Goal: Task Accomplishment & Management: Complete application form

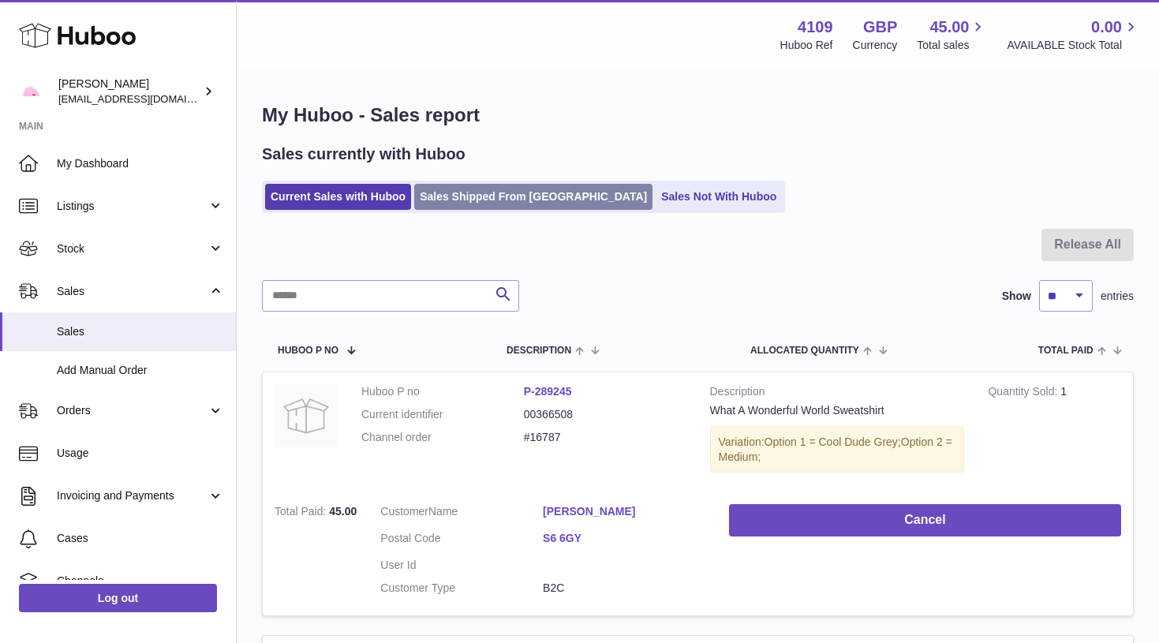
click at [522, 196] on link "Sales Shipped From [GEOGRAPHIC_DATA]" at bounding box center [533, 197] width 238 height 26
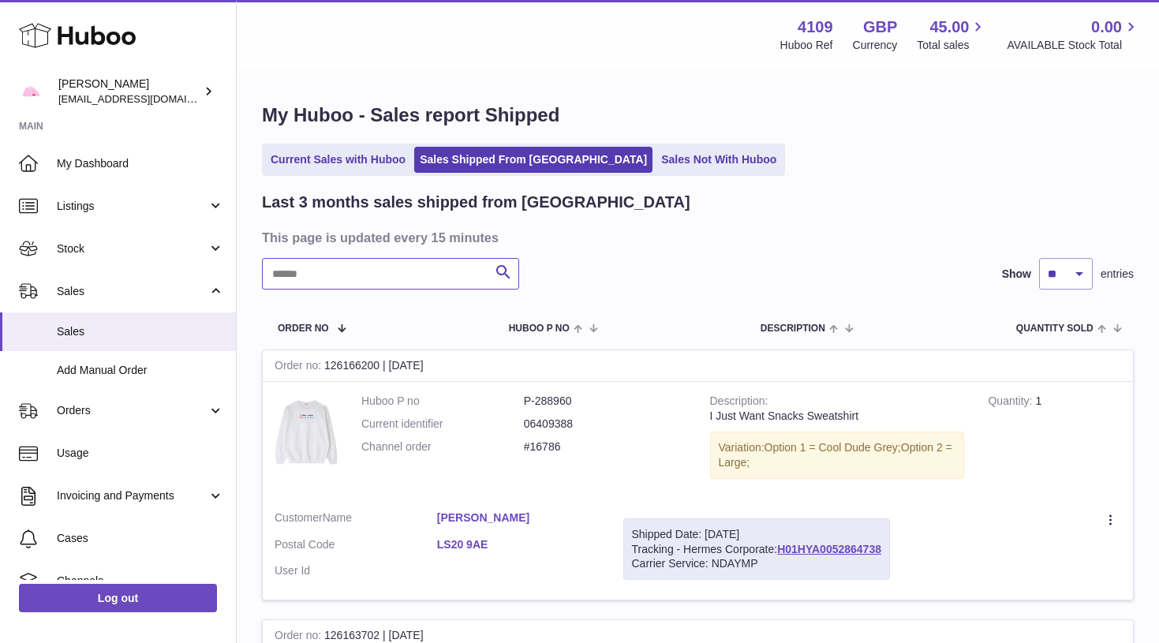
click at [313, 274] on input "text" at bounding box center [390, 274] width 257 height 32
paste input "*******"
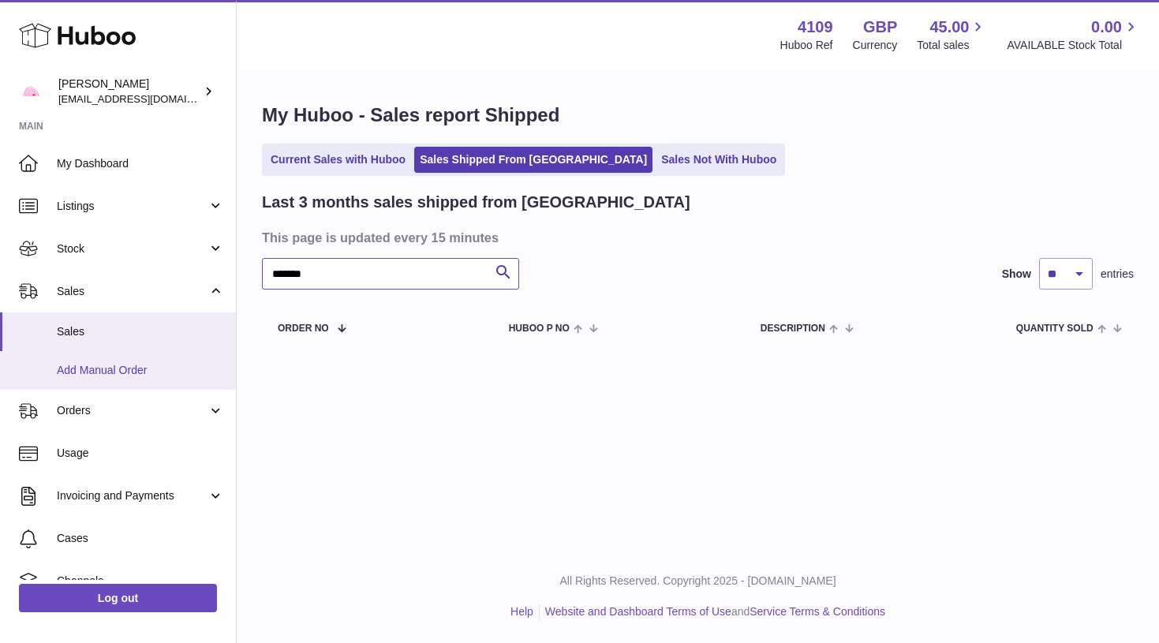
type input "*******"
click at [170, 364] on span "Add Manual Order" at bounding box center [140, 370] width 167 height 15
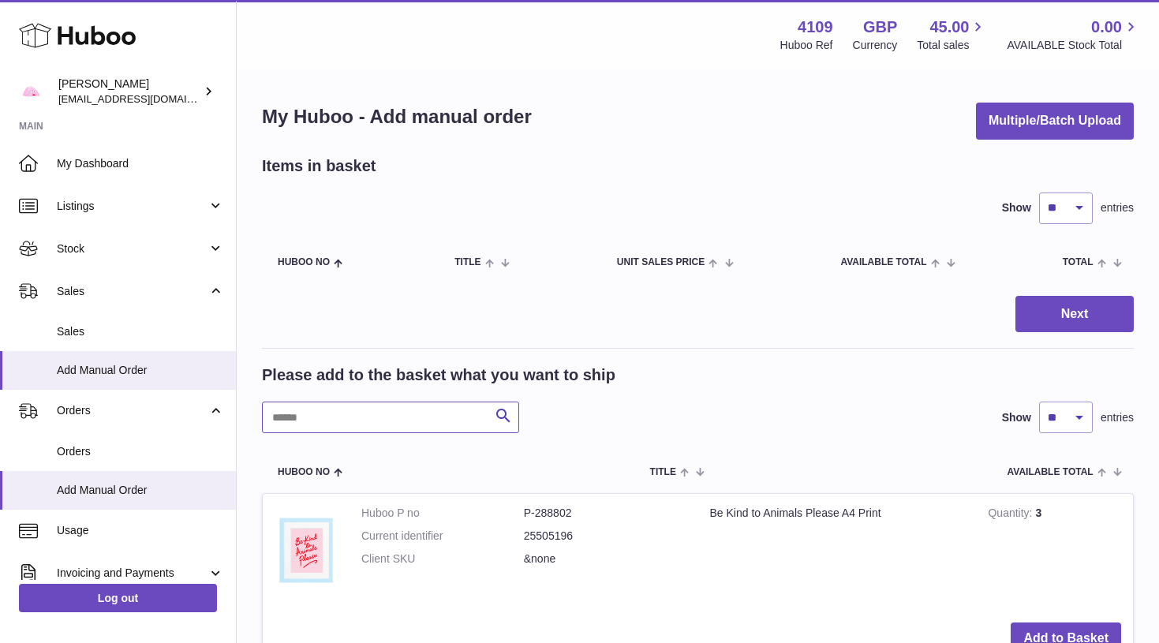
click at [301, 422] on input "text" at bounding box center [390, 417] width 257 height 32
type input "*********"
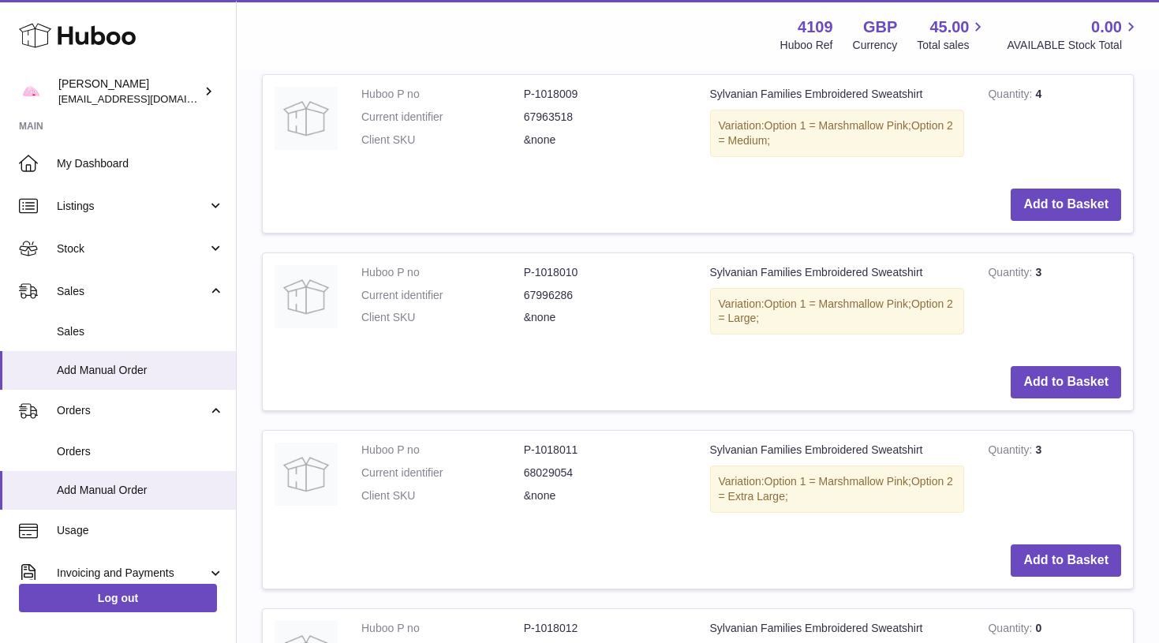
scroll to position [1153, 0]
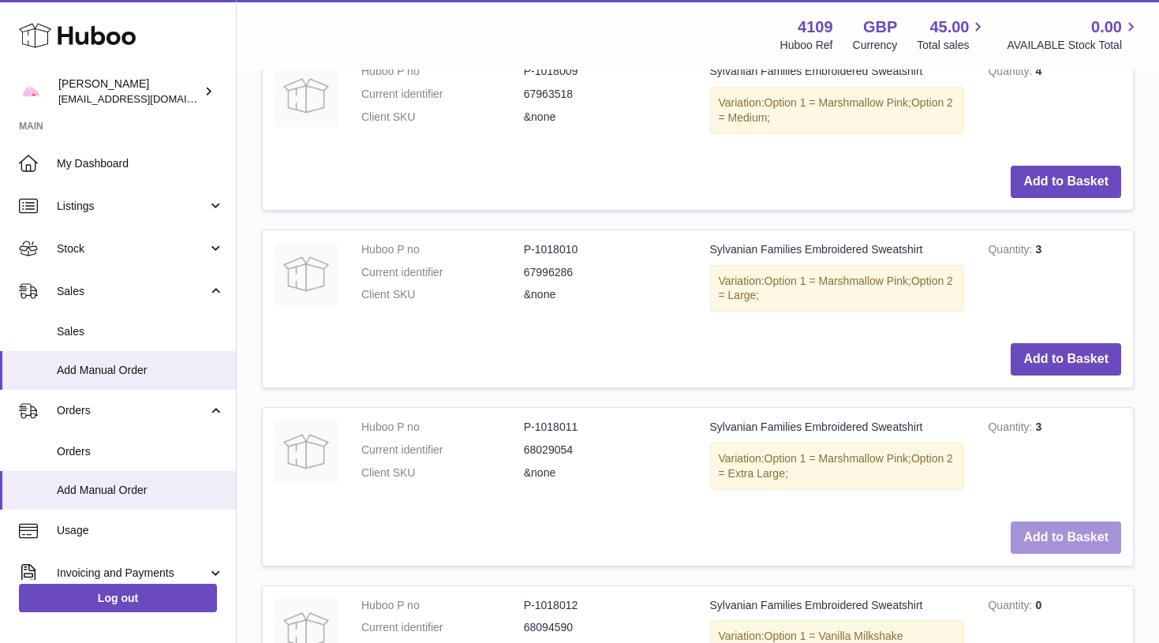
click at [1066, 521] on button "Add to Basket" at bounding box center [1065, 537] width 110 height 32
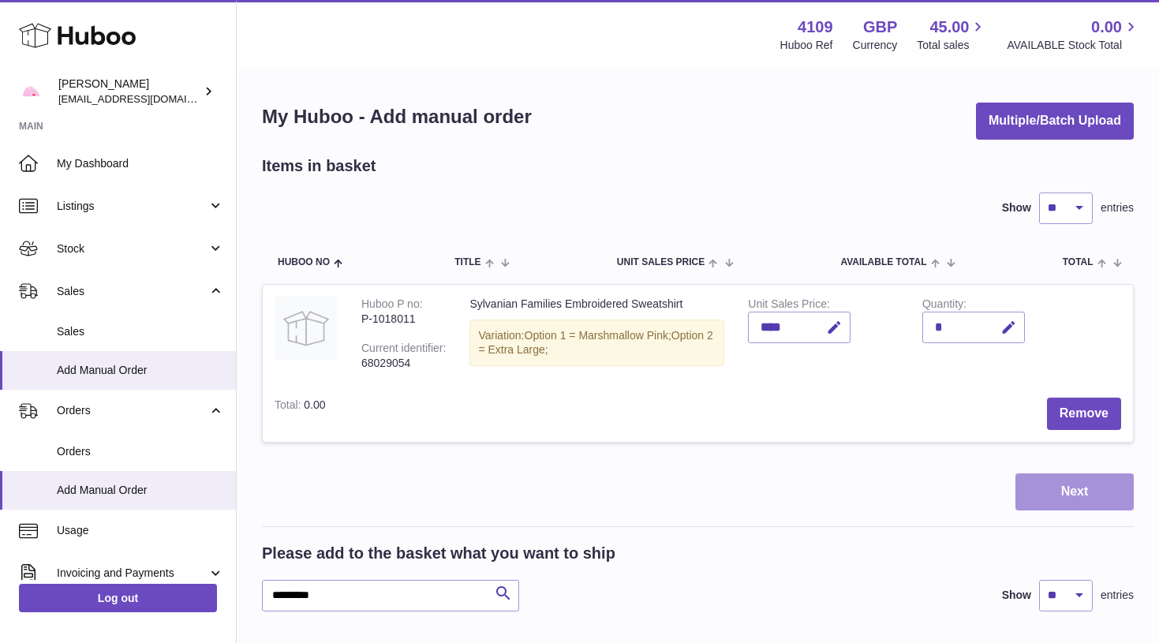
scroll to position [0, 0]
click at [1059, 493] on button "Next" at bounding box center [1074, 491] width 118 height 37
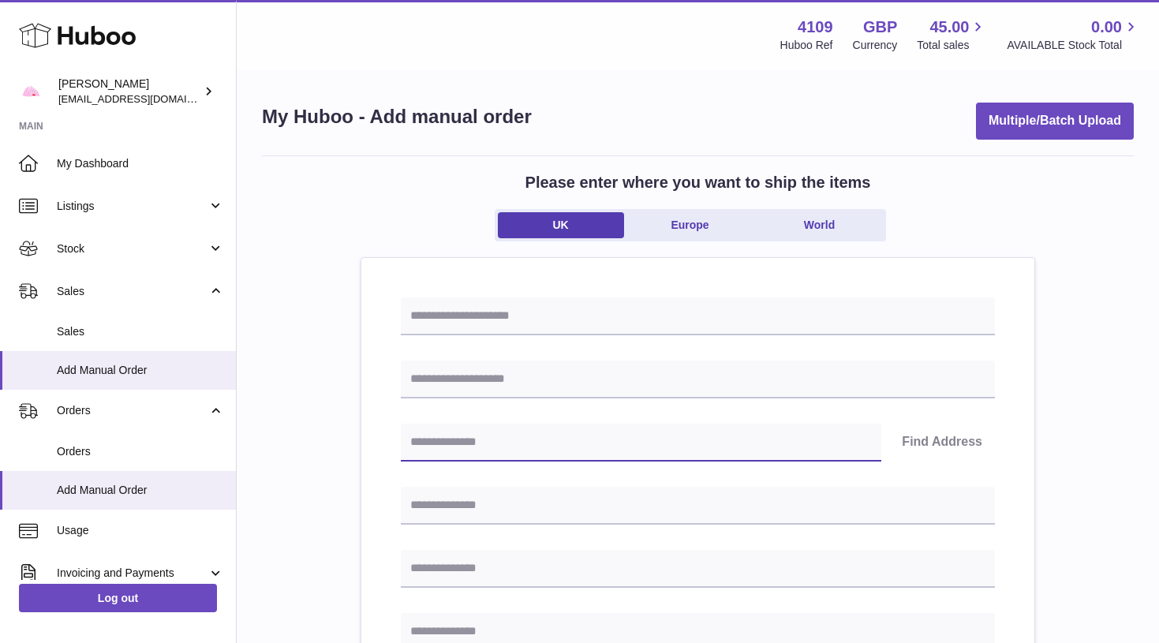
paste input "*******"
type input "*******"
click at [930, 424] on button "Find Address" at bounding box center [942, 443] width 106 height 38
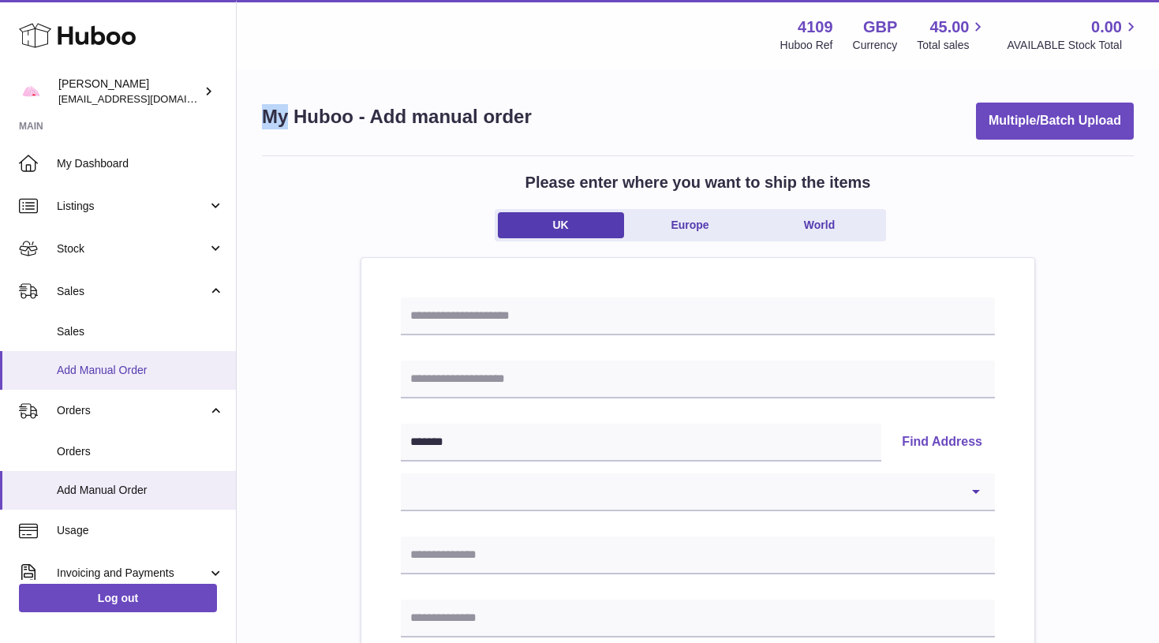
click at [629, 0] on html ".st0{fill:#141414;}" at bounding box center [579, 321] width 1159 height 643
select select "**"
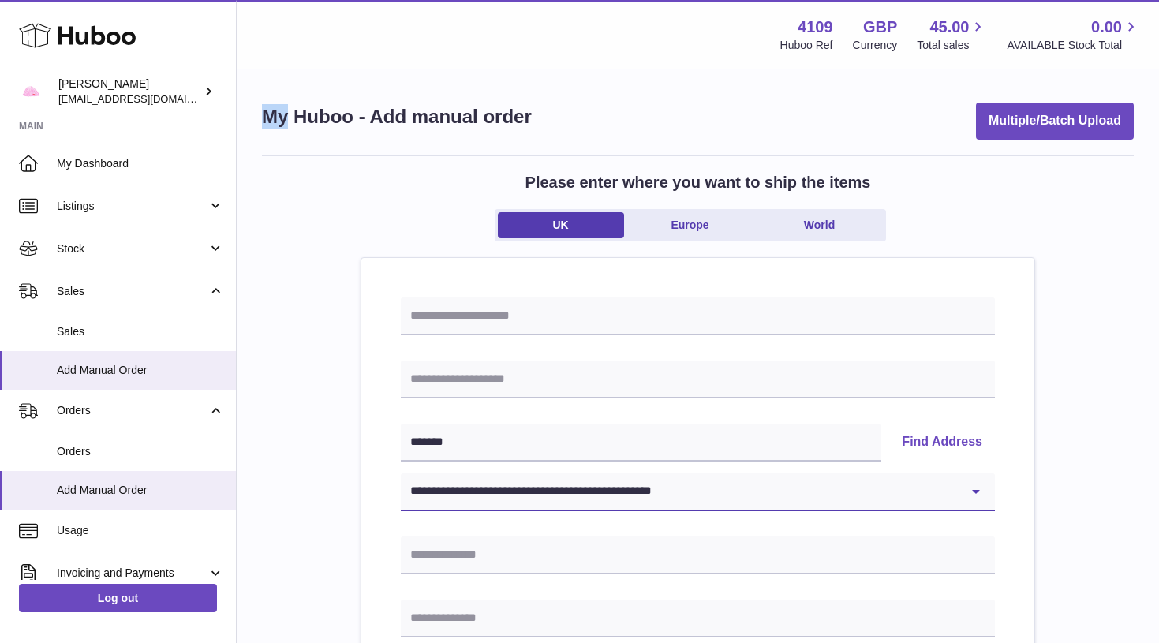
type input "********"
type input "**********"
type input "*******"
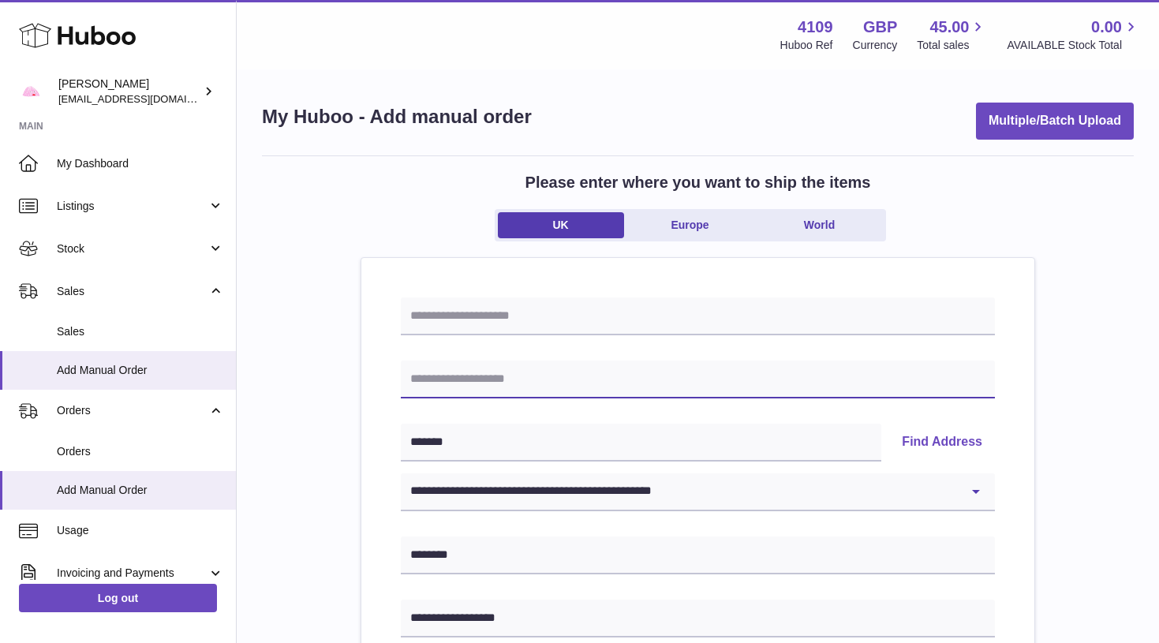
paste input "**********"
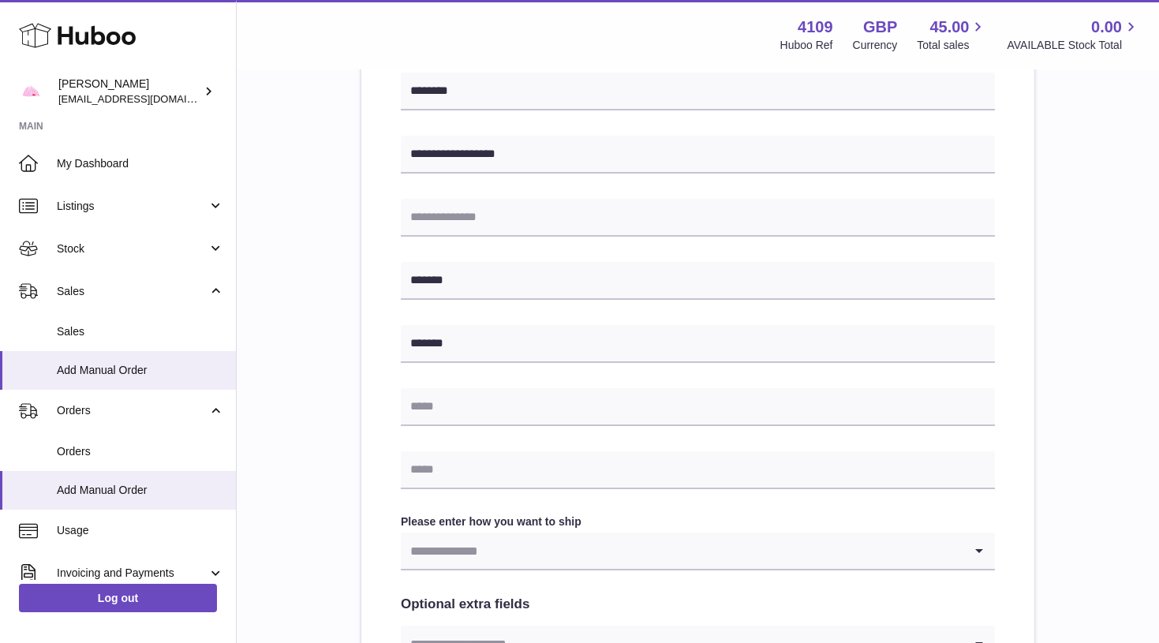
scroll to position [465, 0]
type input "**********"
click at [477, 550] on input "Search for option" at bounding box center [682, 550] width 562 height 36
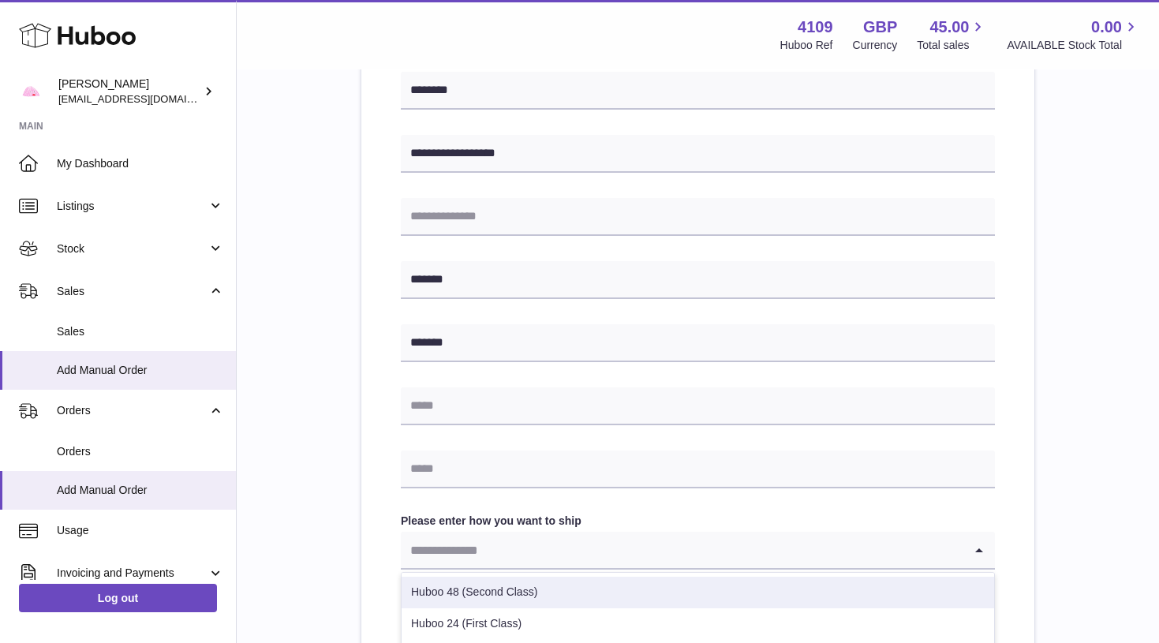
click at [477, 578] on li "Huboo 48 (Second Class)" at bounding box center [697, 593] width 592 height 32
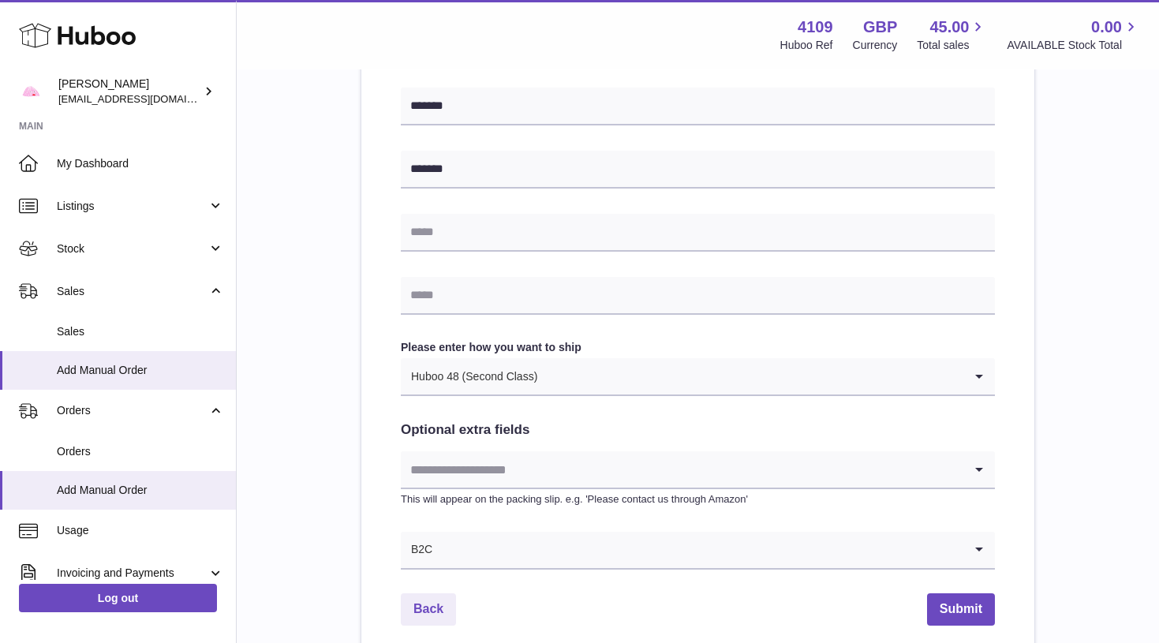
scroll to position [640, 0]
click at [936, 610] on button "Submit" at bounding box center [961, 608] width 68 height 32
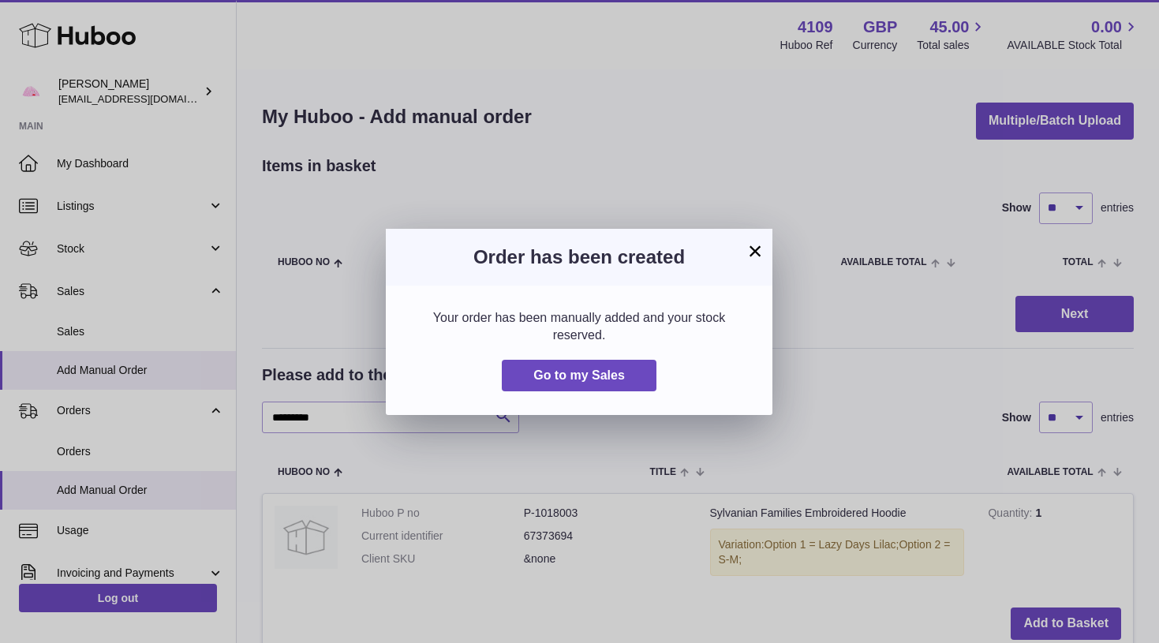
click at [748, 251] on button "×" at bounding box center [754, 250] width 19 height 19
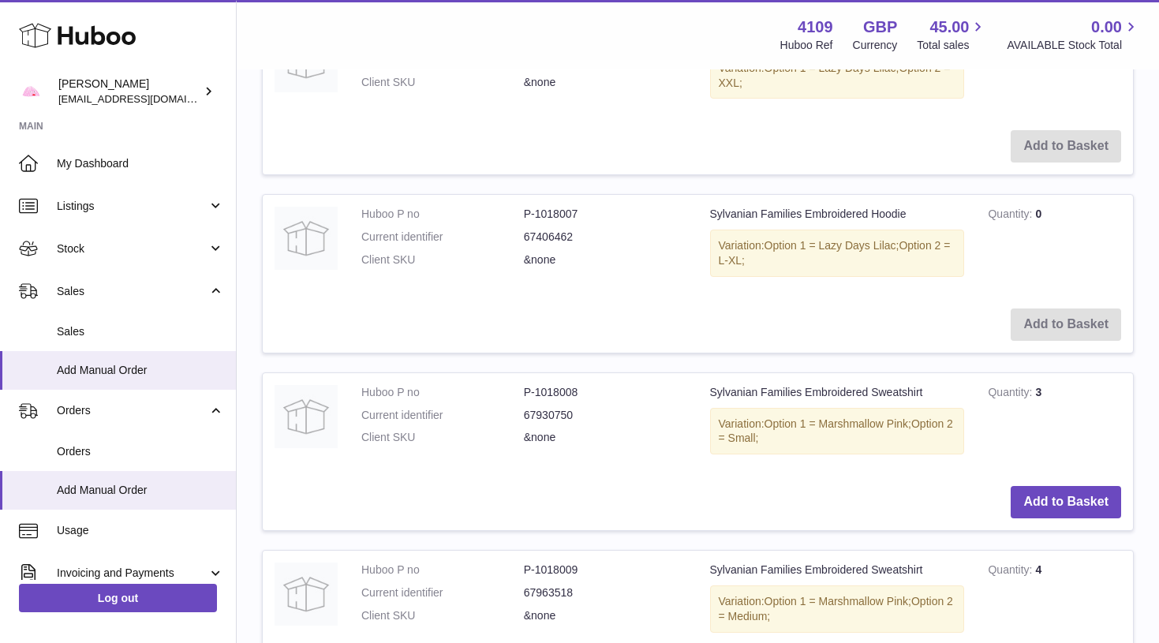
scroll to position [1062, 0]
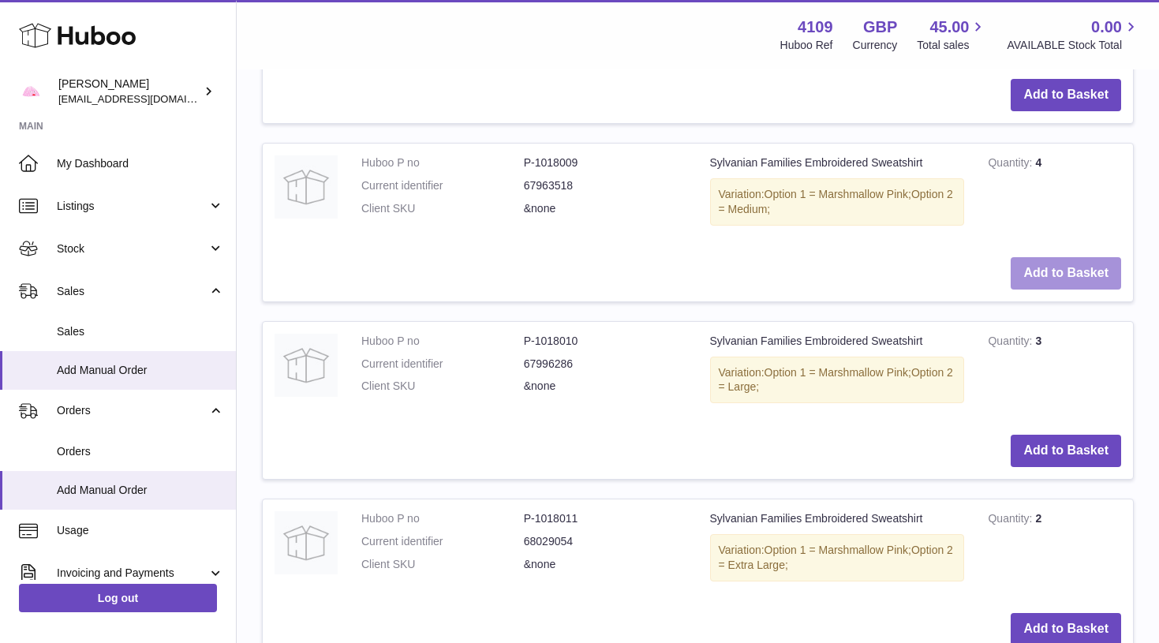
click at [1039, 257] on button "Add to Basket" at bounding box center [1065, 273] width 110 height 32
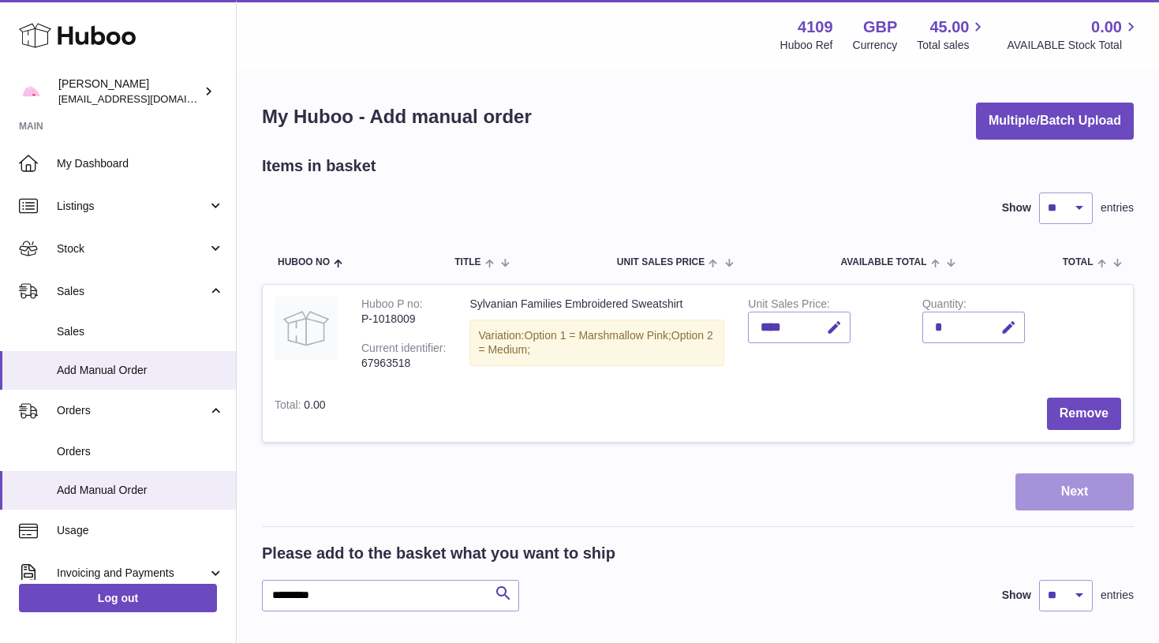
scroll to position [0, 0]
click at [1069, 495] on button "Next" at bounding box center [1074, 491] width 118 height 37
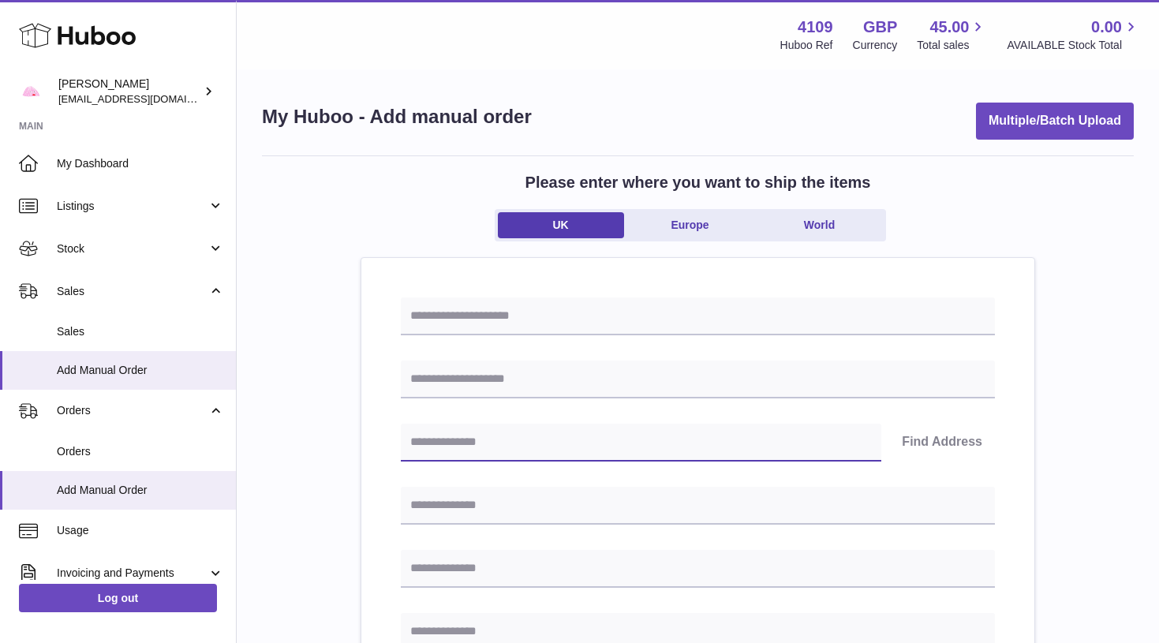
paste input "*******"
type input "*******"
click at [913, 449] on button "Find Address" at bounding box center [942, 443] width 106 height 38
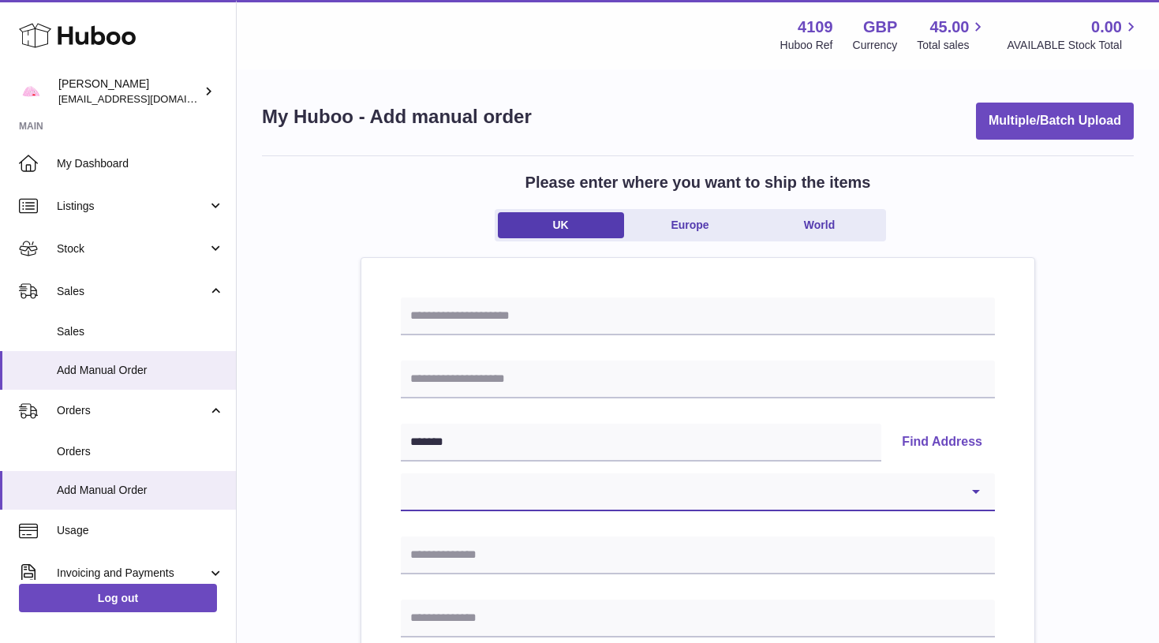
select select "**"
type input "**********"
type input "********"
type input "*******"
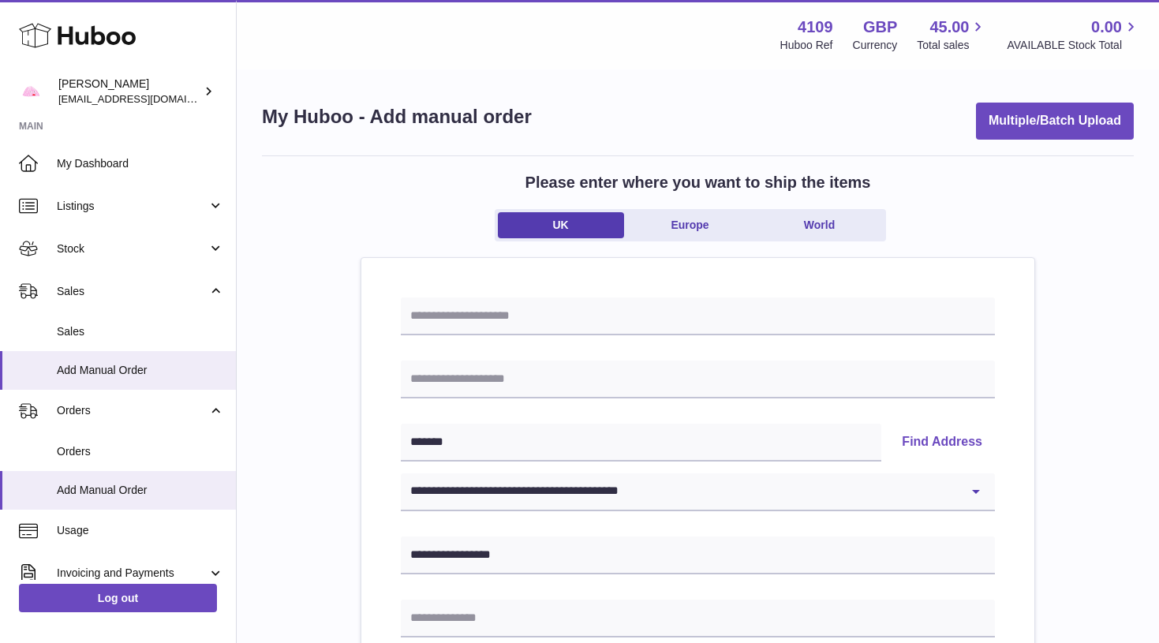
click at [636, 1] on div "Menu Huboo 4109 Huboo Ref GBP Currency 45.00 Total sales 0.00 AVAILABLE Stock T…" at bounding box center [698, 34] width 922 height 69
paste input "**********"
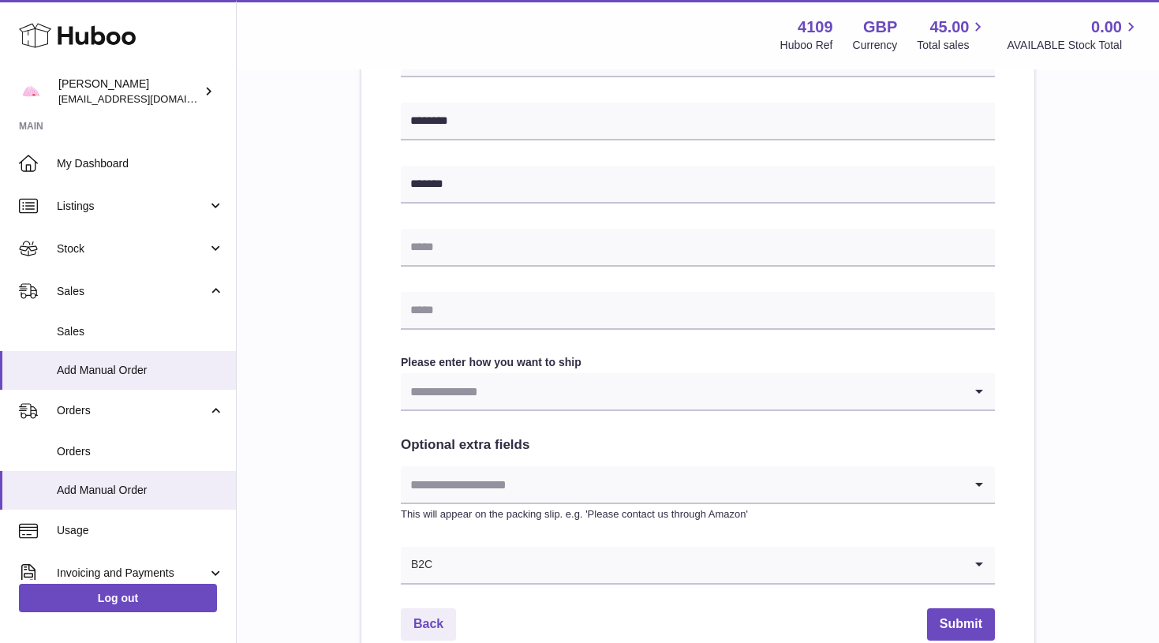
scroll to position [735, 0]
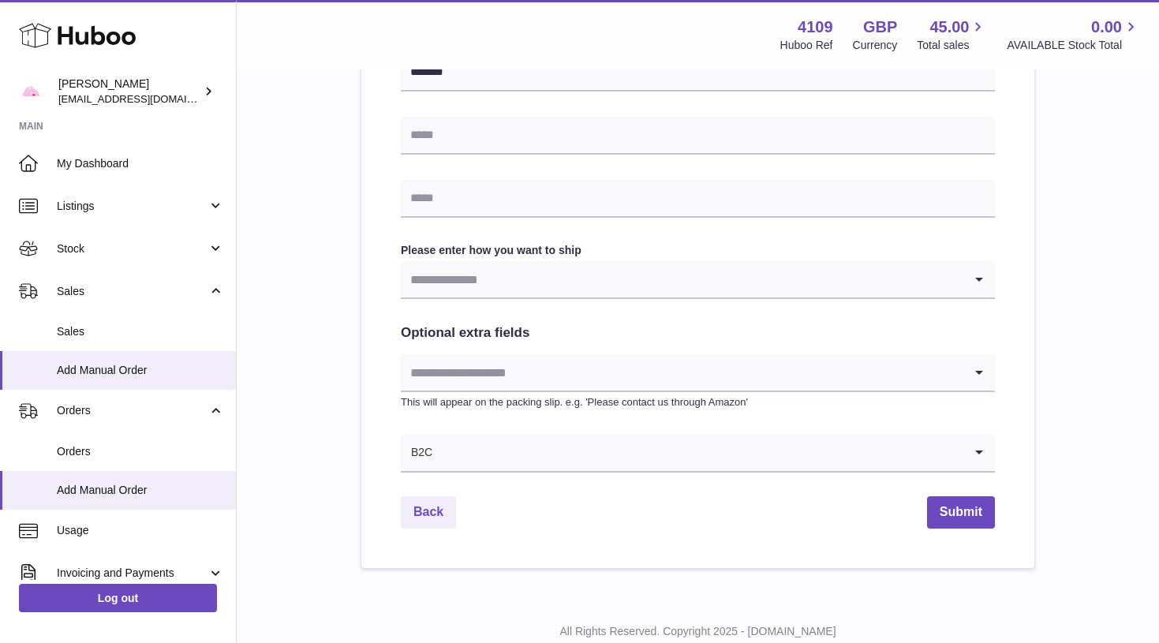
type input "**********"
click at [472, 289] on input "Search for option" at bounding box center [682, 279] width 562 height 36
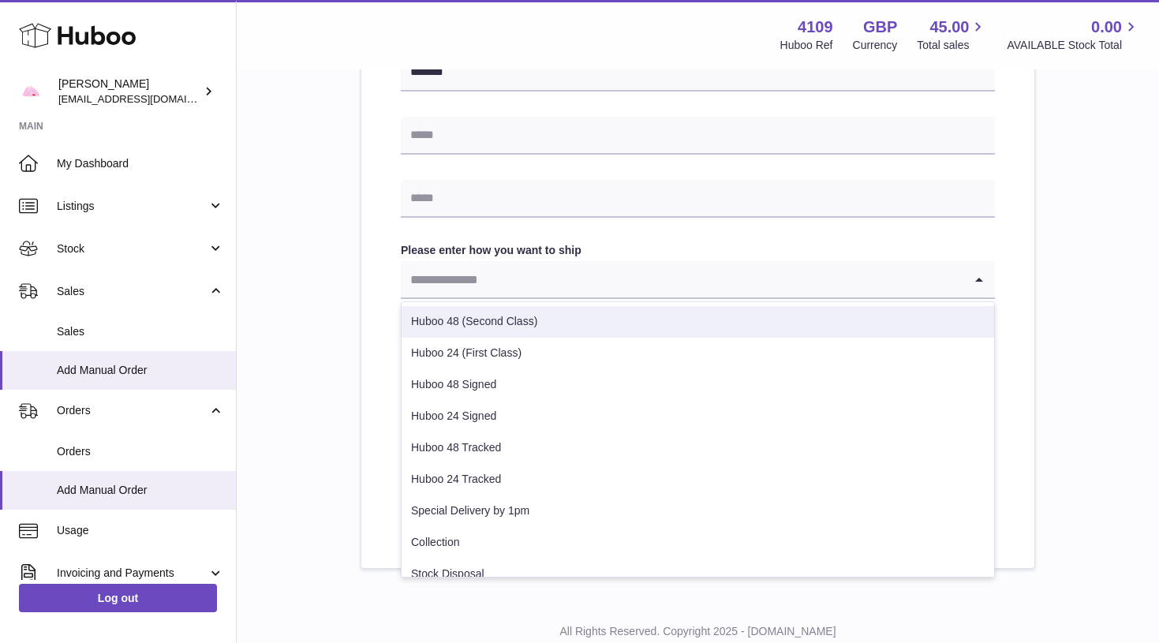
click at [472, 319] on li "Huboo 48 (Second Class)" at bounding box center [697, 322] width 592 height 32
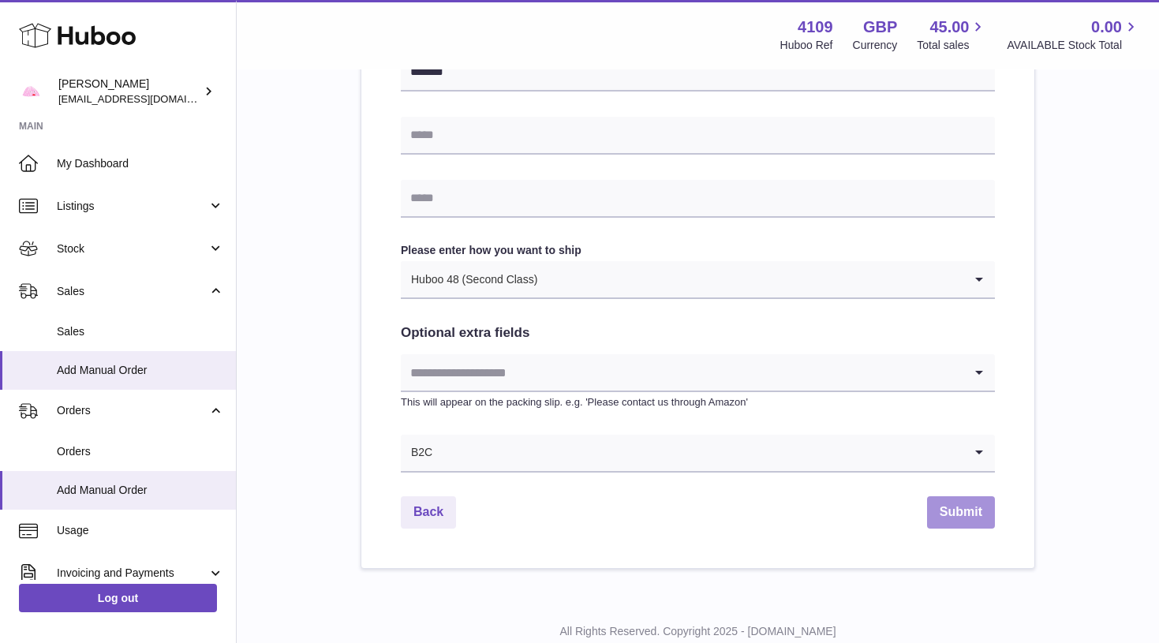
click at [977, 506] on button "Submit" at bounding box center [961, 512] width 68 height 32
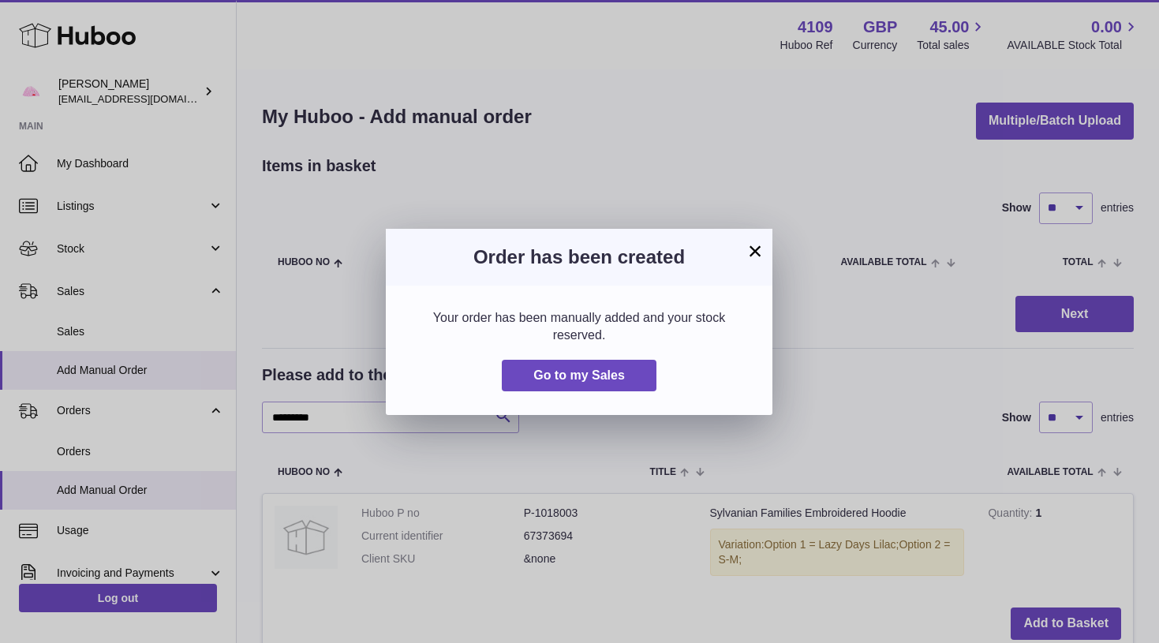
click at [754, 245] on button "×" at bounding box center [754, 250] width 19 height 19
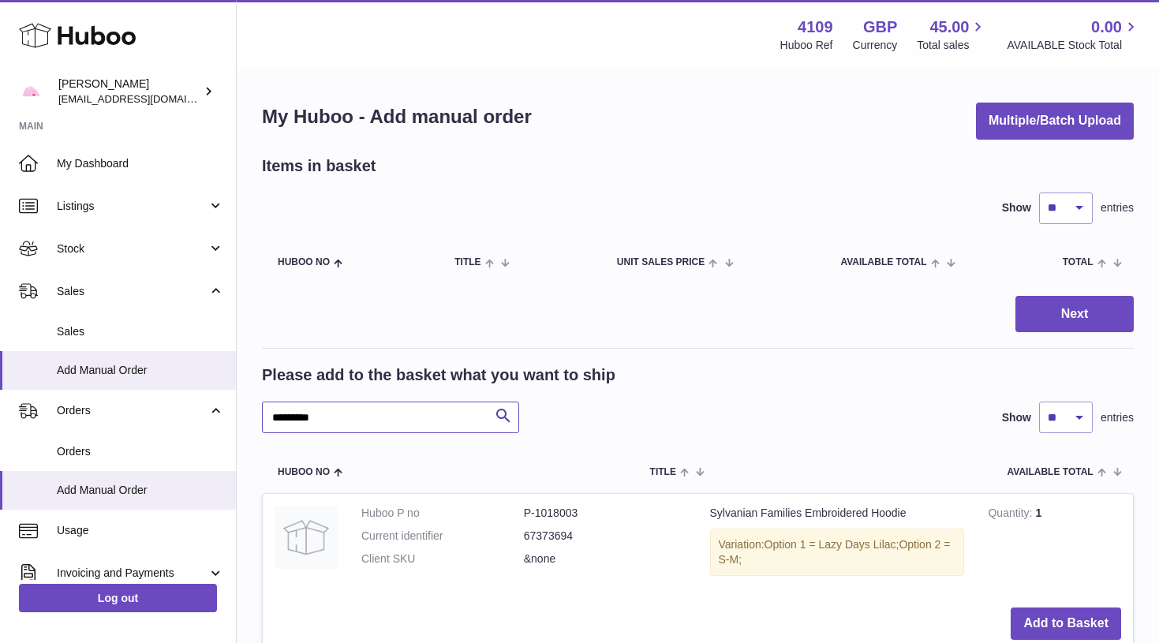
click at [351, 414] on input "*********" at bounding box center [390, 417] width 257 height 32
type input "******"
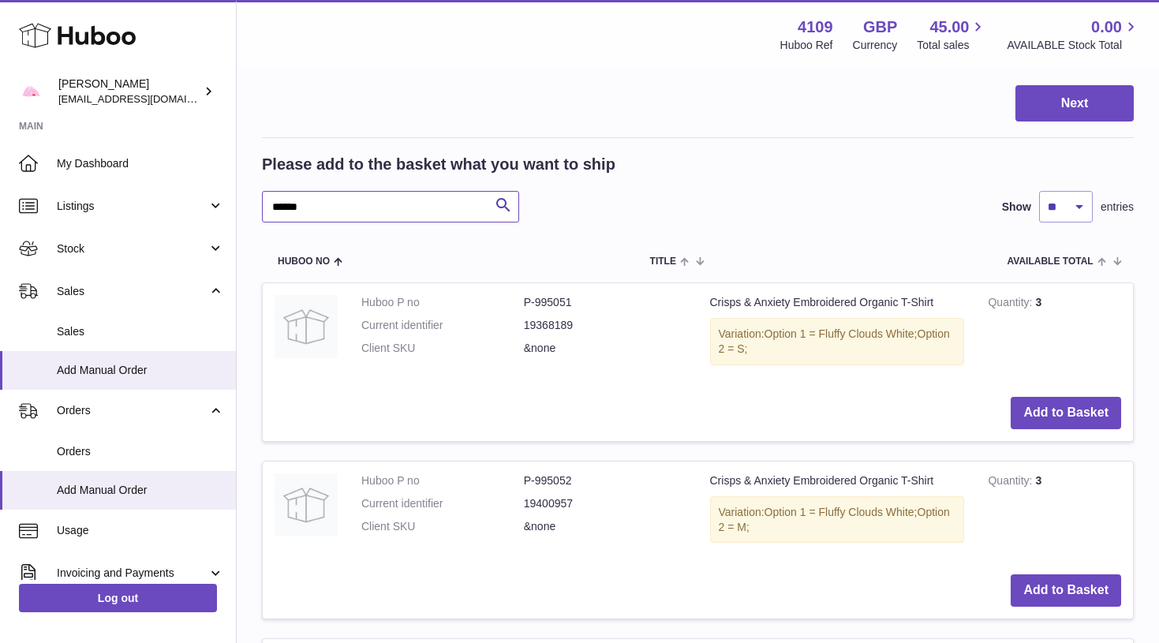
scroll to position [213, 0]
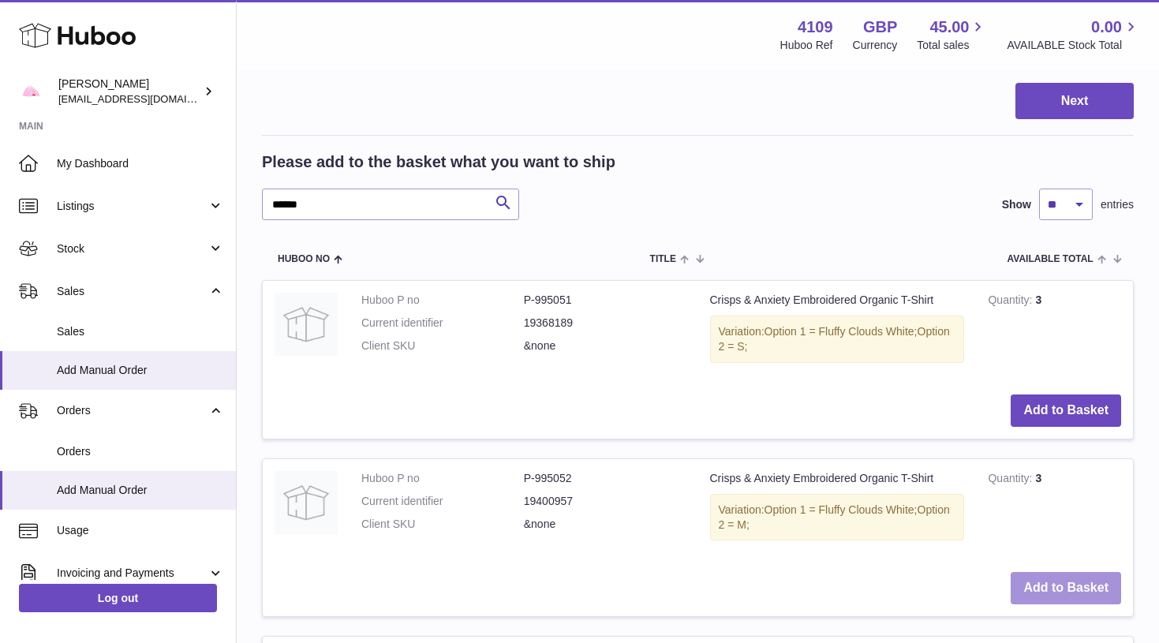
click at [1042, 573] on button "Add to Basket" at bounding box center [1065, 588] width 110 height 32
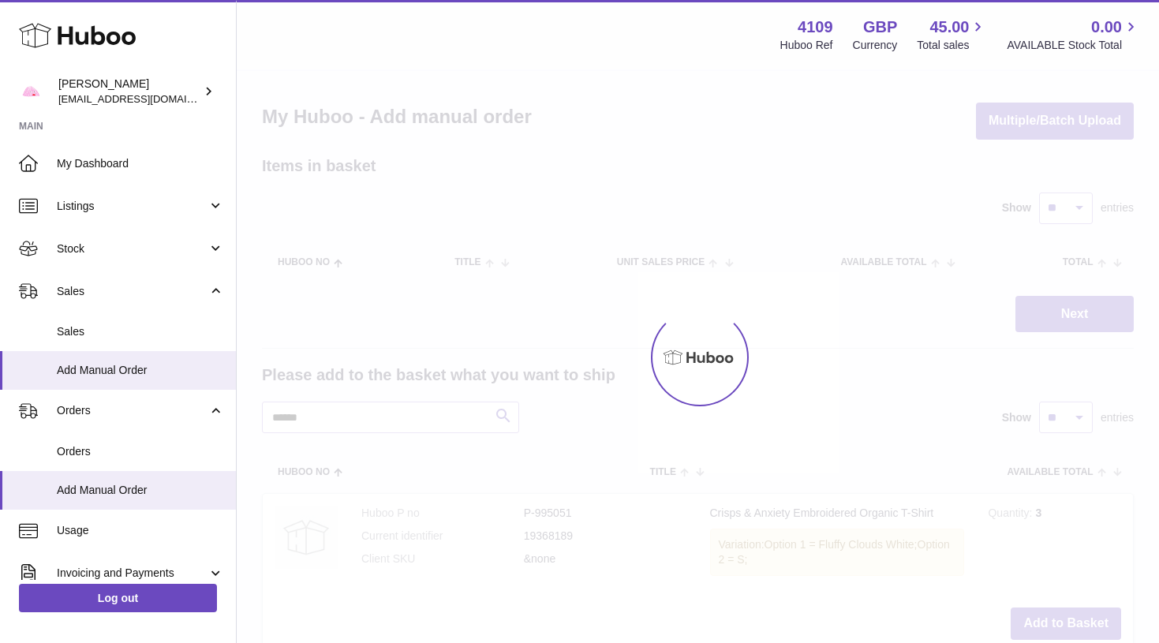
scroll to position [0, 0]
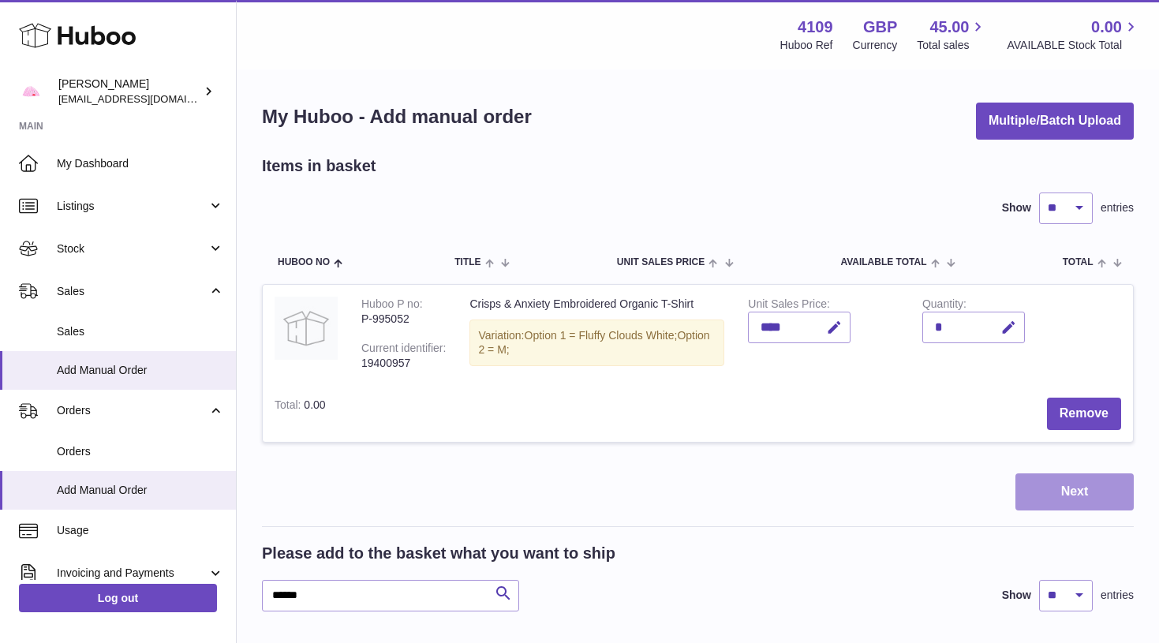
click at [1080, 476] on button "Next" at bounding box center [1074, 491] width 118 height 37
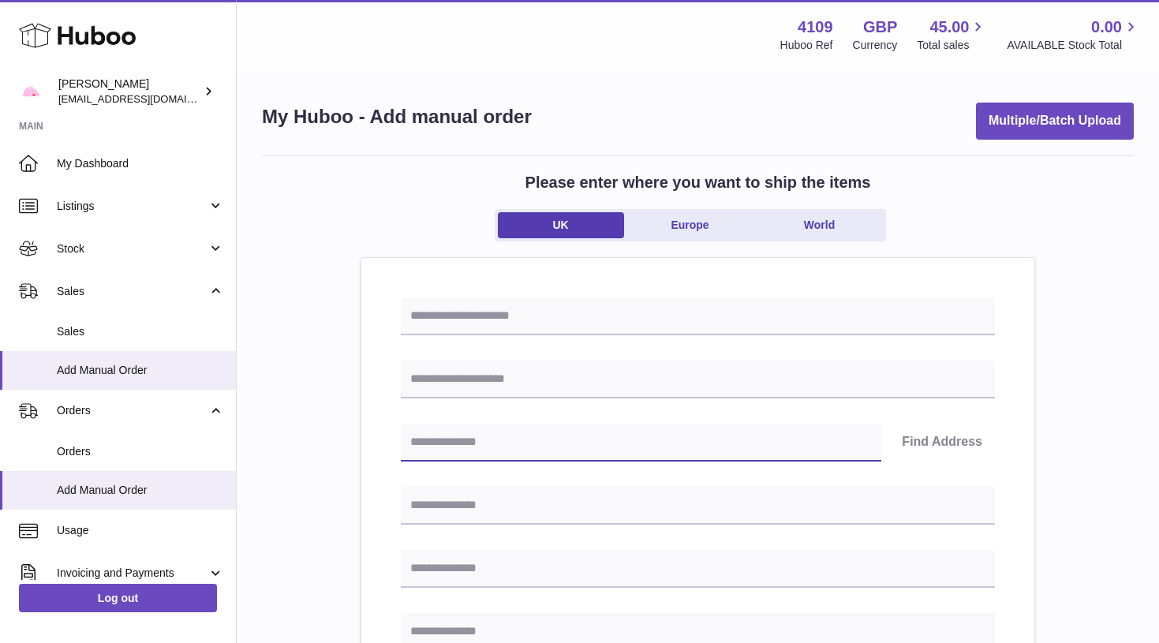
paste input "********"
type input "********"
click at [922, 449] on button "Find Address" at bounding box center [942, 443] width 106 height 38
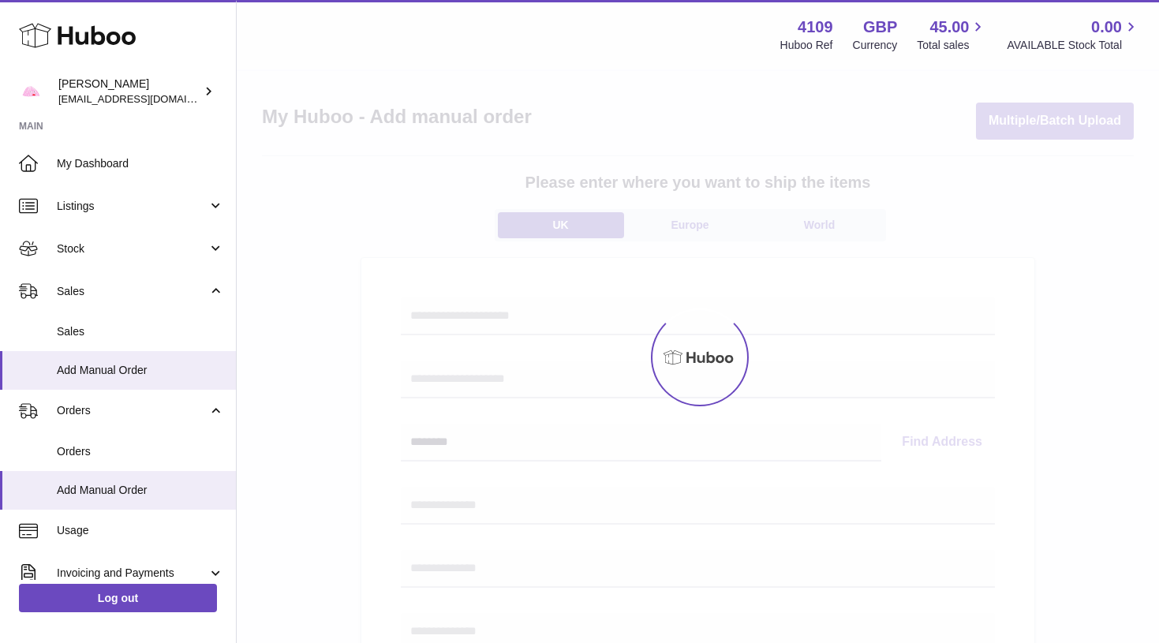
select select
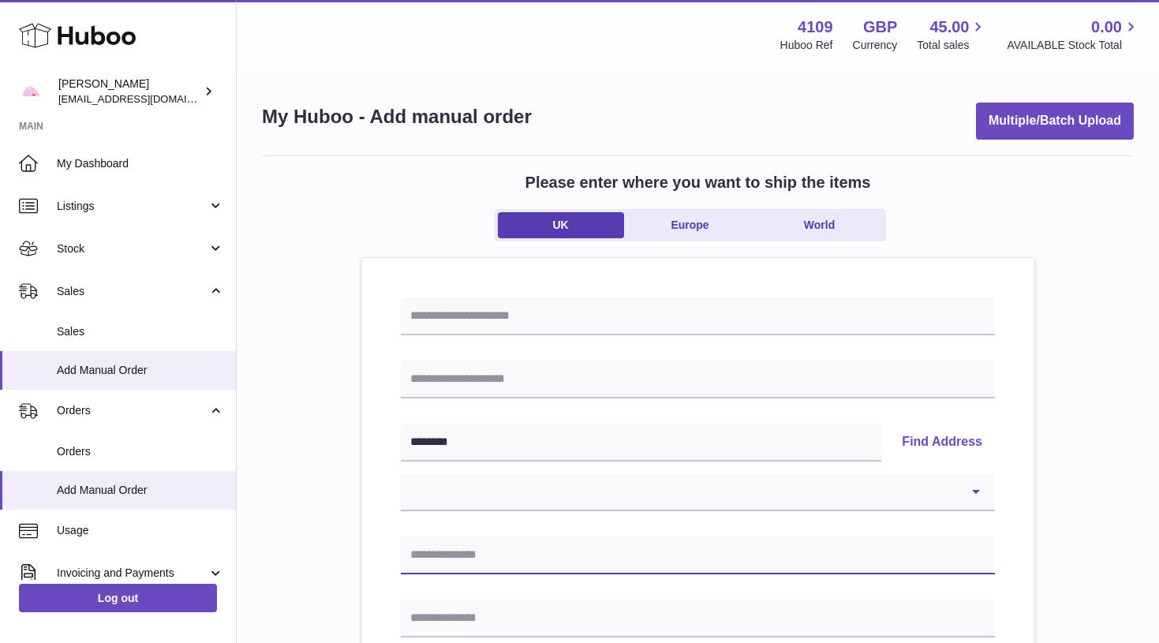
paste input "**********"
type input "**********"
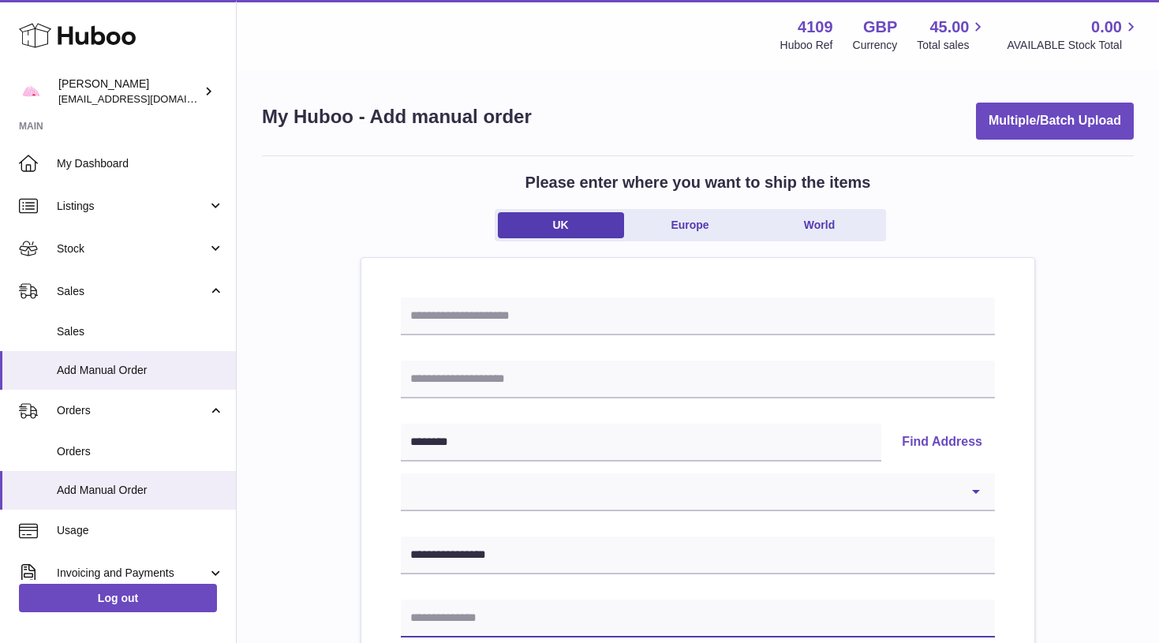
paste input "**********"
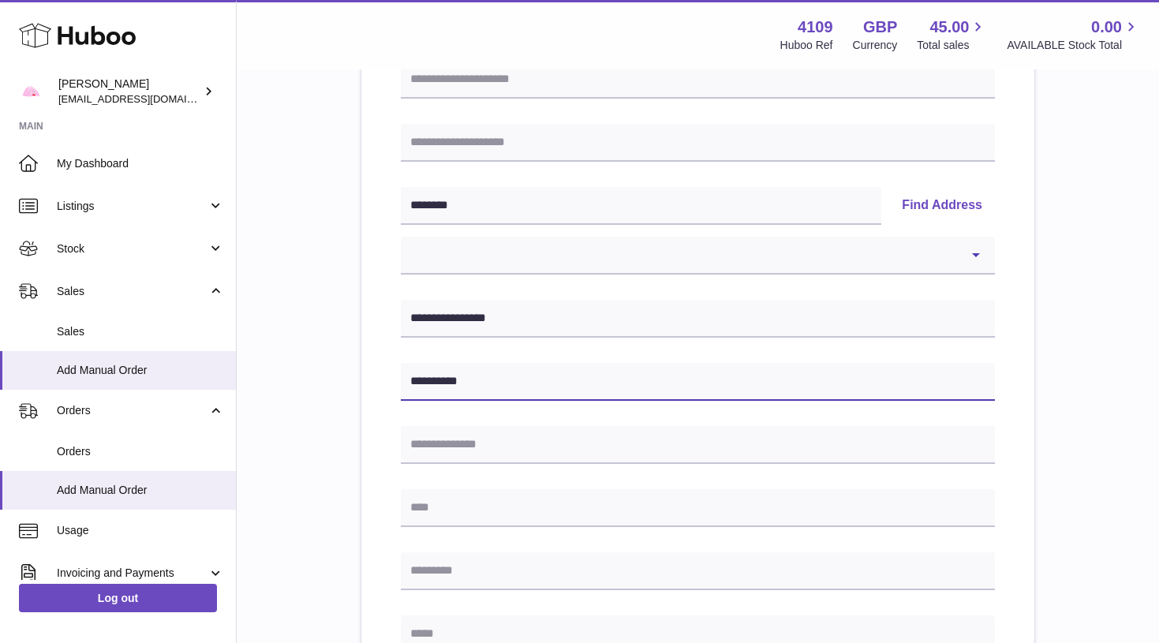
scroll to position [242, 0]
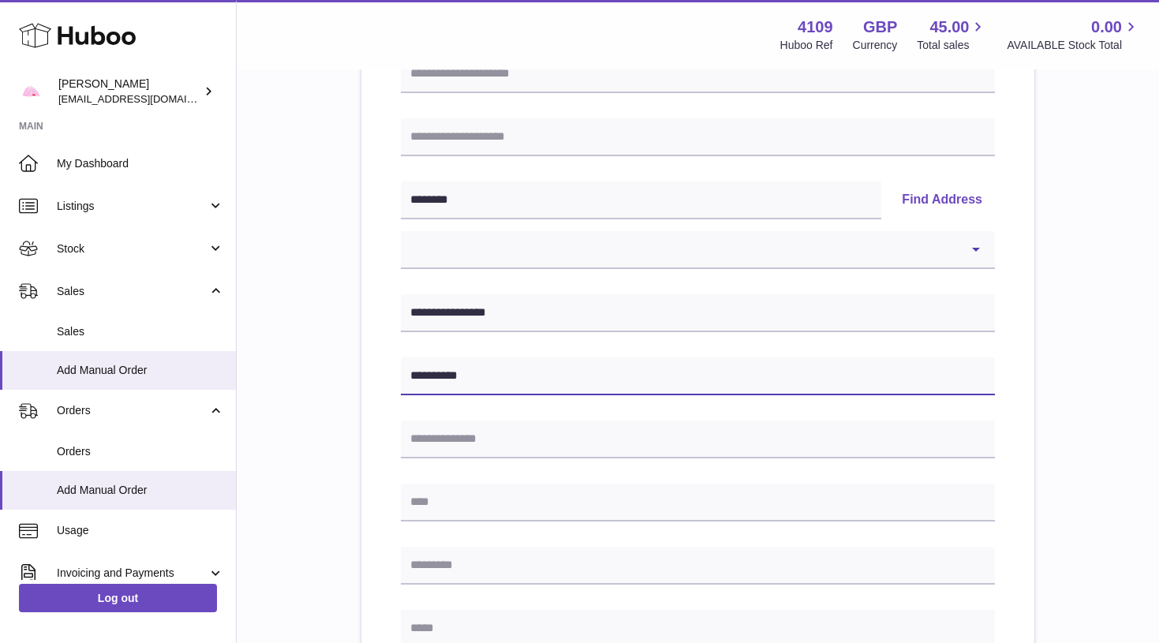
type input "**********"
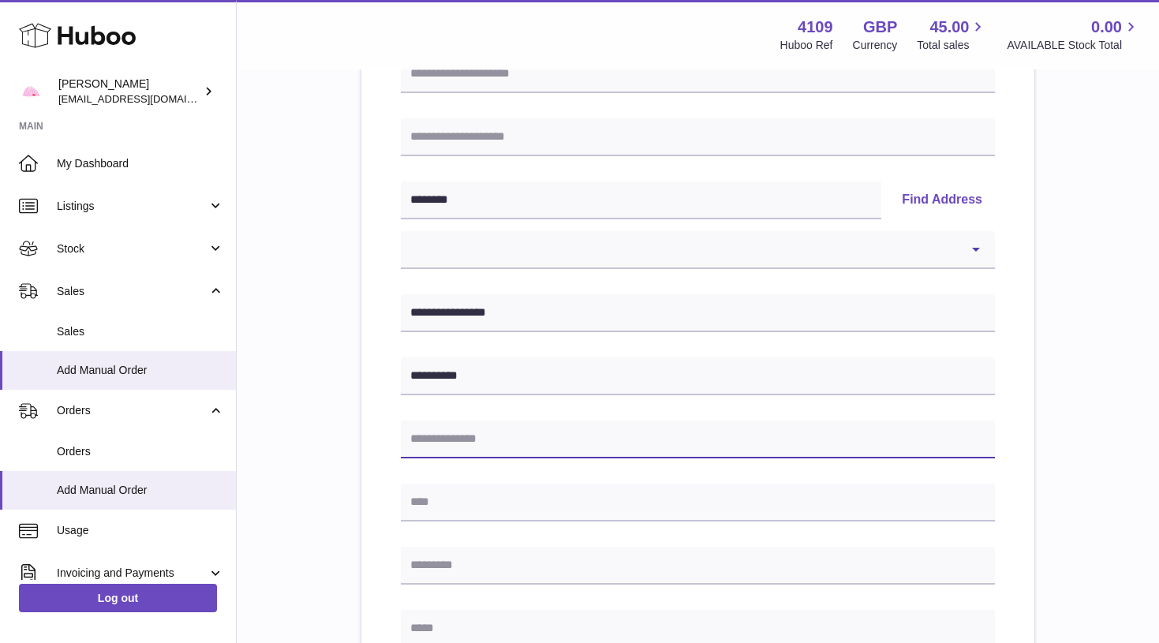
paste input "**********"
type input "**********"
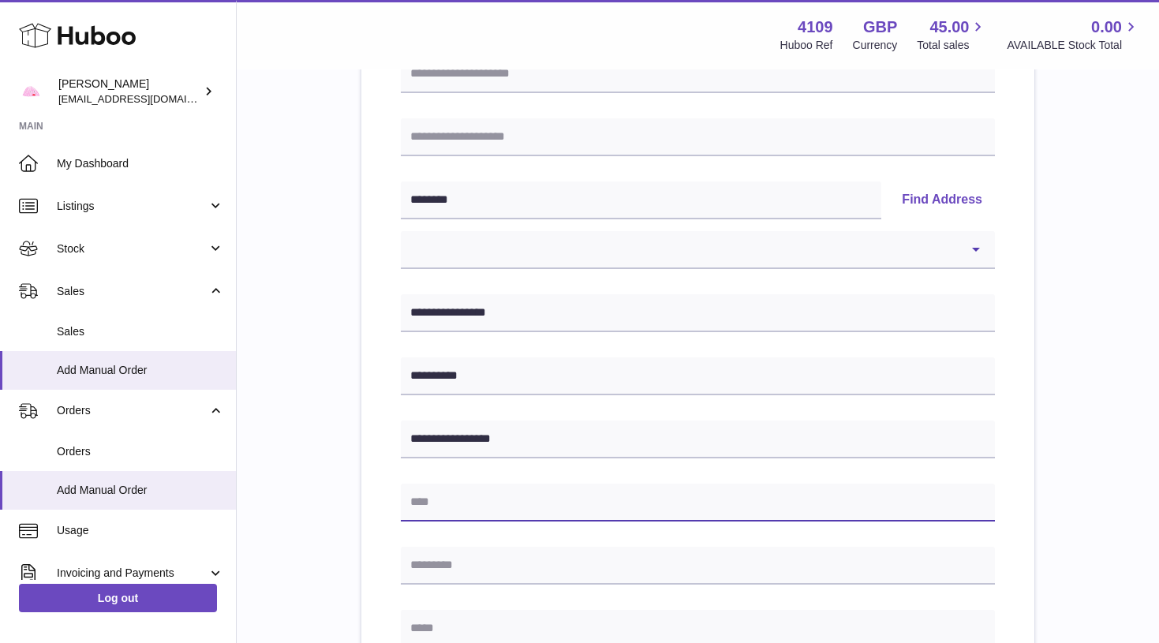
click at [502, 494] on input "text" at bounding box center [698, 502] width 594 height 38
paste input "**********"
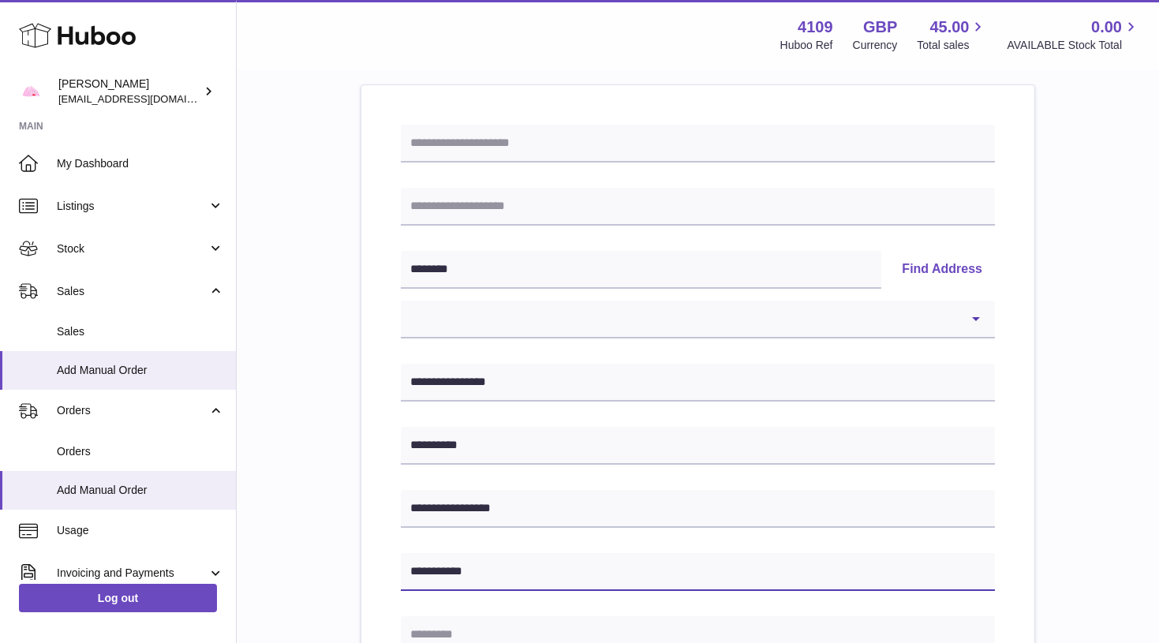
scroll to position [173, 0]
type input "**********"
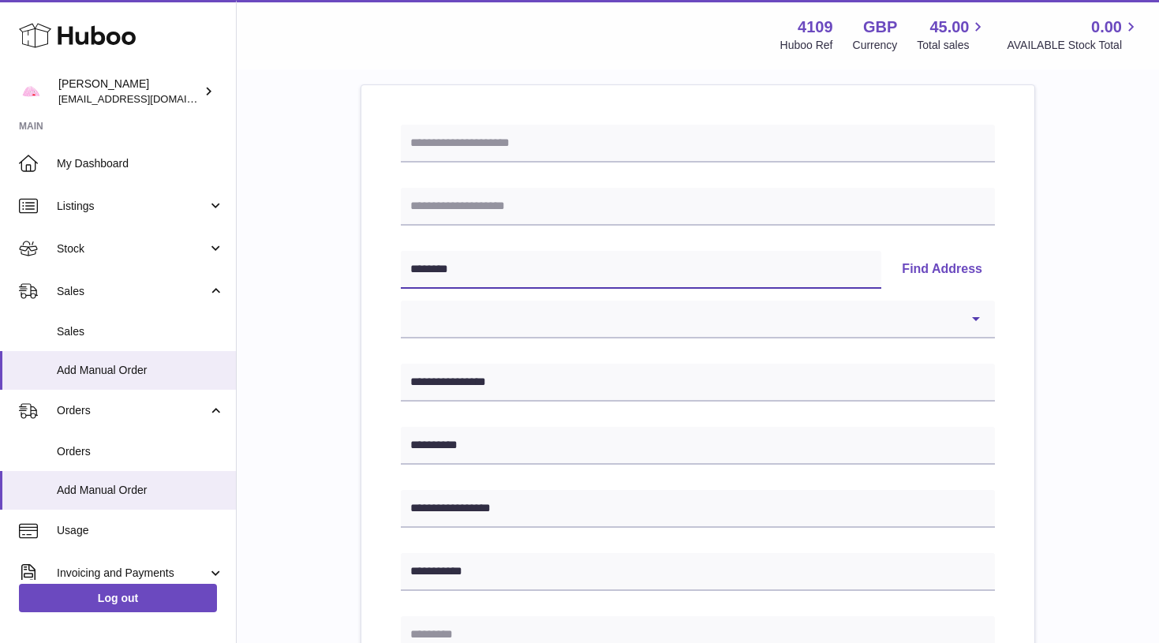
click at [494, 269] on input "********" at bounding box center [641, 270] width 480 height 38
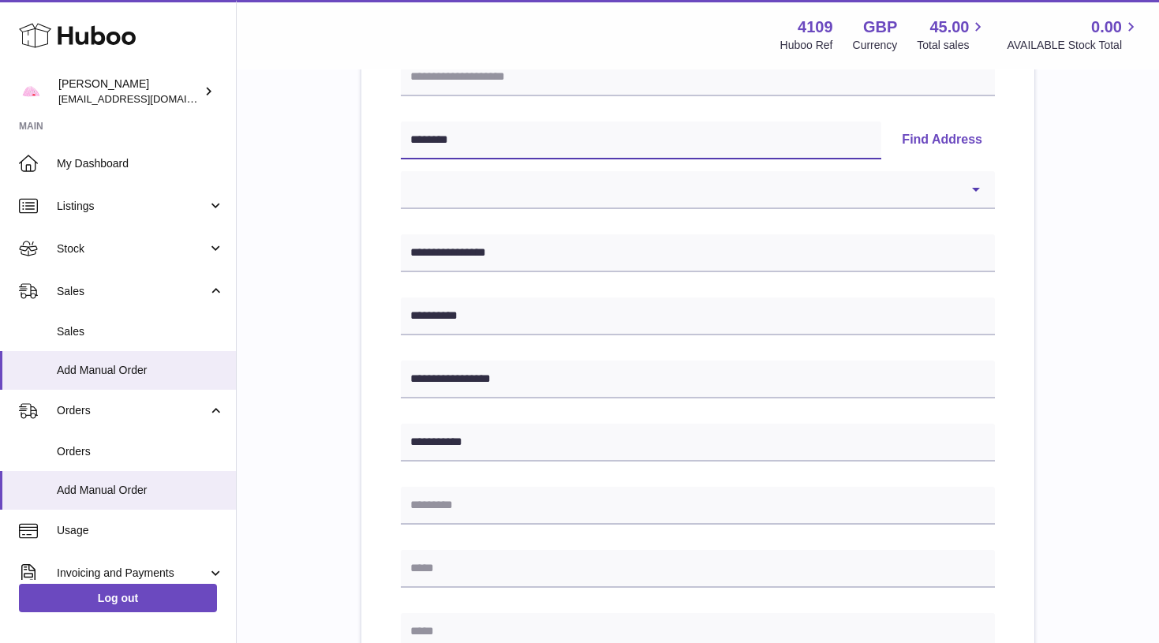
scroll to position [305, 0]
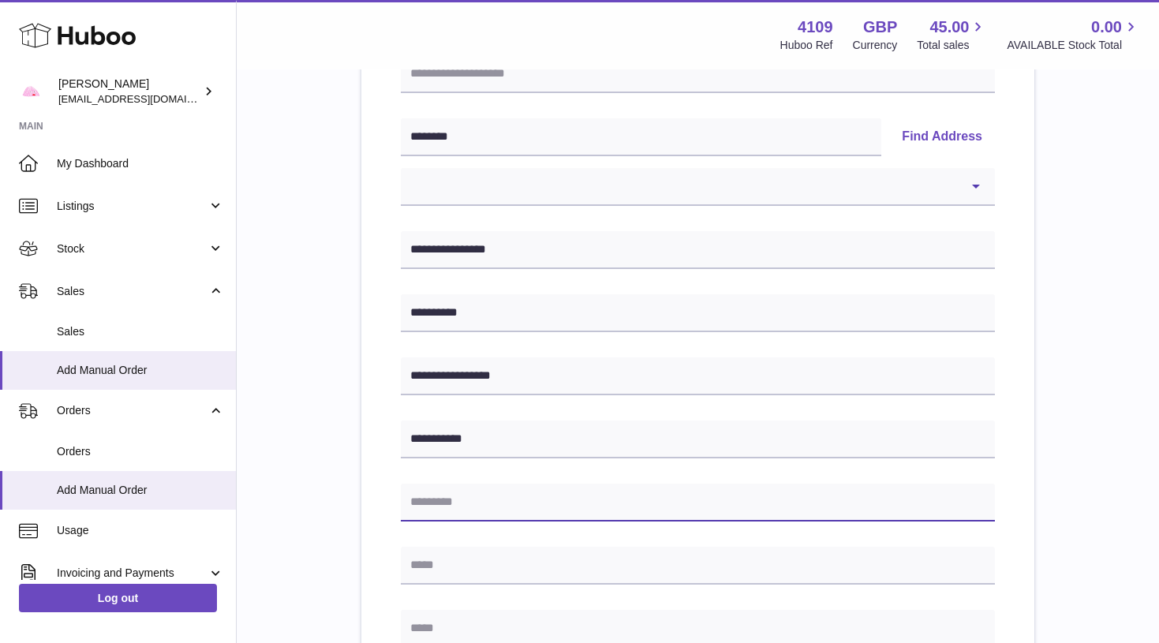
paste input "********"
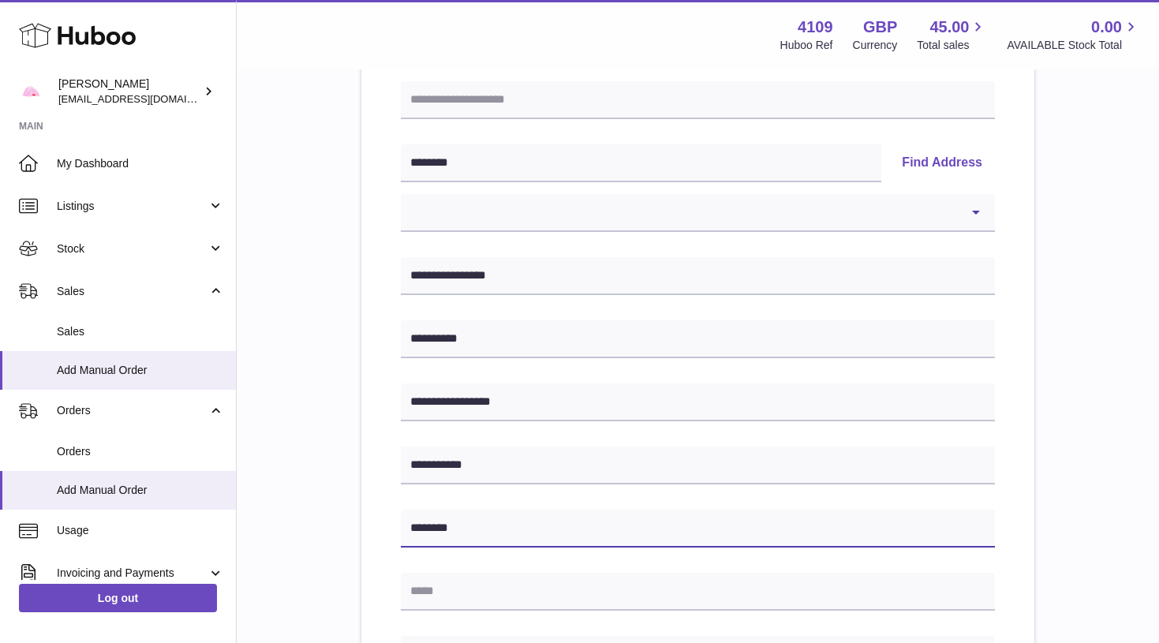
type input "********"
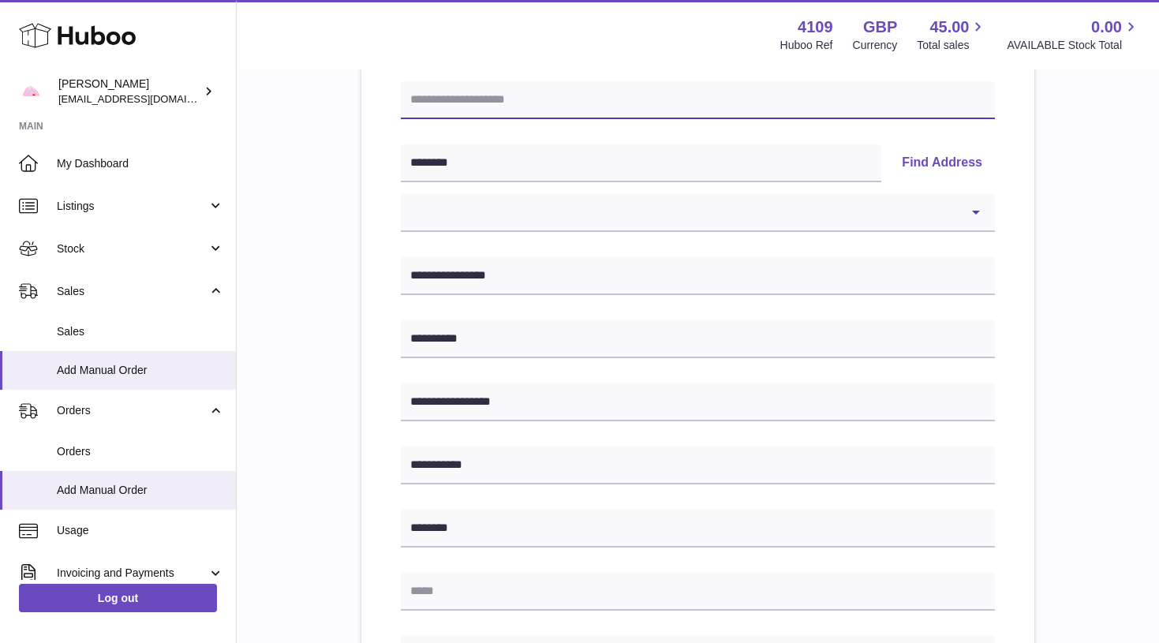
paste input "**********"
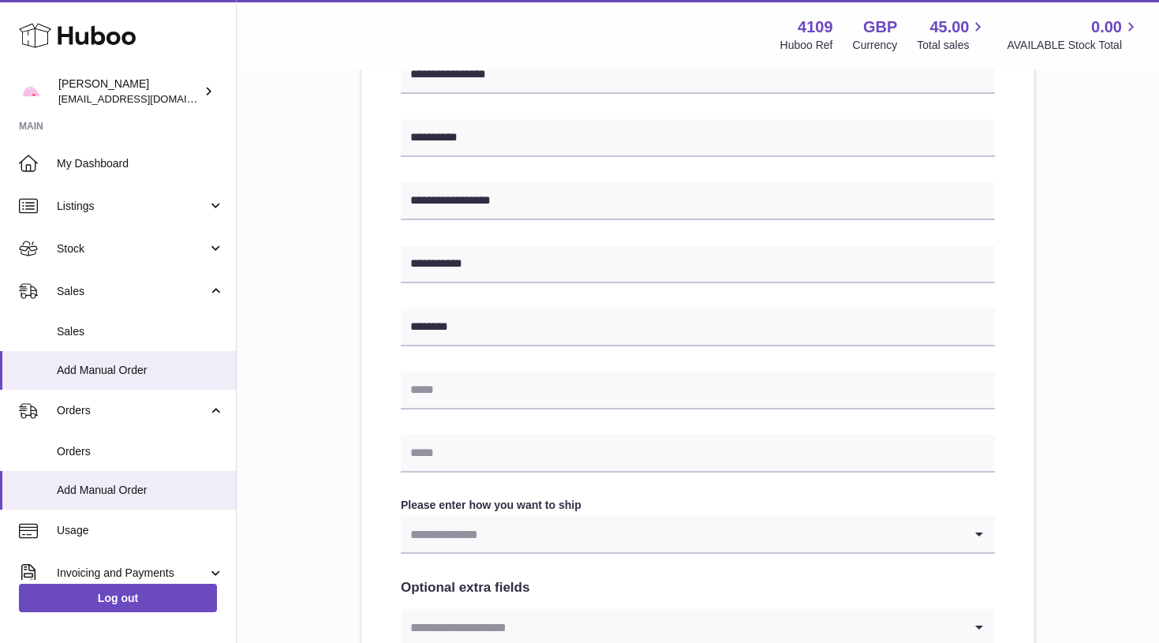
scroll to position [484, 0]
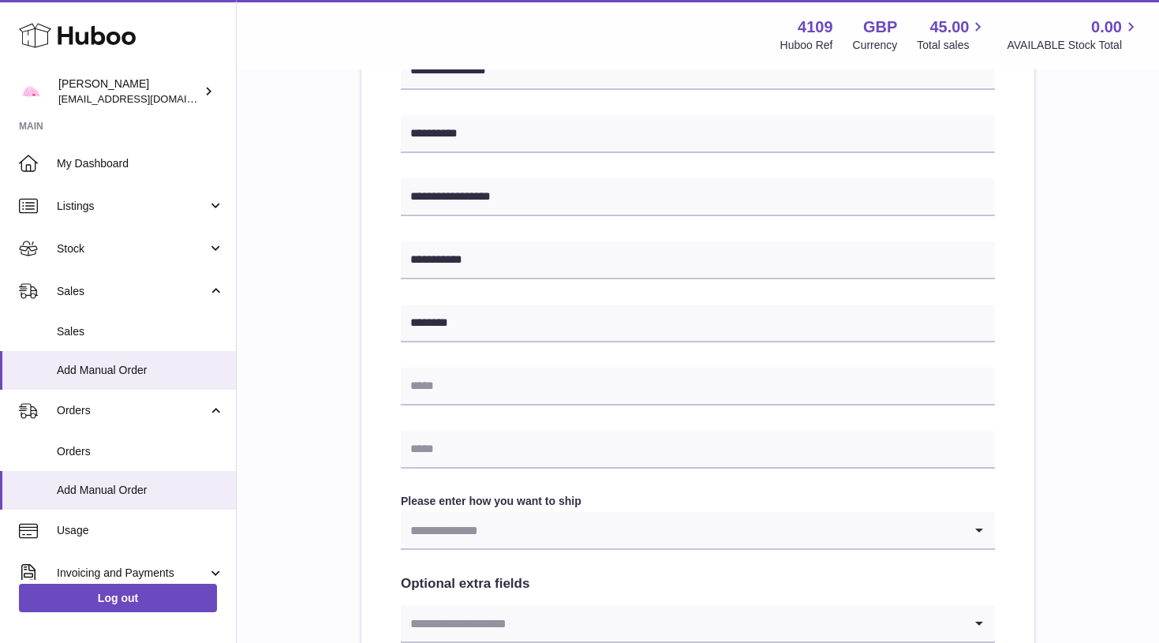
type input "**********"
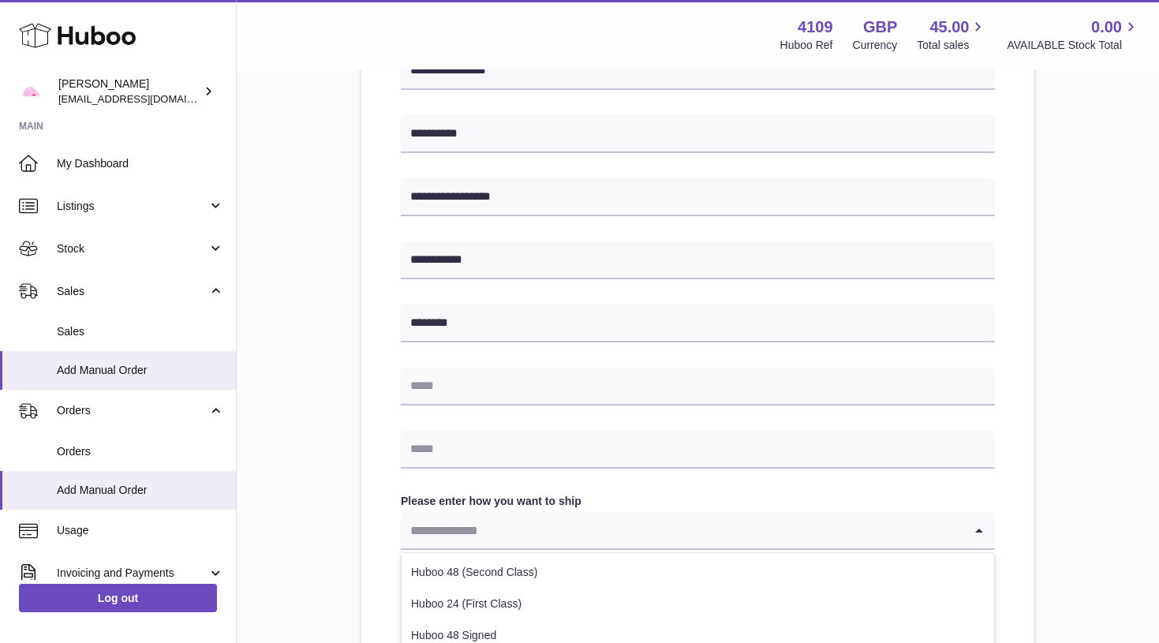
click at [506, 513] on input "Search for option" at bounding box center [682, 530] width 562 height 36
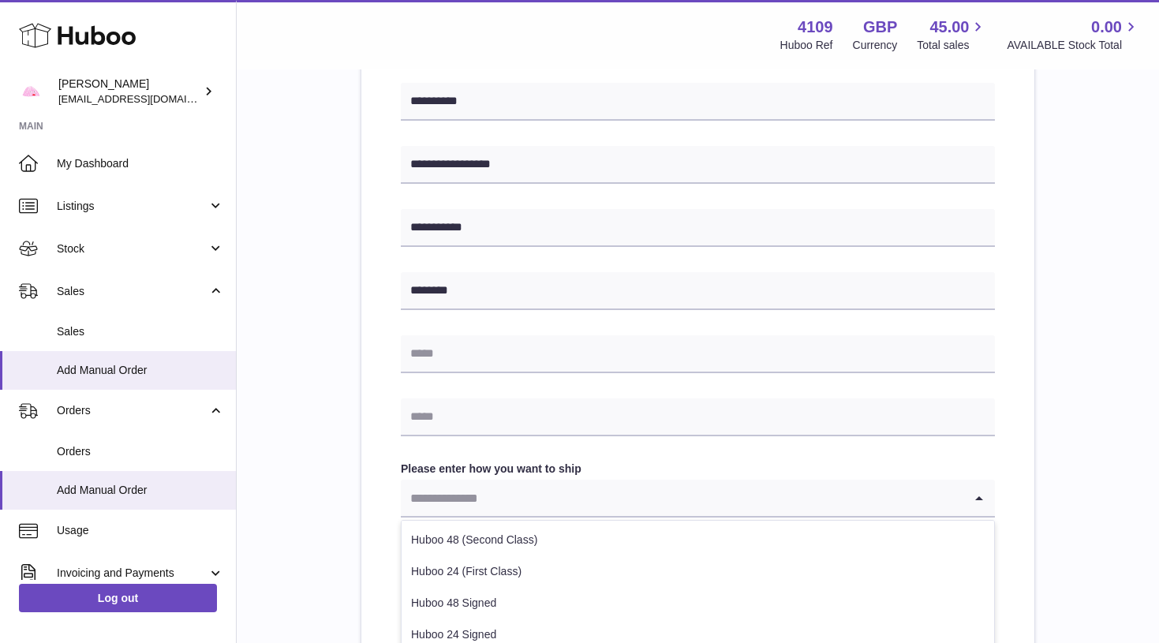
click at [507, 529] on li "Huboo 48 (Second Class)" at bounding box center [697, 540] width 592 height 32
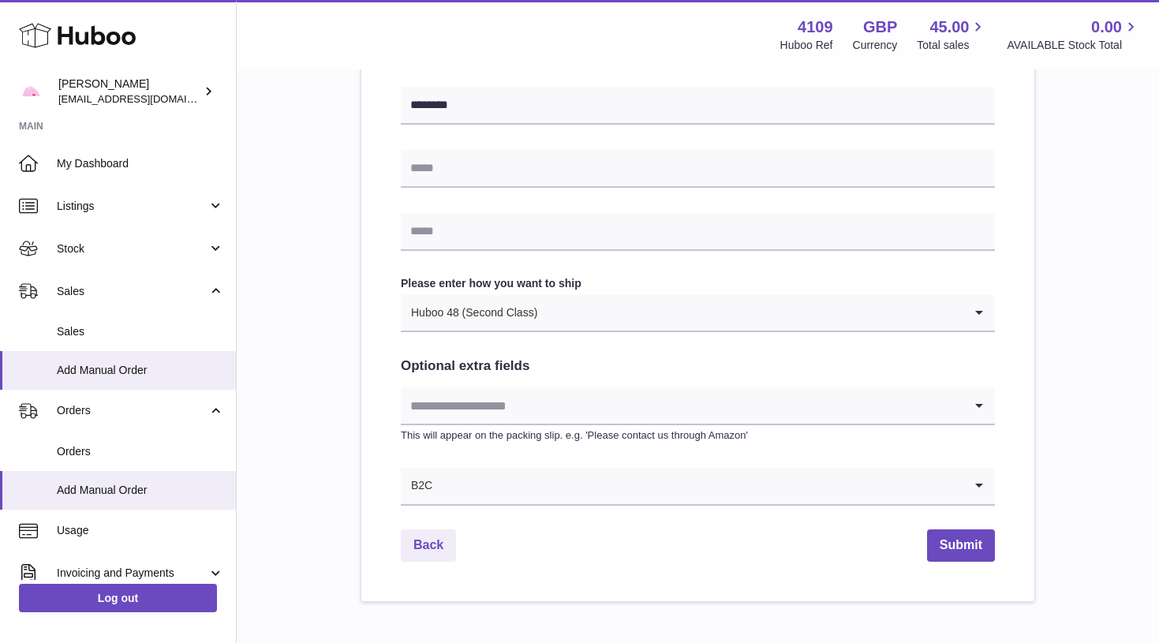
scroll to position [704, 0]
click at [940, 532] on button "Submit" at bounding box center [961, 543] width 68 height 32
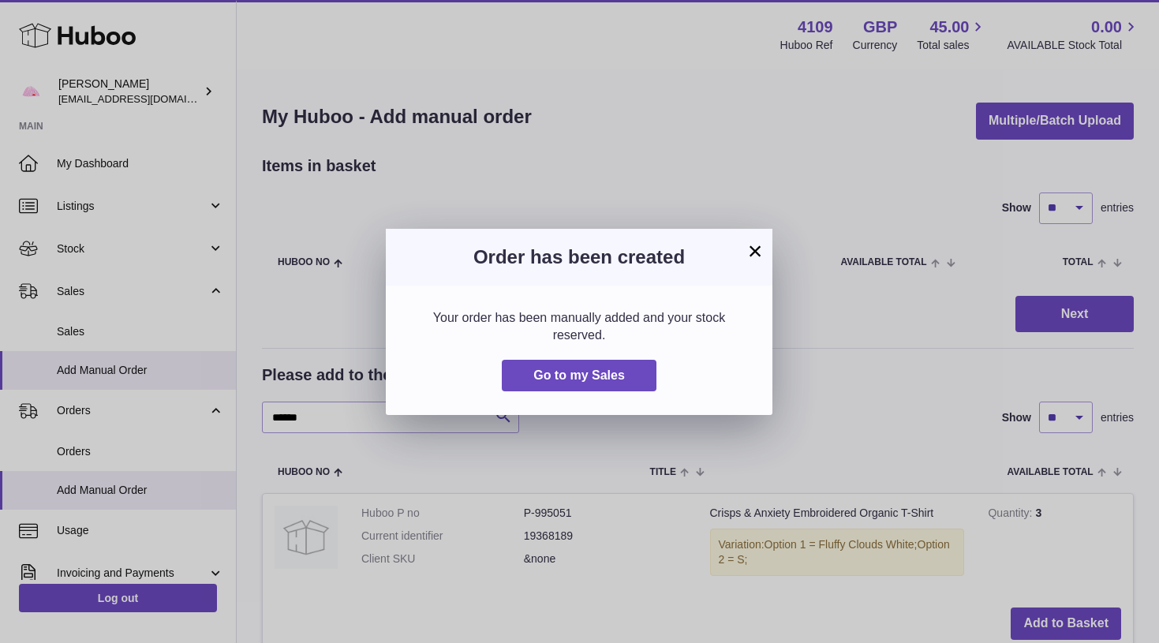
click at [756, 253] on button "×" at bounding box center [754, 250] width 19 height 19
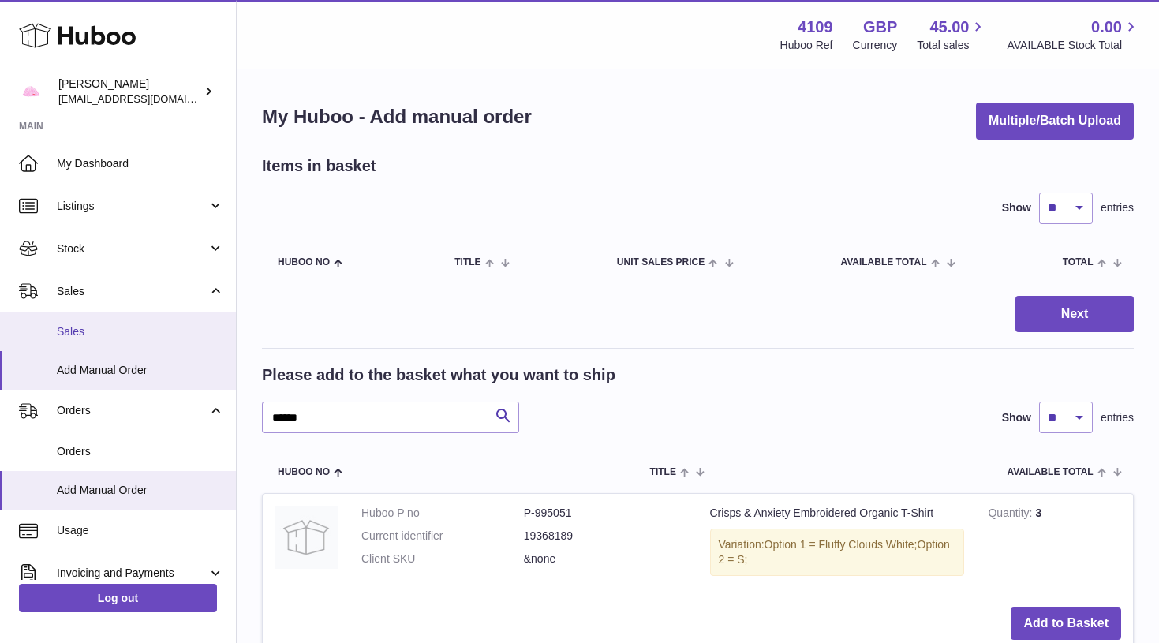
click at [126, 330] on span "Sales" at bounding box center [140, 331] width 167 height 15
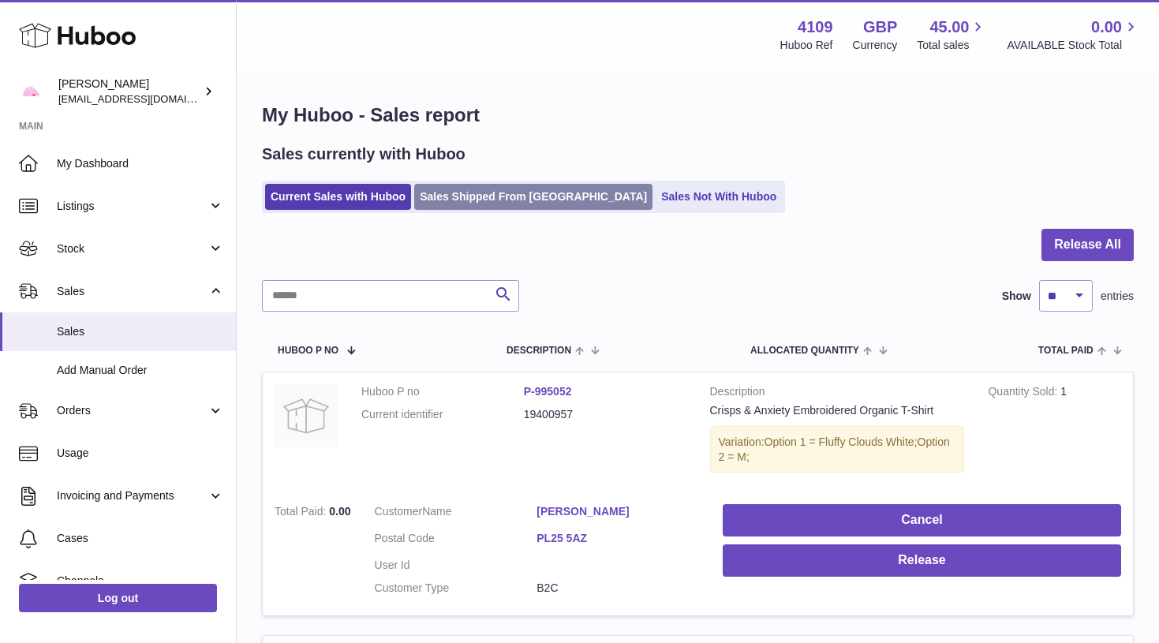
click at [447, 196] on link "Sales Shipped From [GEOGRAPHIC_DATA]" at bounding box center [533, 197] width 238 height 26
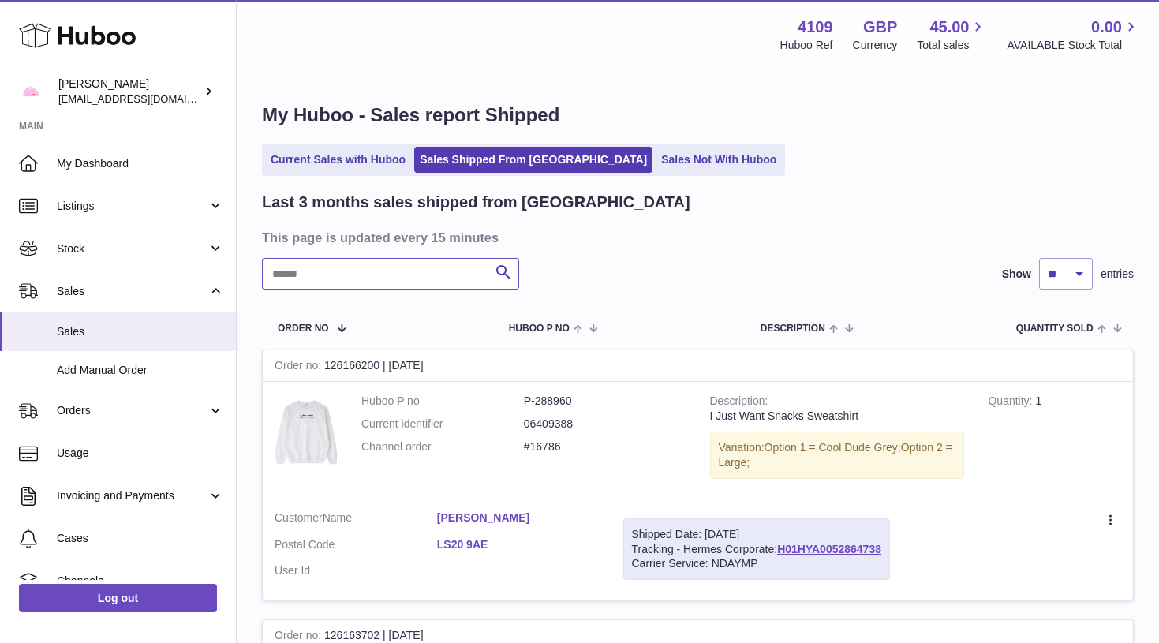
click at [398, 274] on input "text" at bounding box center [390, 274] width 257 height 32
paste input "********"
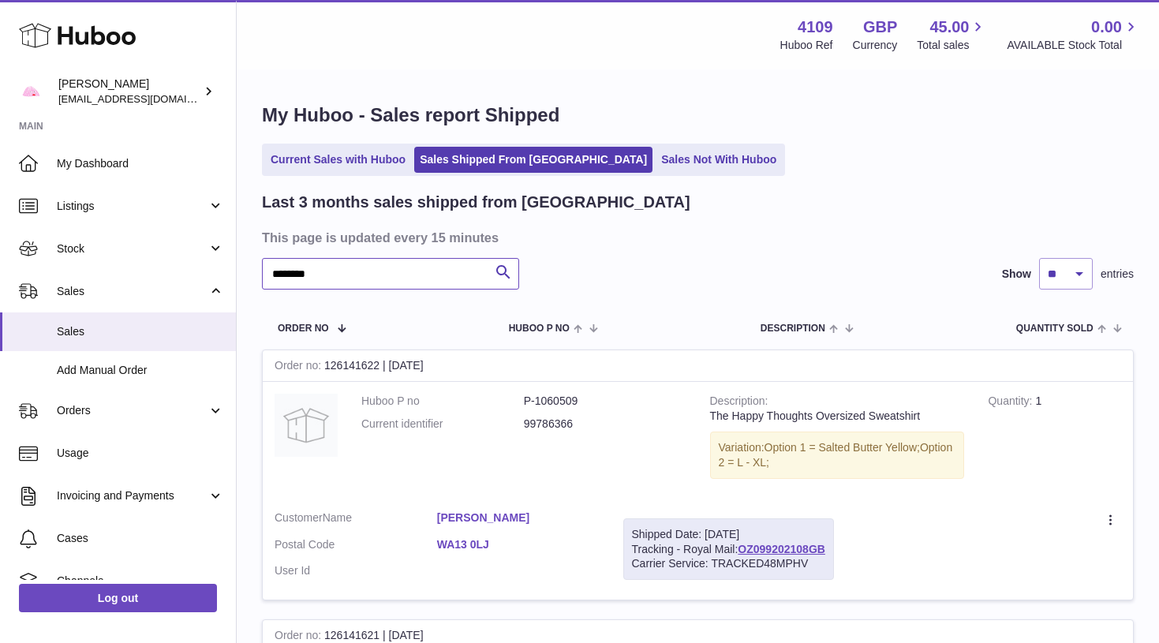
type input "********"
drag, startPoint x: 839, startPoint y: 539, endPoint x: 743, endPoint y: 543, distance: 96.3
click at [743, 543] on td "Shipped Date: [DATE] Tracking - Royal Mail: OZ099202108GB Carrier Service: TRAC…" at bounding box center [728, 549] width 234 height 102
copy div "OZ099202108GB"
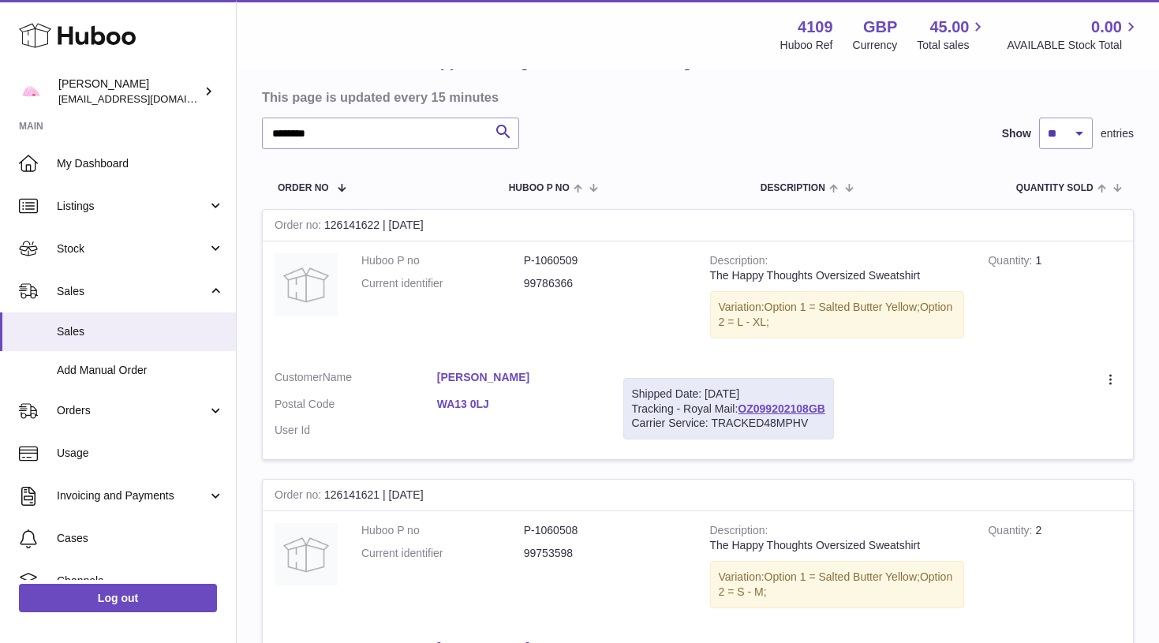
scroll to position [140, 0]
copy link "WA13 0LJ"
click at [147, 458] on link "Usage" at bounding box center [118, 453] width 236 height 43
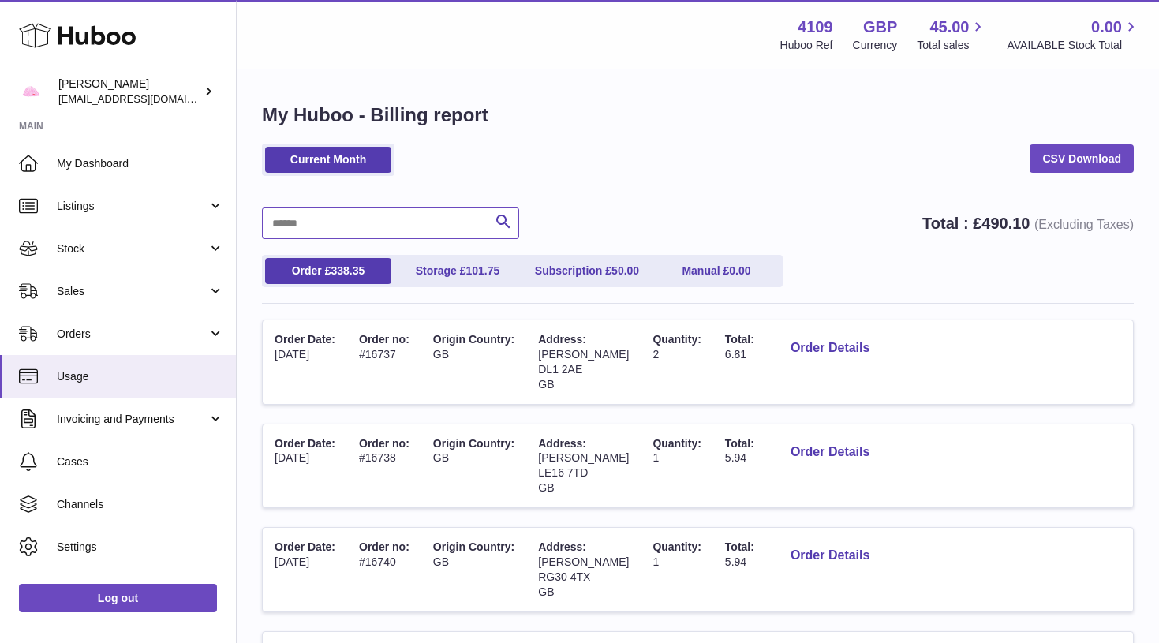
click at [468, 210] on input "text" at bounding box center [390, 223] width 257 height 32
paste input "********"
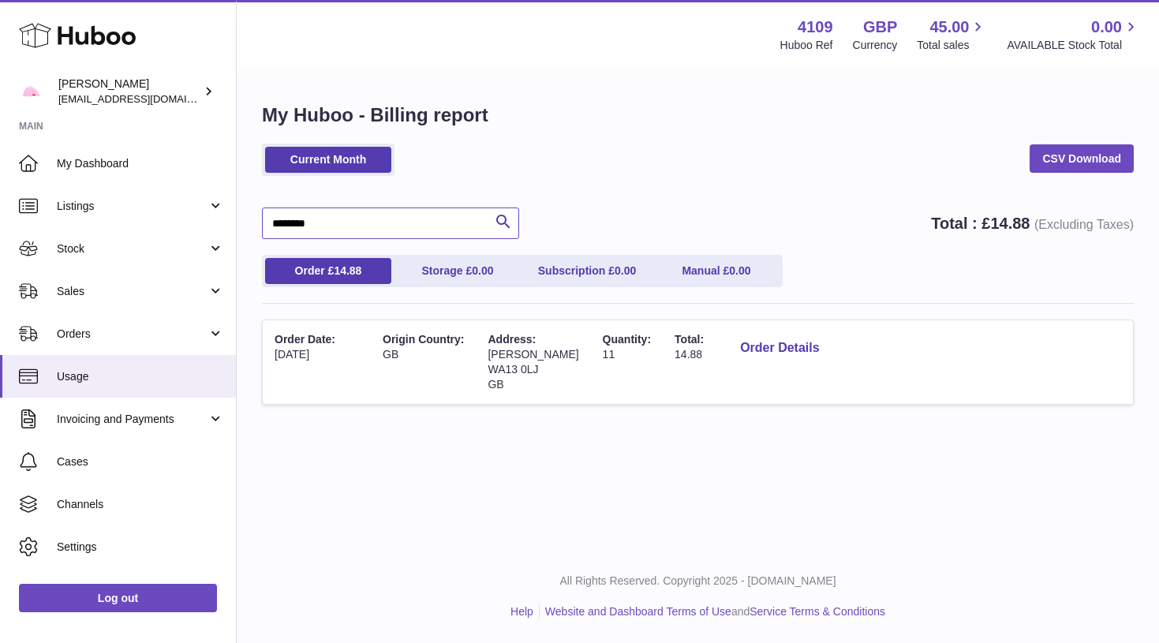
click at [380, 216] on input "********" at bounding box center [390, 223] width 257 height 32
paste input "text"
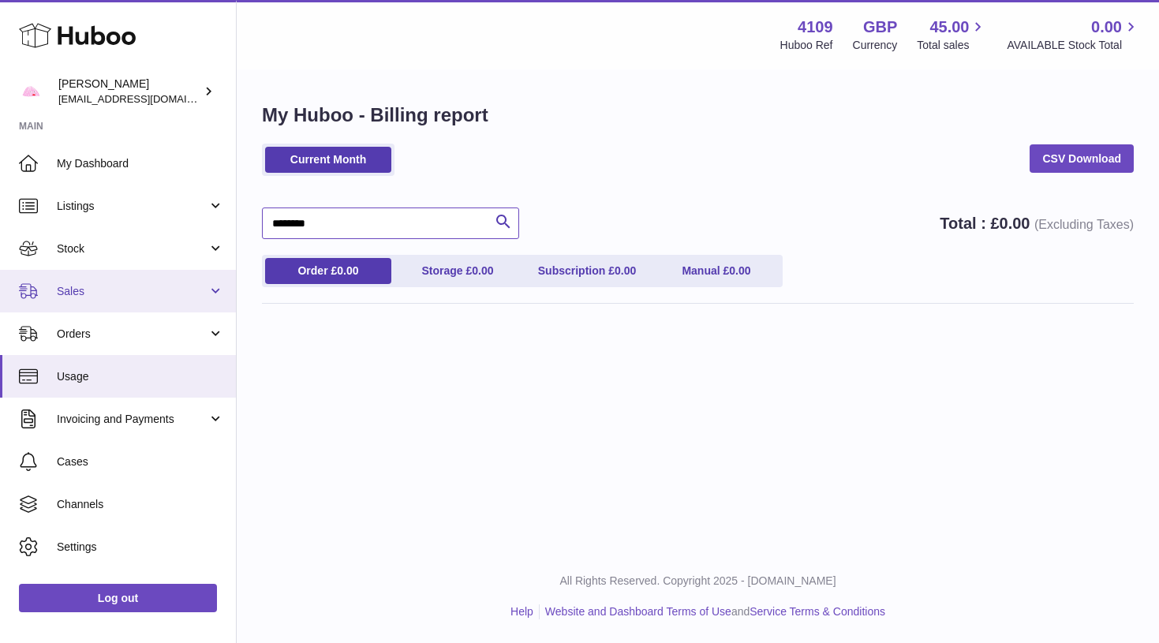
type input "********"
click at [180, 289] on span "Sales" at bounding box center [132, 291] width 151 height 15
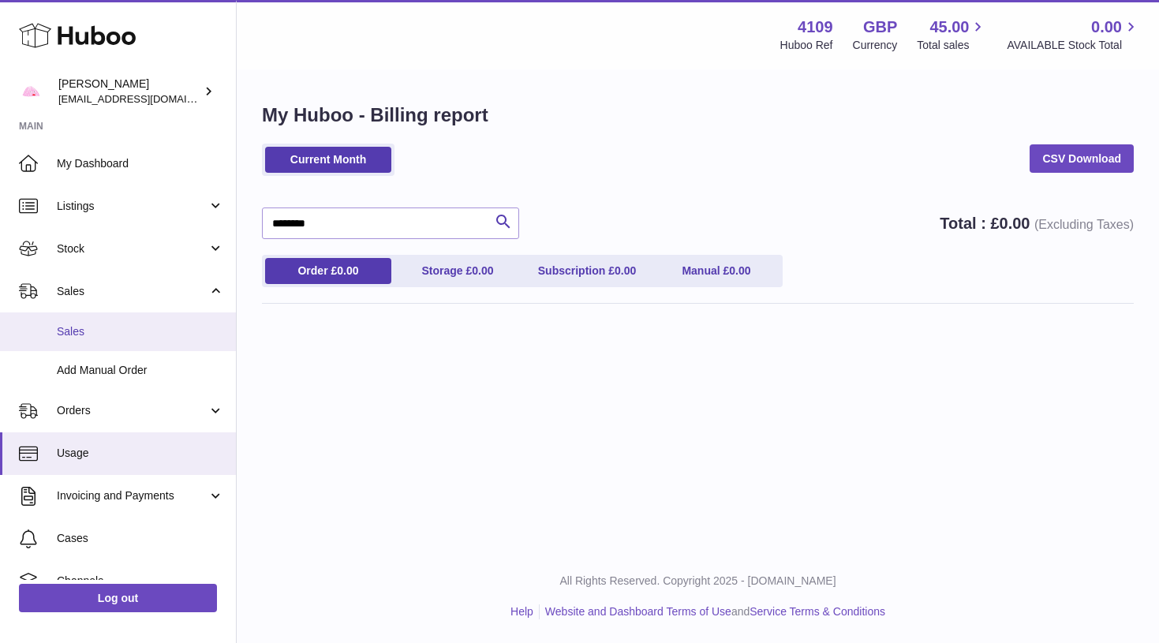
click at [164, 339] on link "Sales" at bounding box center [118, 331] width 236 height 39
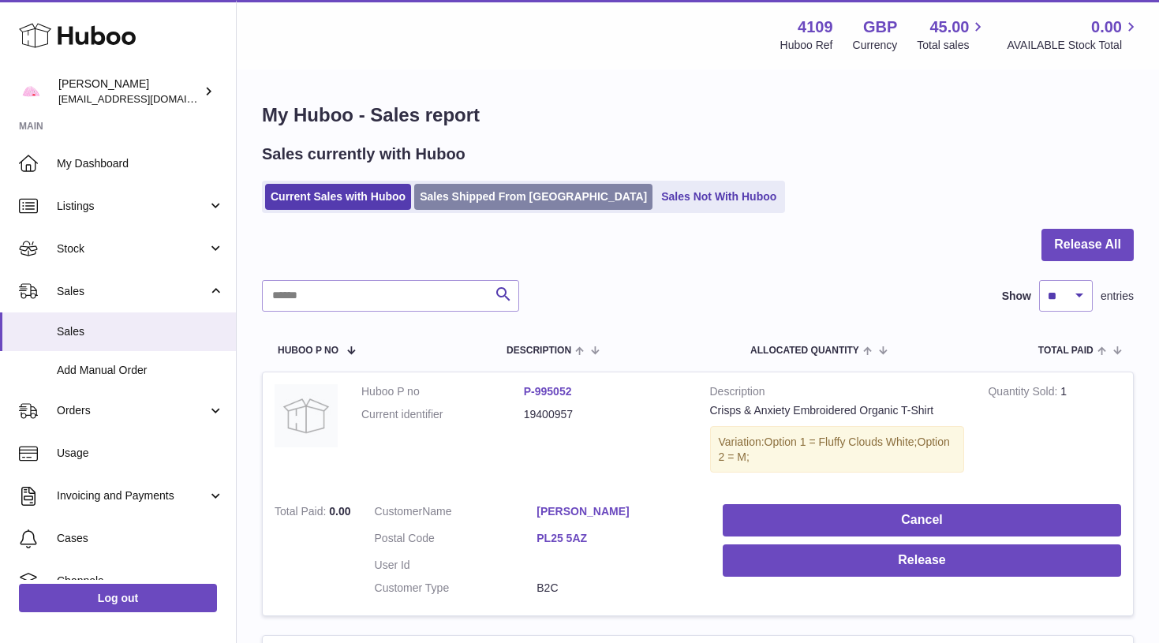
click at [465, 197] on link "Sales Shipped From [GEOGRAPHIC_DATA]" at bounding box center [533, 197] width 238 height 26
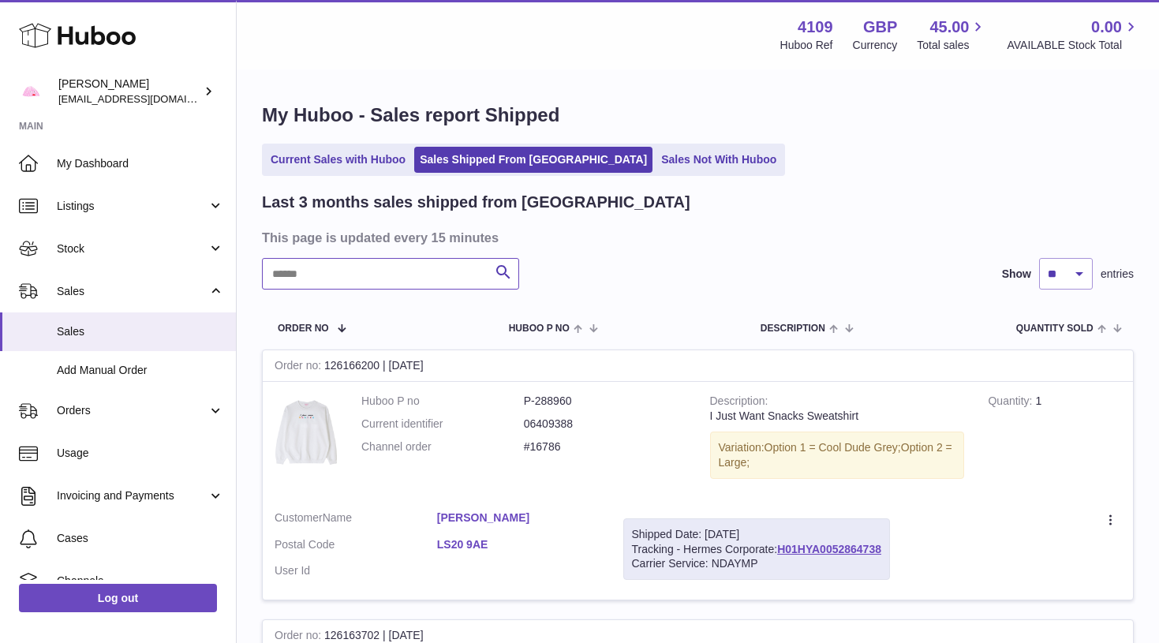
click at [375, 280] on input "text" at bounding box center [390, 274] width 257 height 32
paste input "********"
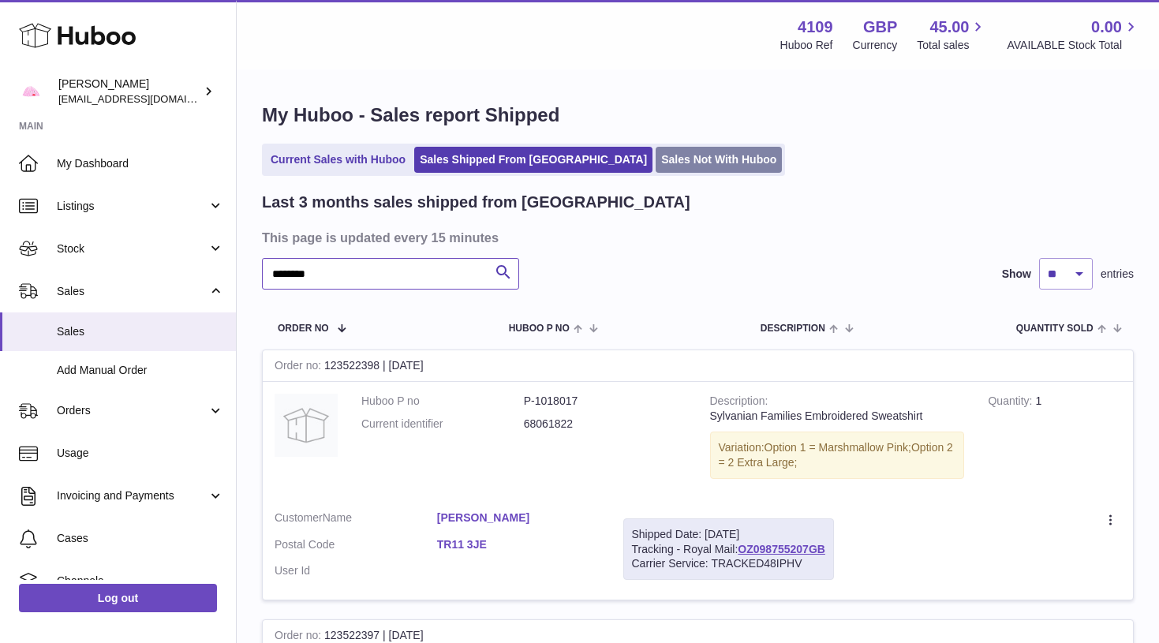
type input "********"
click at [655, 164] on link "Sales Not With Huboo" at bounding box center [718, 160] width 126 height 26
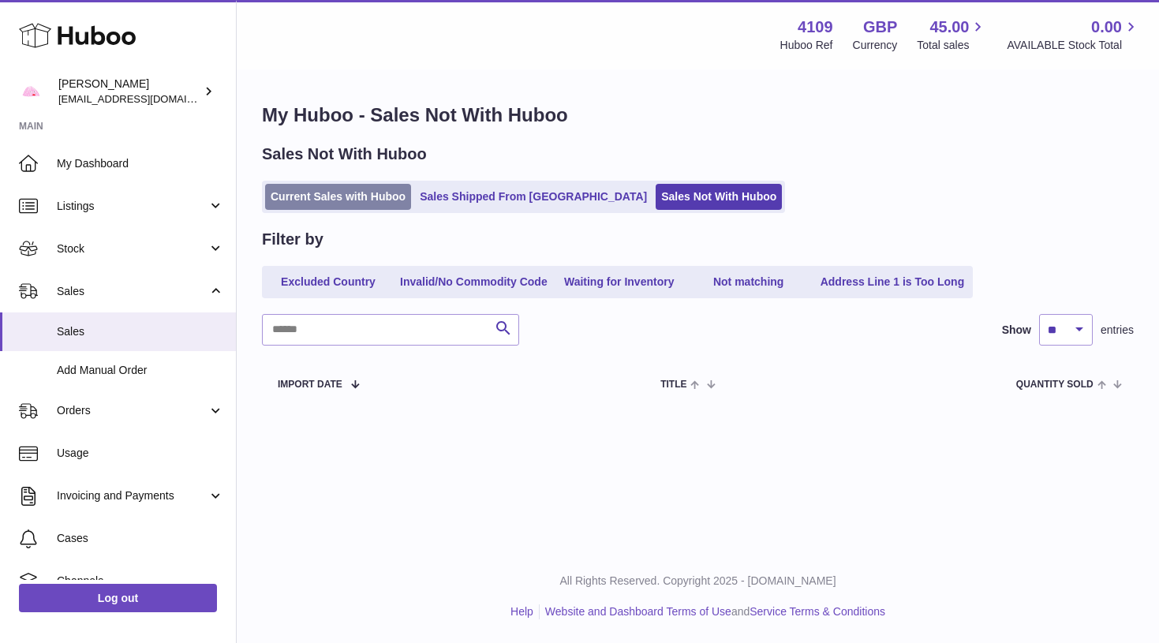
click at [310, 195] on link "Current Sales with Huboo" at bounding box center [338, 197] width 146 height 26
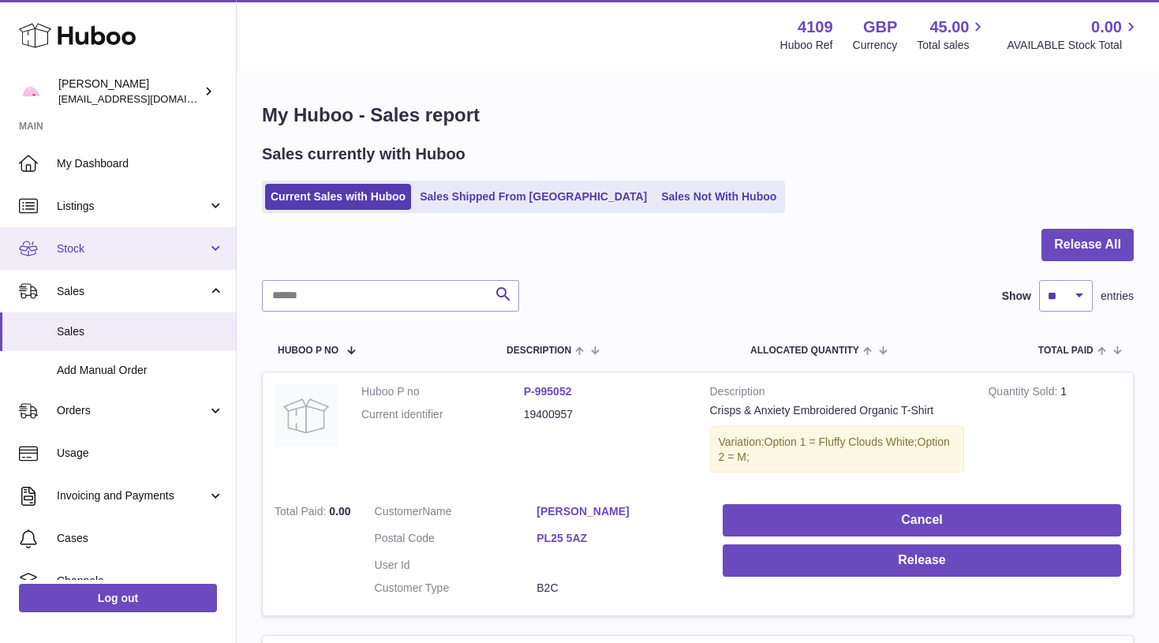
click at [121, 259] on link "Stock" at bounding box center [118, 248] width 236 height 43
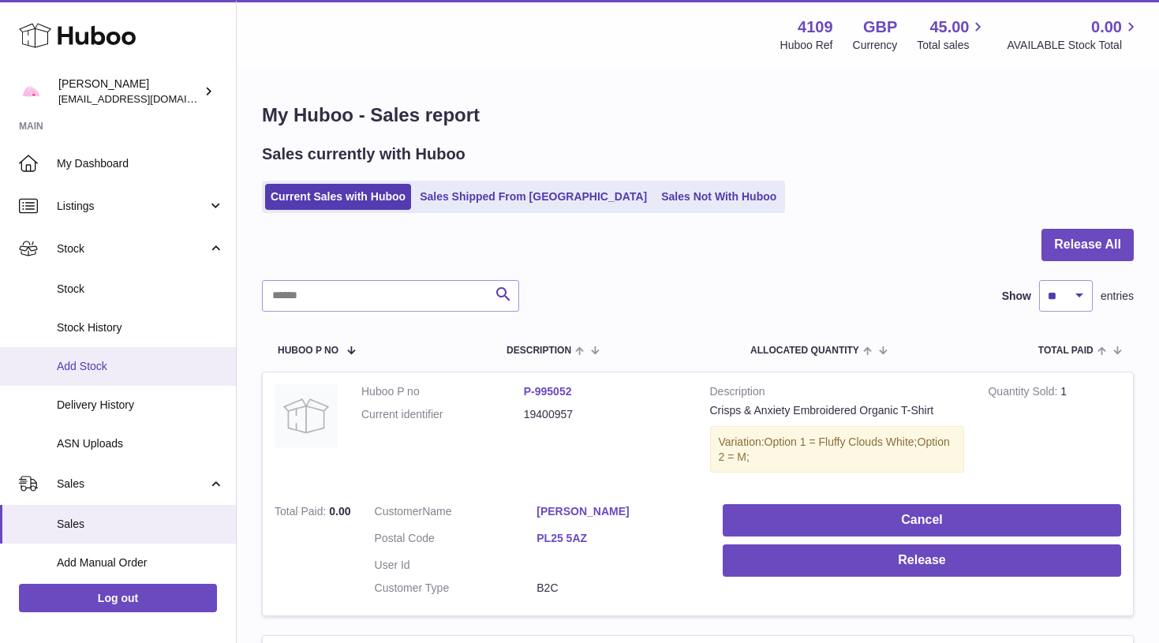
click at [103, 369] on span "Add Stock" at bounding box center [140, 366] width 167 height 15
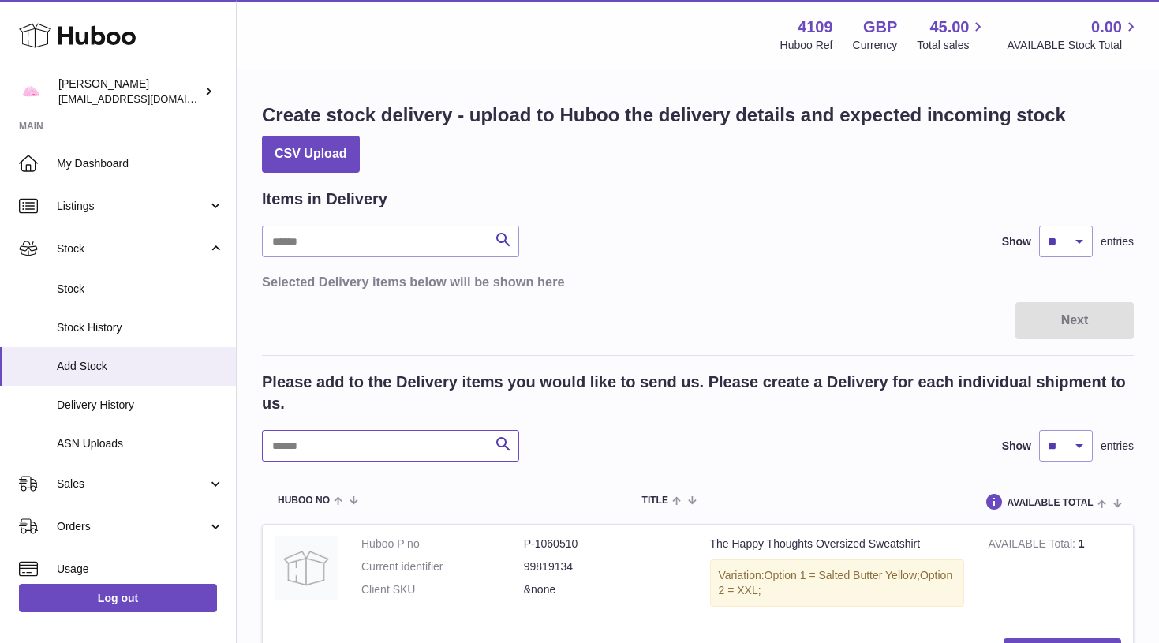
click at [355, 448] on input "text" at bounding box center [390, 446] width 257 height 32
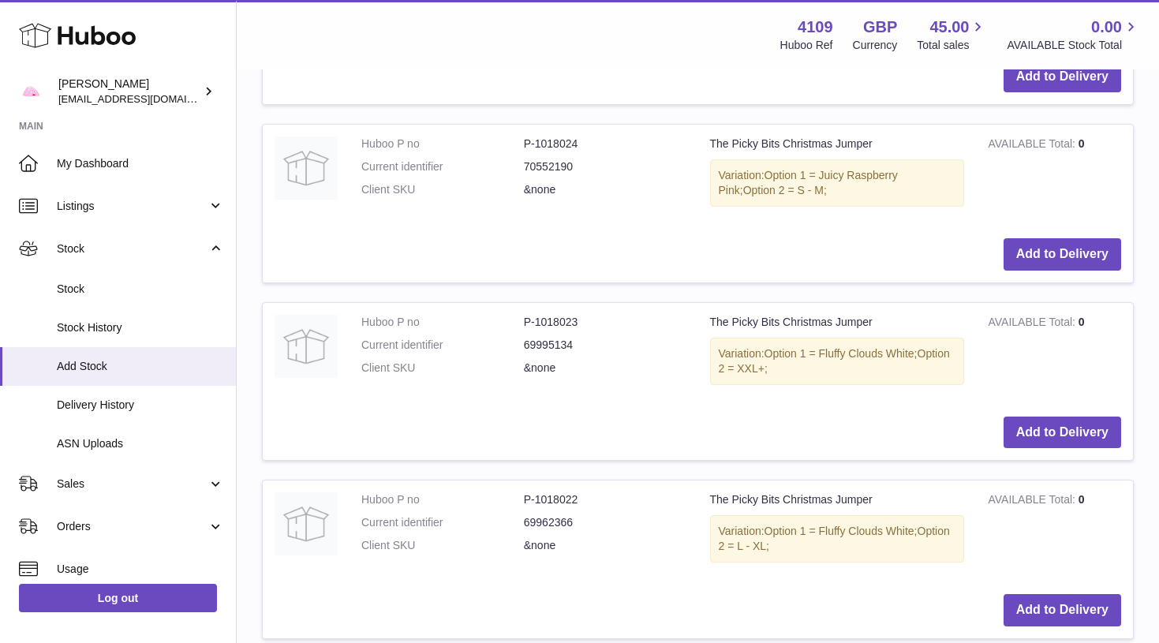
scroll to position [761, 0]
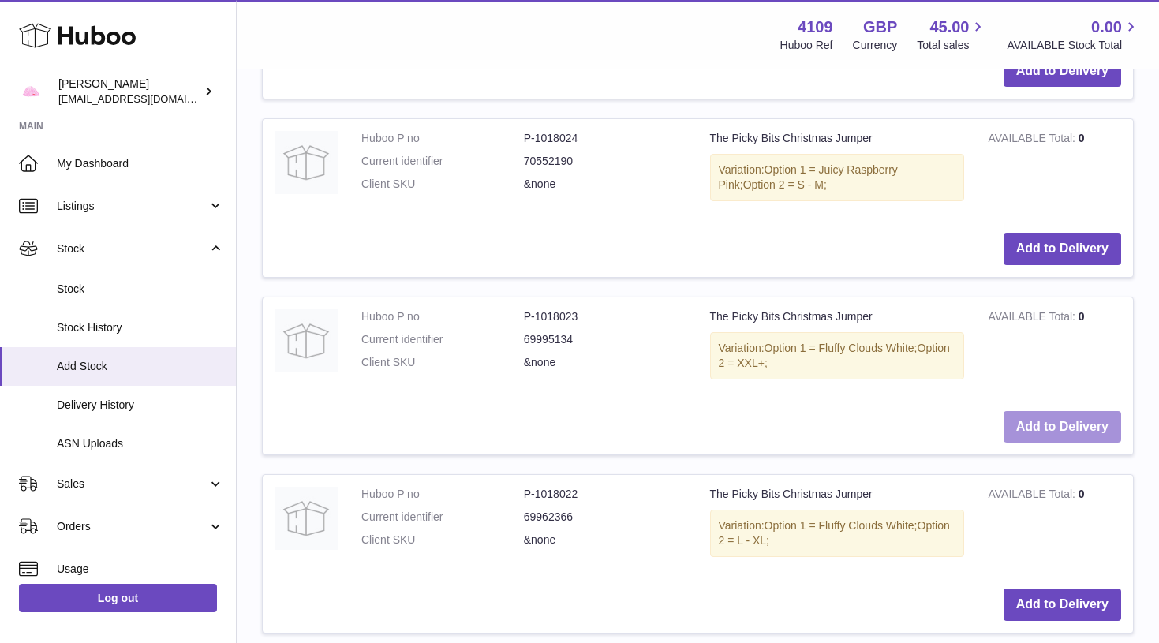
click at [1062, 417] on button "Add to Delivery" at bounding box center [1062, 427] width 118 height 32
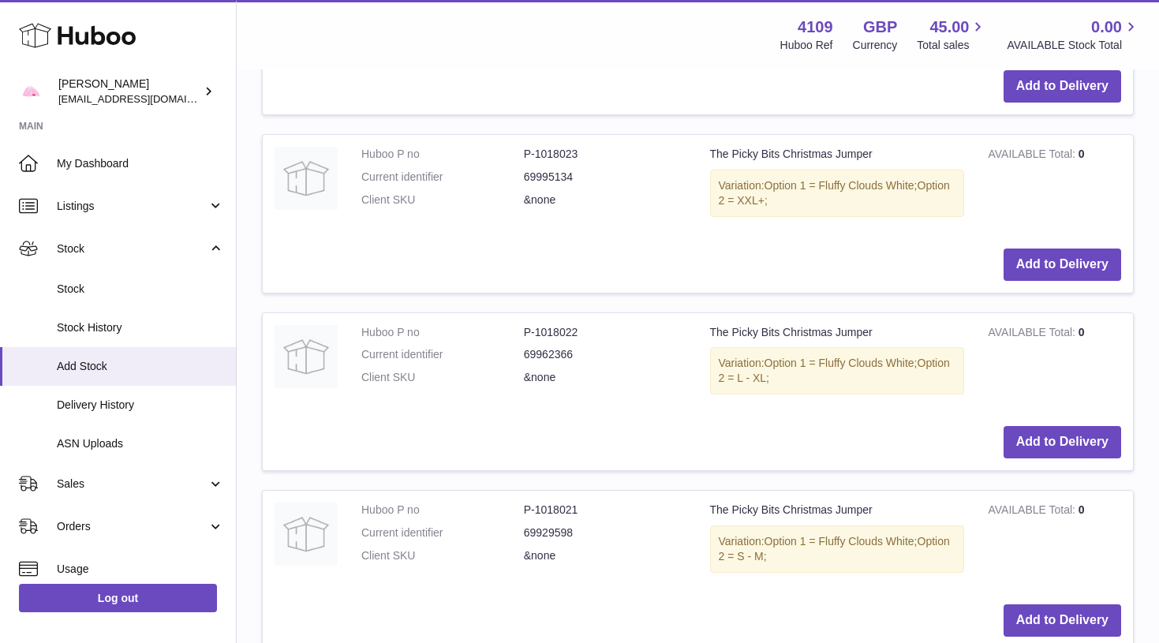
scroll to position [1135, 0]
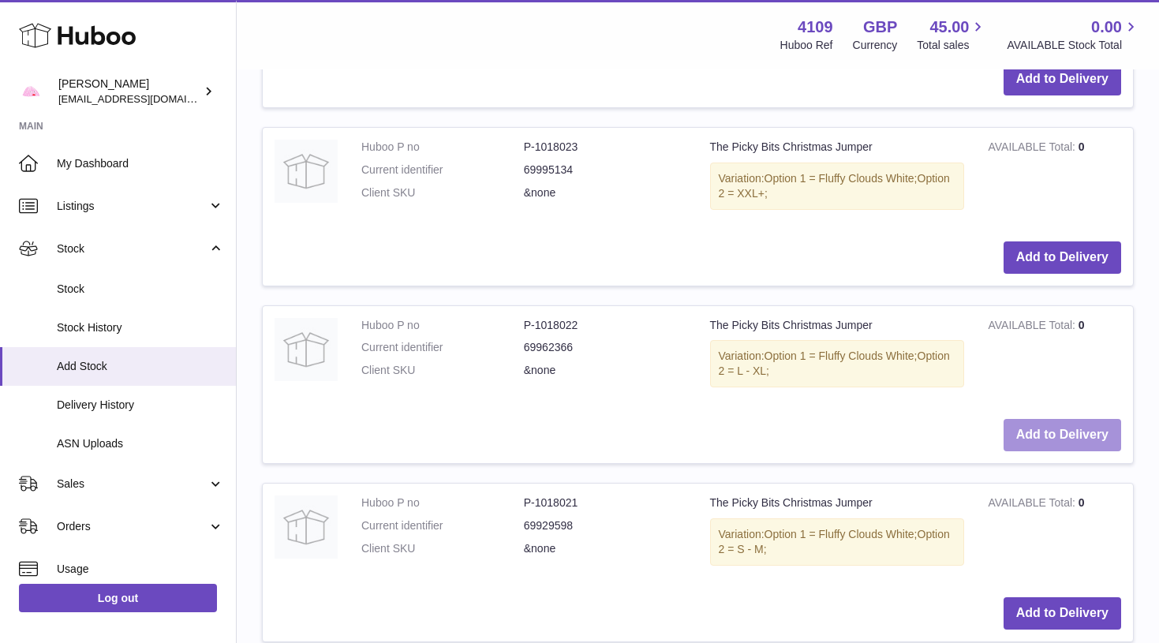
click at [1058, 419] on button "Add to Delivery" at bounding box center [1062, 435] width 118 height 32
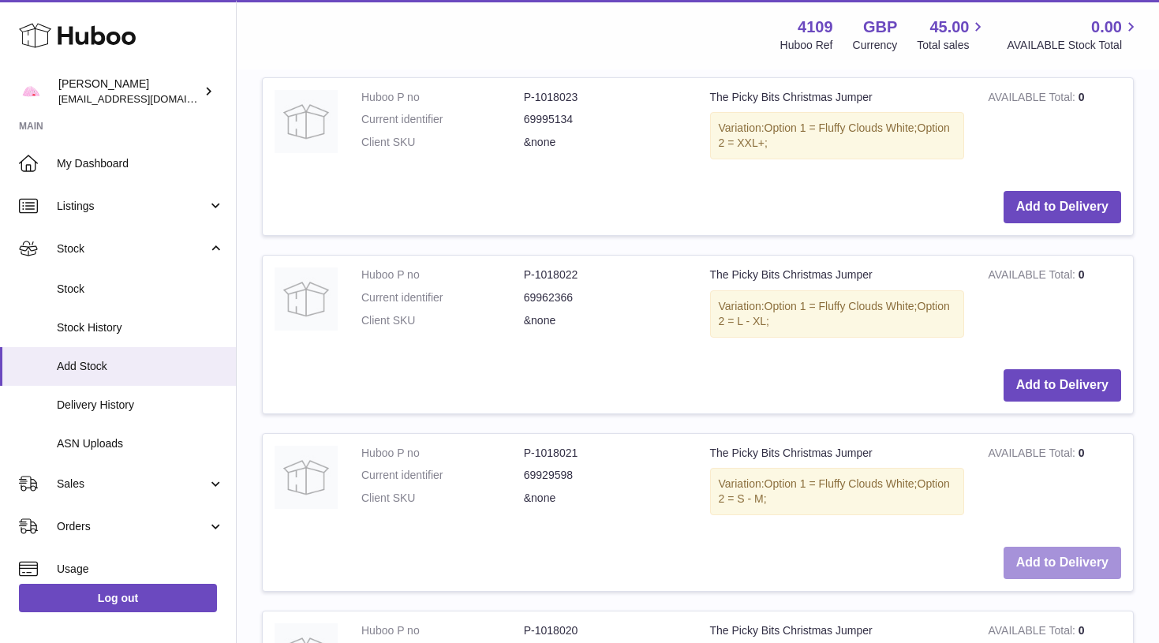
click at [1041, 547] on button "Add to Delivery" at bounding box center [1062, 563] width 118 height 32
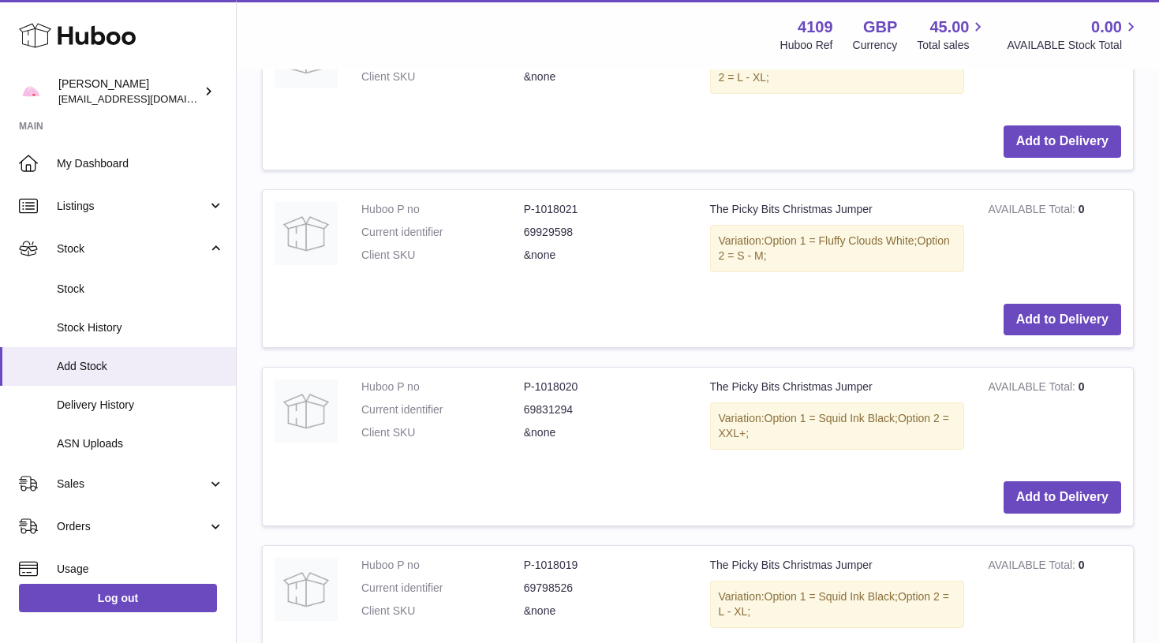
scroll to position [1787, 0]
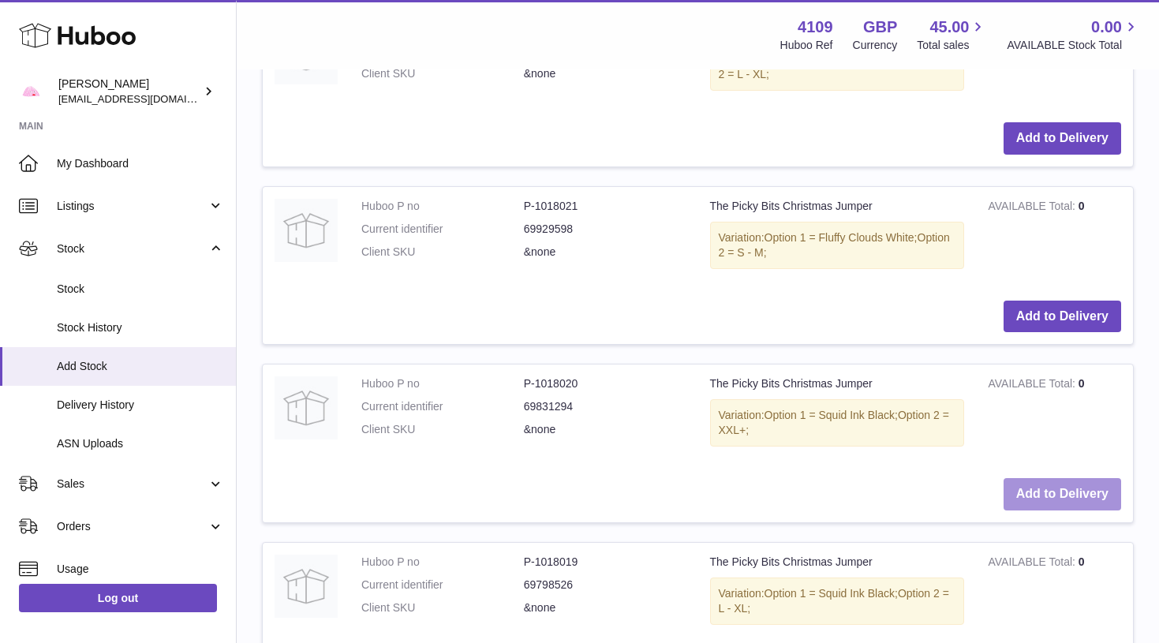
click at [1034, 478] on button "Add to Delivery" at bounding box center [1062, 494] width 118 height 32
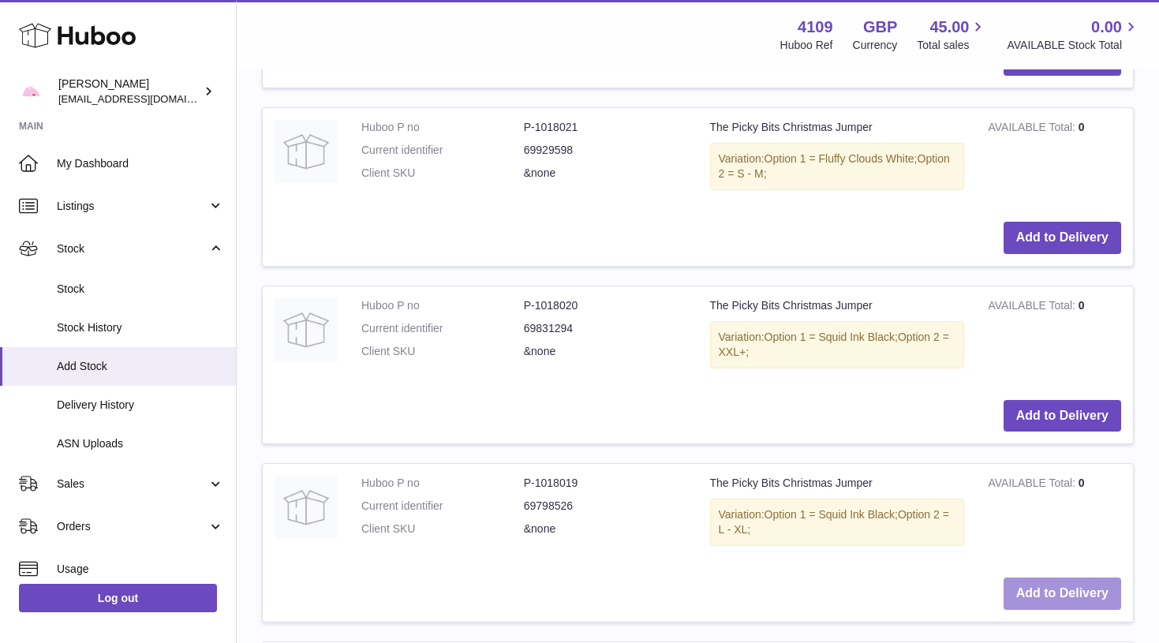
click at [1036, 577] on button "Add to Delivery" at bounding box center [1062, 593] width 118 height 32
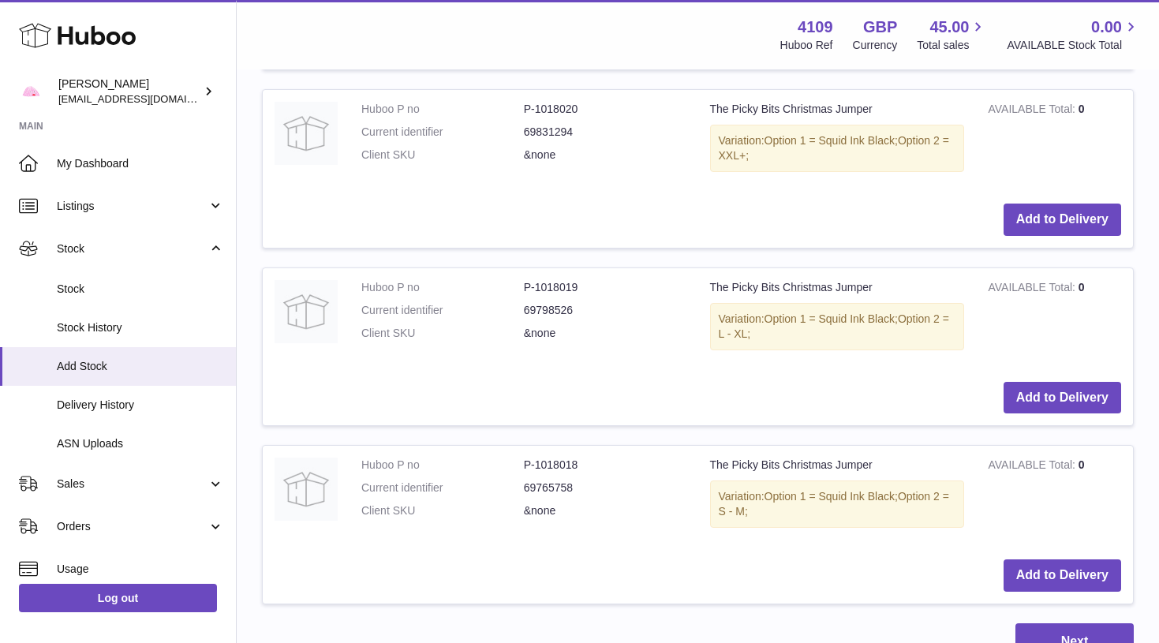
scroll to position [2423, 0]
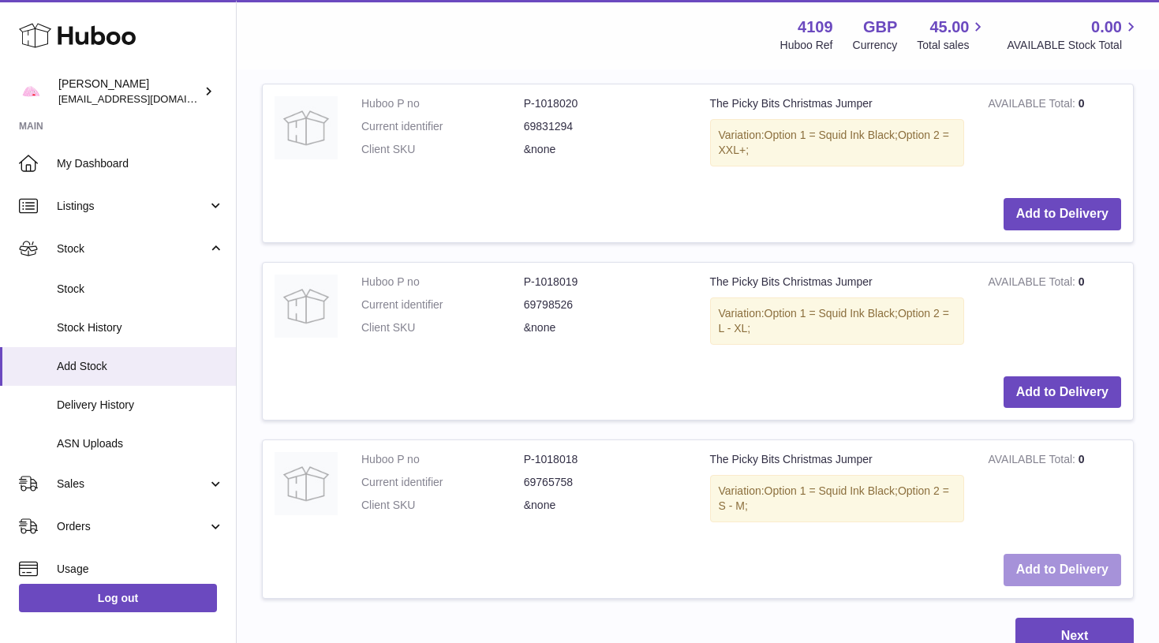
click at [1036, 554] on button "Add to Delivery" at bounding box center [1062, 570] width 118 height 32
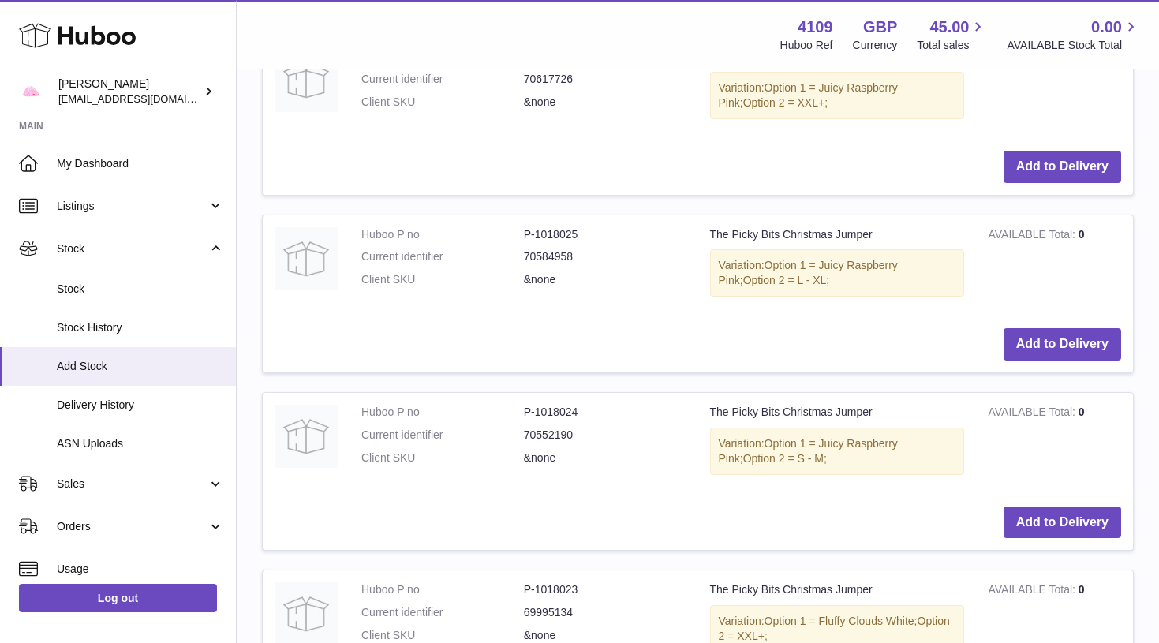
scroll to position [1241, 0]
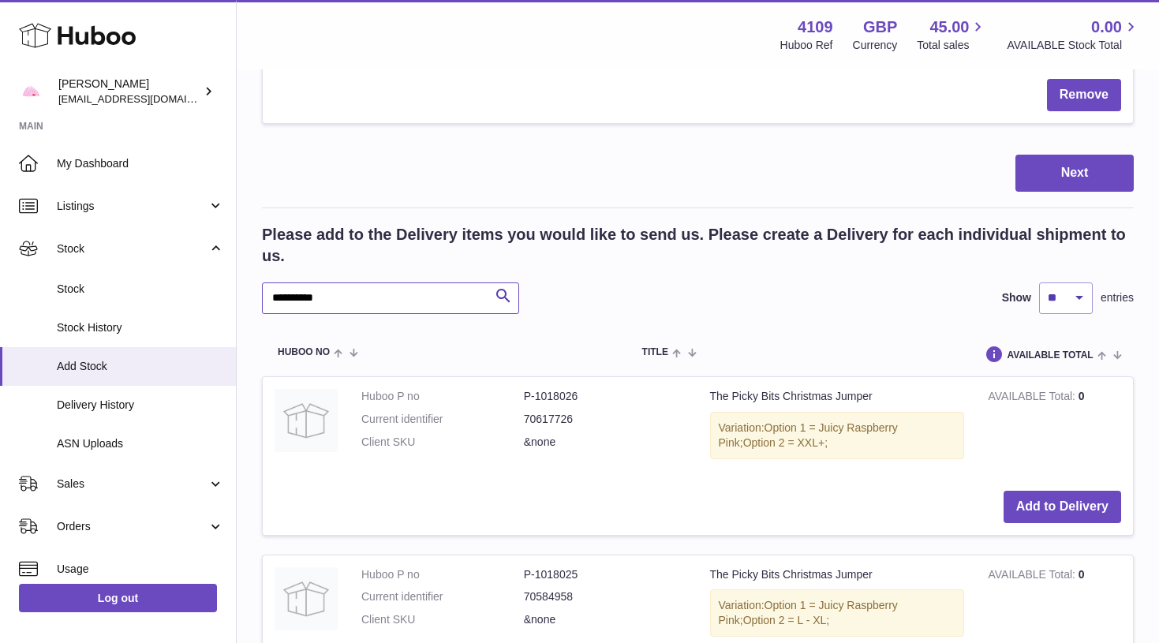
click at [350, 282] on input "**********" at bounding box center [390, 298] width 257 height 32
type input "******"
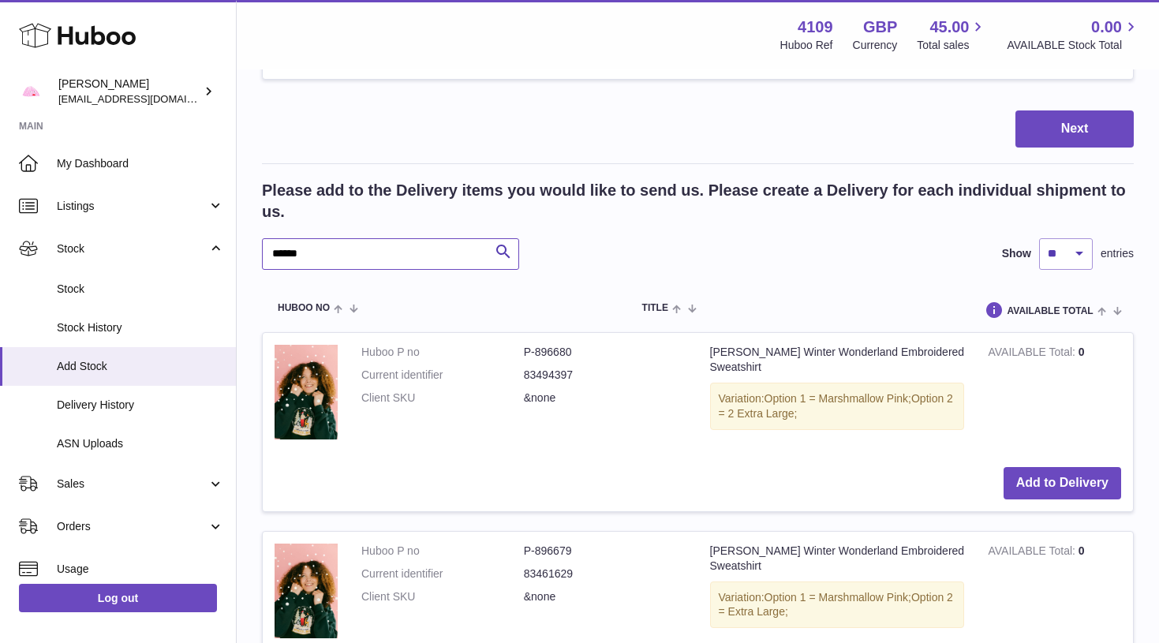
scroll to position [1287, 0]
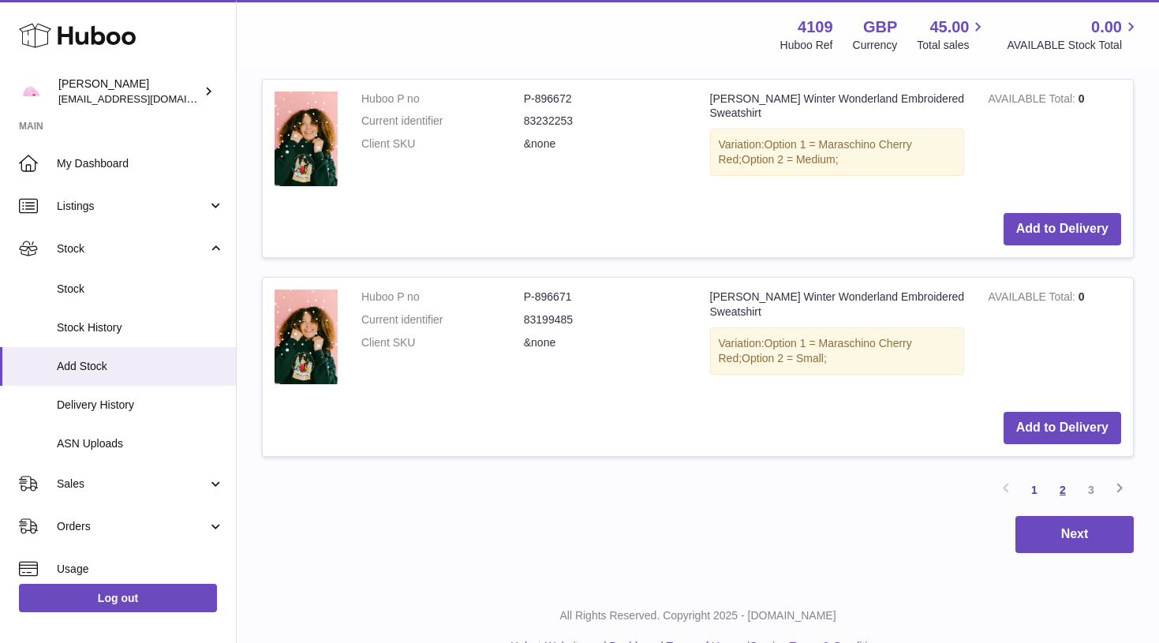
click at [1071, 476] on link "2" at bounding box center [1062, 490] width 28 height 28
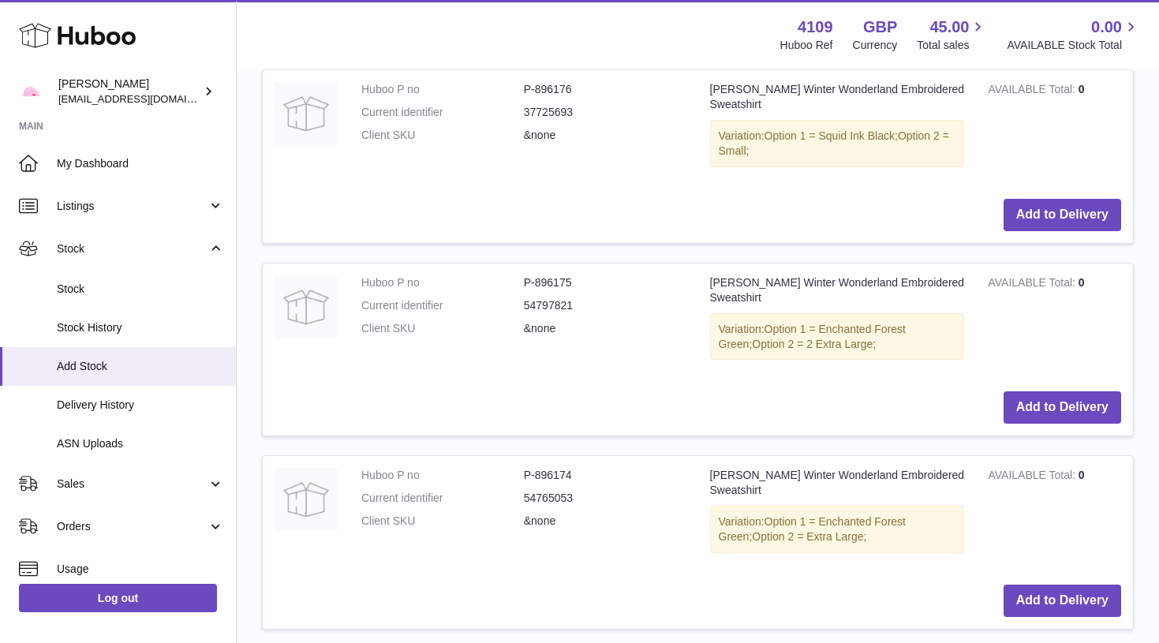
scroll to position [2322, 0]
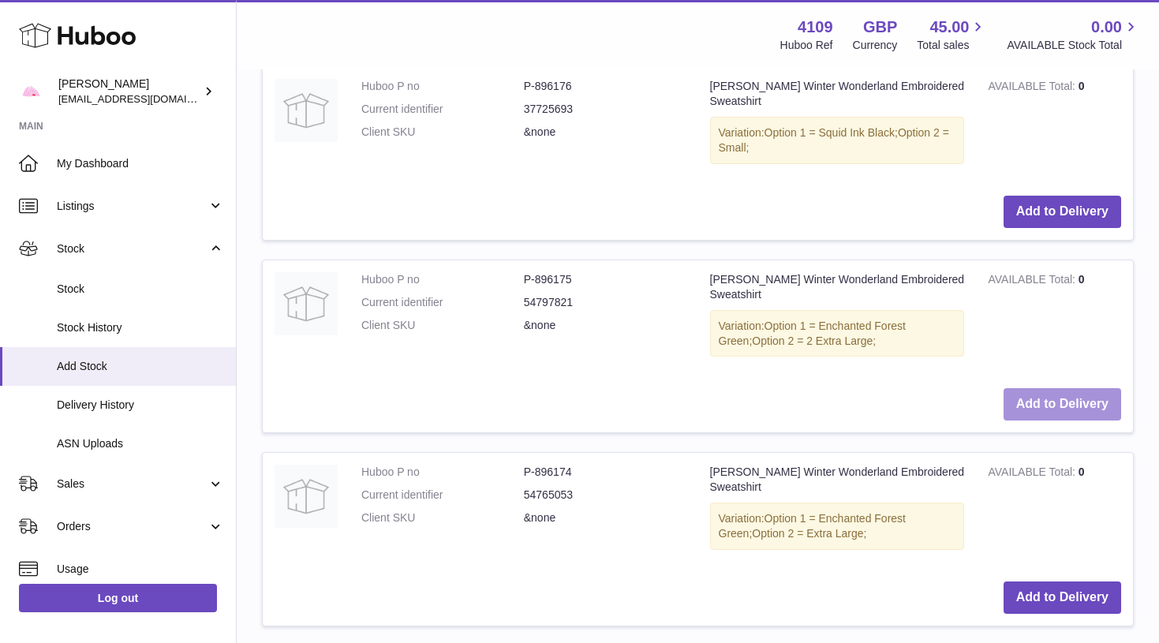
click at [1043, 388] on button "Add to Delivery" at bounding box center [1062, 404] width 118 height 32
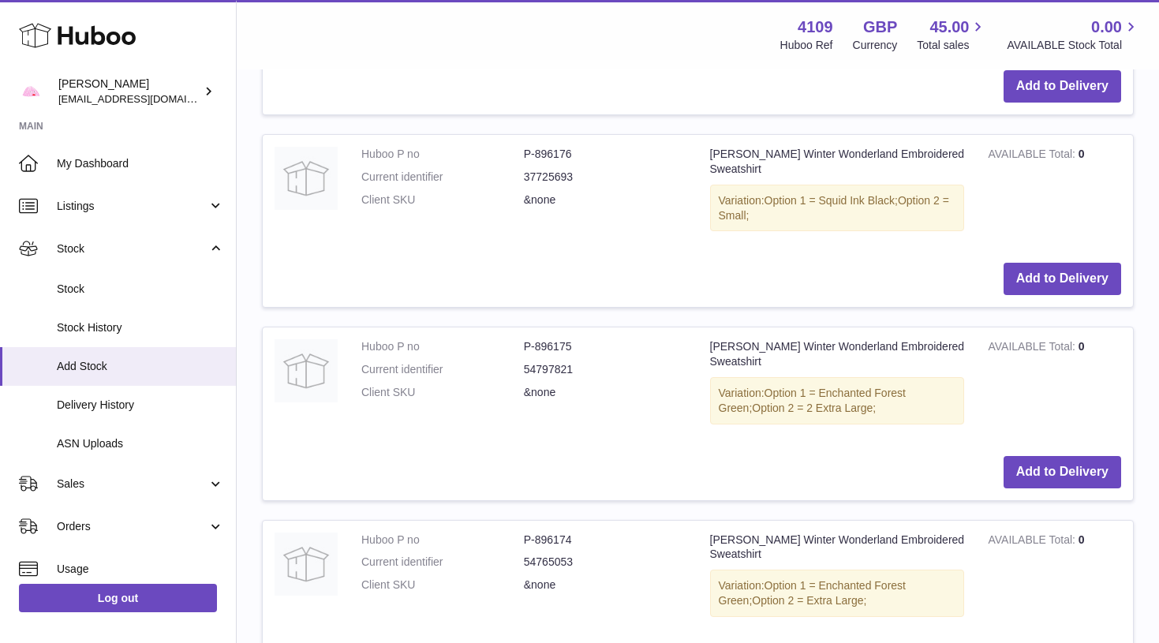
scroll to position [2444, 0]
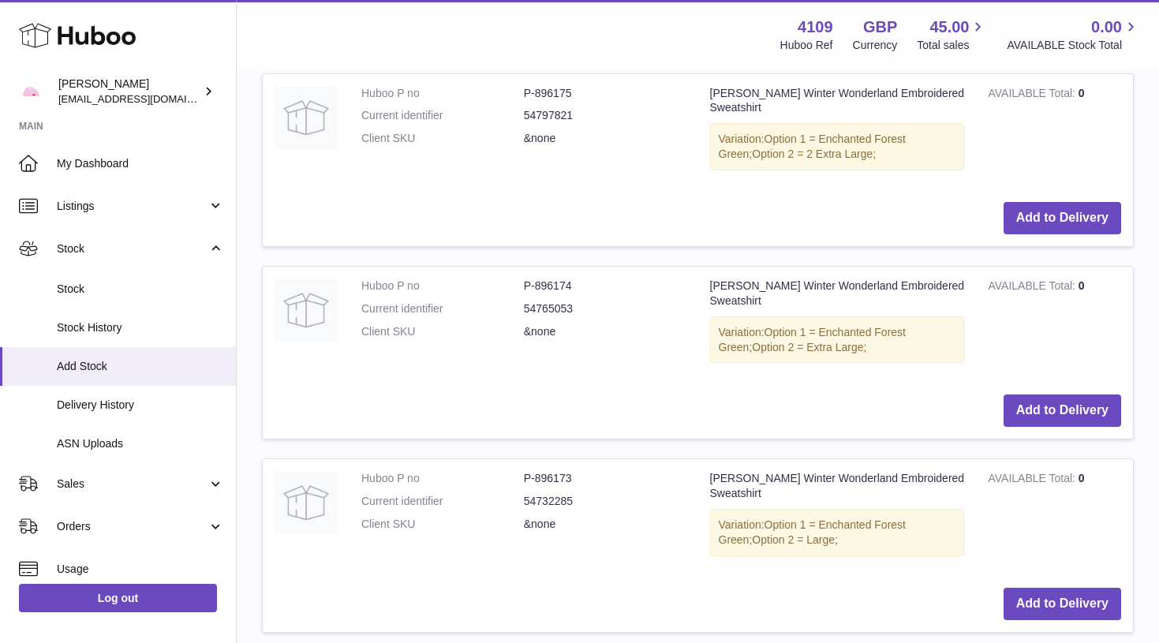
scroll to position [2900, 0]
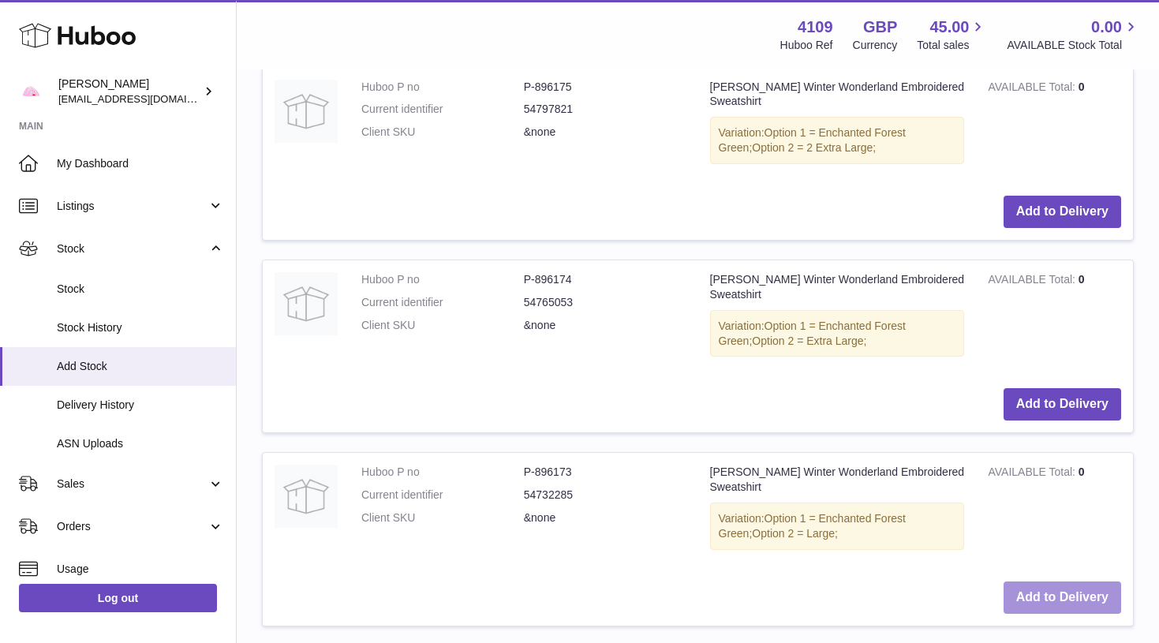
click at [1041, 581] on button "Add to Delivery" at bounding box center [1062, 597] width 118 height 32
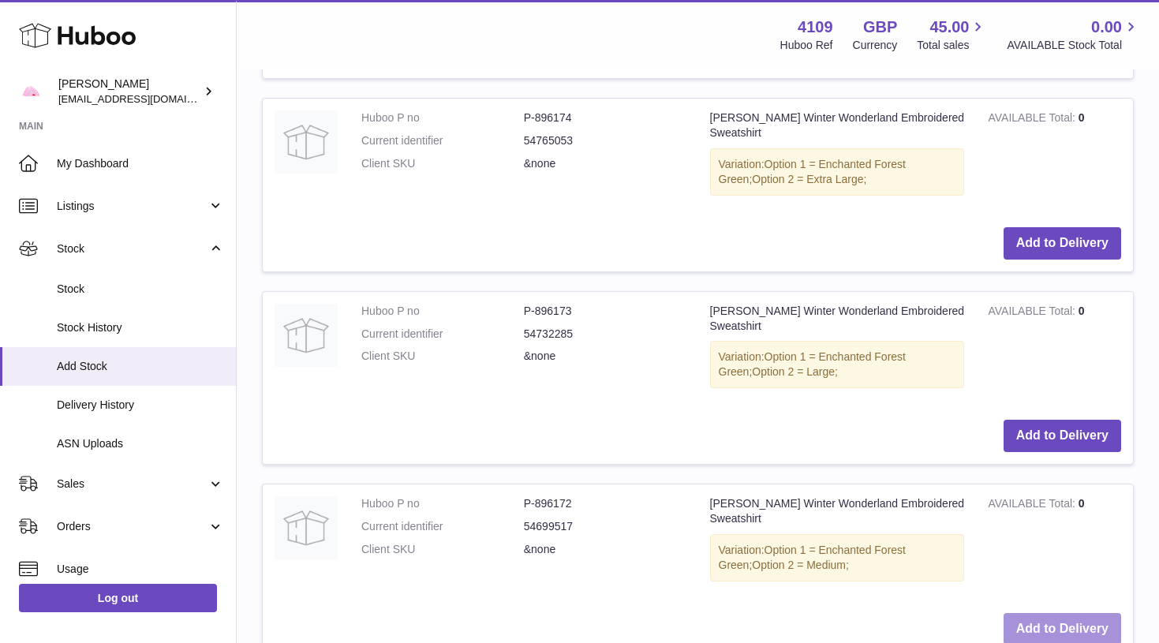
click at [1036, 613] on button "Add to Delivery" at bounding box center [1062, 629] width 118 height 32
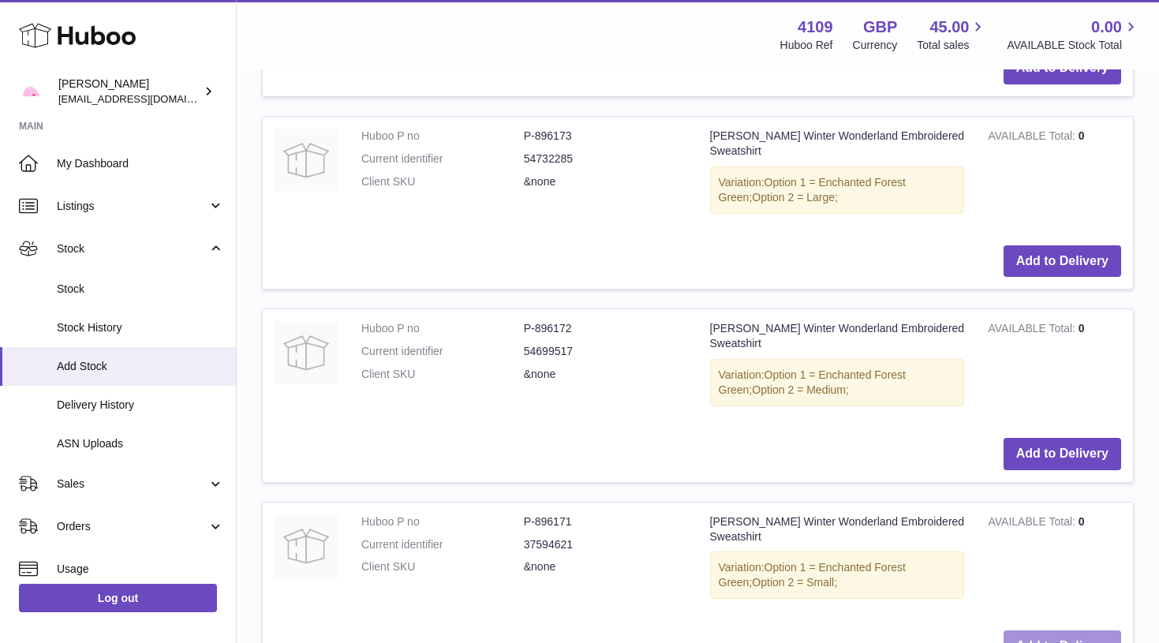
click at [1036, 630] on button "Add to Delivery" at bounding box center [1062, 646] width 118 height 32
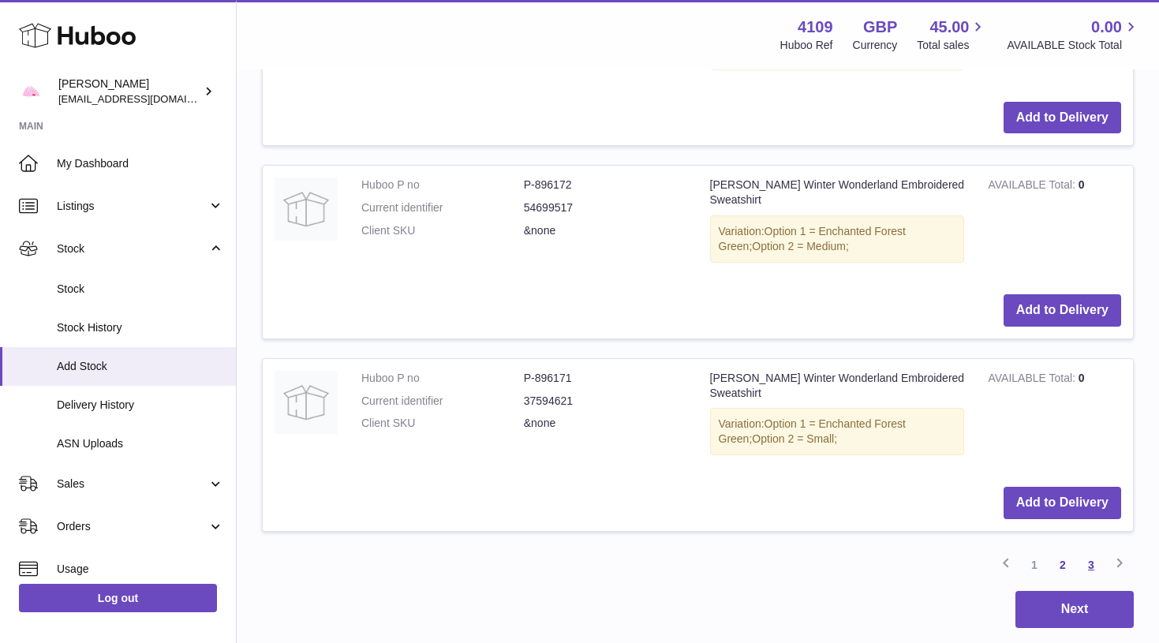
click at [1089, 551] on link "3" at bounding box center [1091, 565] width 28 height 28
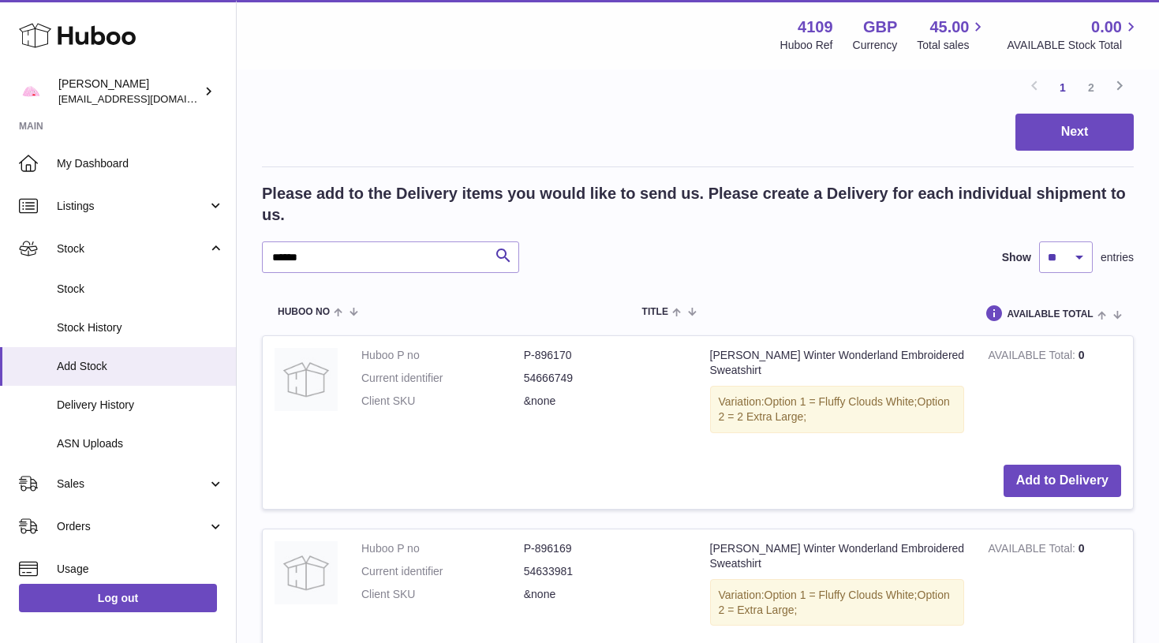
scroll to position [2115, 0]
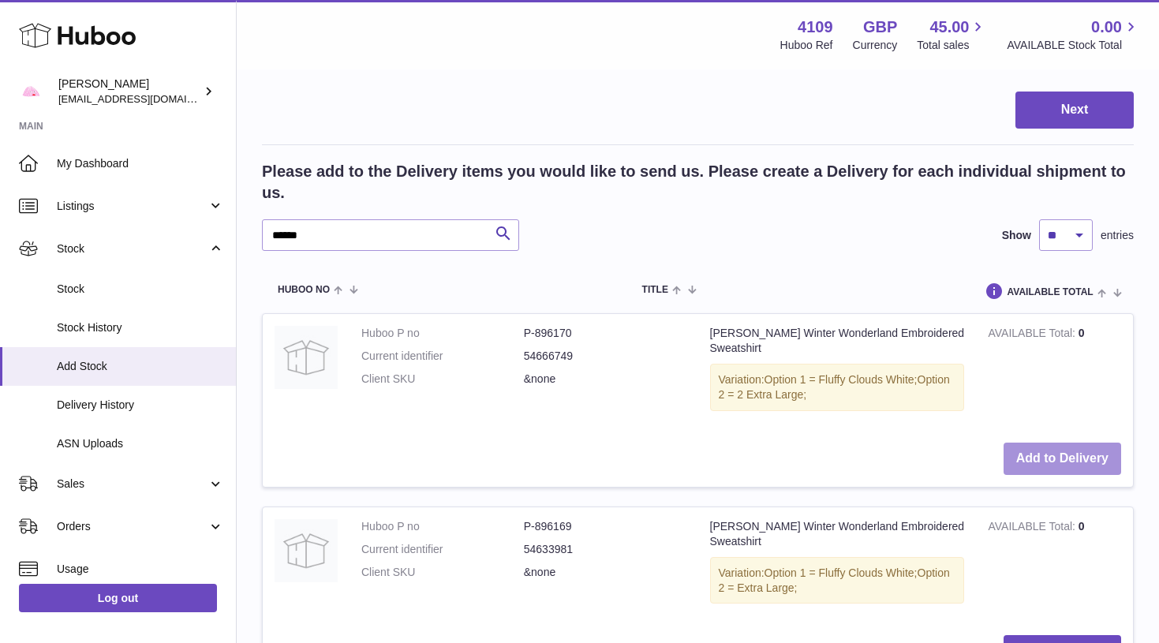
click at [1078, 442] on button "Add to Delivery" at bounding box center [1062, 458] width 118 height 32
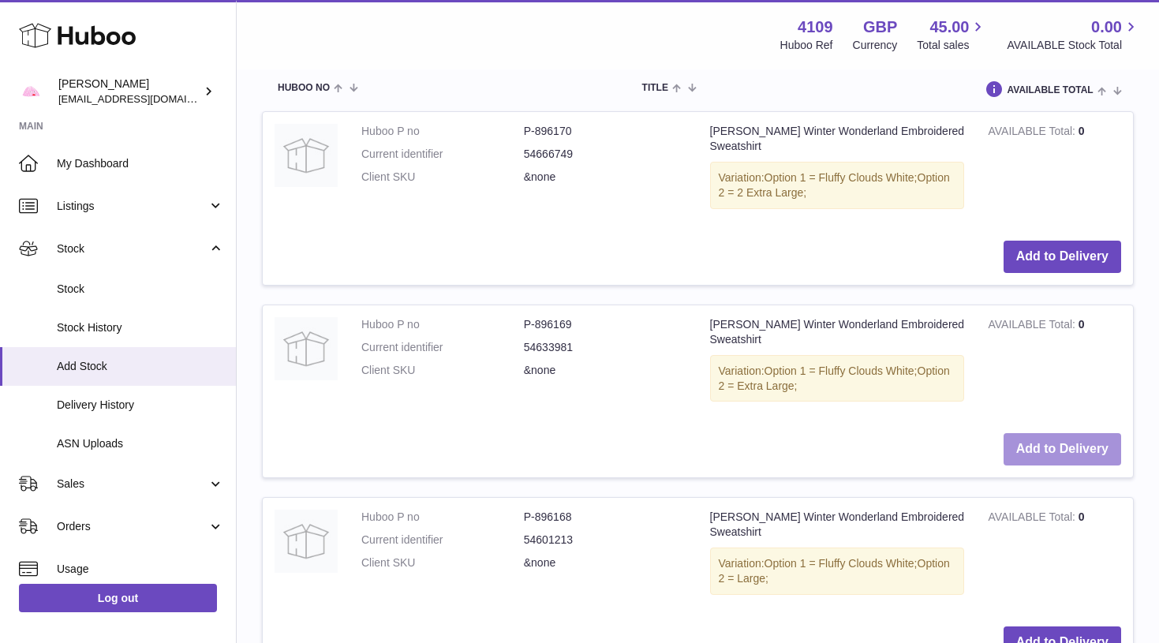
scroll to position [2319, 0]
click at [1078, 431] on button "Add to Delivery" at bounding box center [1062, 447] width 118 height 32
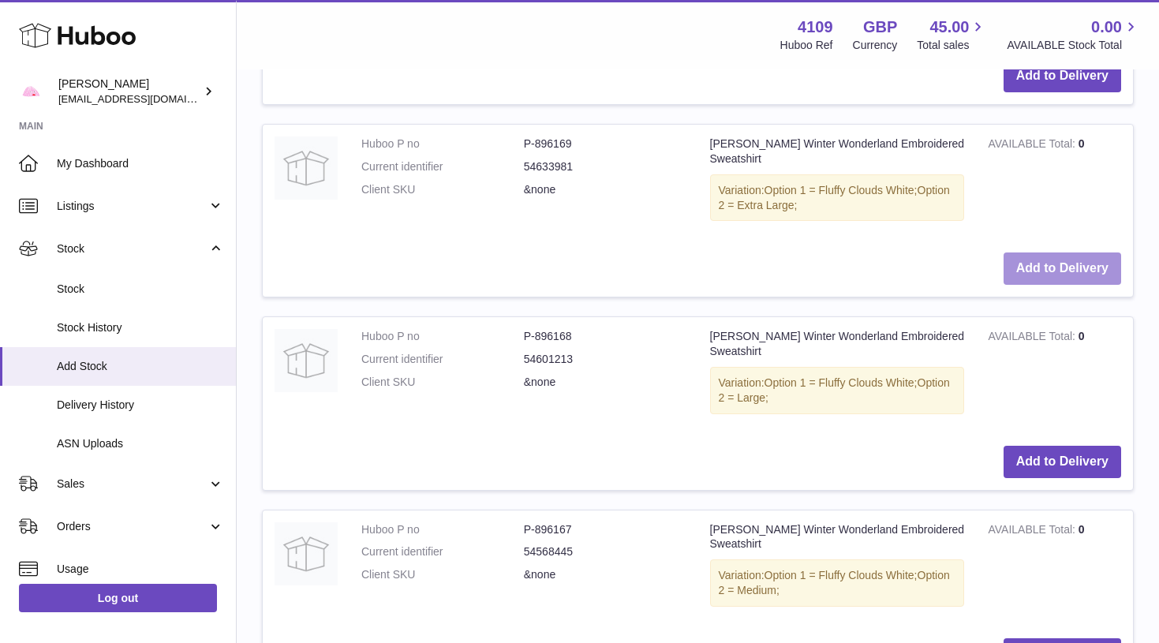
scroll to position [2505, 0]
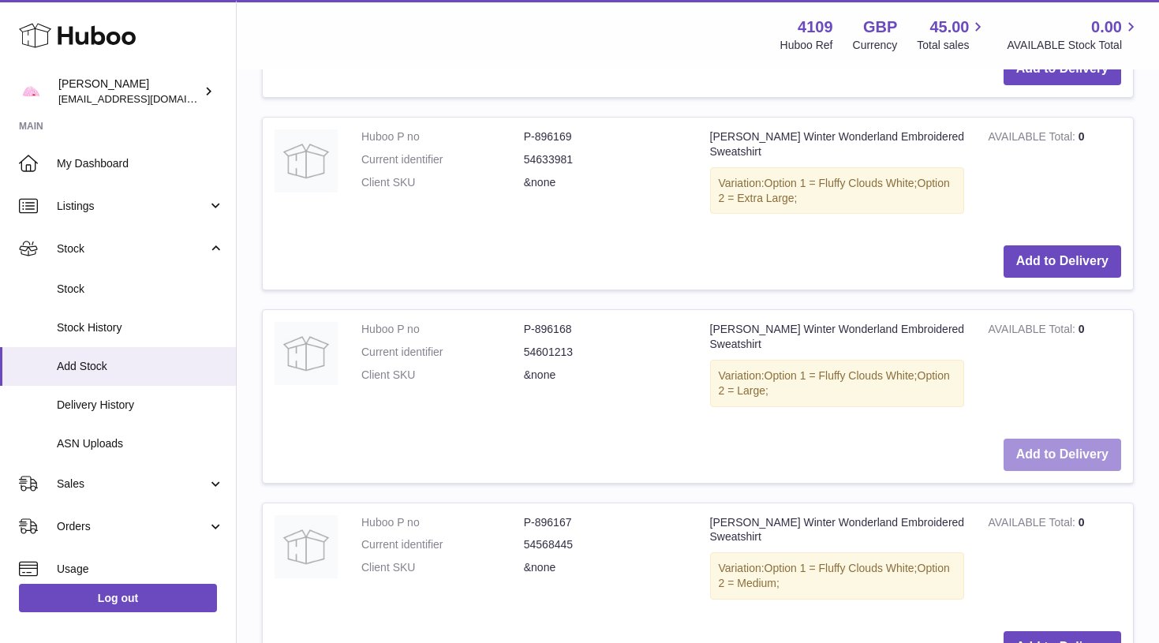
click at [1082, 439] on button "Add to Delivery" at bounding box center [1062, 455] width 118 height 32
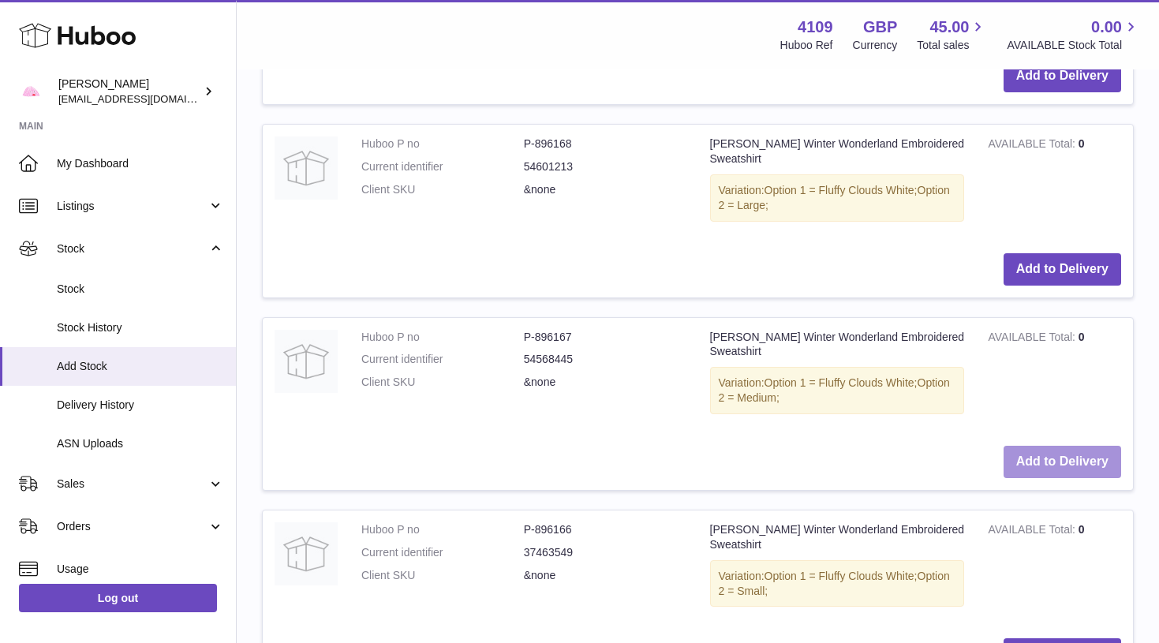
click at [1080, 446] on button "Add to Delivery" at bounding box center [1062, 462] width 118 height 32
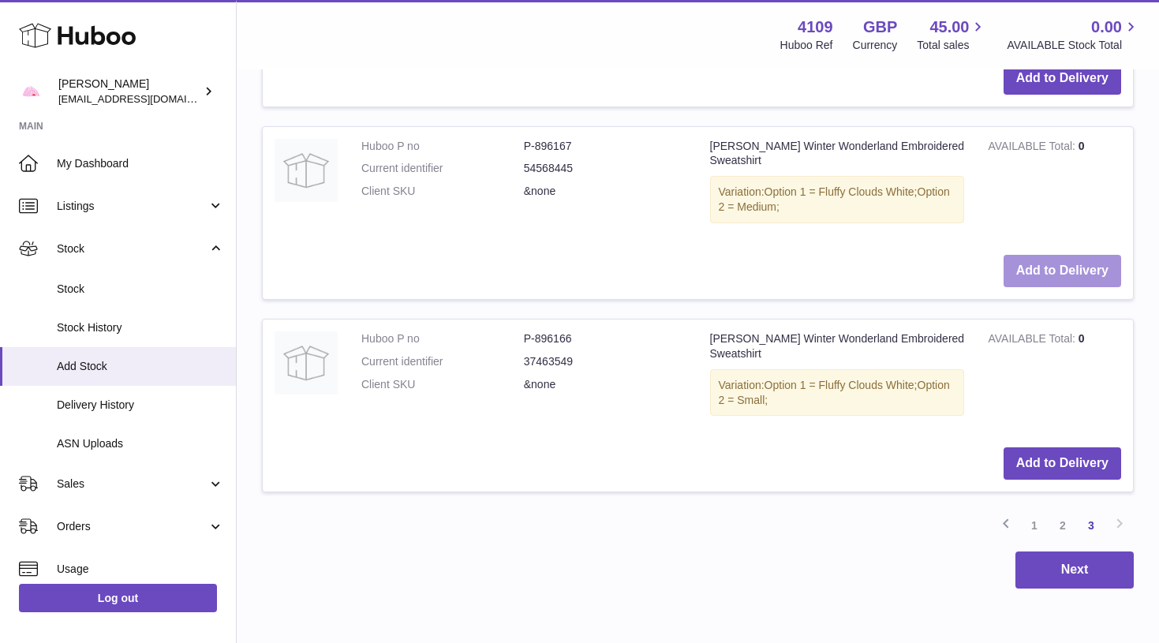
scroll to position [2882, 0]
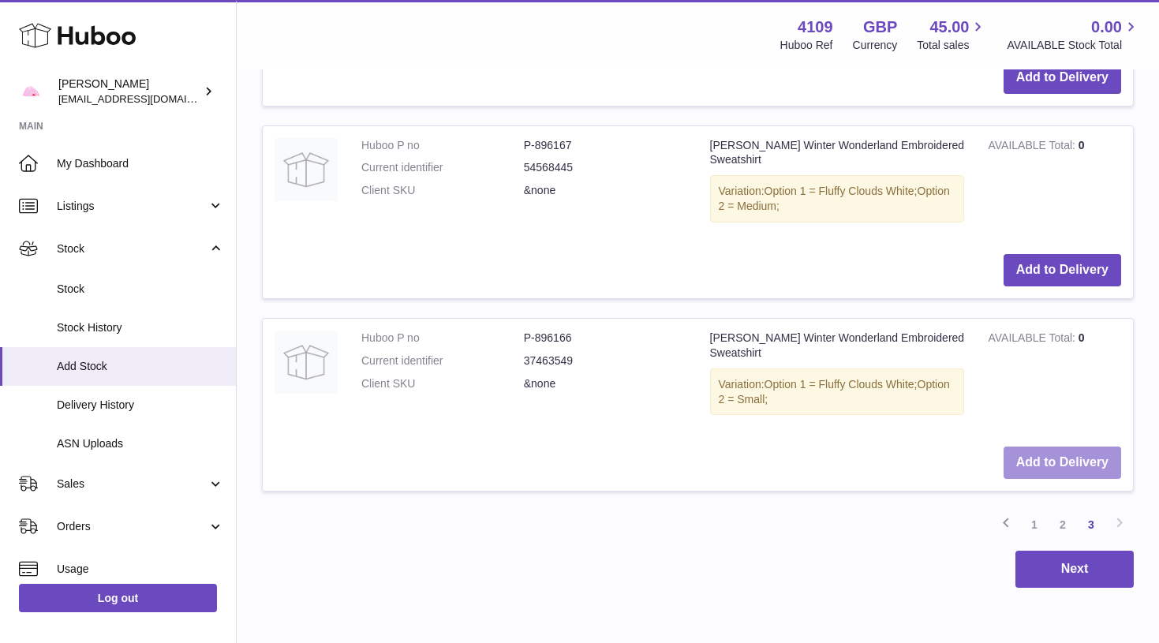
click at [1080, 446] on button "Add to Delivery" at bounding box center [1062, 462] width 118 height 32
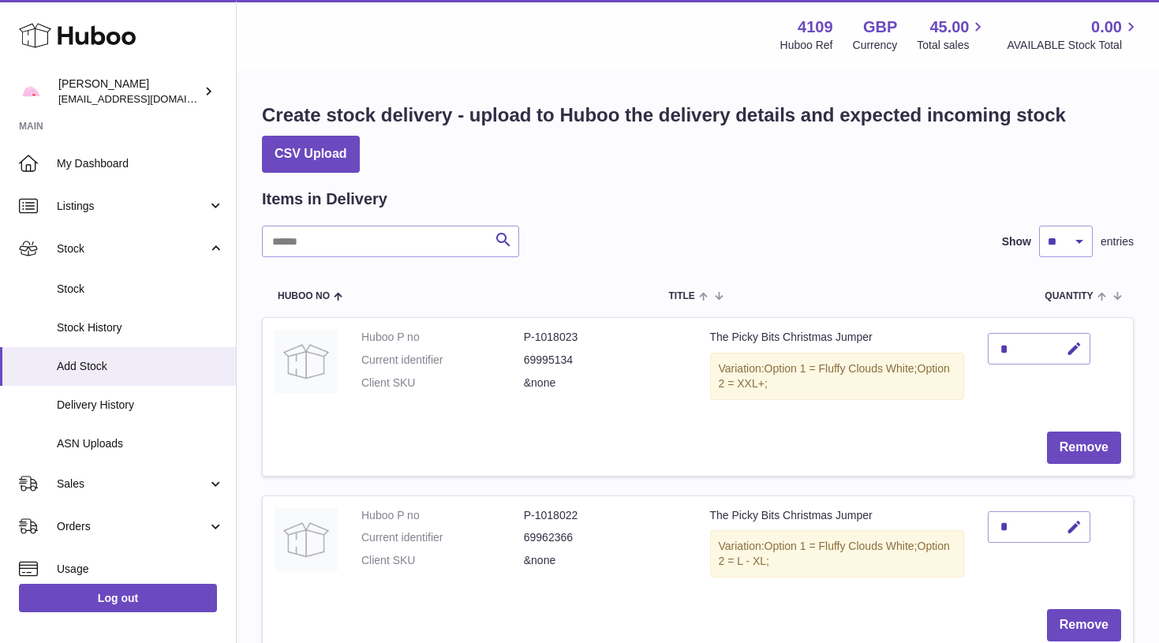
scroll to position [0, 0]
click at [1085, 345] on button "button" at bounding box center [1071, 349] width 37 height 32
type input "*"
click at [1072, 347] on button "submit" at bounding box center [1072, 348] width 30 height 25
click at [1073, 522] on icon "button" at bounding box center [1074, 527] width 17 height 17
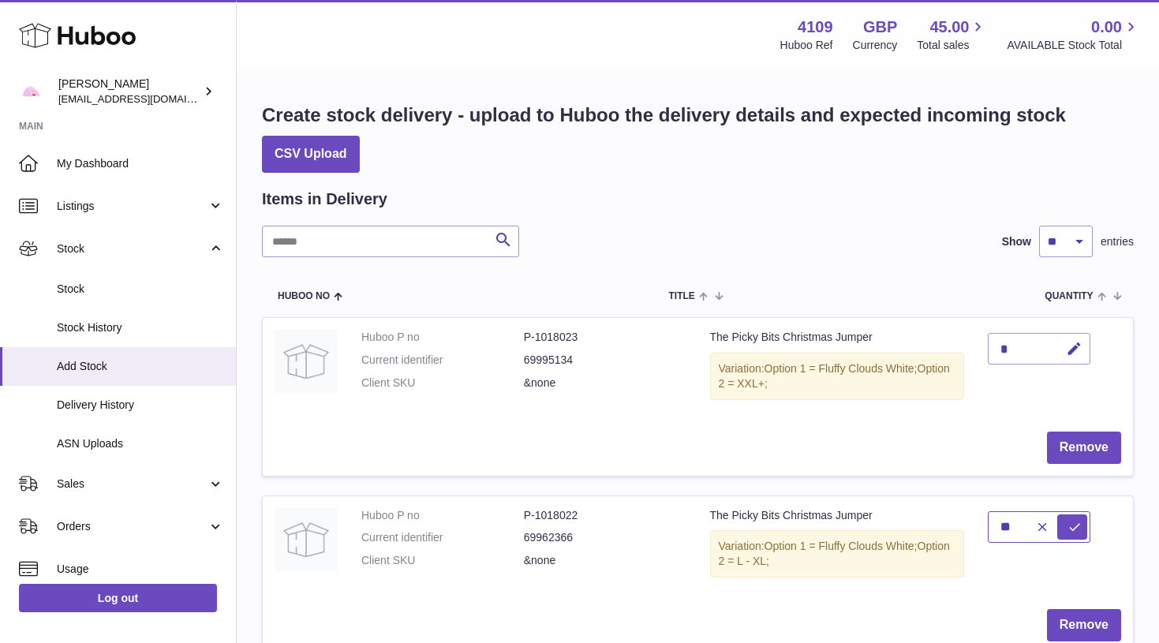
type input "*"
click at [1072, 522] on button "submit" at bounding box center [1072, 526] width 30 height 25
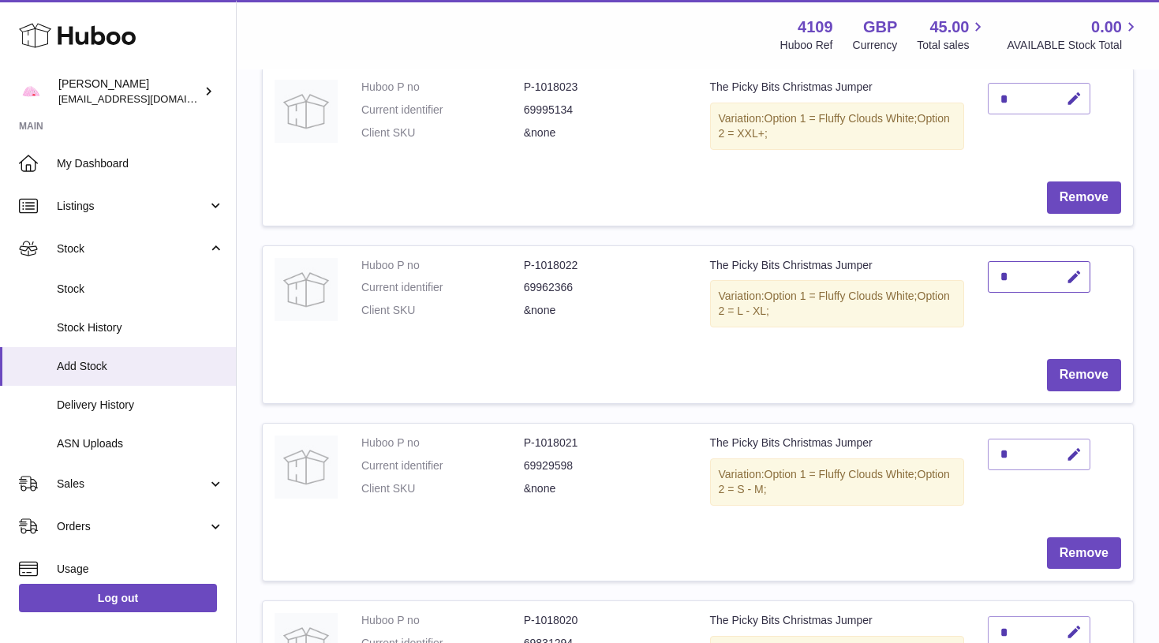
scroll to position [251, 0]
click at [1075, 450] on icon "button" at bounding box center [1074, 454] width 17 height 17
type input "*"
click at [1072, 466] on button "submit" at bounding box center [1072, 478] width 30 height 25
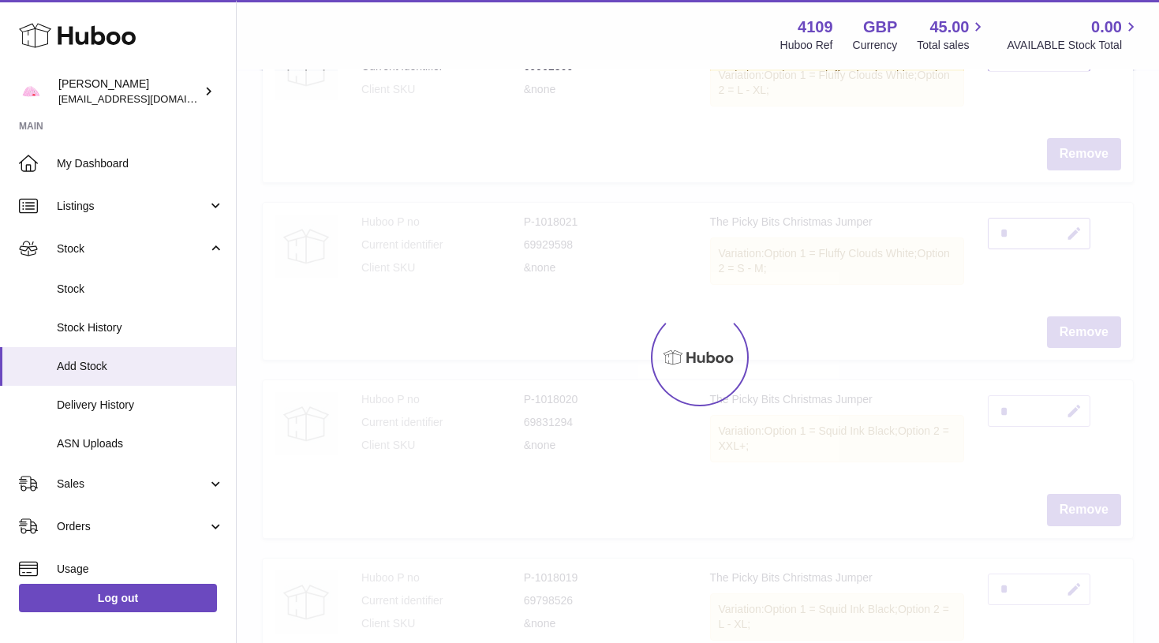
scroll to position [478, 0]
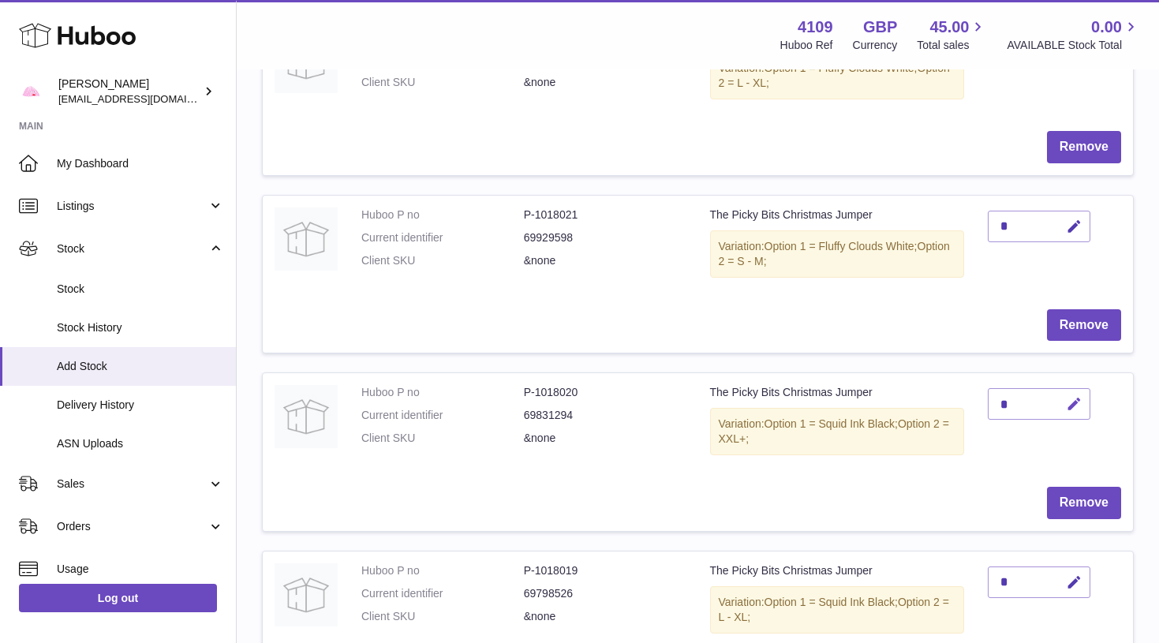
click at [1071, 388] on button "button" at bounding box center [1071, 404] width 37 height 32
type input "*"
click at [1072, 394] on button "submit" at bounding box center [1072, 403] width 30 height 25
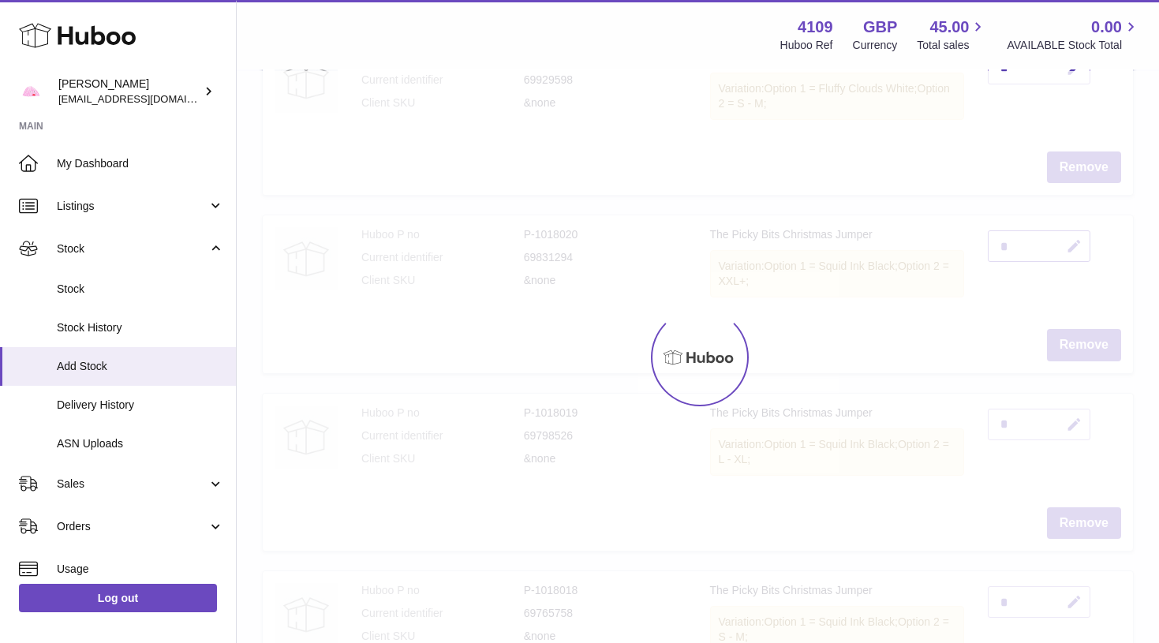
scroll to position [642, 0]
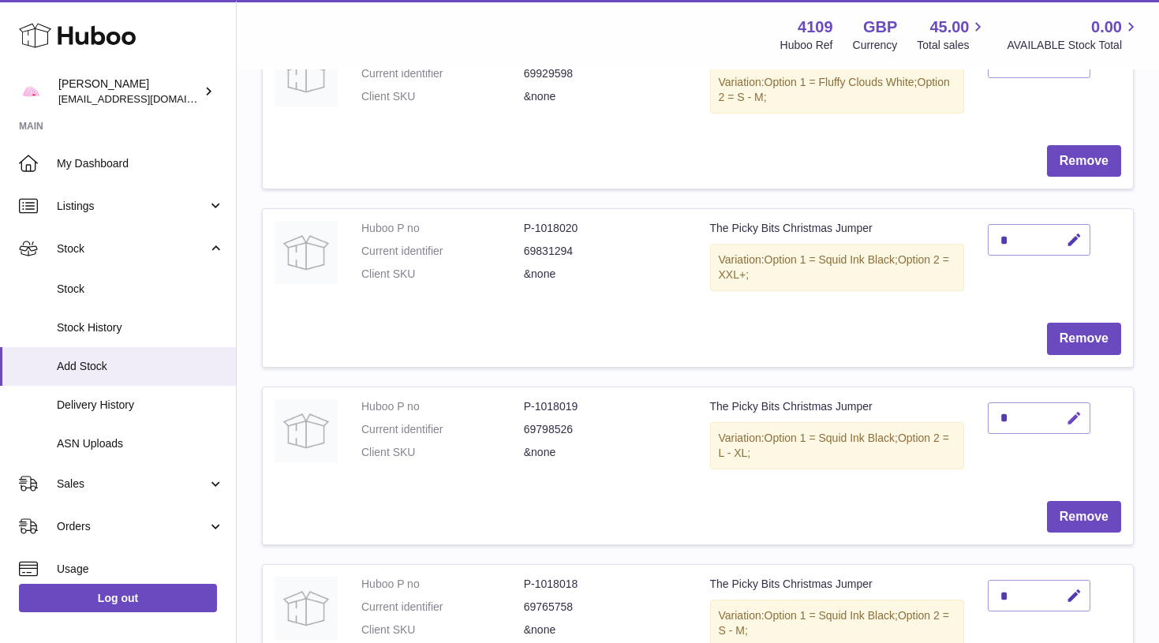
click at [1077, 410] on icon "button" at bounding box center [1074, 418] width 17 height 17
type input "**"
click at [1072, 405] on button "submit" at bounding box center [1072, 417] width 30 height 25
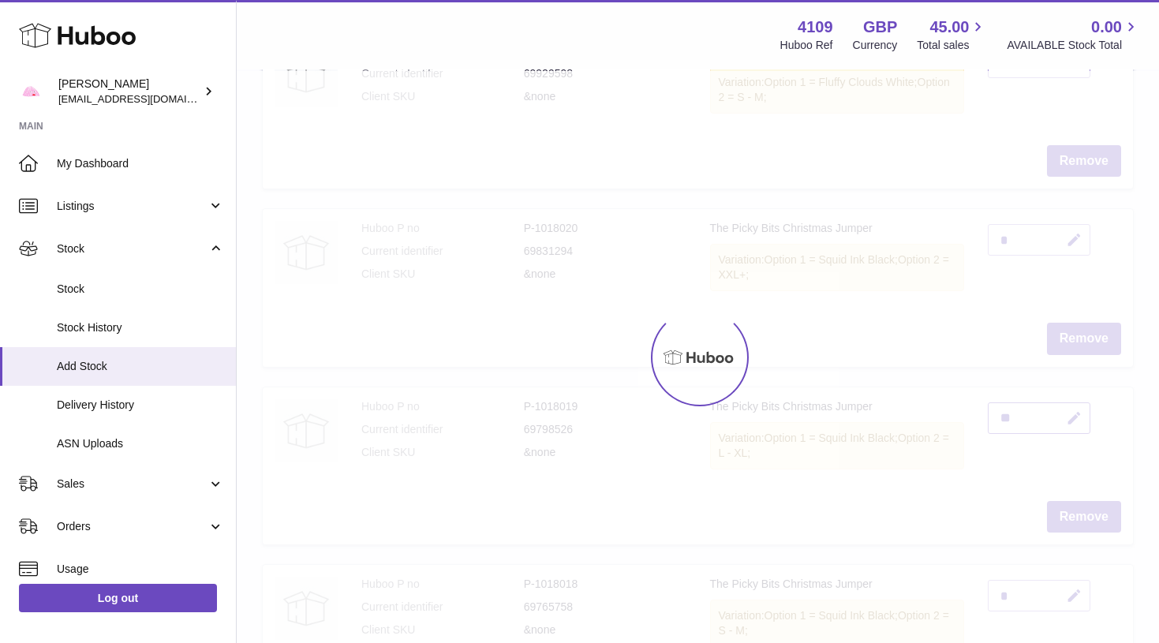
scroll to position [752, 0]
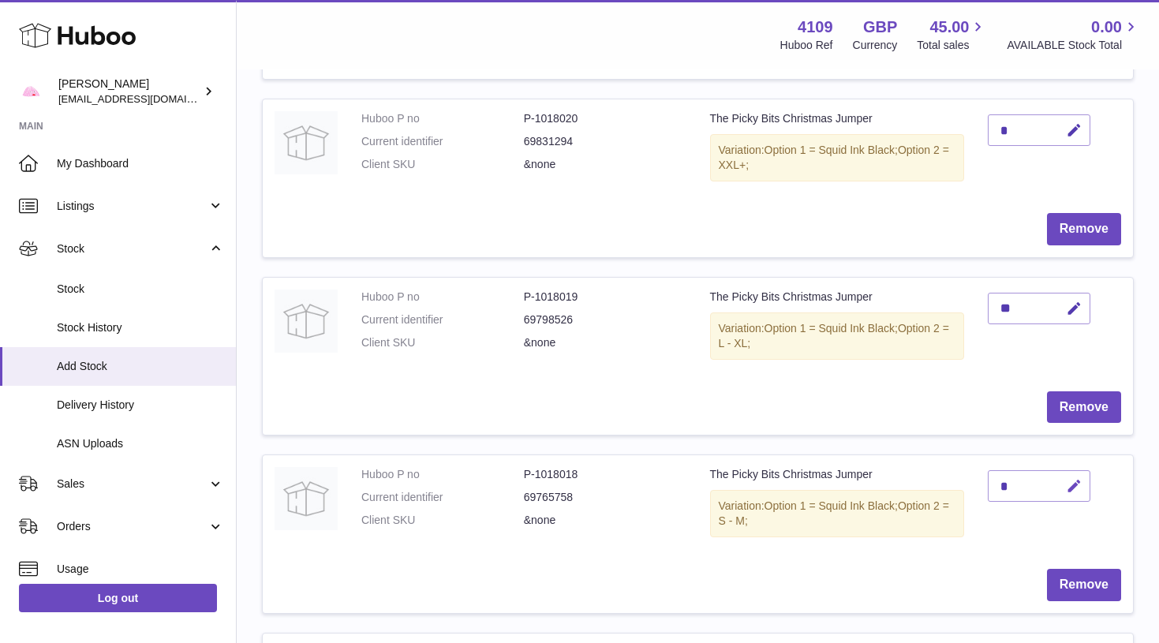
click at [1080, 478] on icon "button" at bounding box center [1074, 486] width 17 height 17
type input "**"
click at [1072, 473] on button "submit" at bounding box center [1072, 485] width 30 height 25
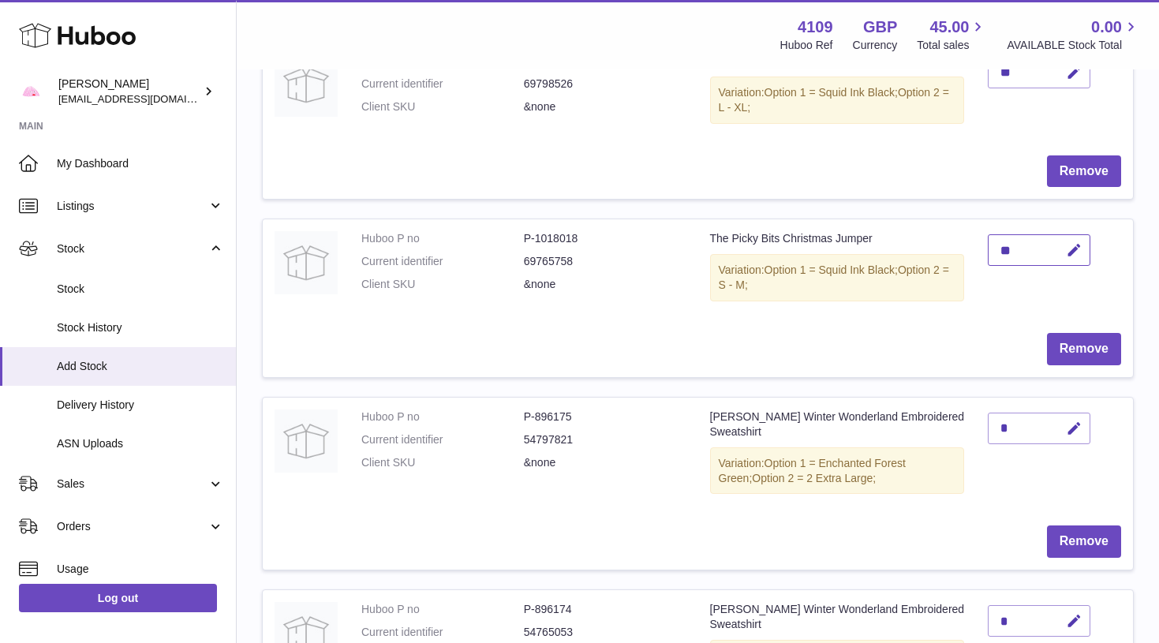
scroll to position [993, 0]
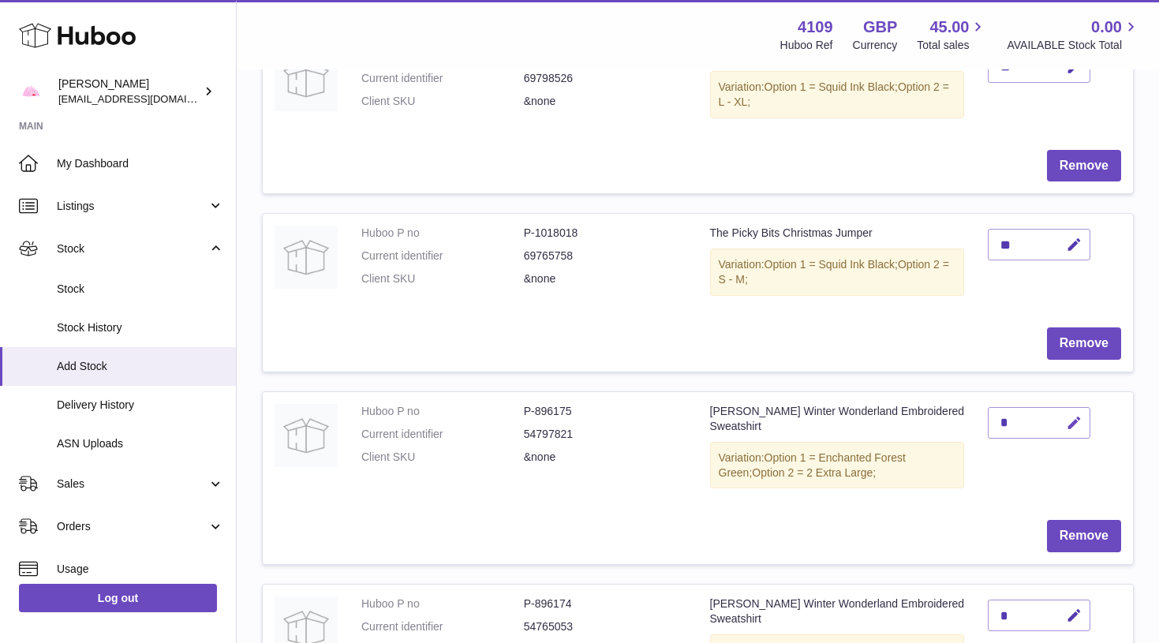
click at [1082, 415] on icon "button" at bounding box center [1074, 423] width 17 height 17
type input "*"
click at [1072, 410] on button "submit" at bounding box center [1072, 422] width 30 height 25
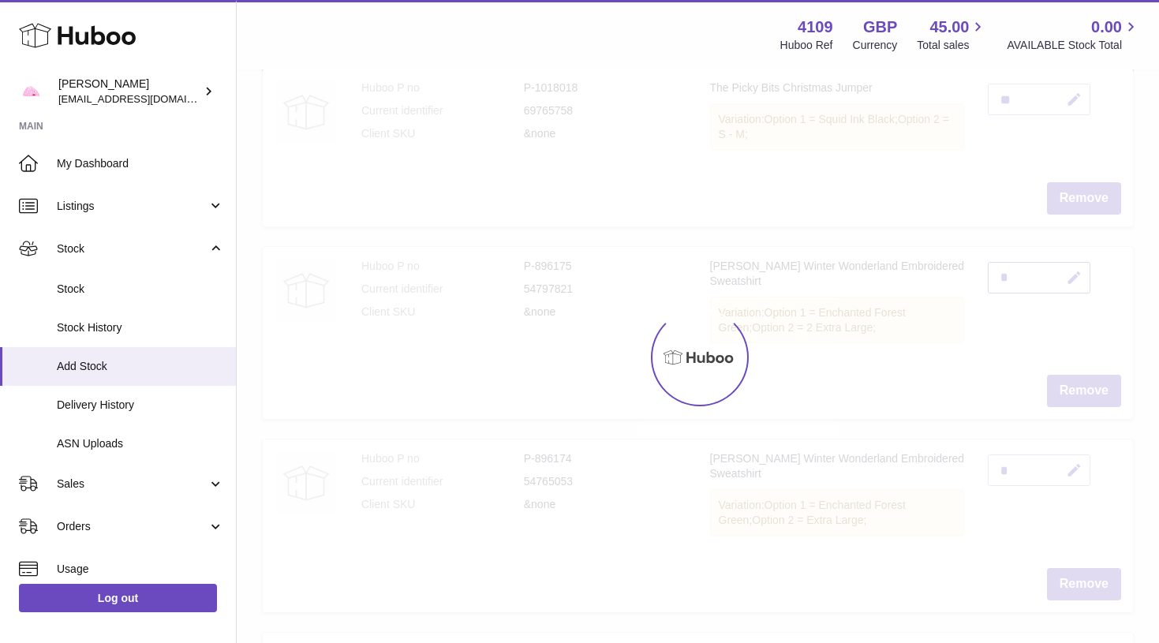
scroll to position [1144, 0]
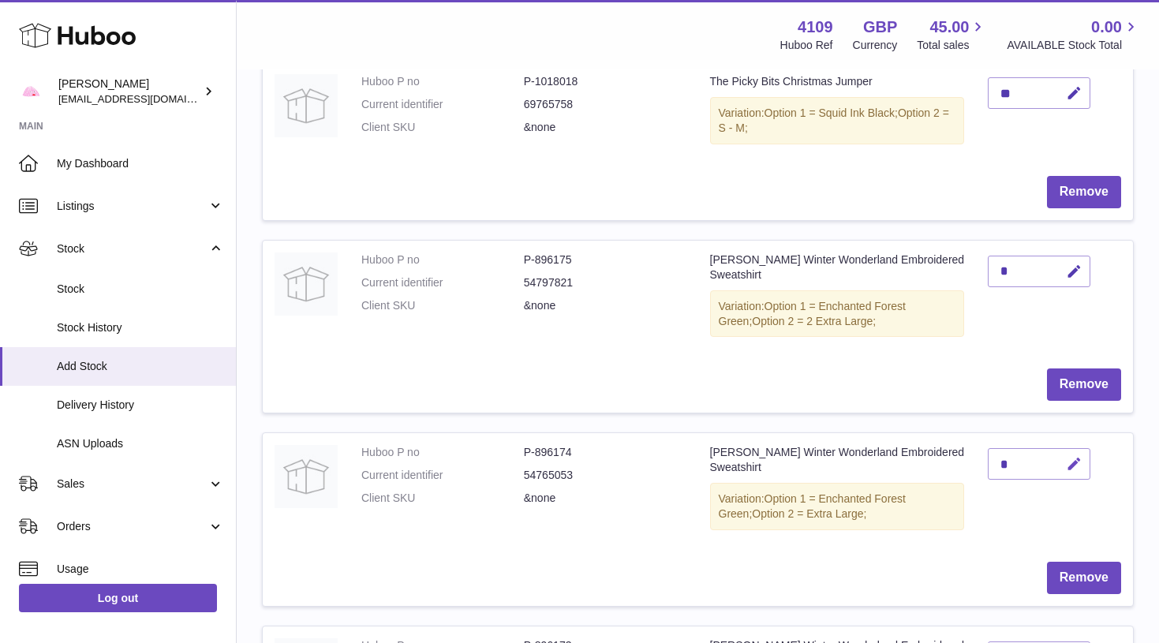
click at [1080, 456] on icon "button" at bounding box center [1074, 464] width 17 height 17
type input "*"
click at [1072, 451] on button "submit" at bounding box center [1072, 463] width 30 height 25
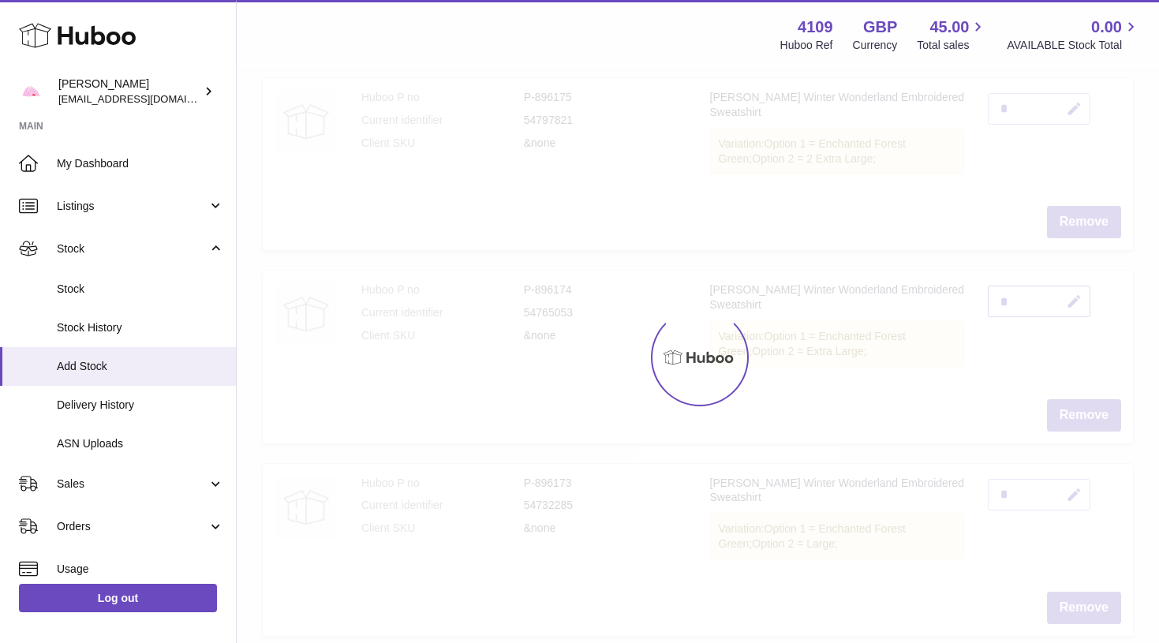
scroll to position [1308, 0]
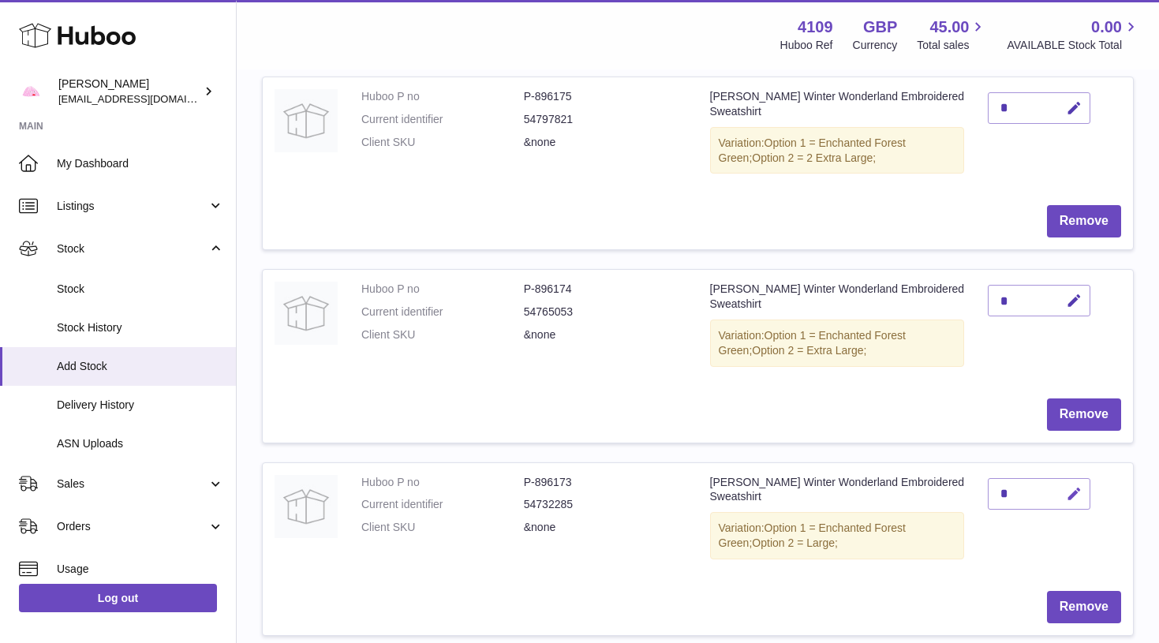
click at [1083, 478] on button "button" at bounding box center [1071, 494] width 37 height 32
type input "*"
click at [1072, 481] on button "submit" at bounding box center [1072, 493] width 30 height 25
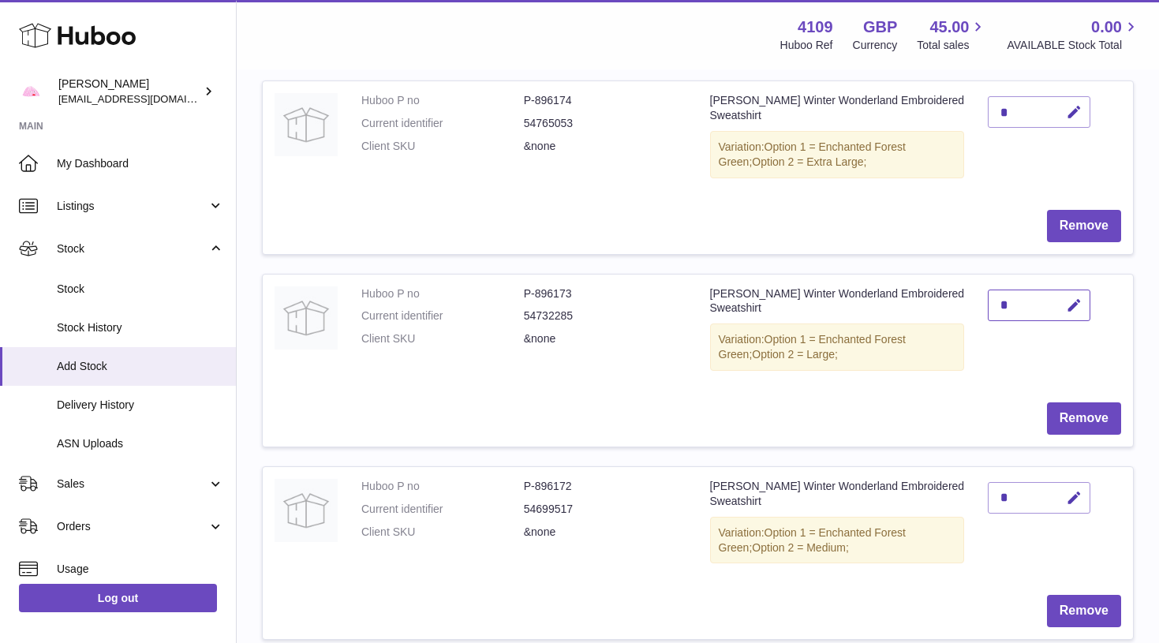
scroll to position [1499, 0]
click at [1075, 480] on button "button" at bounding box center [1071, 496] width 37 height 32
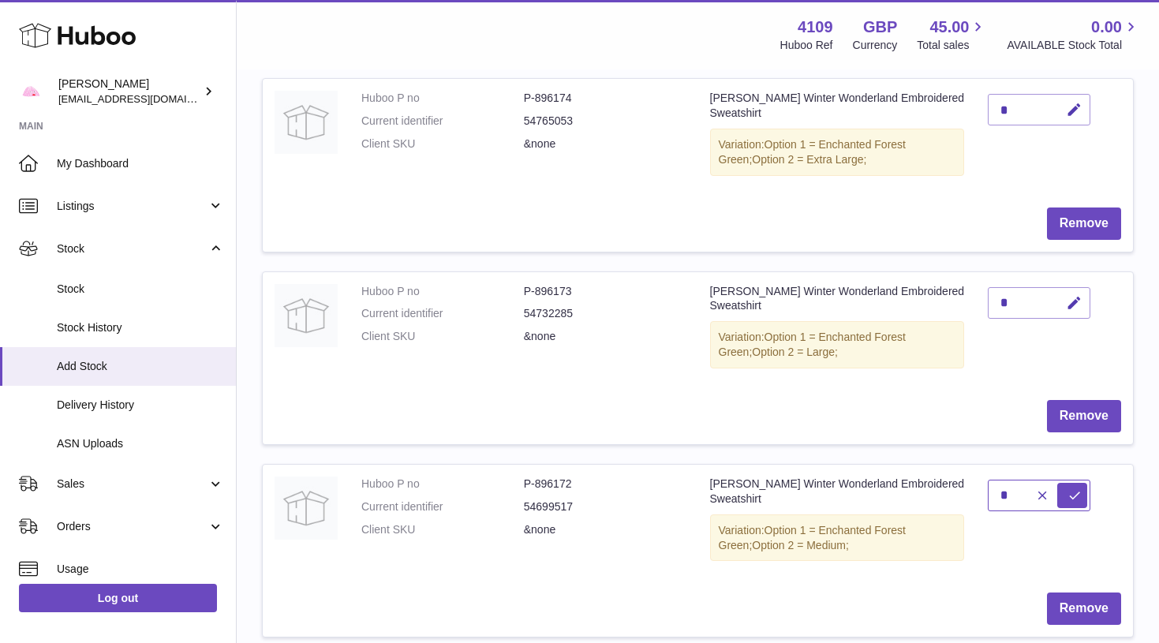
type input "*"
click at [1072, 483] on button "submit" at bounding box center [1072, 495] width 30 height 25
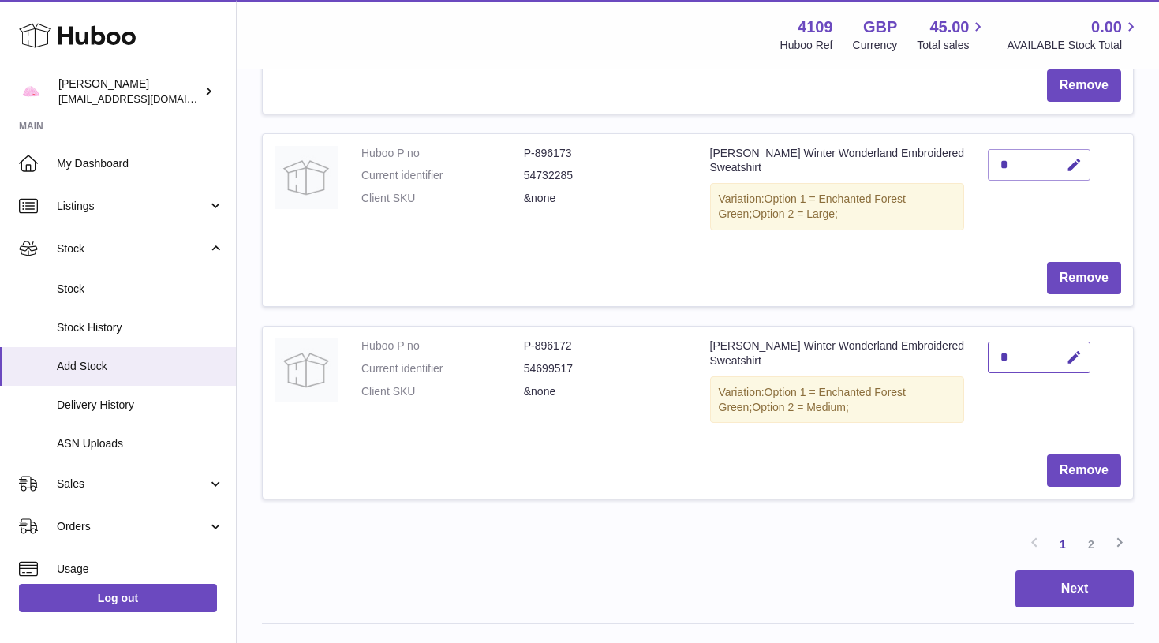
scroll to position [1640, 0]
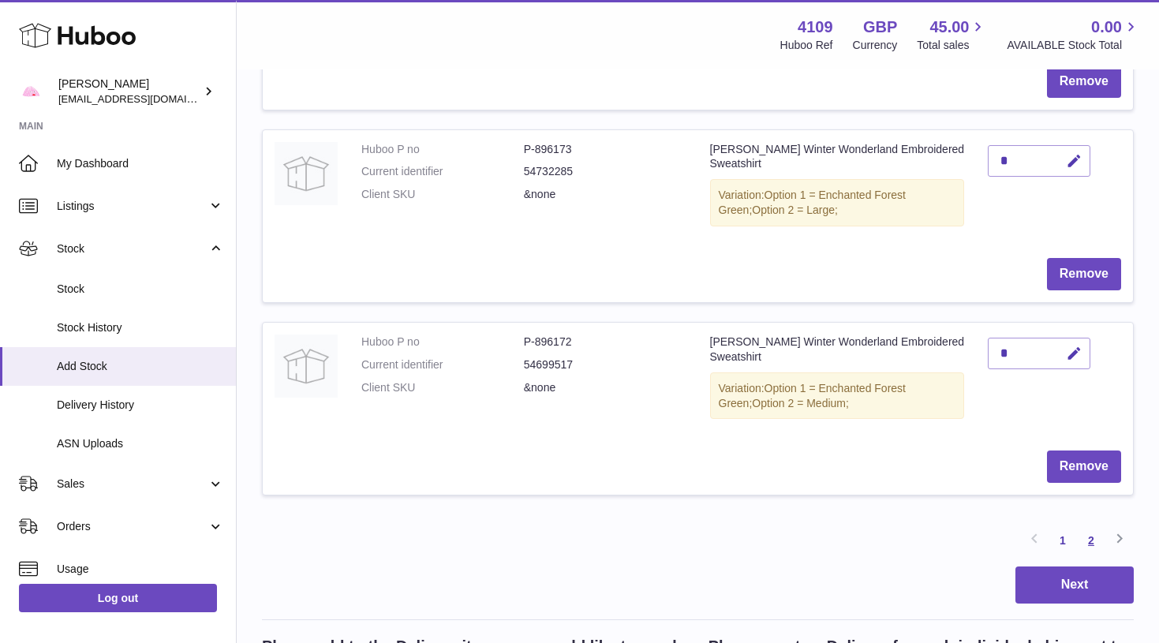
click at [1088, 526] on link "2" at bounding box center [1091, 540] width 28 height 28
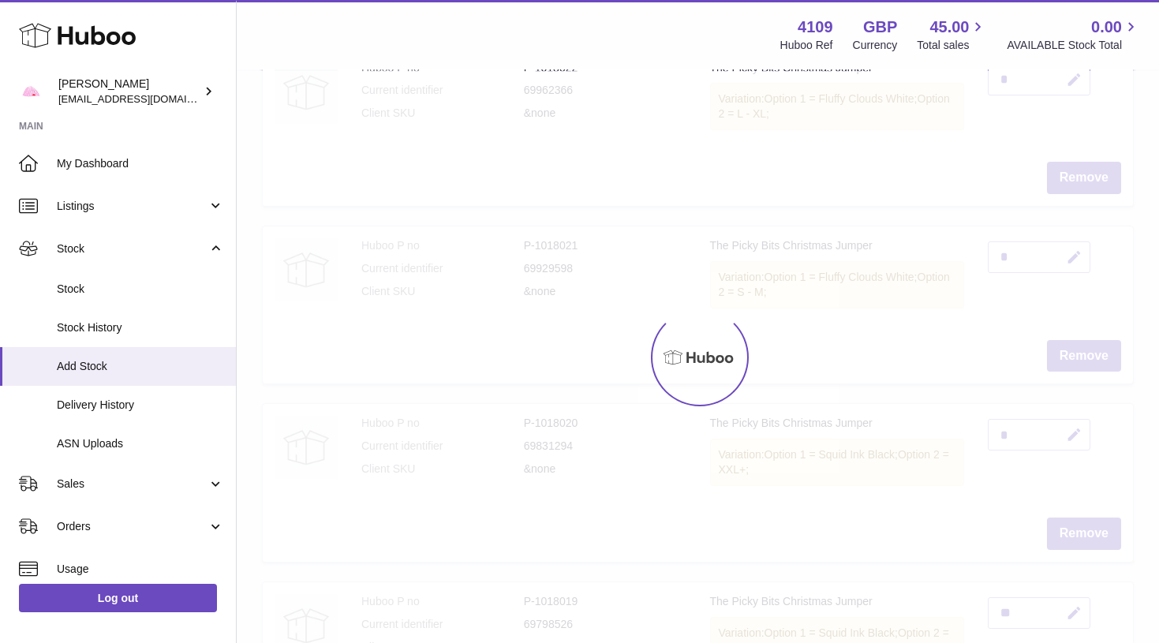
scroll to position [71, 0]
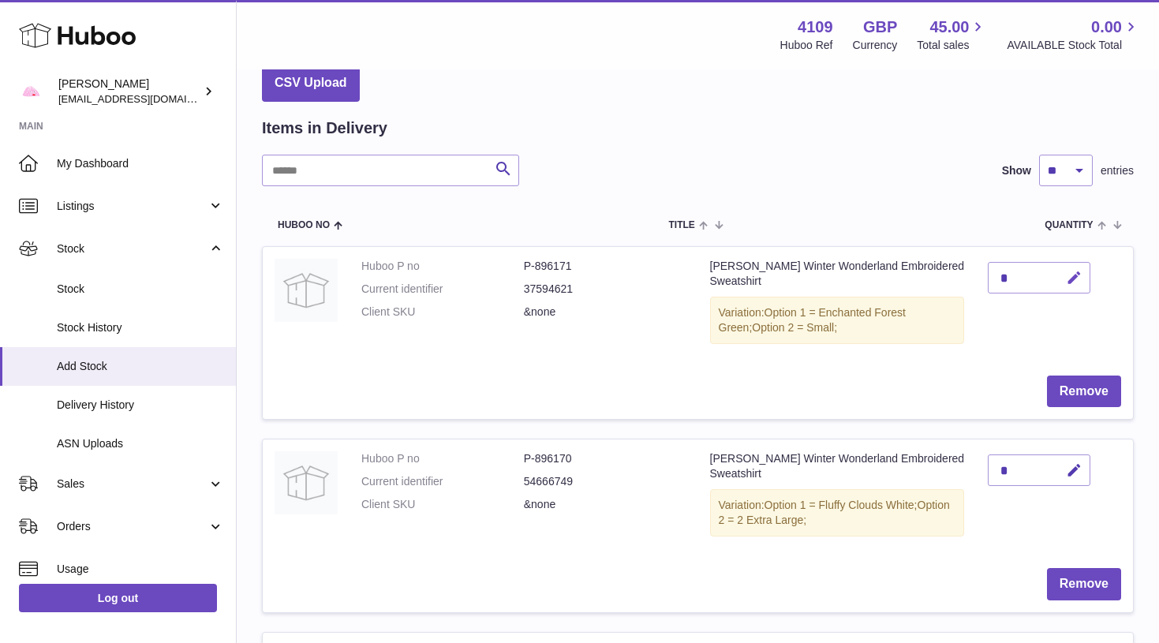
click at [1077, 274] on icon "button" at bounding box center [1074, 278] width 17 height 17
type input "*"
click at [1072, 276] on button "submit" at bounding box center [1072, 277] width 30 height 25
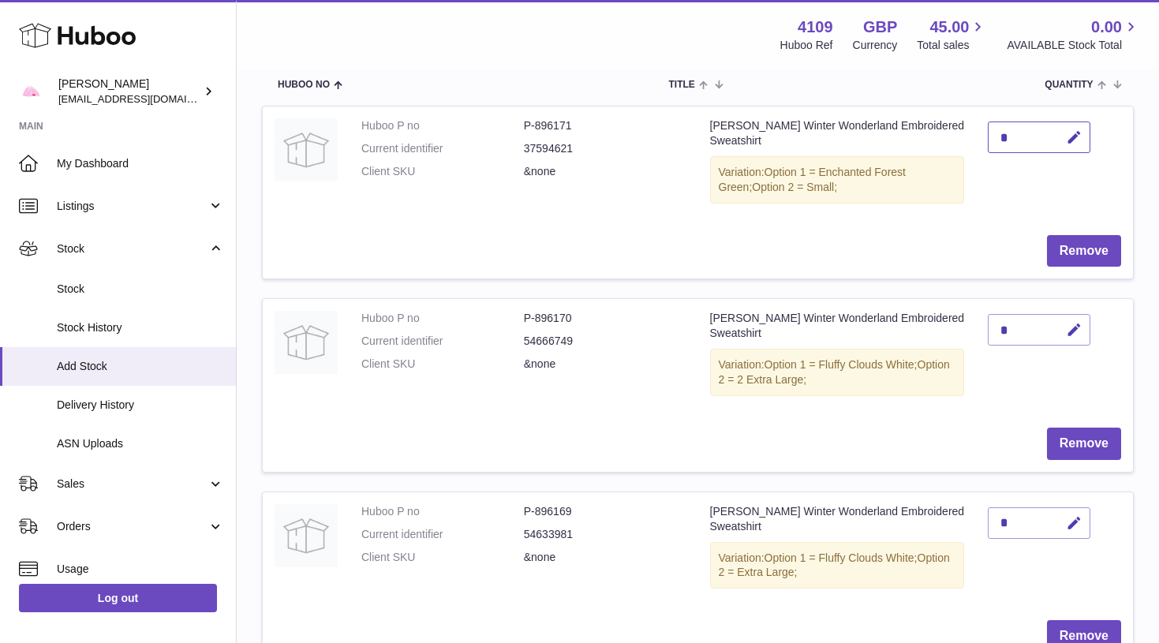
scroll to position [213, 0]
click at [1076, 321] on icon "button" at bounding box center [1074, 328] width 17 height 17
type input "*"
click at [1072, 323] on button "submit" at bounding box center [1072, 327] width 30 height 25
click at [1084, 519] on button "button" at bounding box center [1071, 522] width 37 height 32
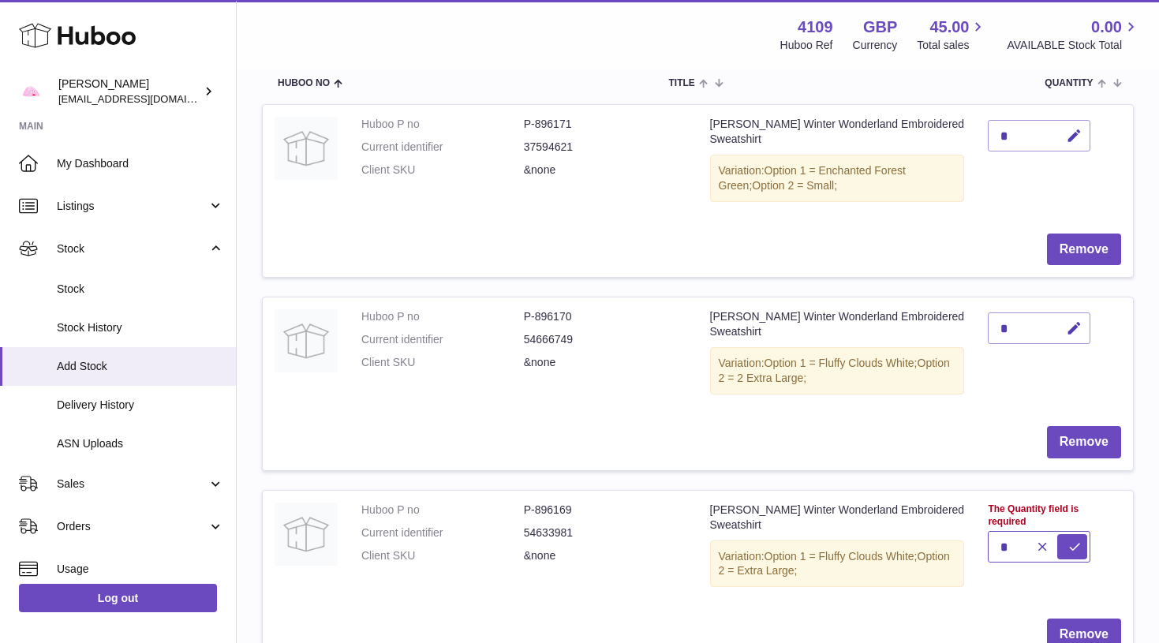
type input "*"
click at [1072, 534] on button "submit" at bounding box center [1072, 546] width 30 height 25
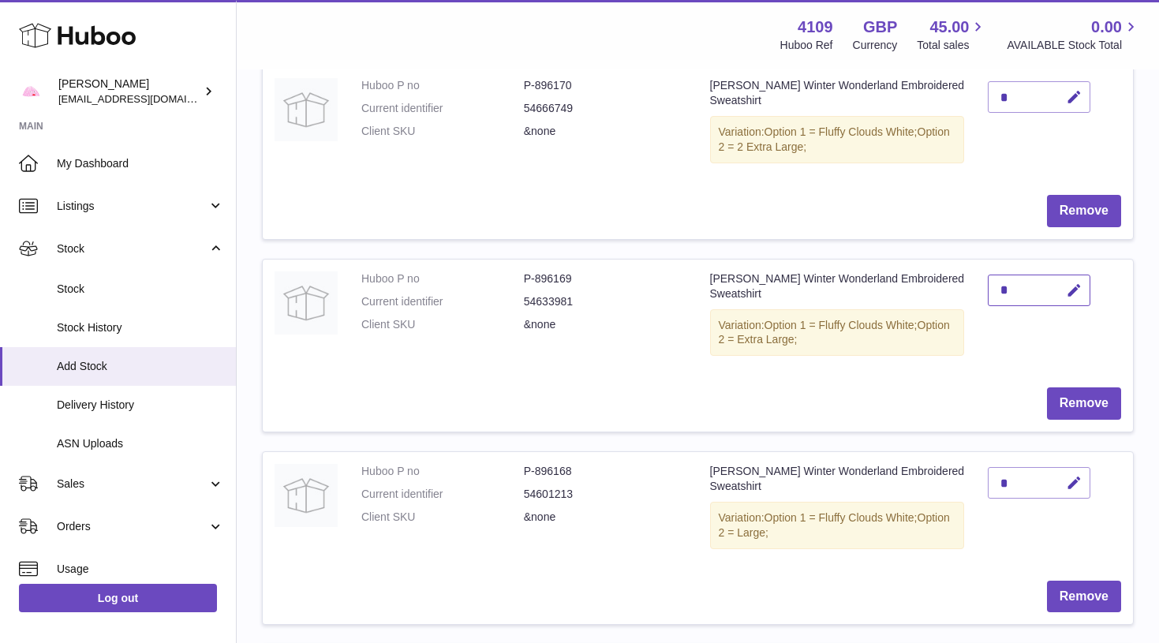
scroll to position [446, 0]
click at [1076, 474] on icon "button" at bounding box center [1074, 481] width 17 height 17
type input "*"
click at [1072, 469] on button "submit" at bounding box center [1072, 480] width 30 height 25
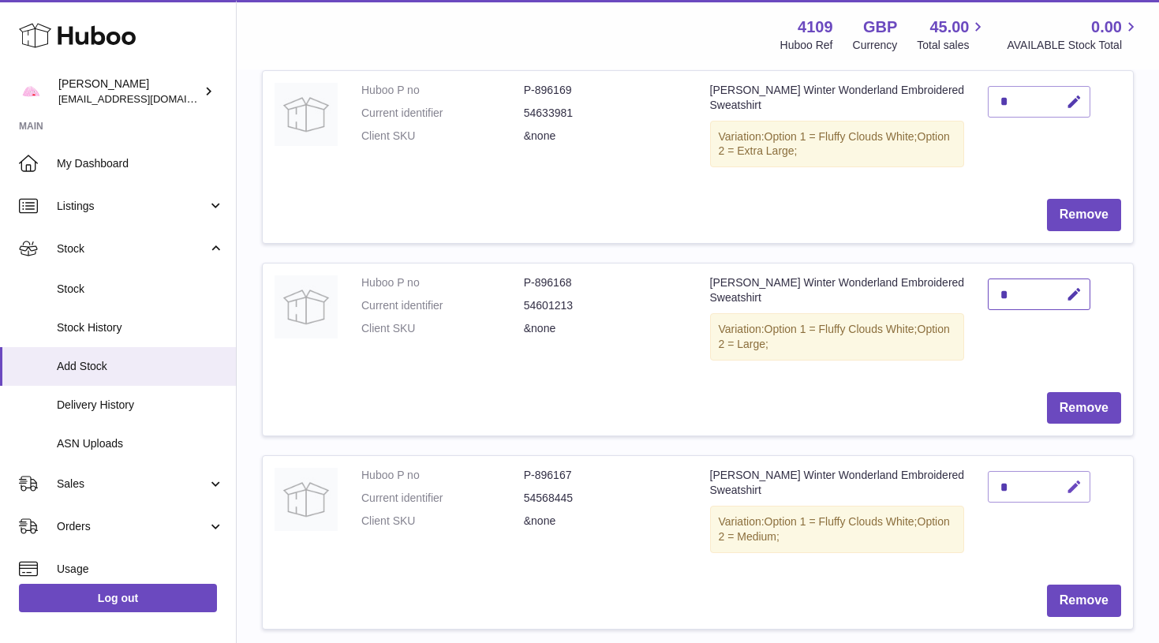
scroll to position [633, 0]
click at [1075, 478] on icon "button" at bounding box center [1074, 486] width 17 height 17
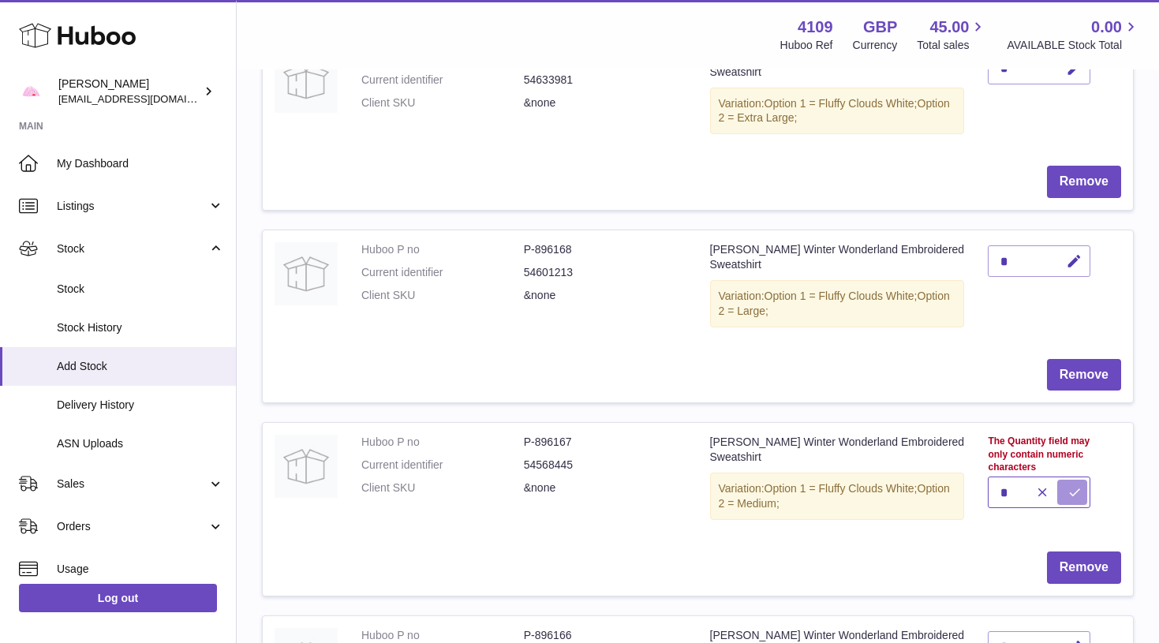
type input "*"
click at [1072, 480] on button "submit" at bounding box center [1072, 492] width 30 height 25
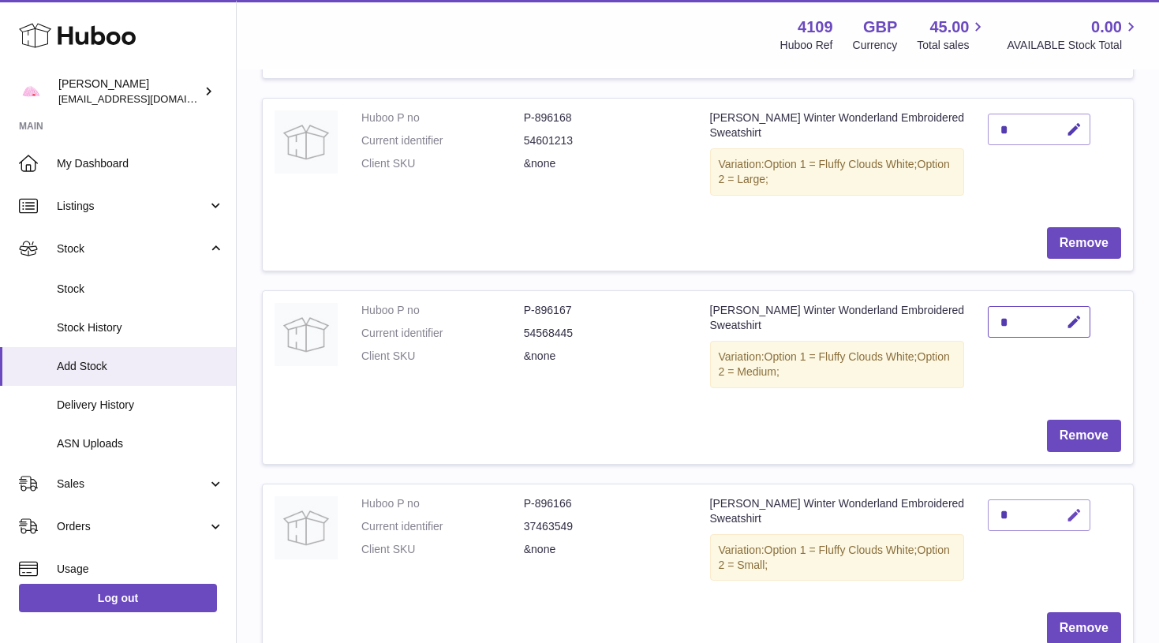
scroll to position [799, 0]
click at [1073, 506] on icon "button" at bounding box center [1074, 514] width 17 height 17
type input "*"
click at [1072, 526] on button "submit" at bounding box center [1072, 538] width 30 height 25
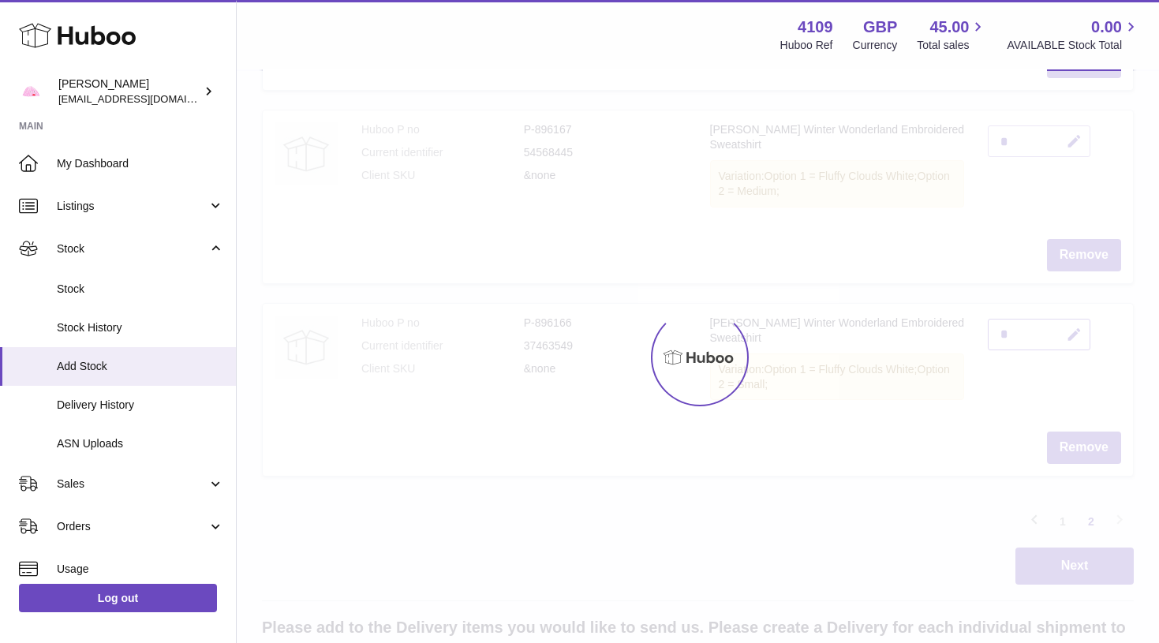
scroll to position [1010, 0]
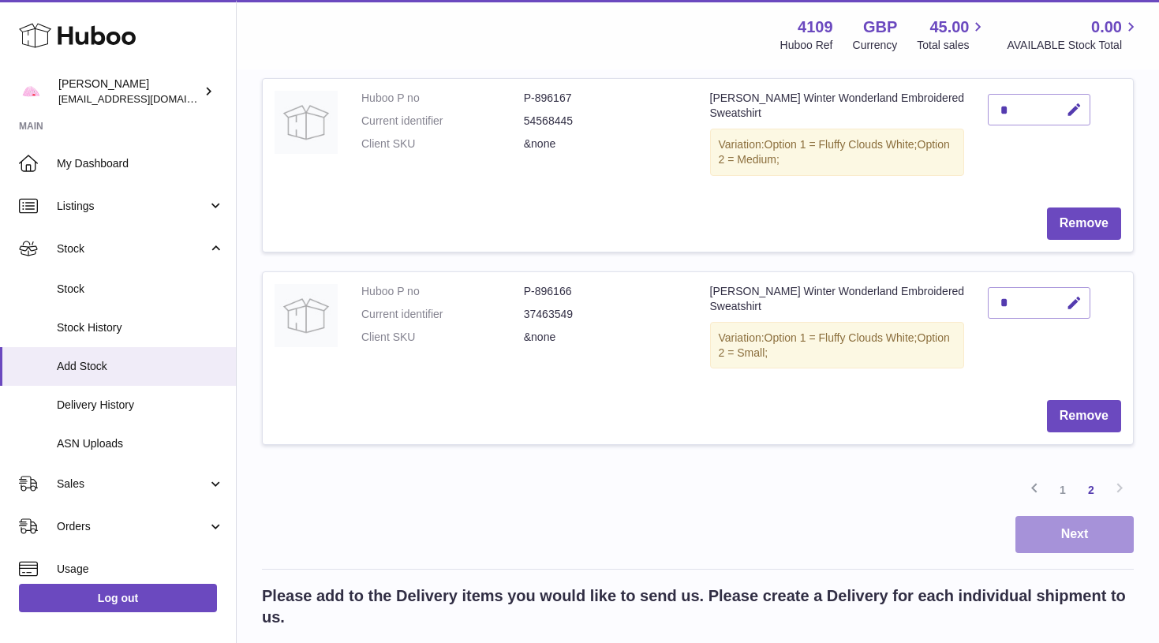
click at [1070, 521] on button "Next" at bounding box center [1074, 534] width 118 height 37
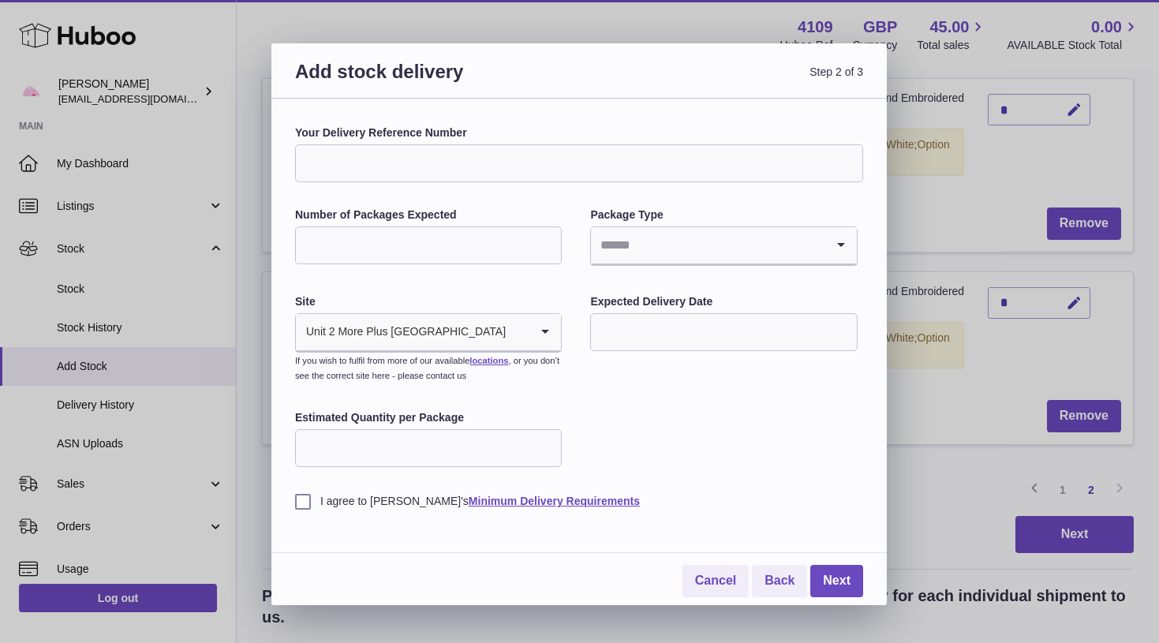
click at [678, 340] on input "text" at bounding box center [723, 332] width 267 height 38
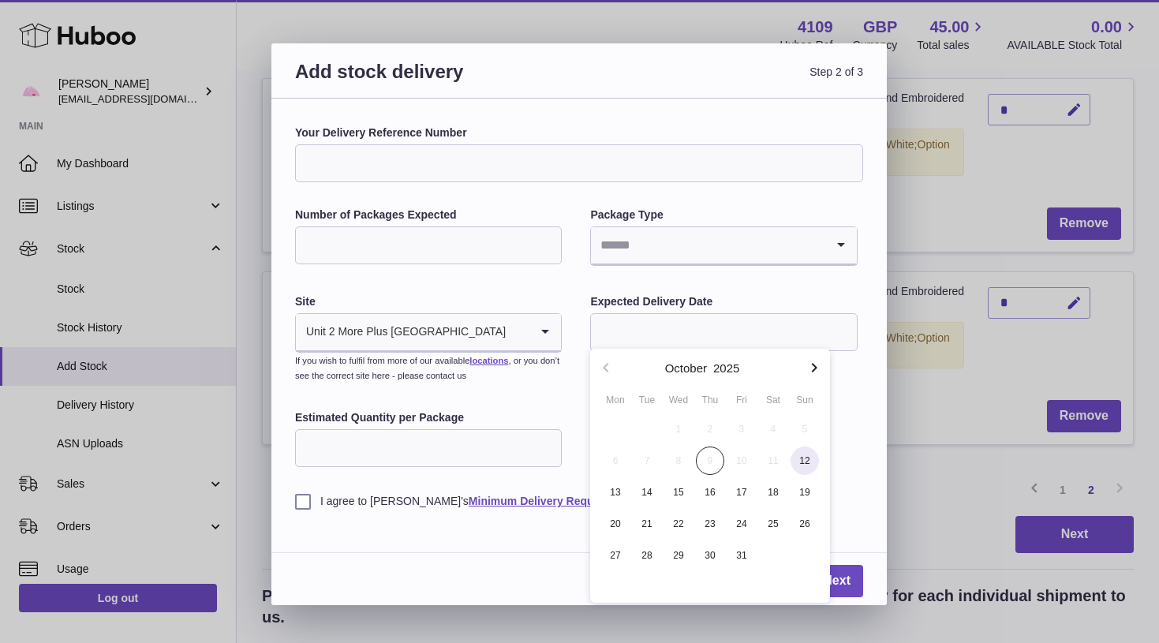
click at [802, 462] on span "12" at bounding box center [804, 460] width 28 height 28
type input "**********"
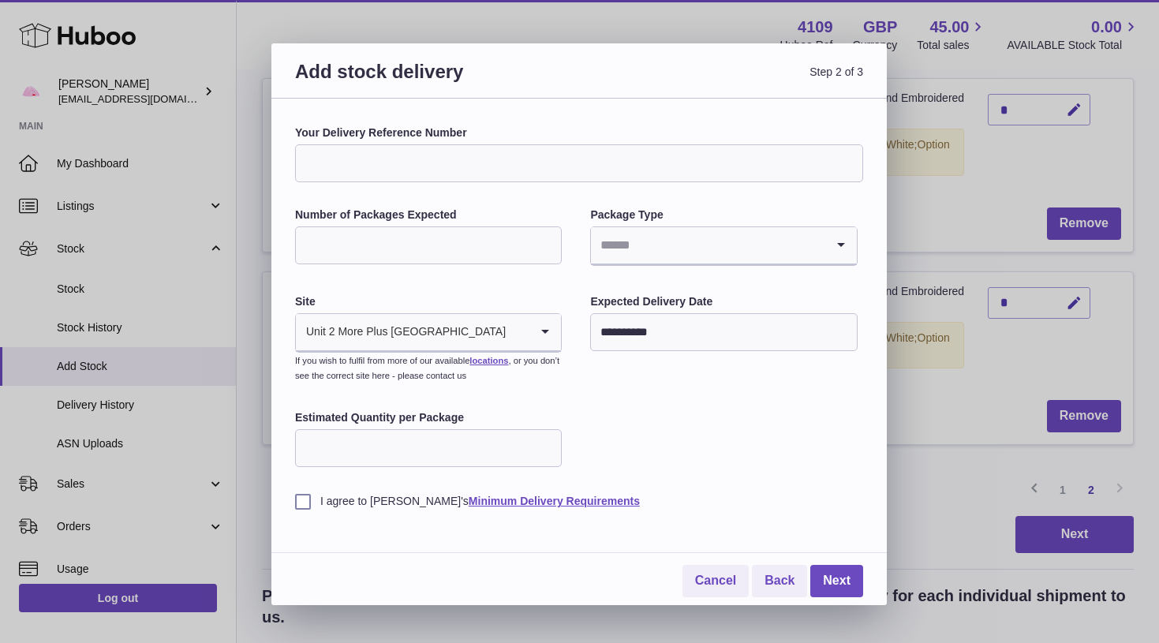
click at [457, 236] on input "Number of Packages Expected" at bounding box center [428, 245] width 267 height 38
type input "*"
click at [627, 239] on input "Search for option" at bounding box center [707, 245] width 233 height 36
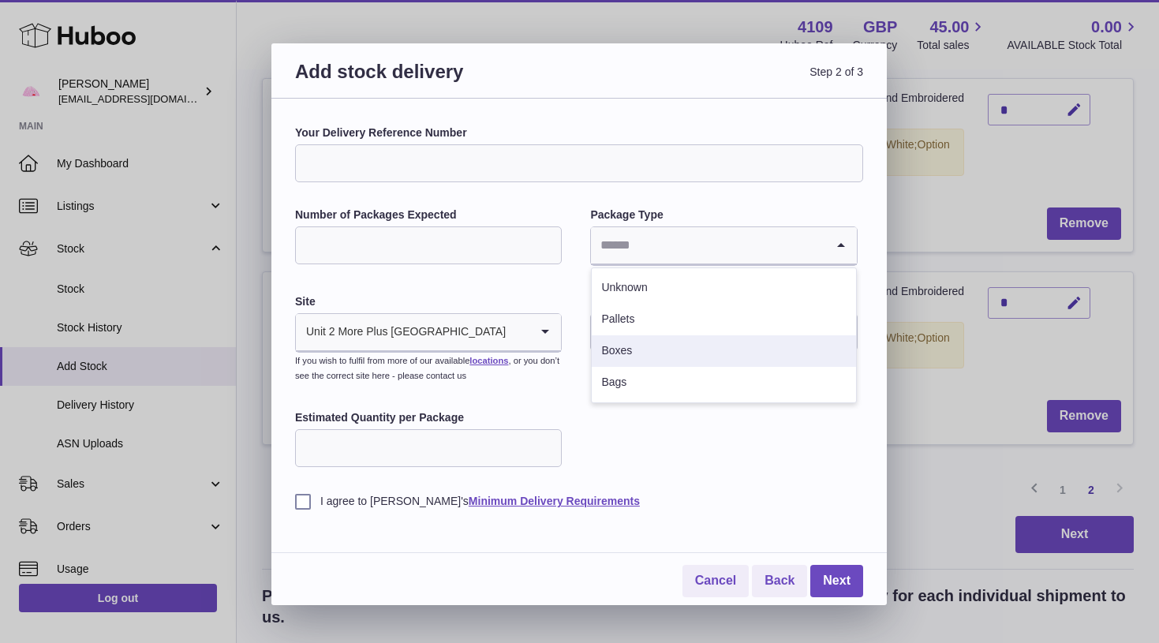
click at [625, 353] on li "Boxes" at bounding box center [723, 351] width 263 height 32
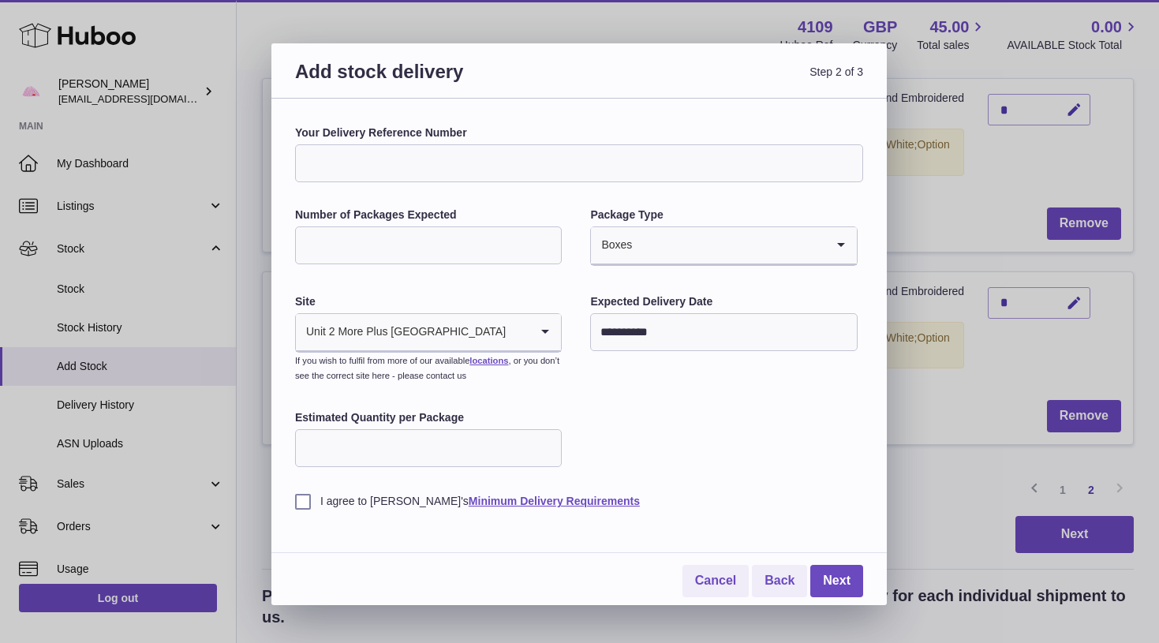
click at [333, 488] on div "I agree to Huboo's Minimum Delivery Requirements" at bounding box center [579, 489] width 568 height 39
click at [333, 498] on label "I agree to Huboo's Minimum Delivery Requirements" at bounding box center [579, 501] width 568 height 15
click at [823, 573] on link "Next" at bounding box center [836, 581] width 53 height 32
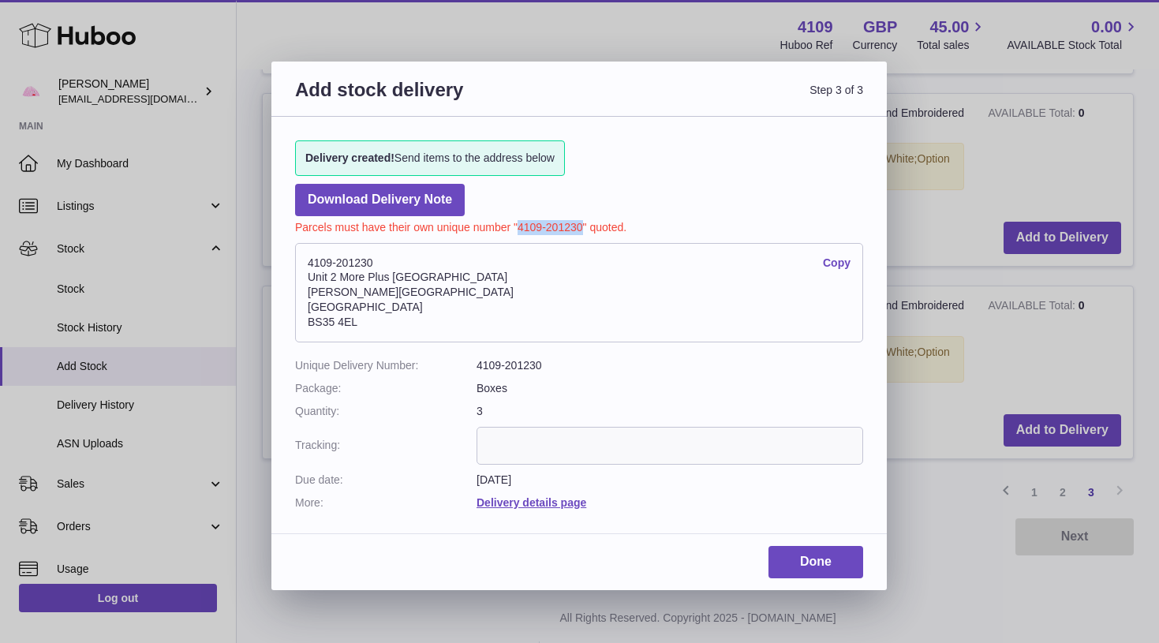
drag, startPoint x: 581, startPoint y: 223, endPoint x: 516, endPoint y: 223, distance: 65.5
click at [516, 223] on p "Parcels must have their own unique number "4109-201230" quoted." at bounding box center [579, 225] width 568 height 19
copy p "4109-201230"
click at [800, 547] on link "Done" at bounding box center [815, 562] width 95 height 32
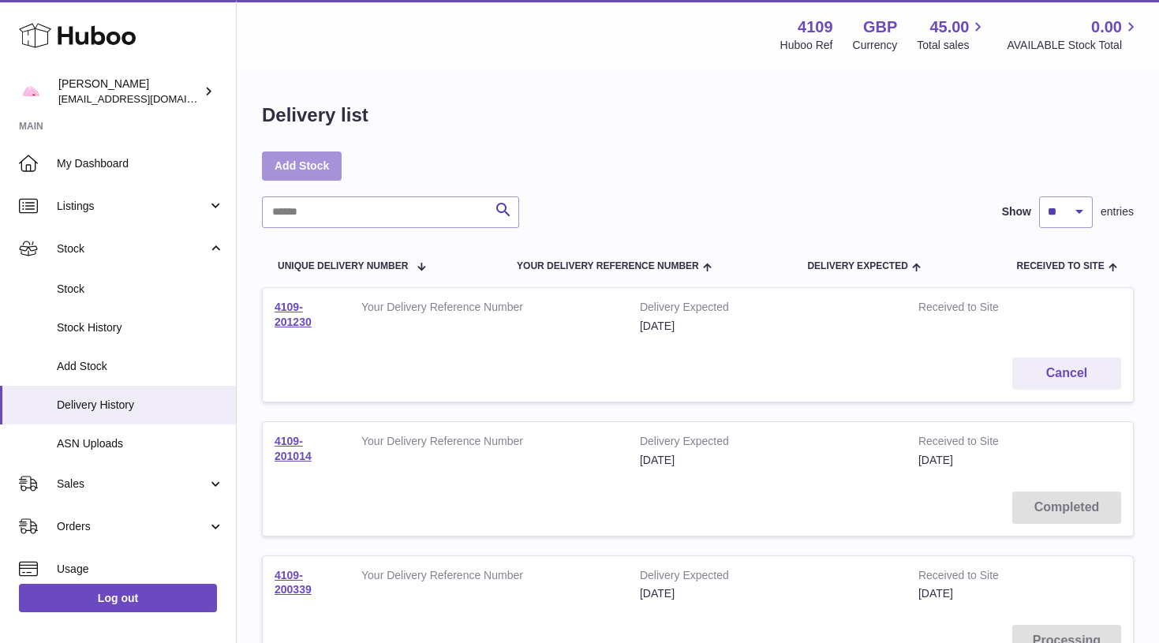
click at [300, 166] on link "Add Stock" at bounding box center [302, 165] width 80 height 28
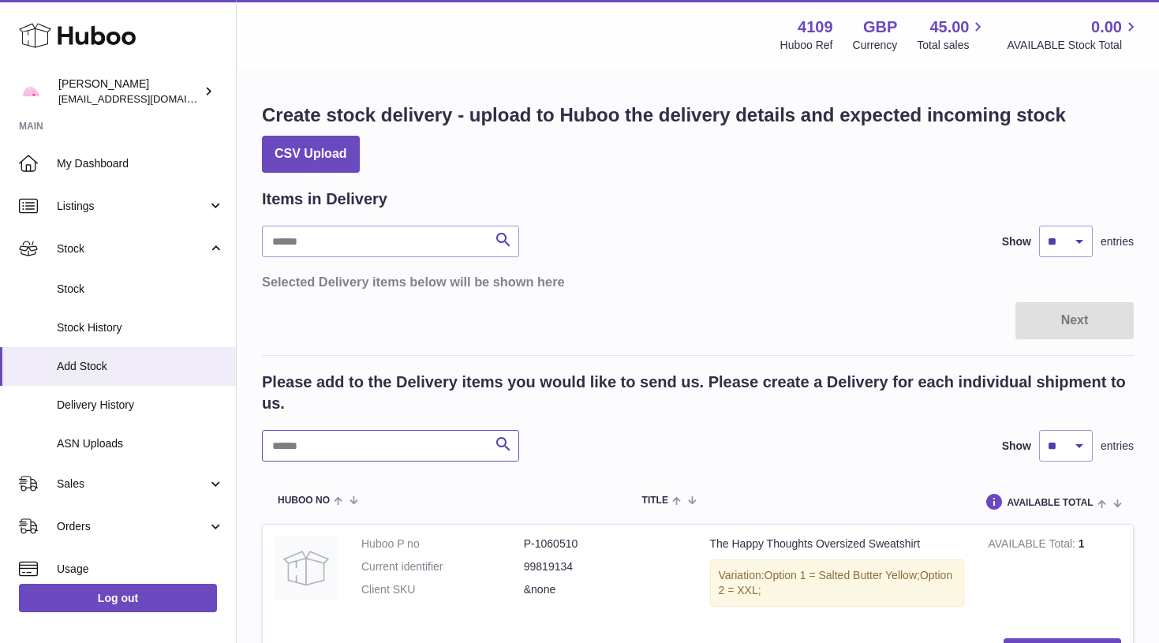
click at [327, 444] on input "text" at bounding box center [390, 446] width 257 height 32
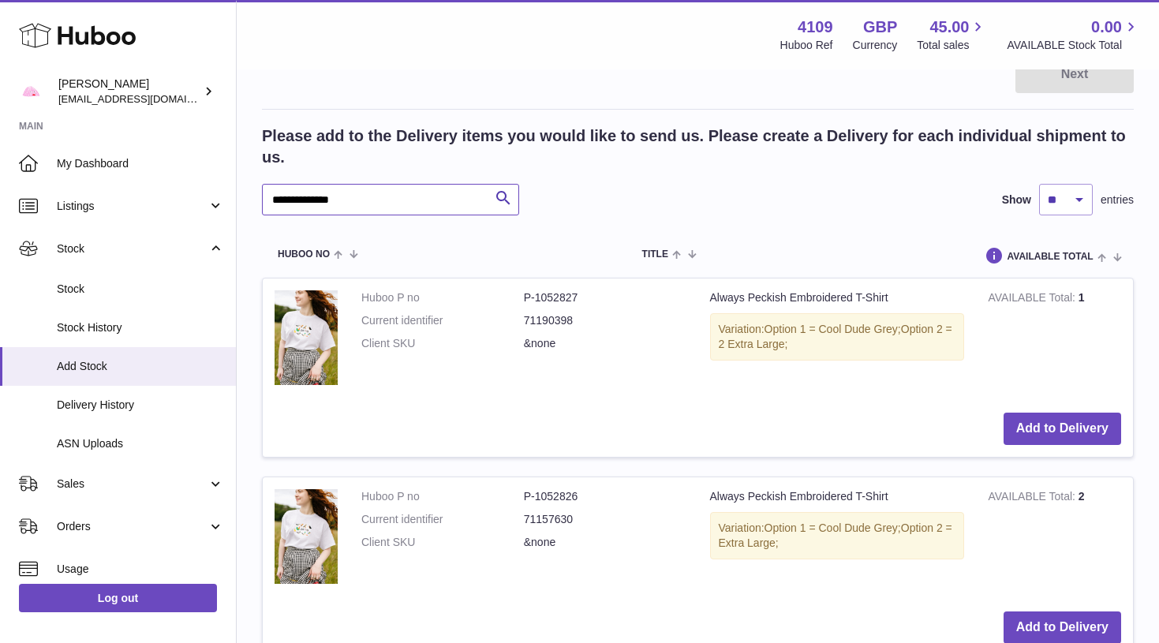
scroll to position [247, 0]
click at [1038, 419] on button "Add to Delivery" at bounding box center [1062, 428] width 118 height 32
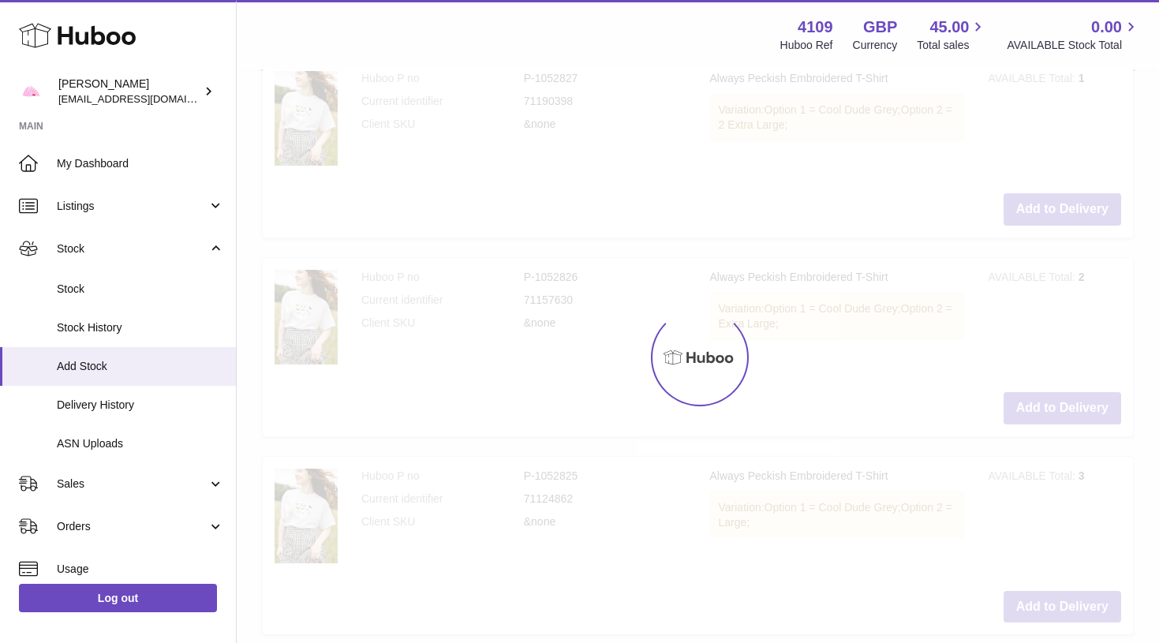
scroll to position [466, 0]
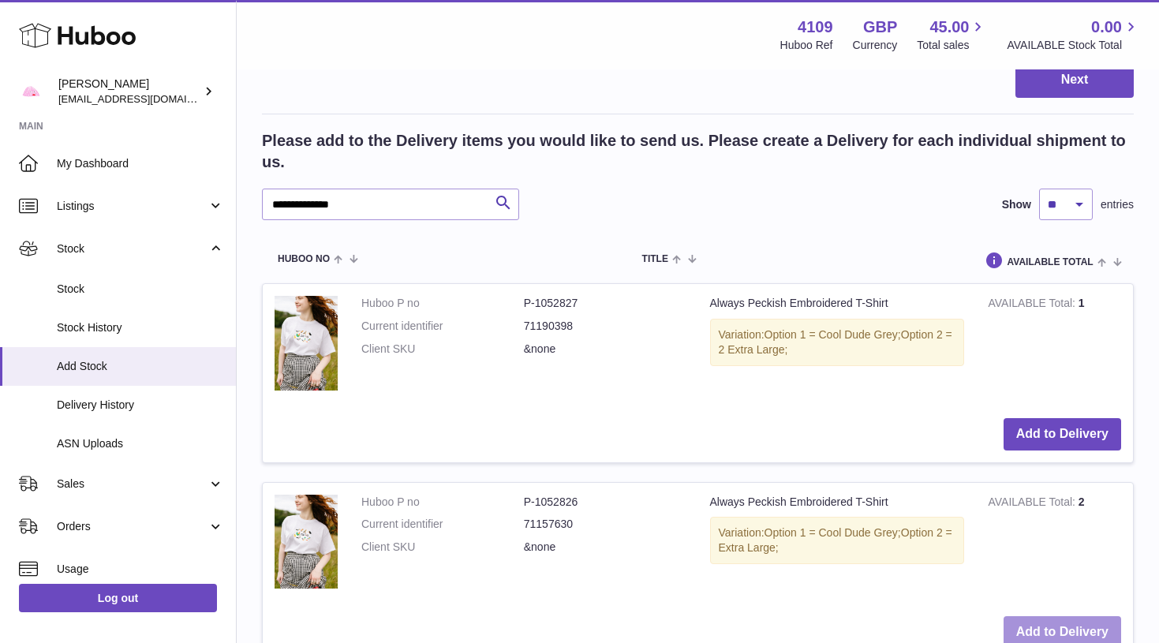
click at [1038, 627] on button "Add to Delivery" at bounding box center [1062, 632] width 118 height 32
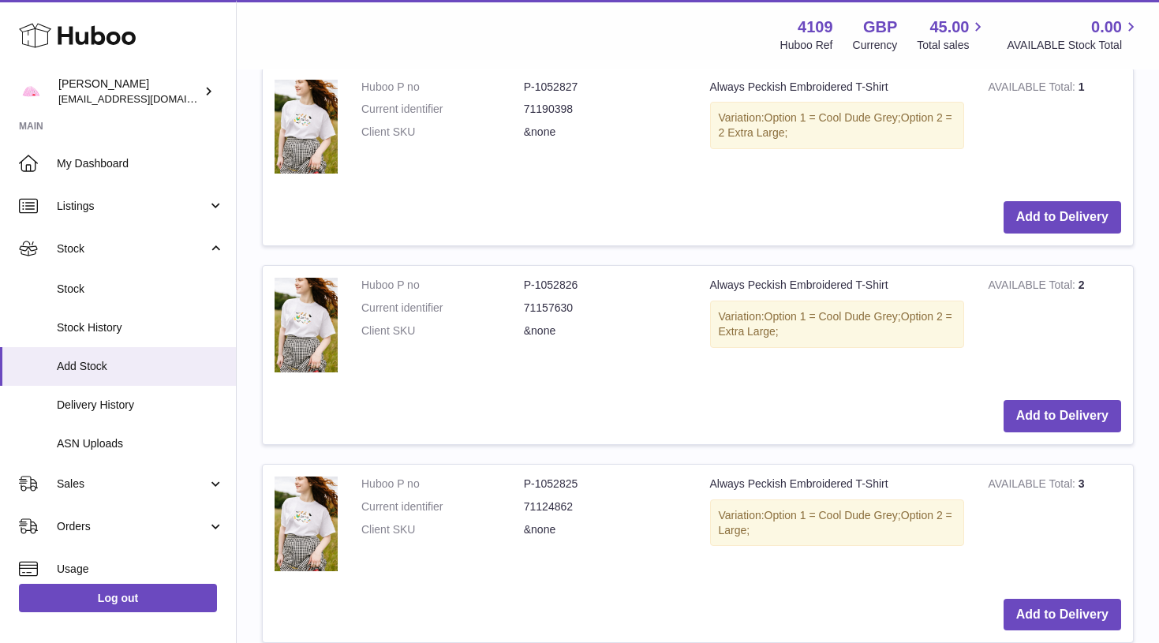
scroll to position [944, 0]
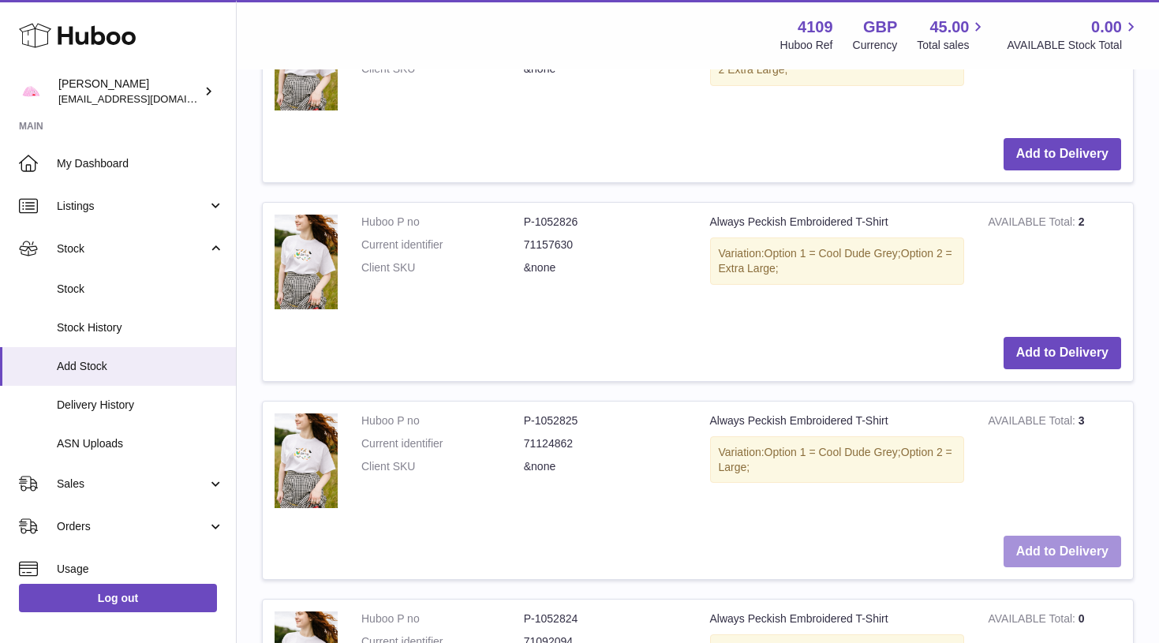
click at [1048, 542] on button "Add to Delivery" at bounding box center [1062, 552] width 118 height 32
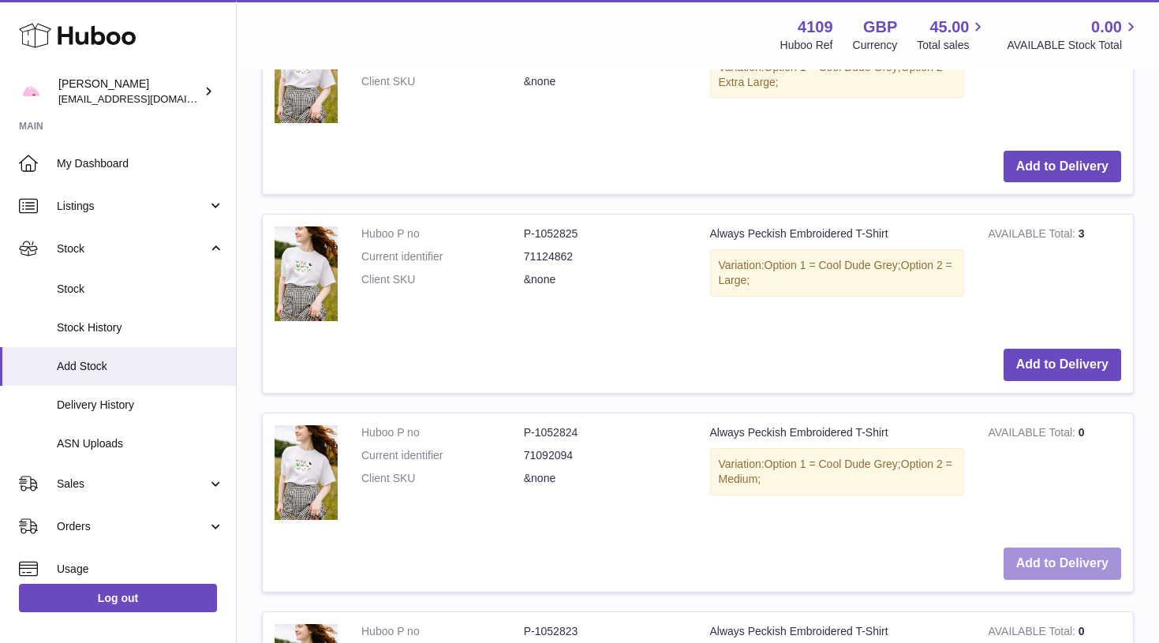
click at [1047, 547] on button "Add to Delivery" at bounding box center [1062, 563] width 118 height 32
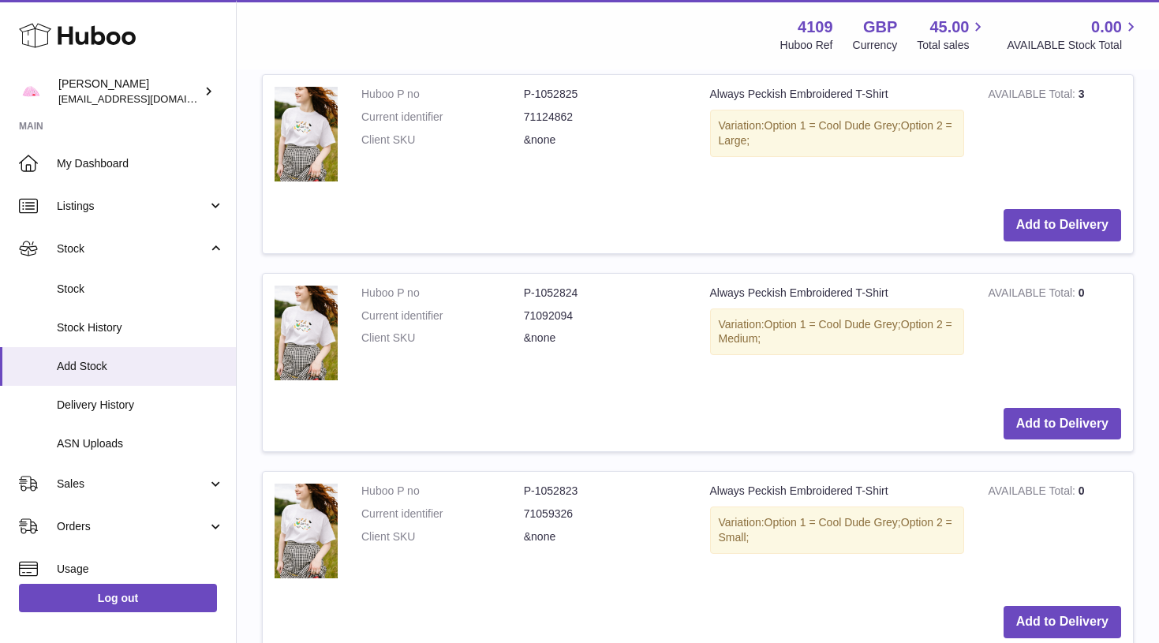
scroll to position [1708, 0]
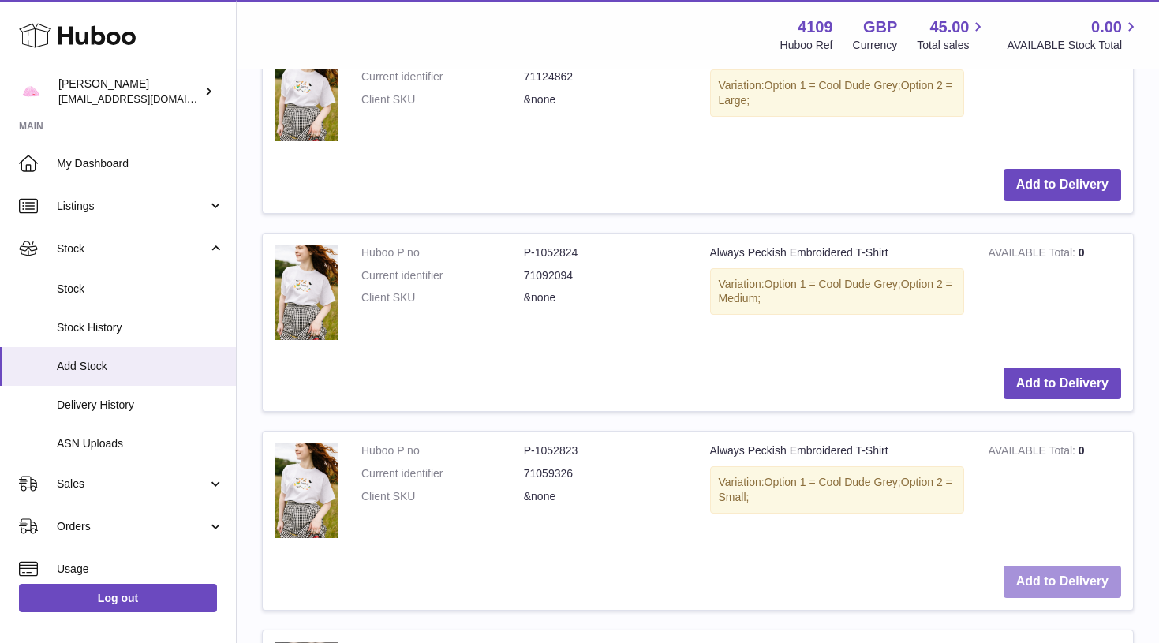
click at [1042, 565] on button "Add to Delivery" at bounding box center [1062, 581] width 118 height 32
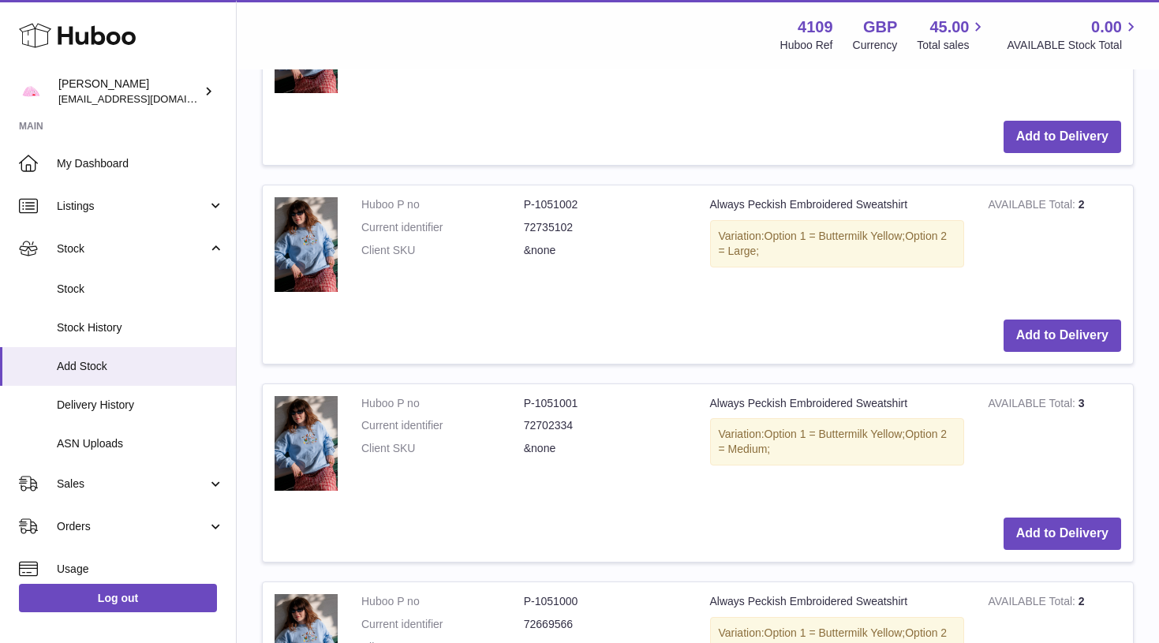
scroll to position [3063, 0]
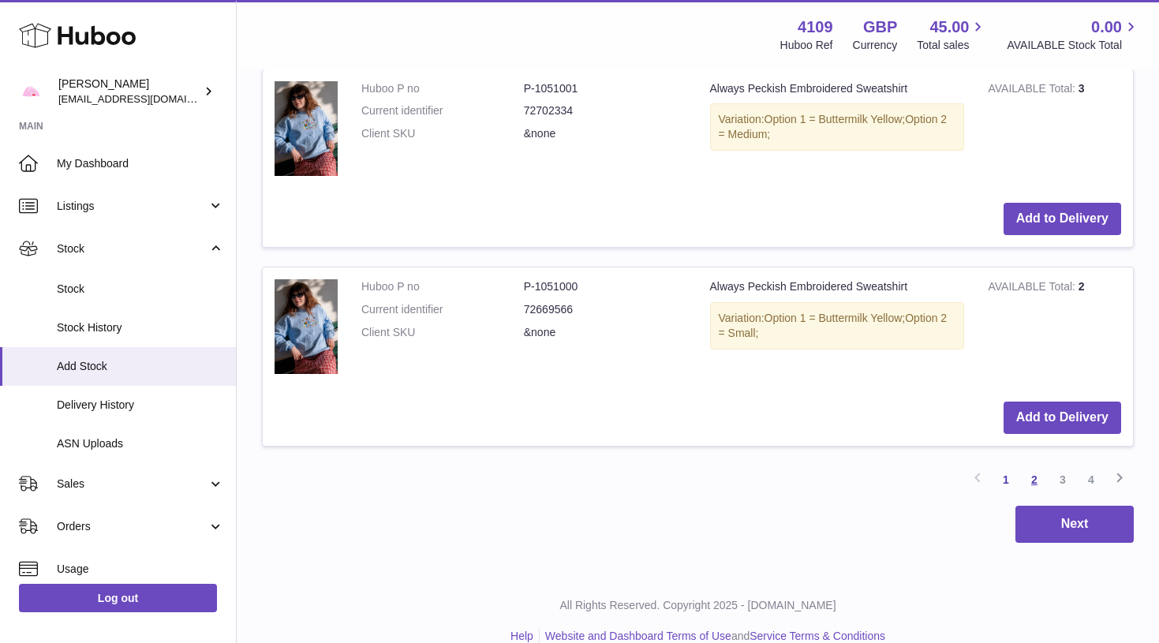
click at [1033, 468] on link "2" at bounding box center [1034, 479] width 28 height 28
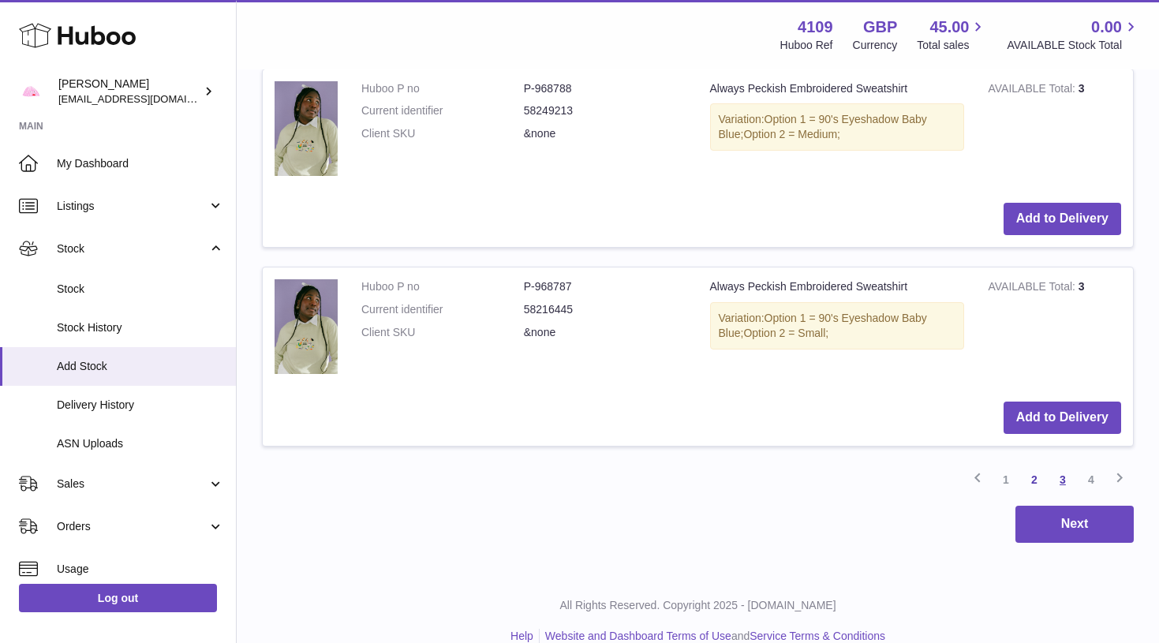
click at [1066, 465] on link "3" at bounding box center [1062, 479] width 28 height 28
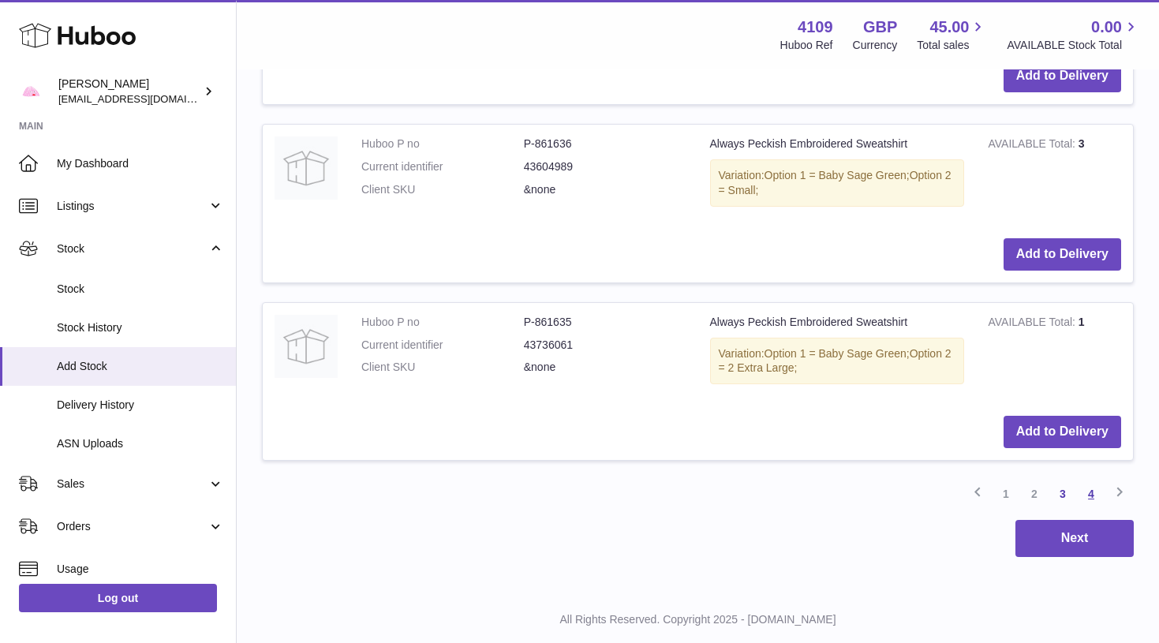
click at [1084, 480] on link "4" at bounding box center [1091, 494] width 28 height 28
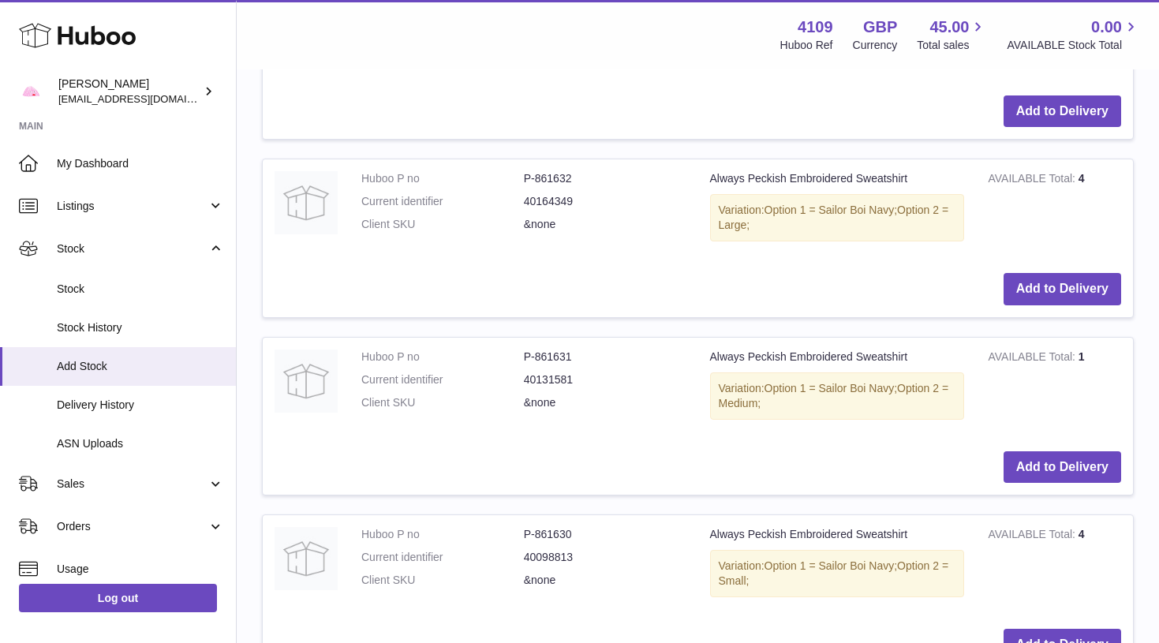
scroll to position [1736, 1]
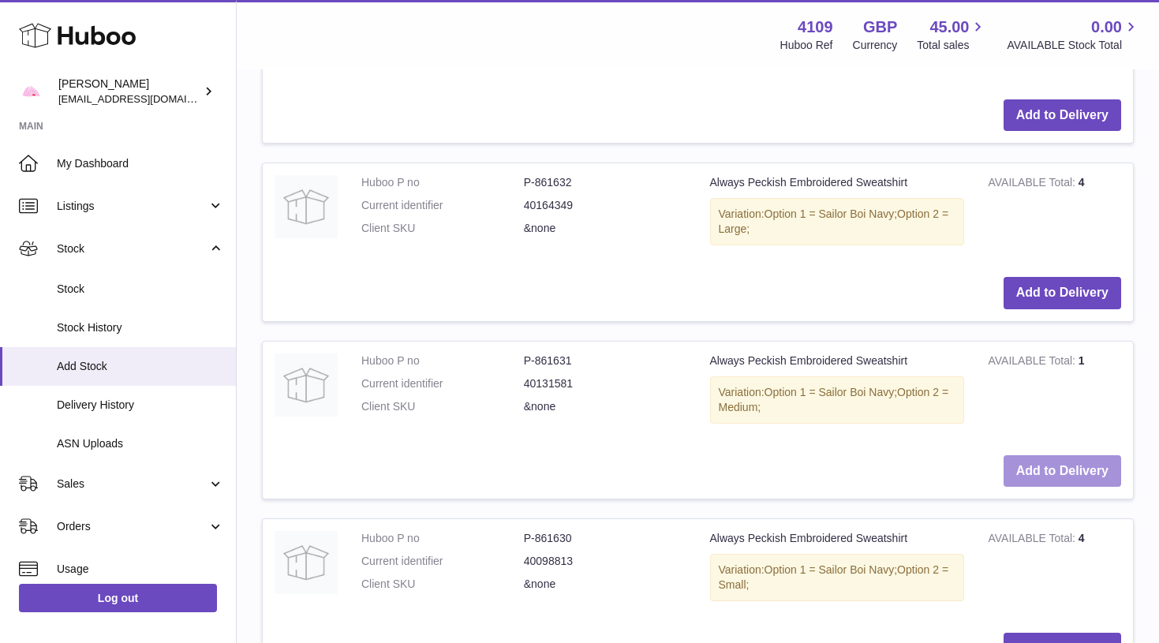
click at [1084, 455] on button "Add to Delivery" at bounding box center [1062, 471] width 118 height 32
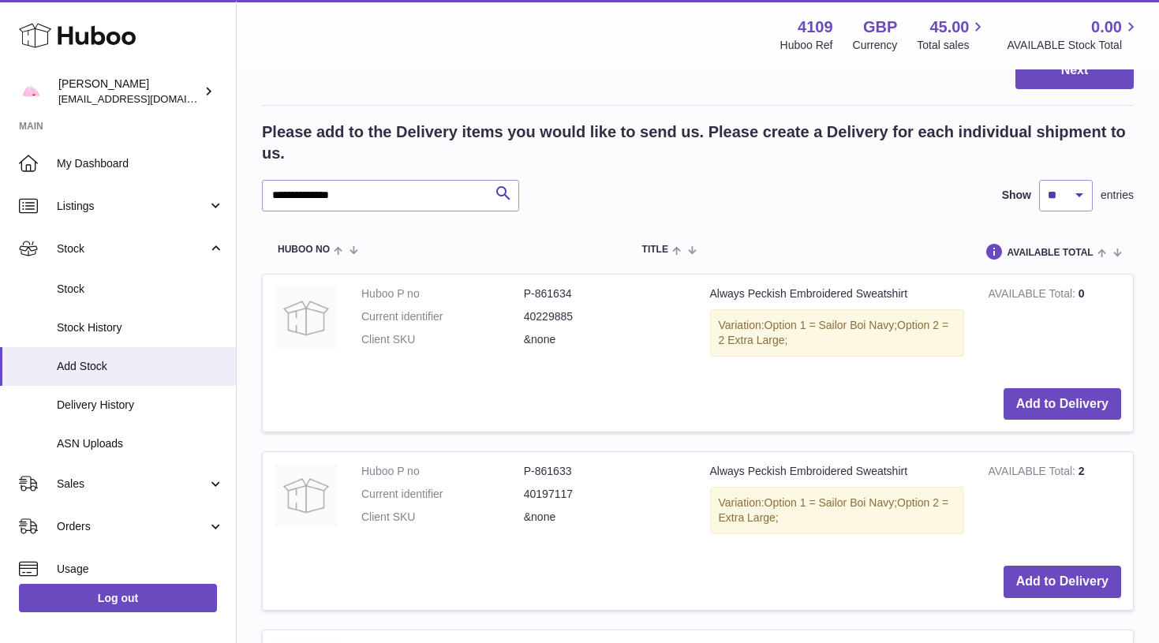
scroll to position [1448, 0]
click at [1078, 398] on button "Add to Delivery" at bounding box center [1062, 403] width 118 height 32
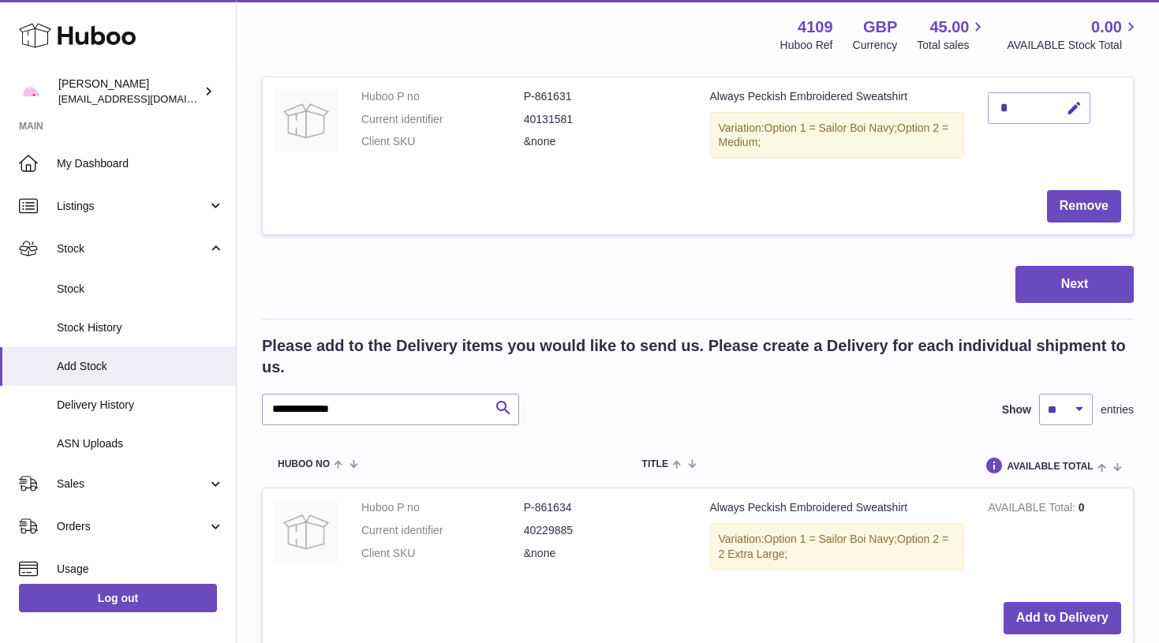
scroll to position [1408, 0]
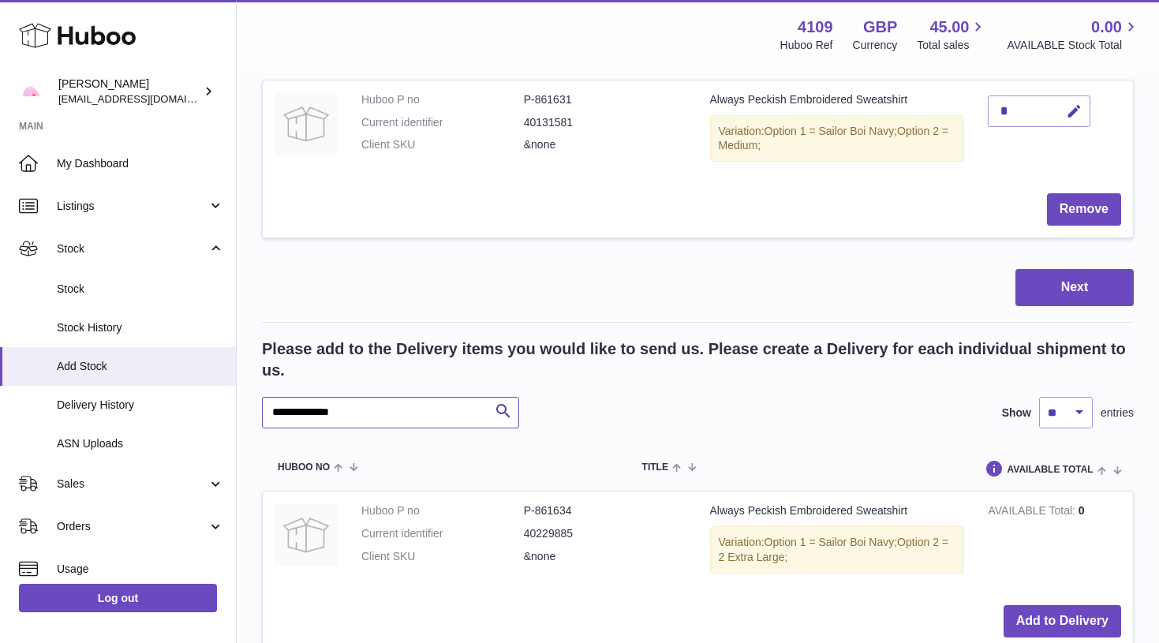
click at [391, 397] on input "**********" at bounding box center [390, 413] width 257 height 32
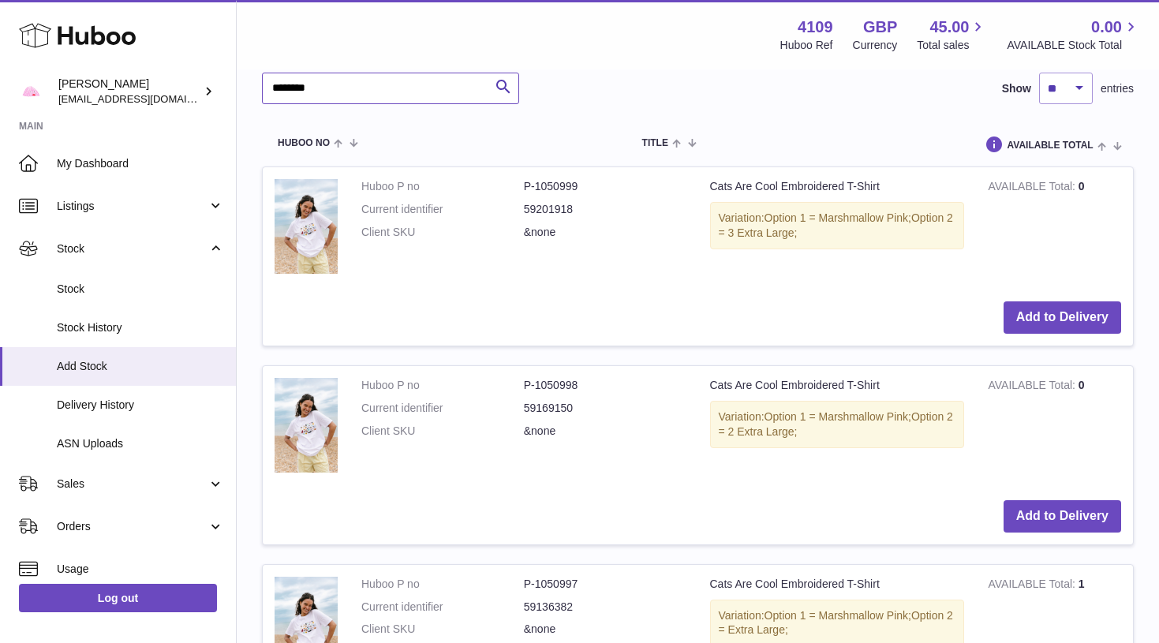
scroll to position [1734, 0]
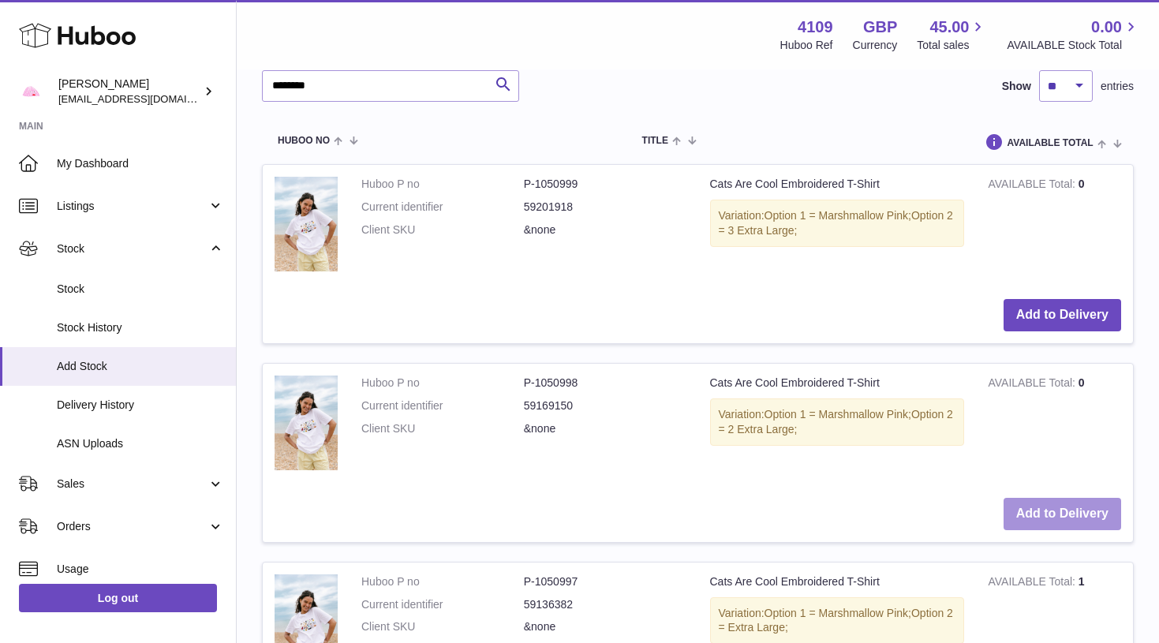
click at [1035, 501] on button "Add to Delivery" at bounding box center [1062, 514] width 118 height 32
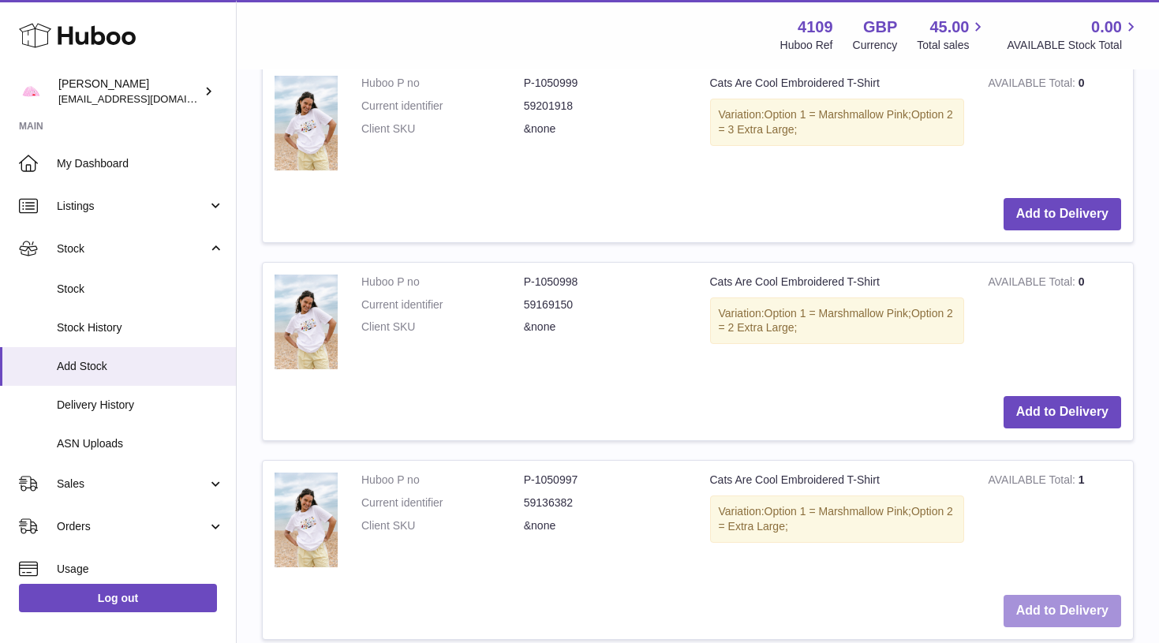
click at [1038, 595] on button "Add to Delivery" at bounding box center [1062, 611] width 118 height 32
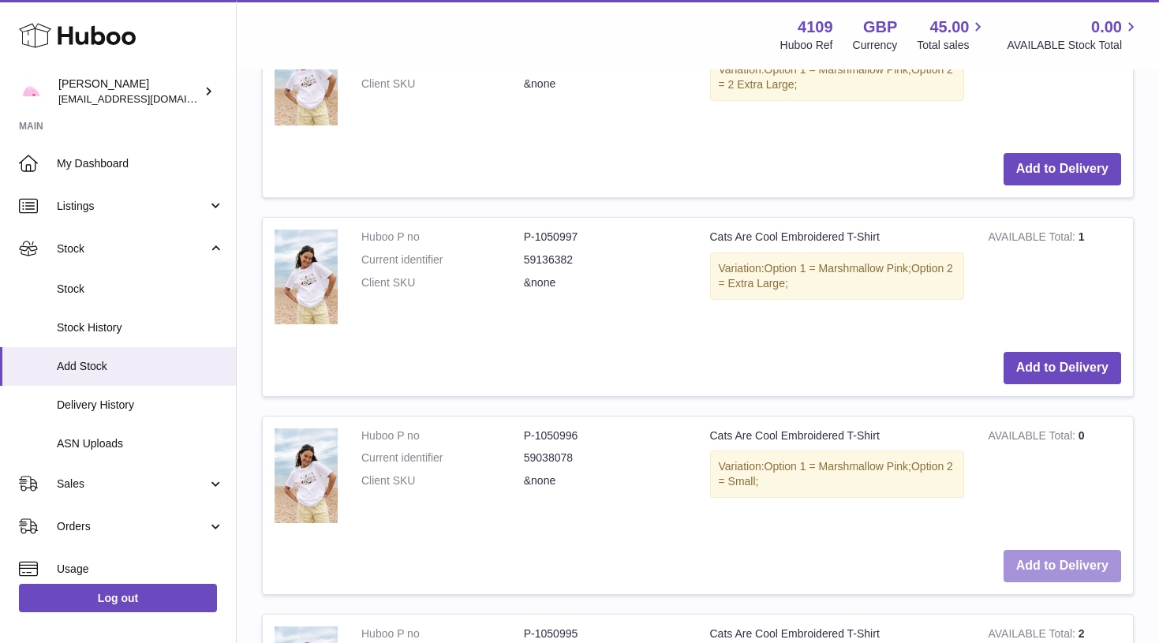
scroll to position [2477, 0]
click at [1059, 549] on button "Add to Delivery" at bounding box center [1062, 565] width 118 height 32
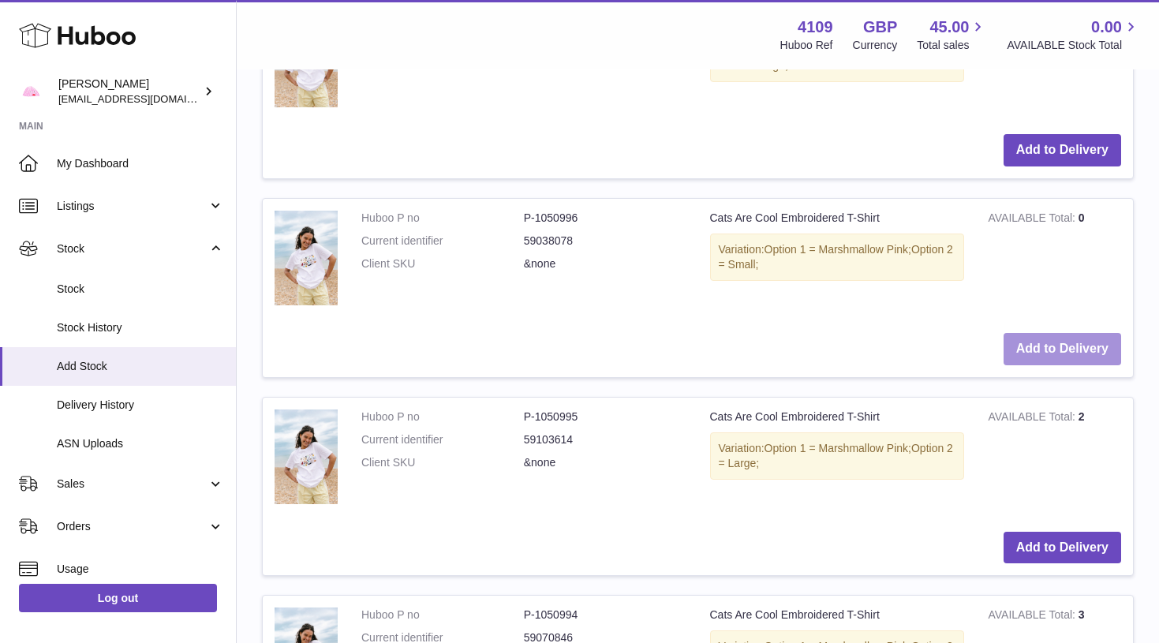
scroll to position [2900, 0]
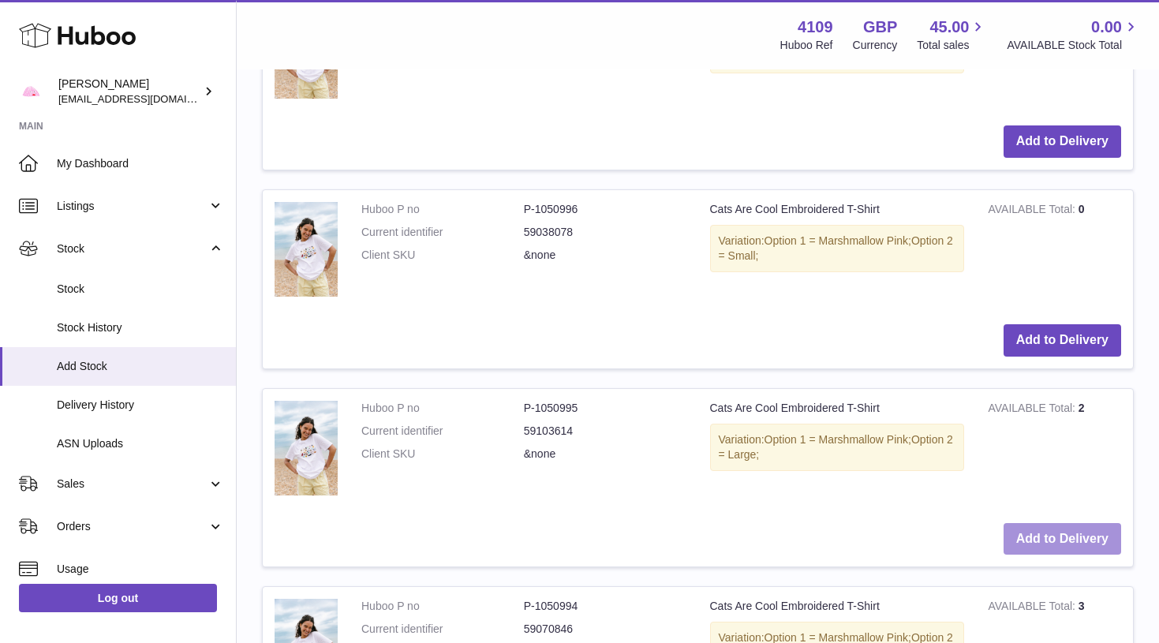
click at [1058, 523] on button "Add to Delivery" at bounding box center [1062, 539] width 118 height 32
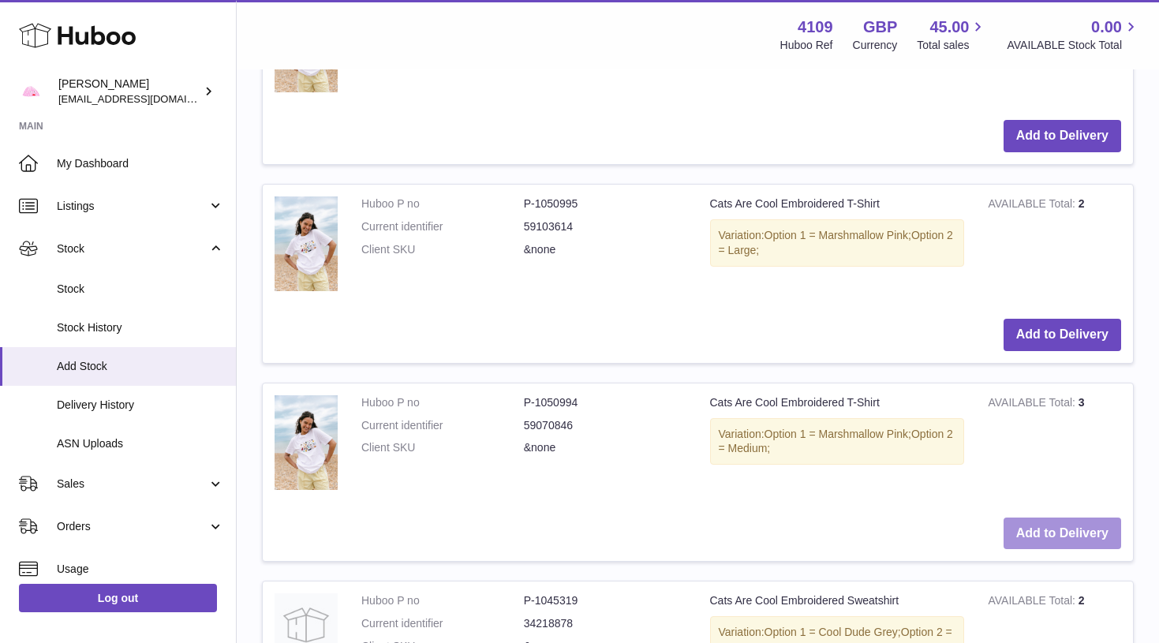
click at [1058, 521] on button "Add to Delivery" at bounding box center [1062, 533] width 118 height 32
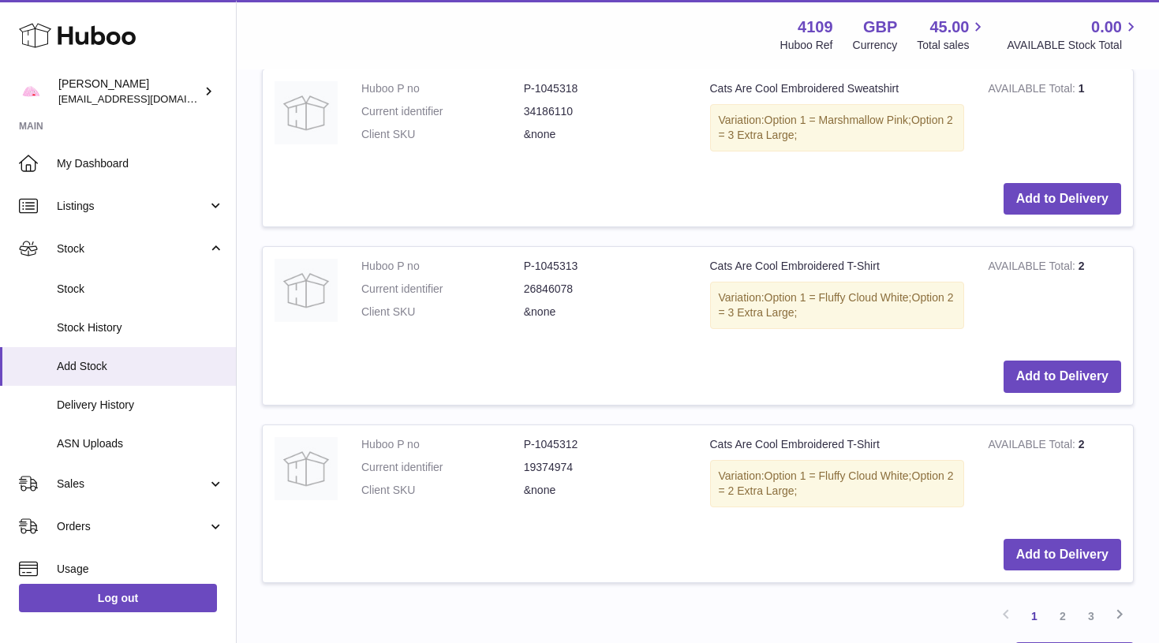
scroll to position [3879, 0]
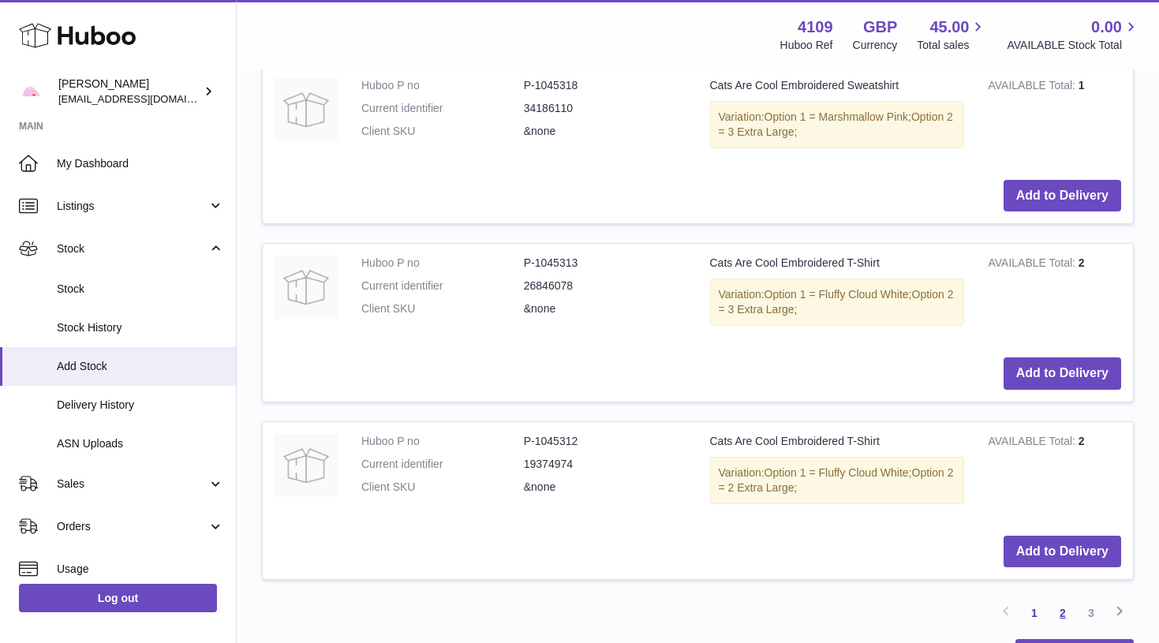
click at [1064, 599] on link "2" at bounding box center [1062, 613] width 28 height 28
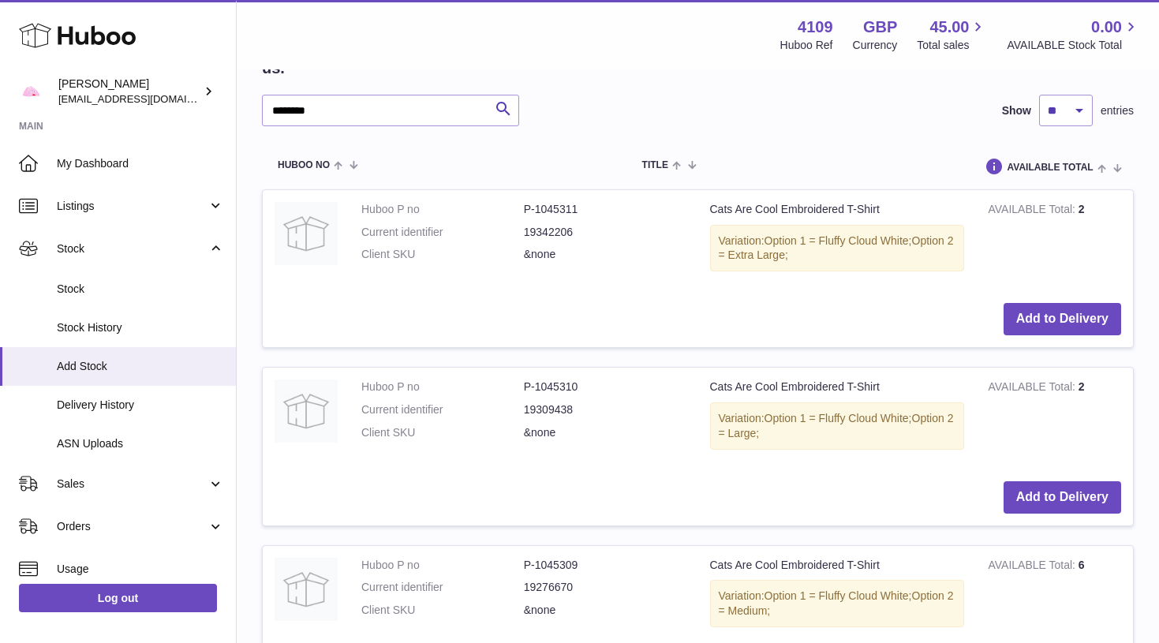
scroll to position [2389, 0]
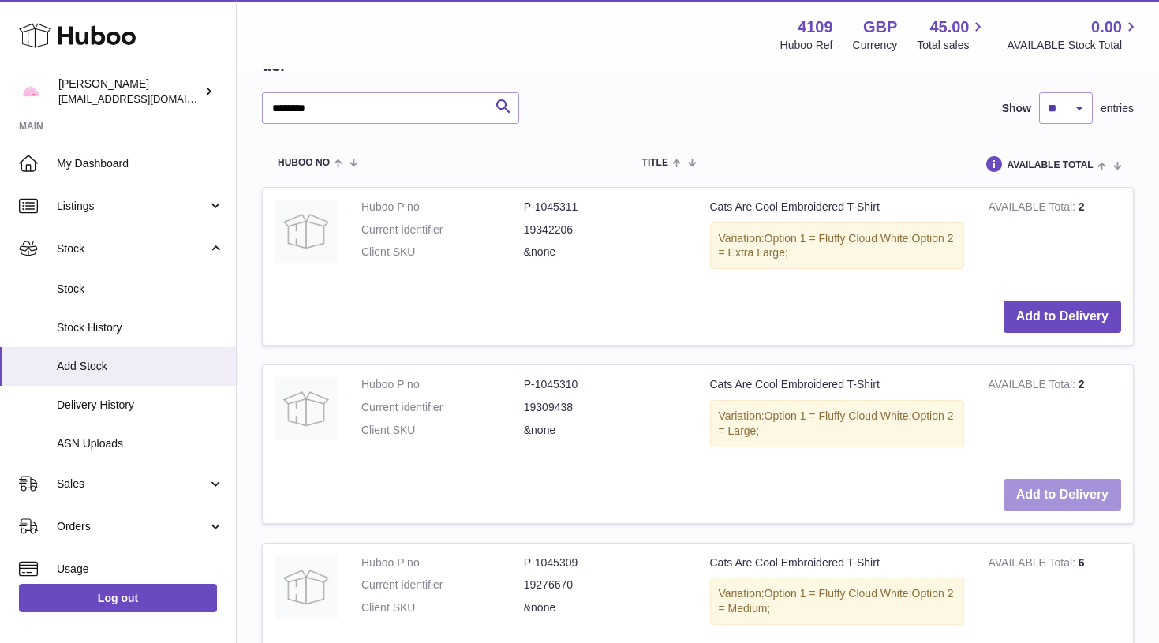
click at [1073, 486] on button "Add to Delivery" at bounding box center [1062, 495] width 118 height 32
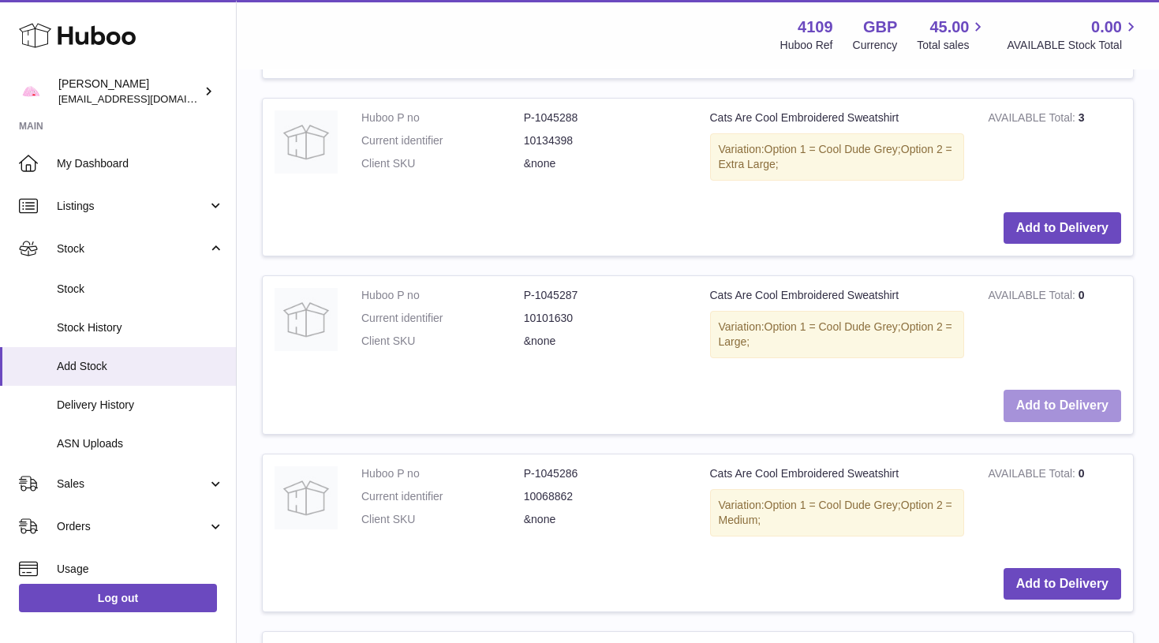
click at [1067, 390] on button "Add to Delivery" at bounding box center [1062, 406] width 118 height 32
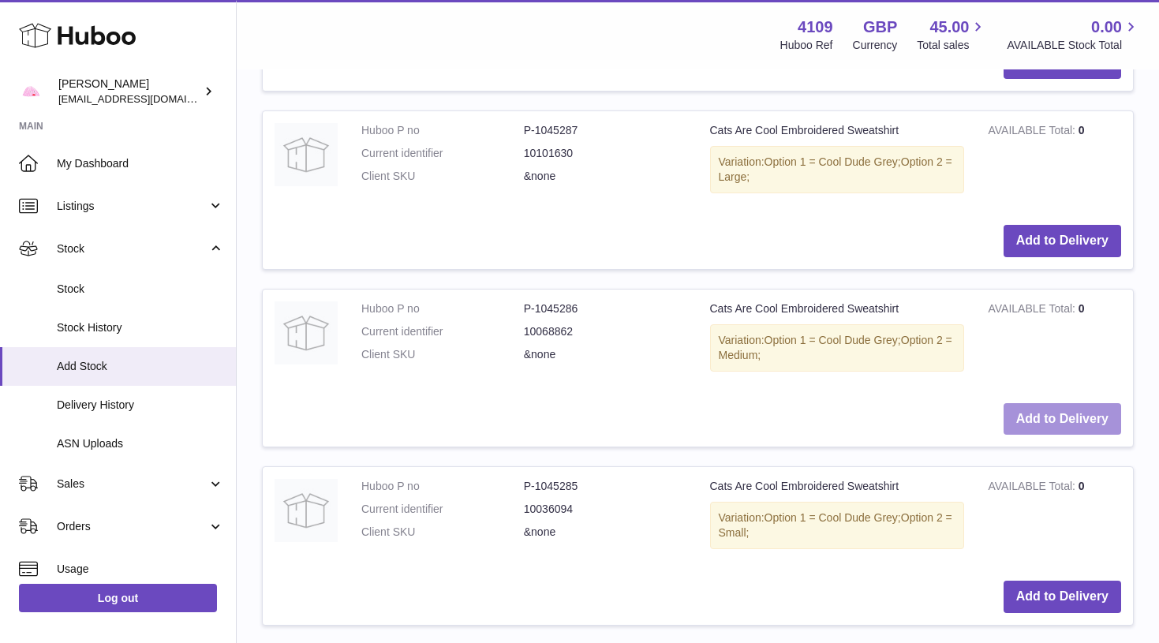
click at [1067, 403] on button "Add to Delivery" at bounding box center [1062, 419] width 118 height 32
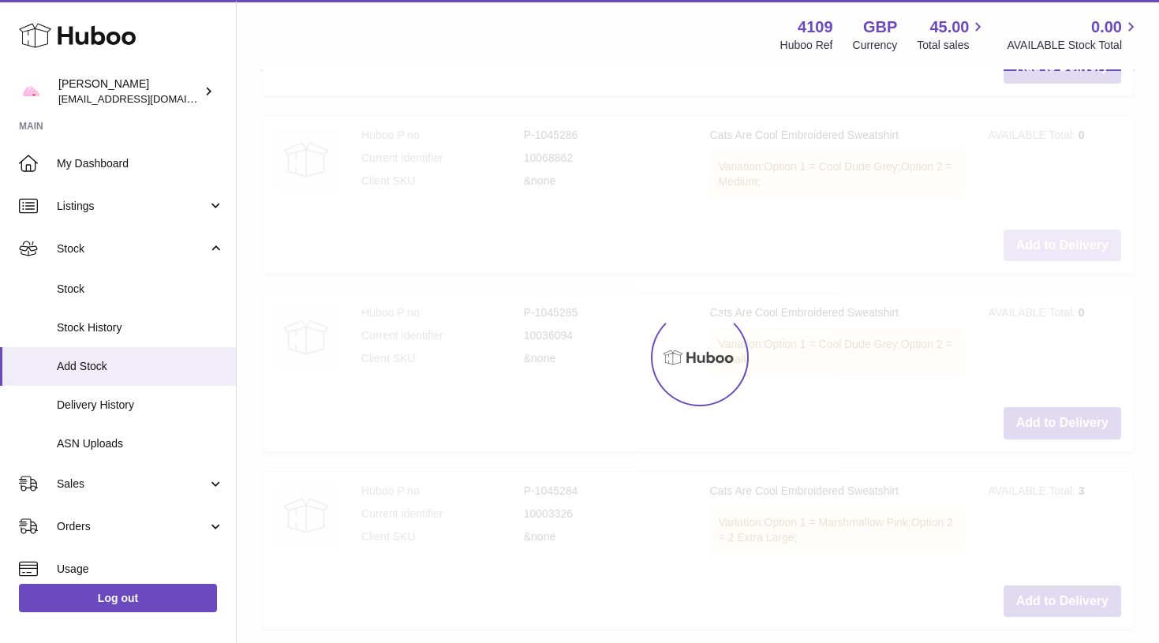
scroll to position [3709, 0]
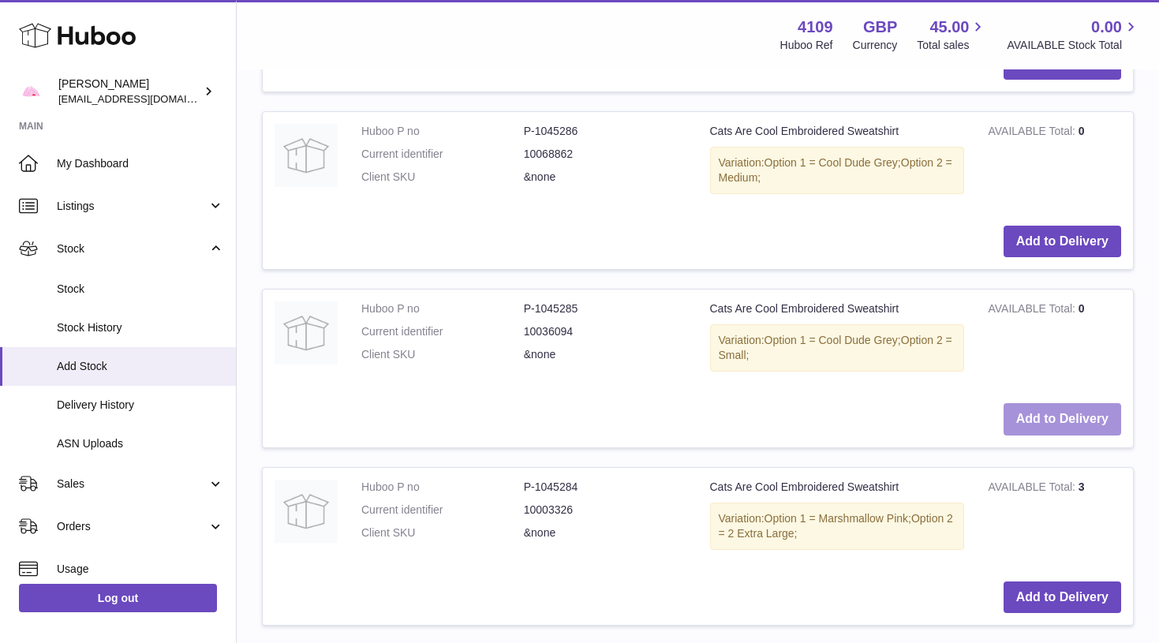
click at [1067, 403] on button "Add to Delivery" at bounding box center [1062, 419] width 118 height 32
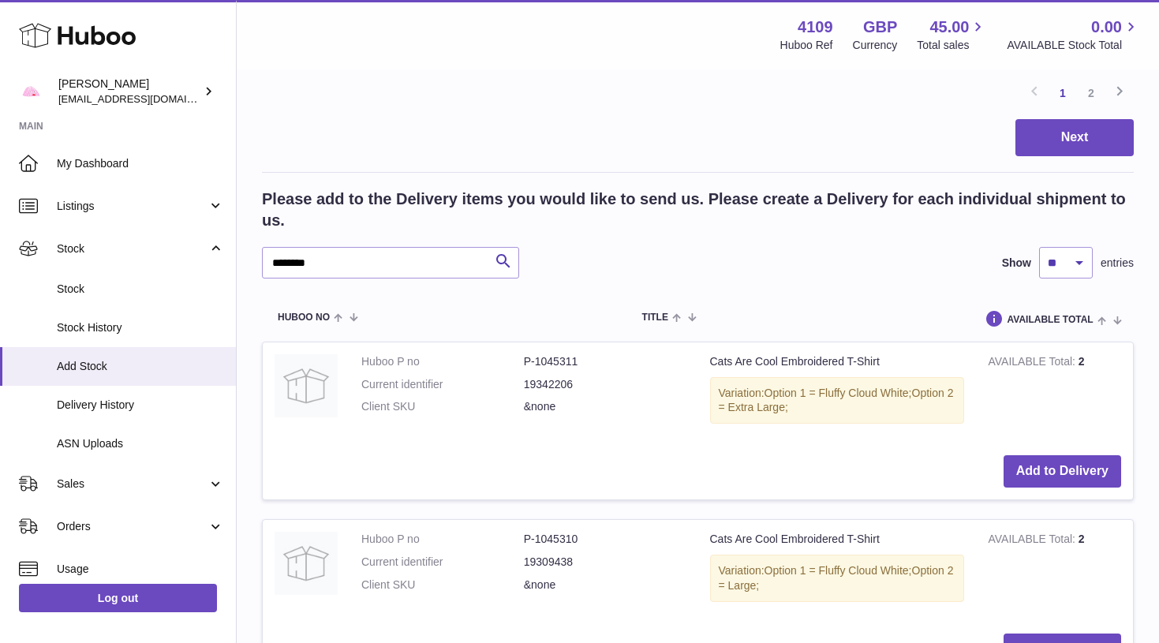
scroll to position [2227, 0]
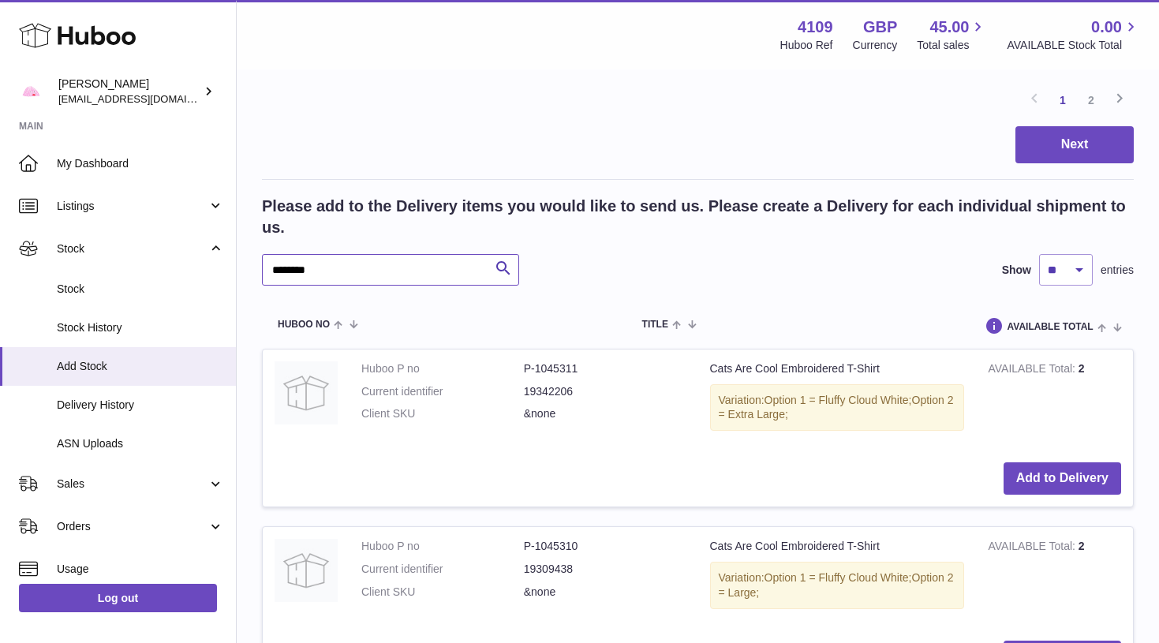
click at [444, 261] on input "********" at bounding box center [390, 270] width 257 height 32
click at [444, 261] on input "*" at bounding box center [390, 270] width 257 height 32
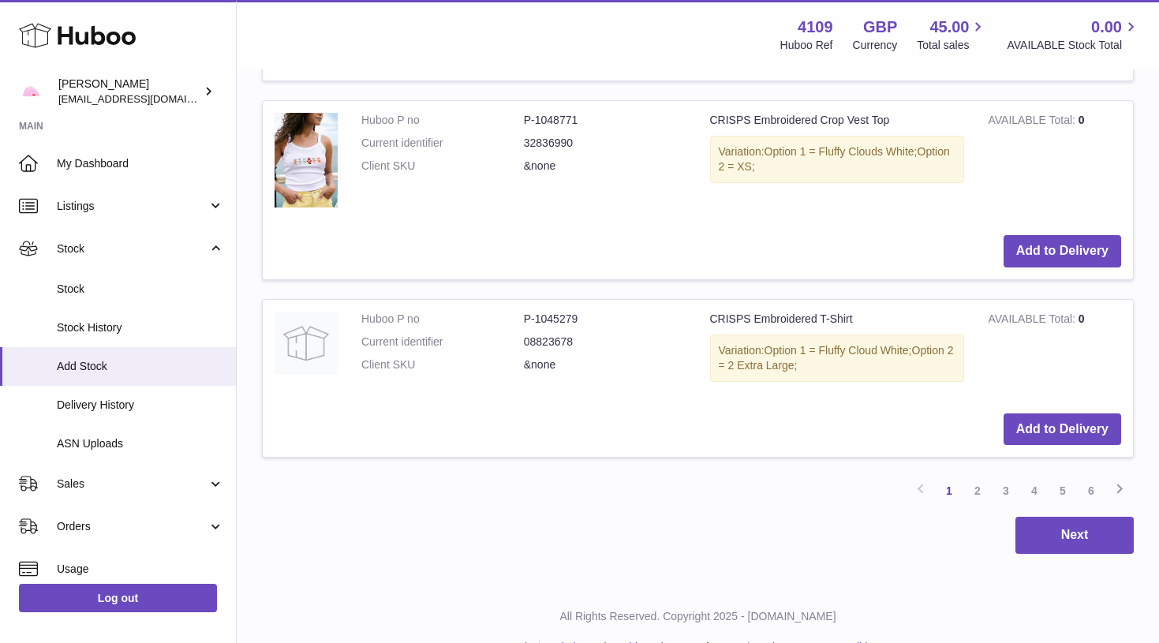
scroll to position [4000, 0]
click at [980, 477] on link "2" at bounding box center [977, 491] width 28 height 28
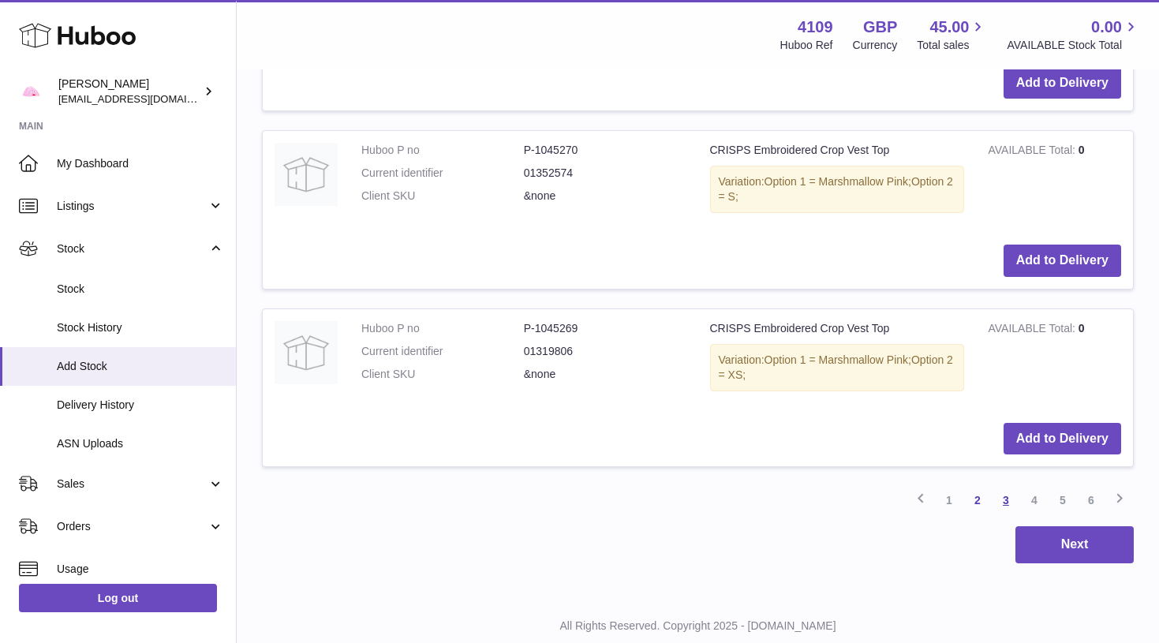
click at [1006, 486] on link "3" at bounding box center [1005, 500] width 28 height 28
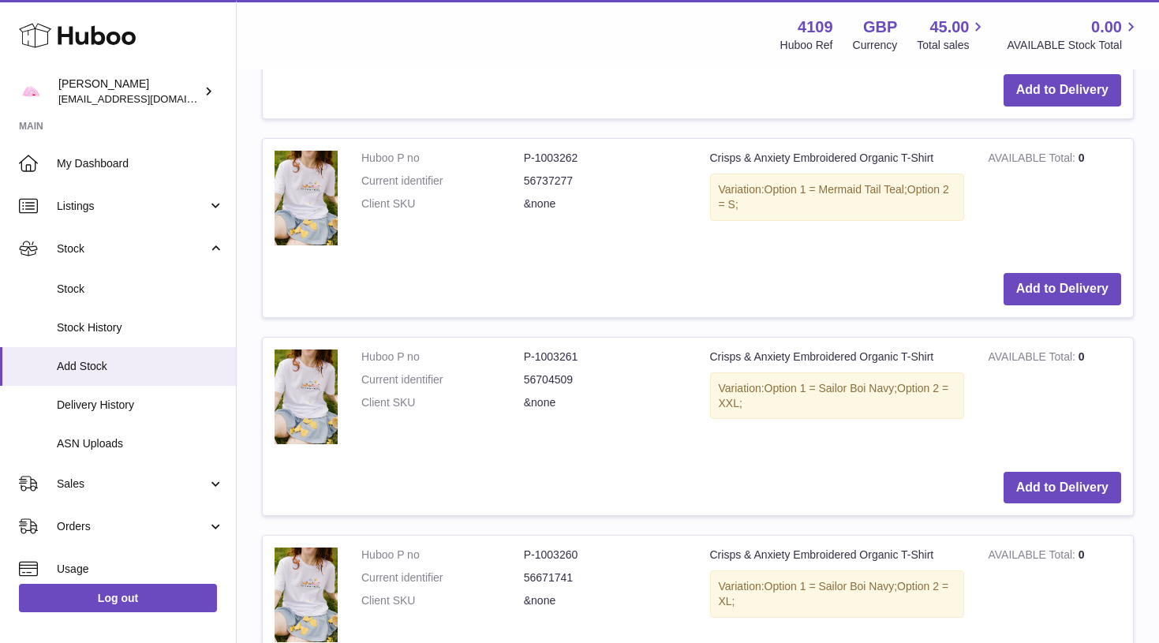
scroll to position [3577, 0]
click at [1034, 472] on button "Add to Delivery" at bounding box center [1062, 488] width 118 height 32
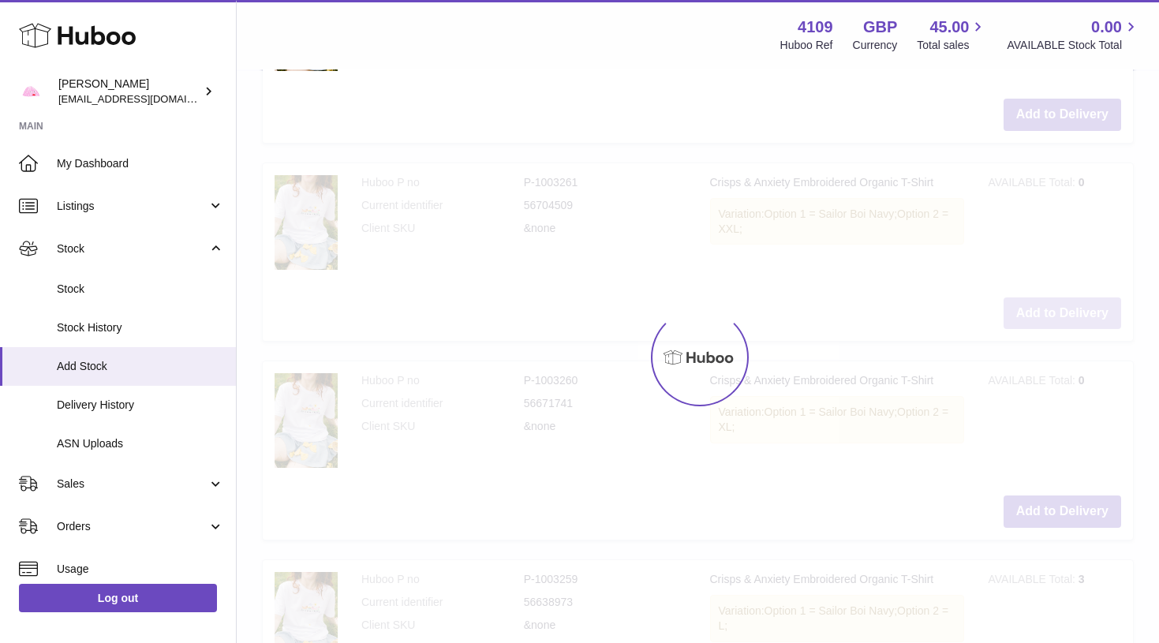
scroll to position [3755, 0]
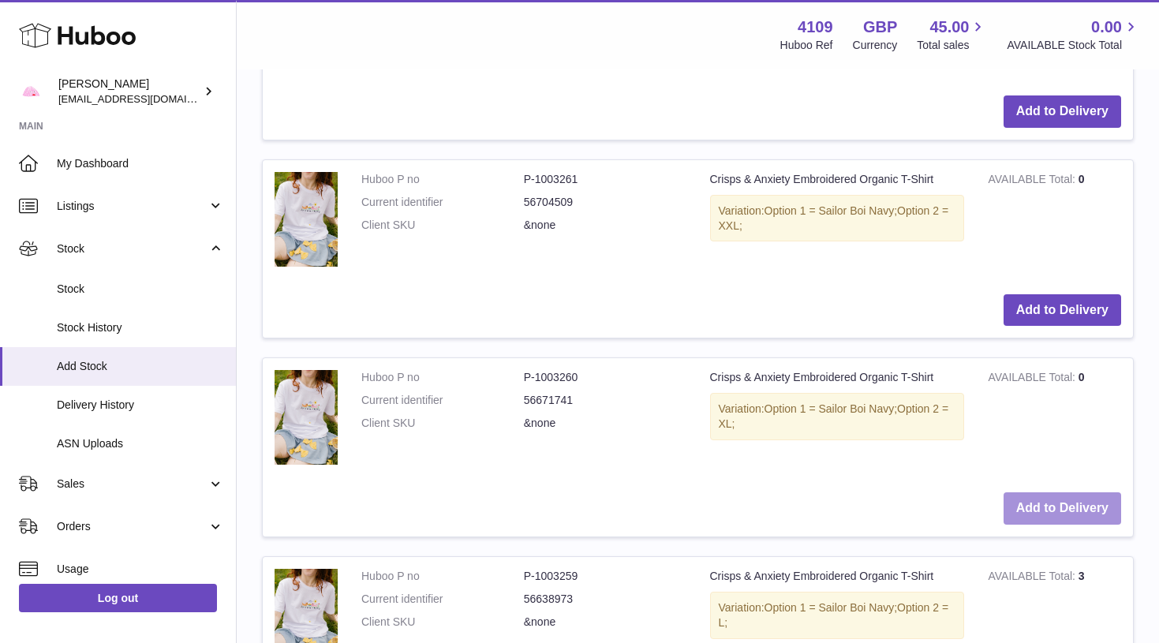
click at [1033, 492] on button "Add to Delivery" at bounding box center [1062, 508] width 118 height 32
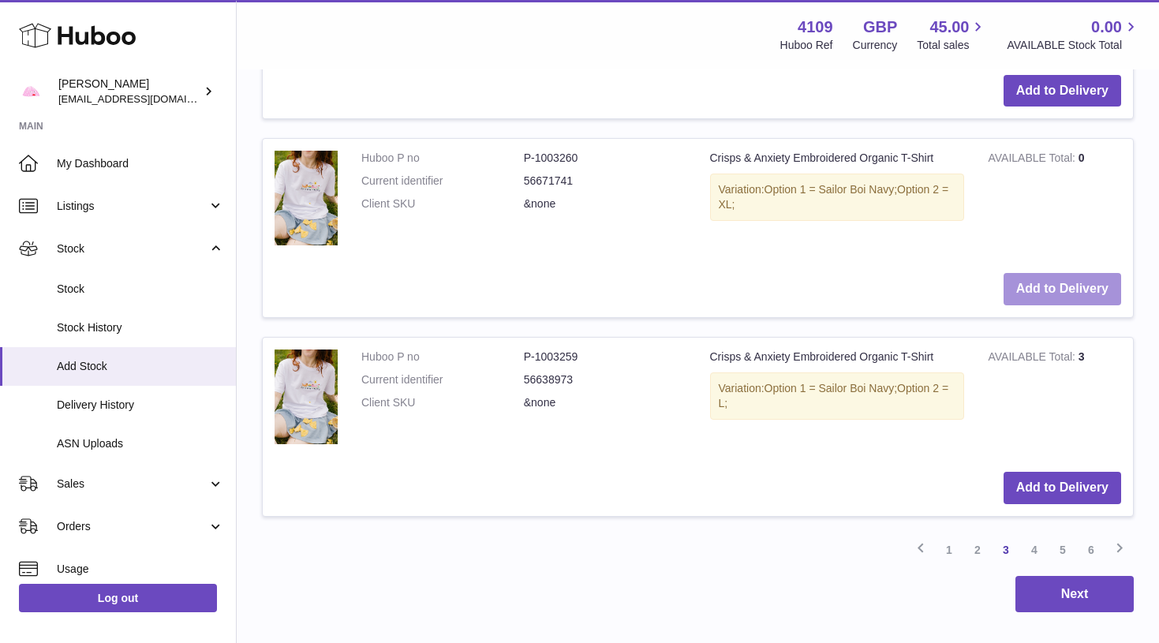
scroll to position [3984, 0]
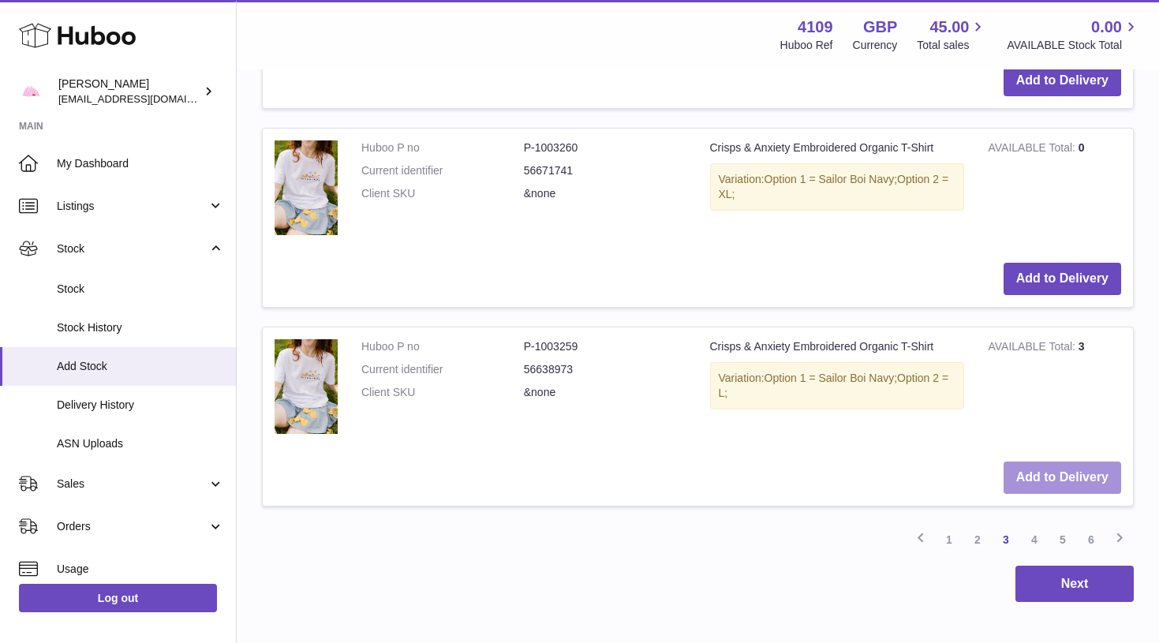
click at [1039, 461] on button "Add to Delivery" at bounding box center [1062, 477] width 118 height 32
click at [1034, 525] on link "4" at bounding box center [1034, 539] width 28 height 28
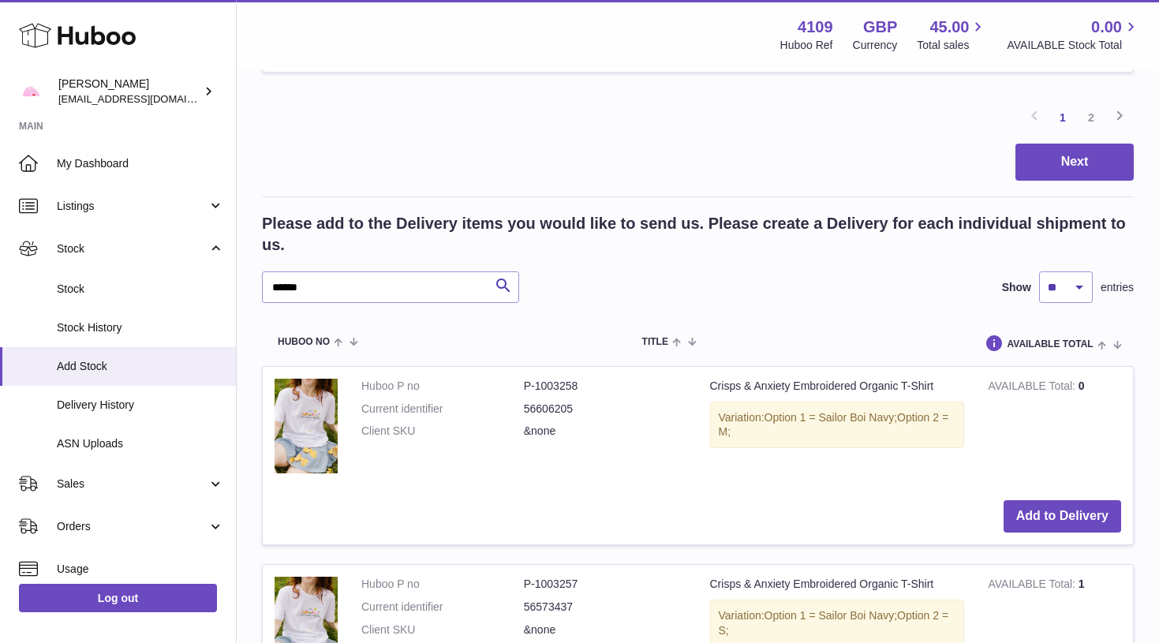
scroll to position [2309, 0]
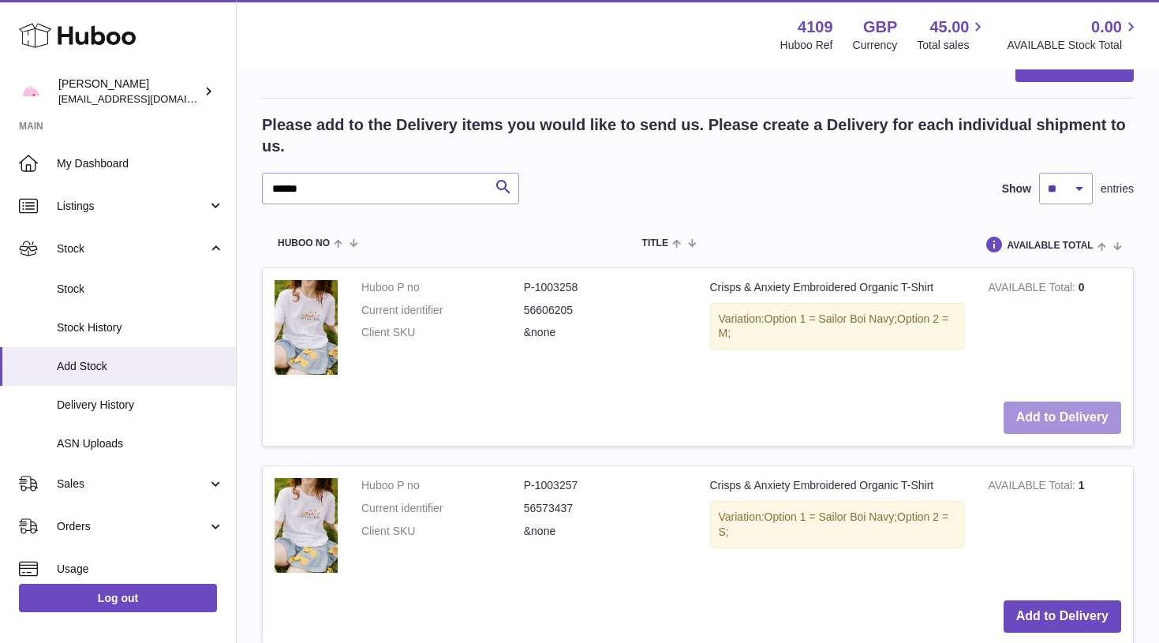
click at [1079, 401] on button "Add to Delivery" at bounding box center [1062, 417] width 118 height 32
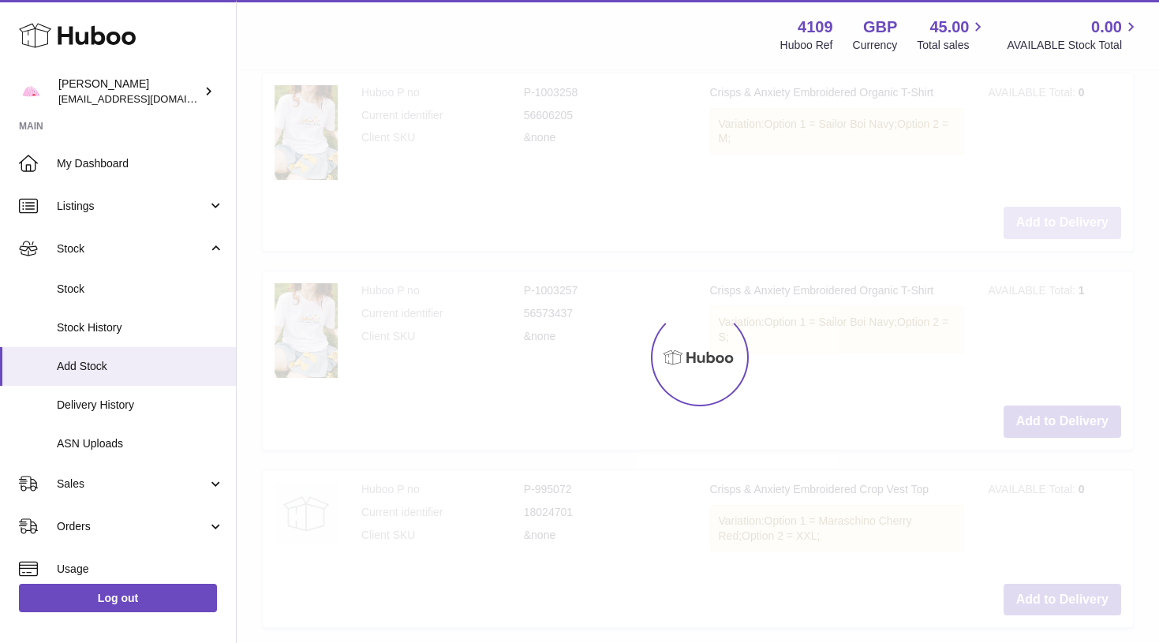
scroll to position [2505, 0]
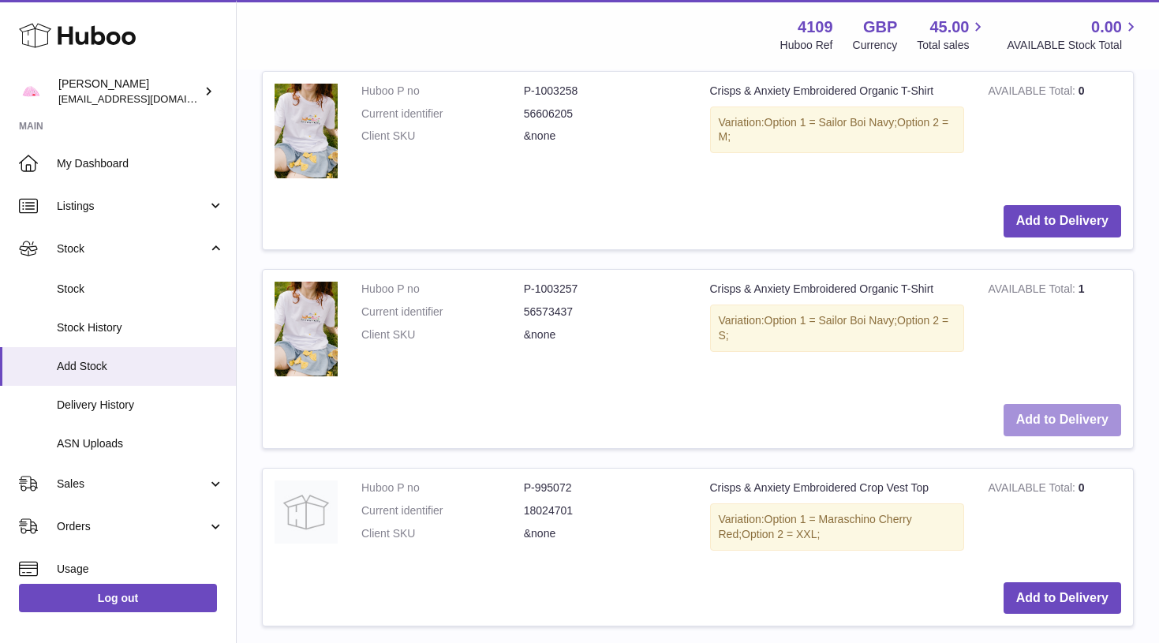
click at [1074, 404] on button "Add to Delivery" at bounding box center [1062, 420] width 118 height 32
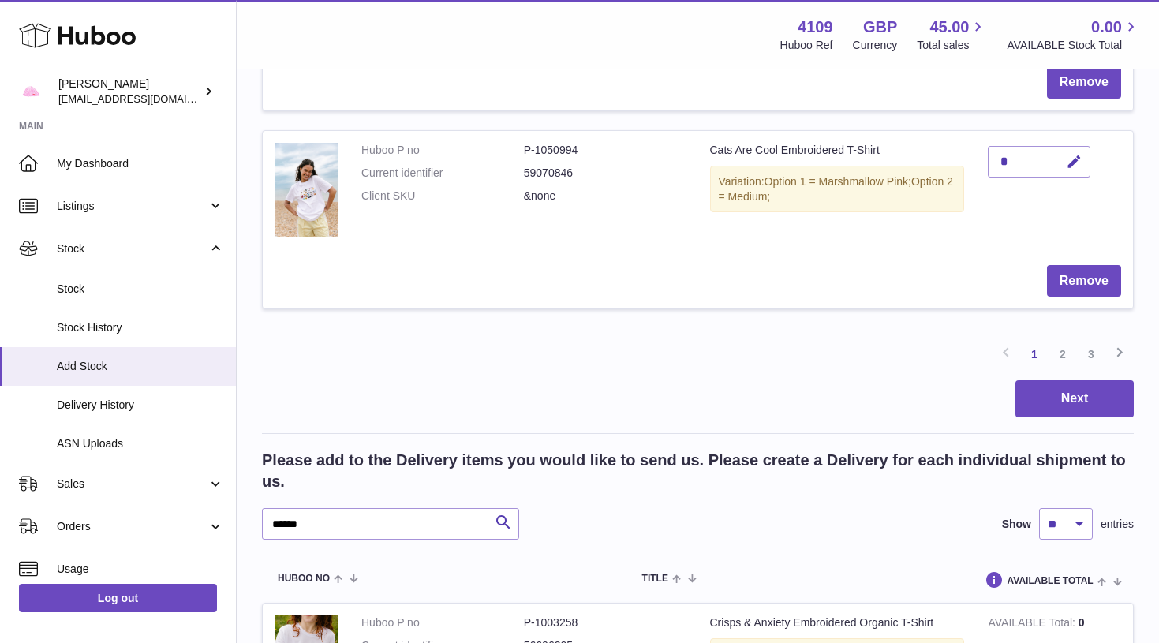
scroll to position [2080, 0]
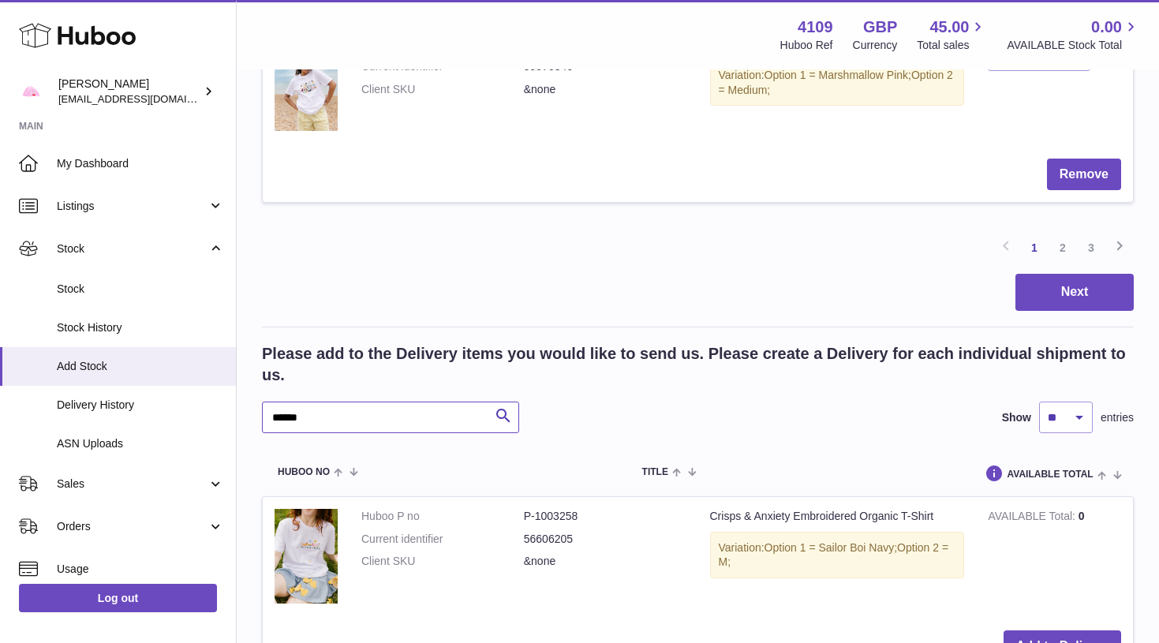
click at [352, 415] on input "******" at bounding box center [390, 417] width 257 height 32
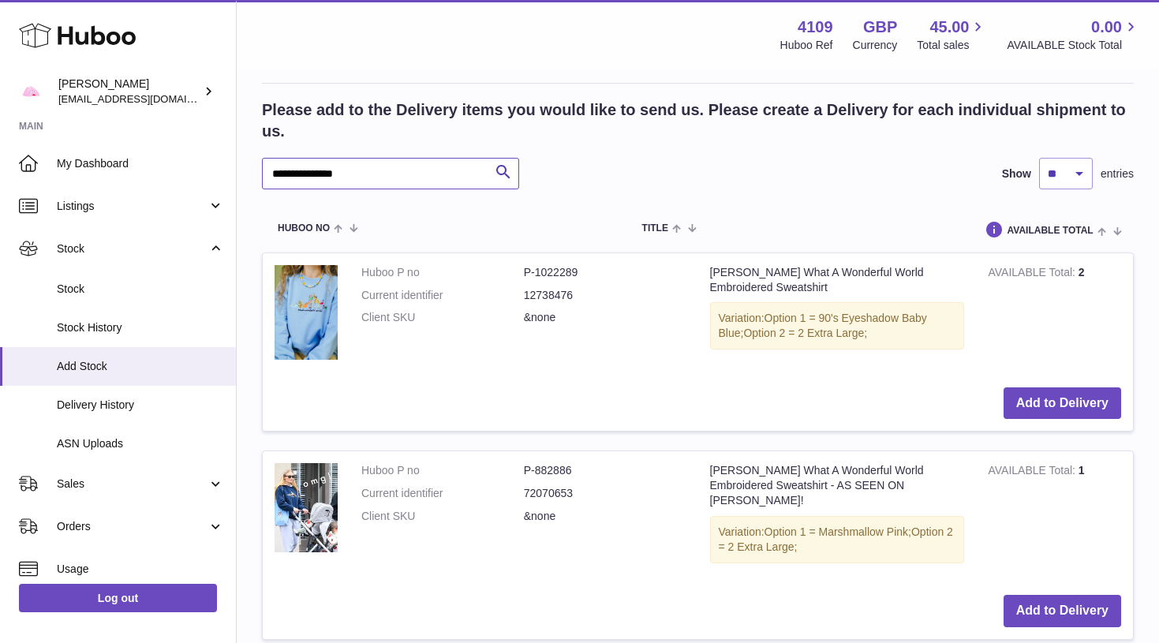
scroll to position [2322, 0]
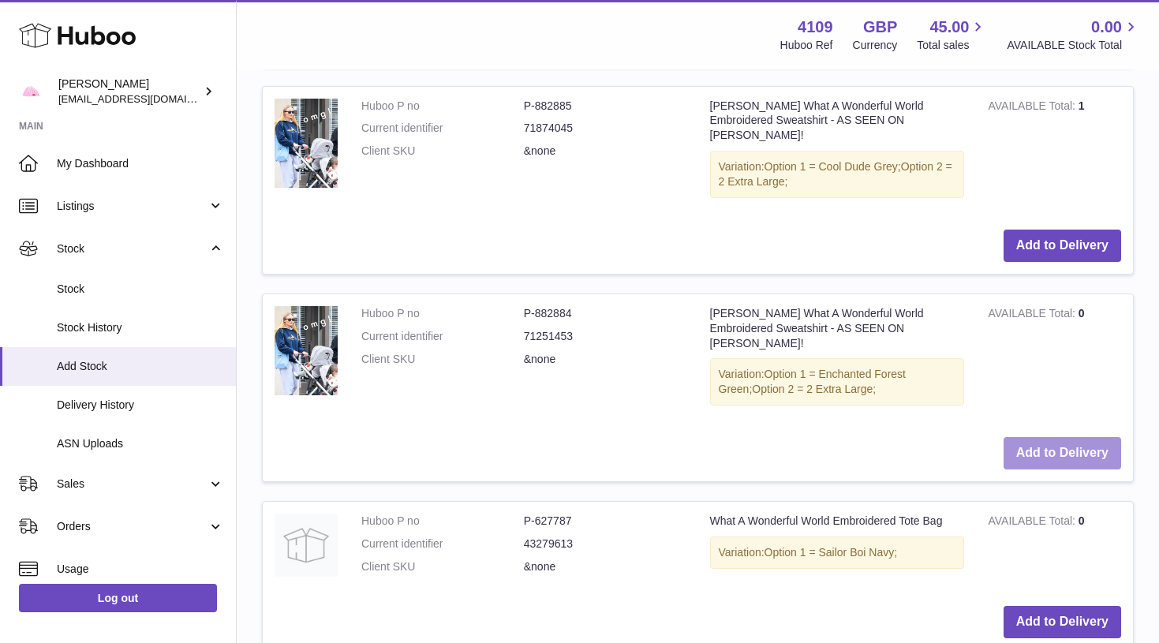
click at [1051, 437] on button "Add to Delivery" at bounding box center [1062, 453] width 118 height 32
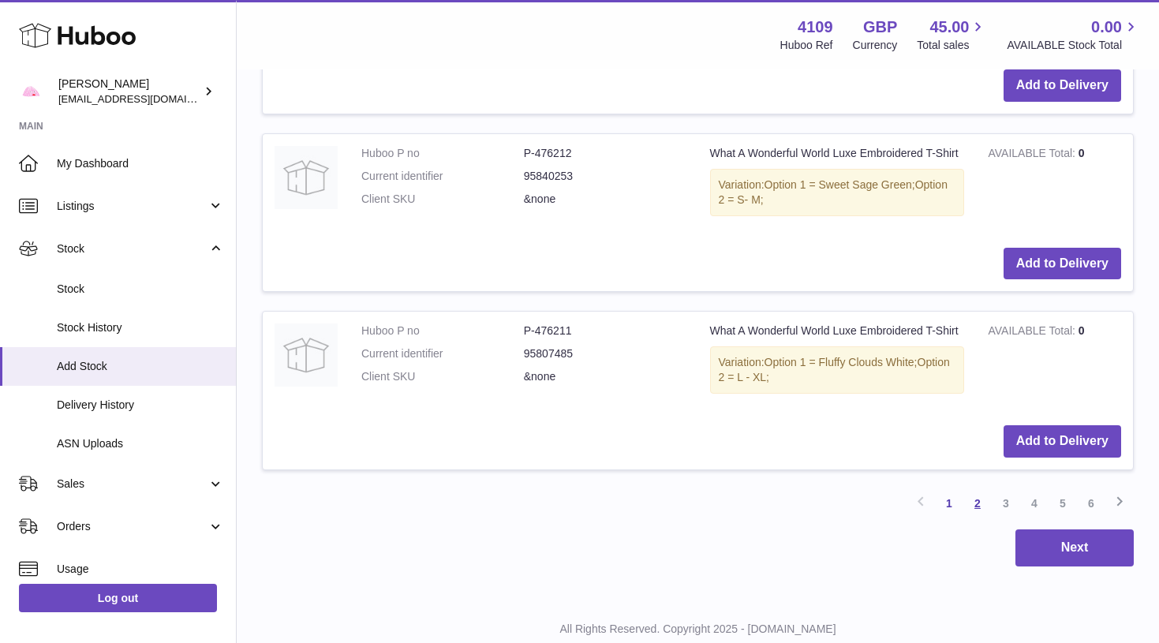
click at [976, 489] on link "2" at bounding box center [977, 503] width 28 height 28
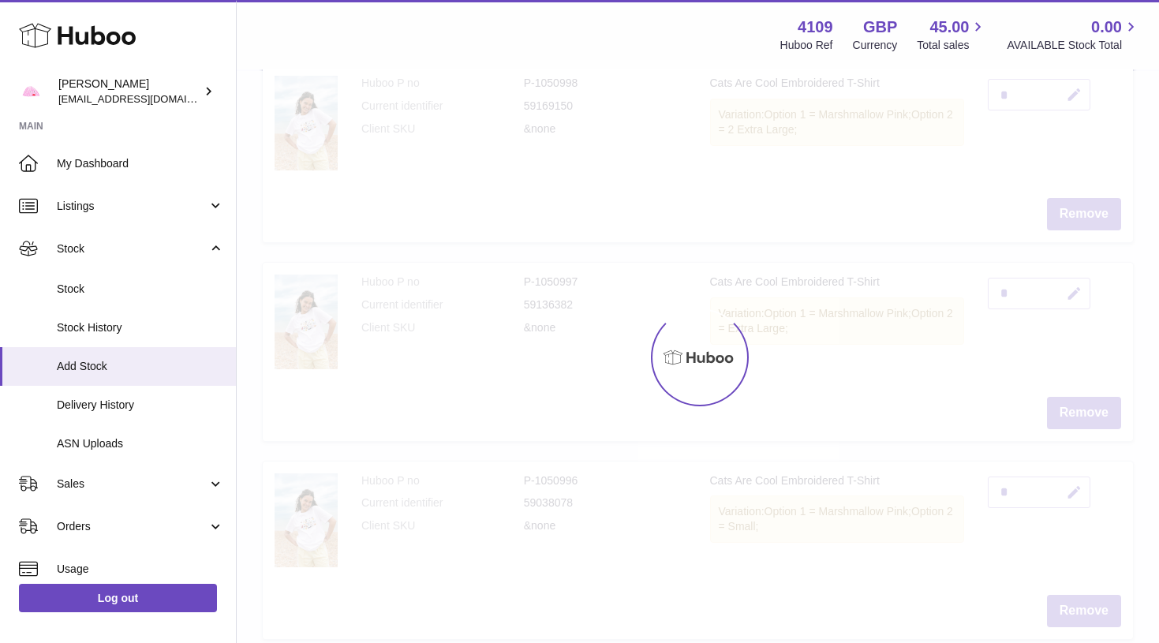
scroll to position [71, 0]
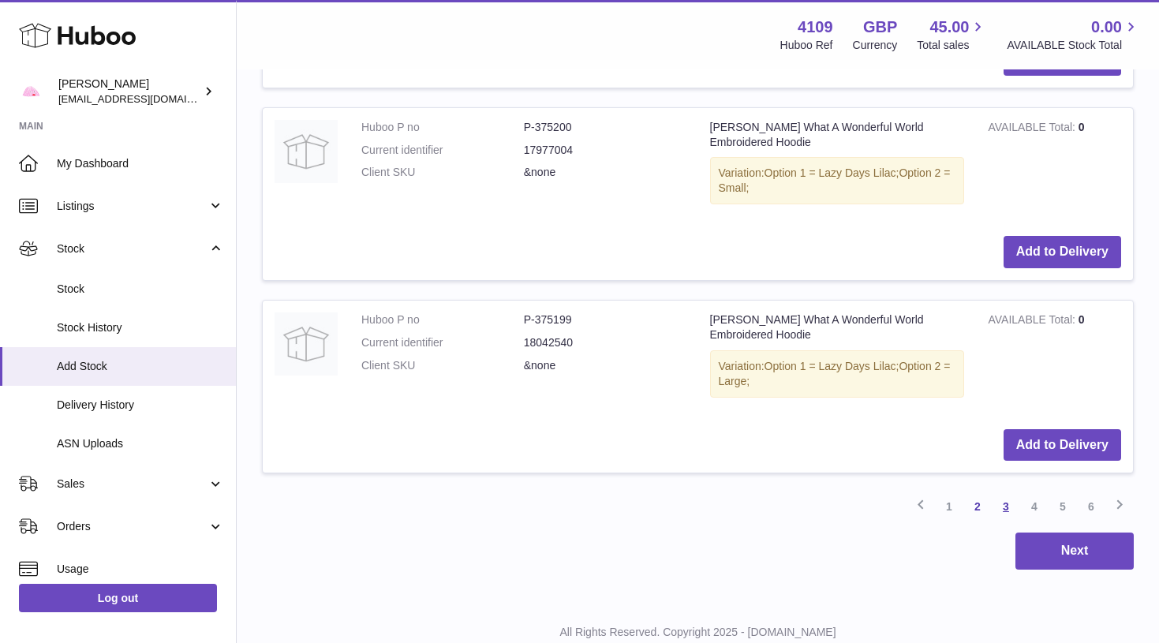
click at [1006, 492] on link "3" at bounding box center [1005, 506] width 28 height 28
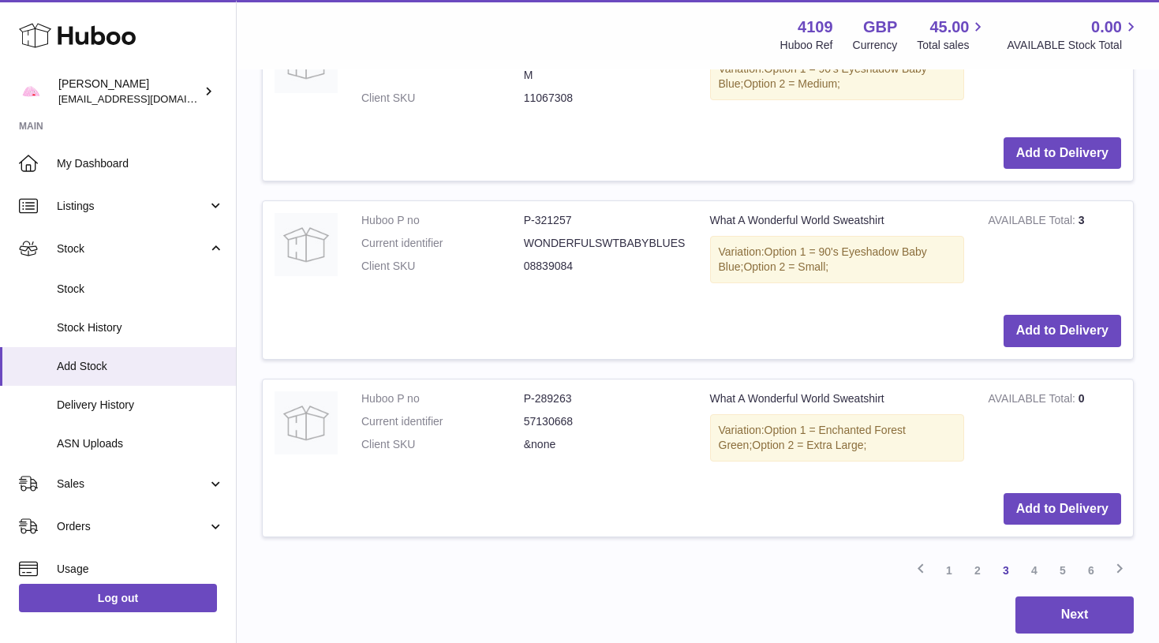
scroll to position [3827, 0]
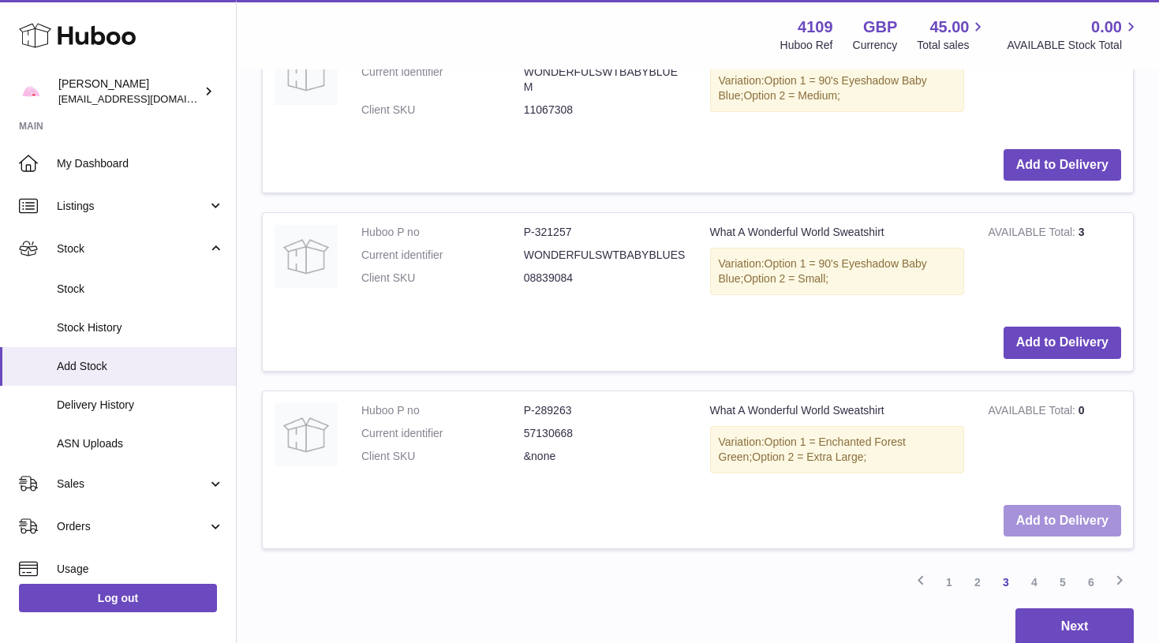
click at [1055, 505] on button "Add to Delivery" at bounding box center [1062, 521] width 118 height 32
click at [1033, 568] on link "4" at bounding box center [1034, 582] width 28 height 28
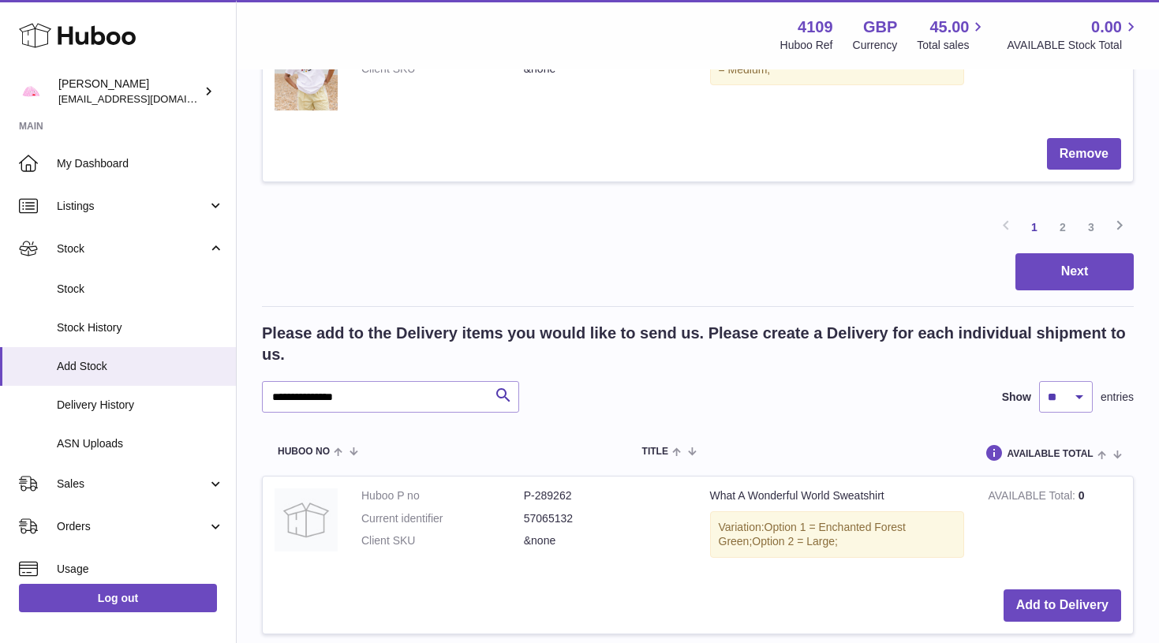
scroll to position [2320, 0]
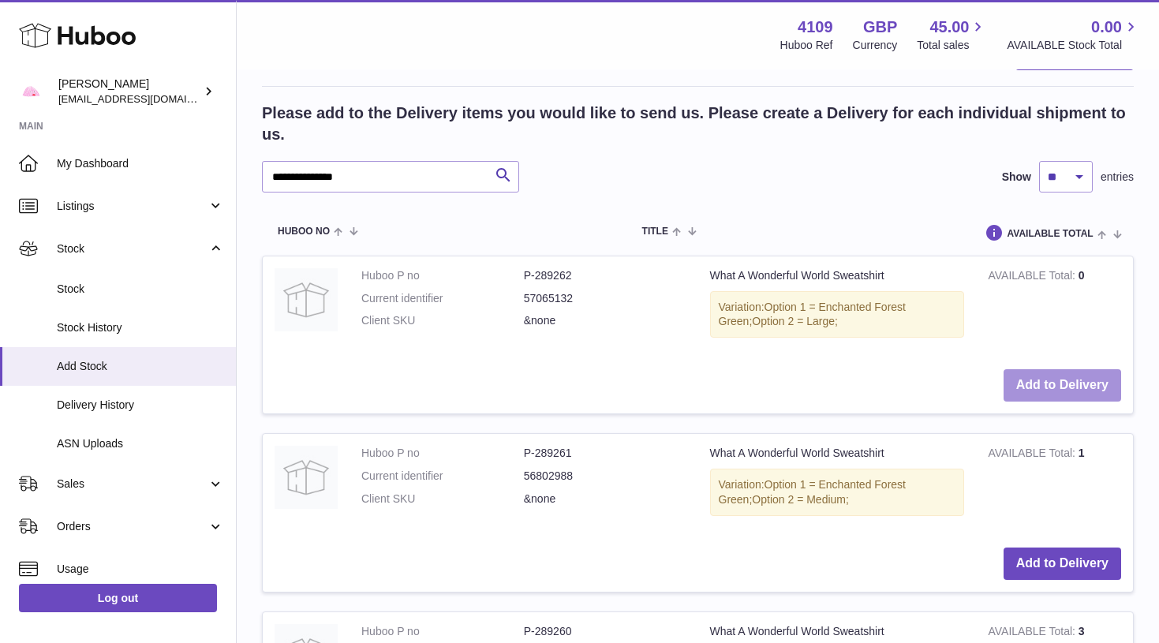
click at [1091, 369] on button "Add to Delivery" at bounding box center [1062, 385] width 118 height 32
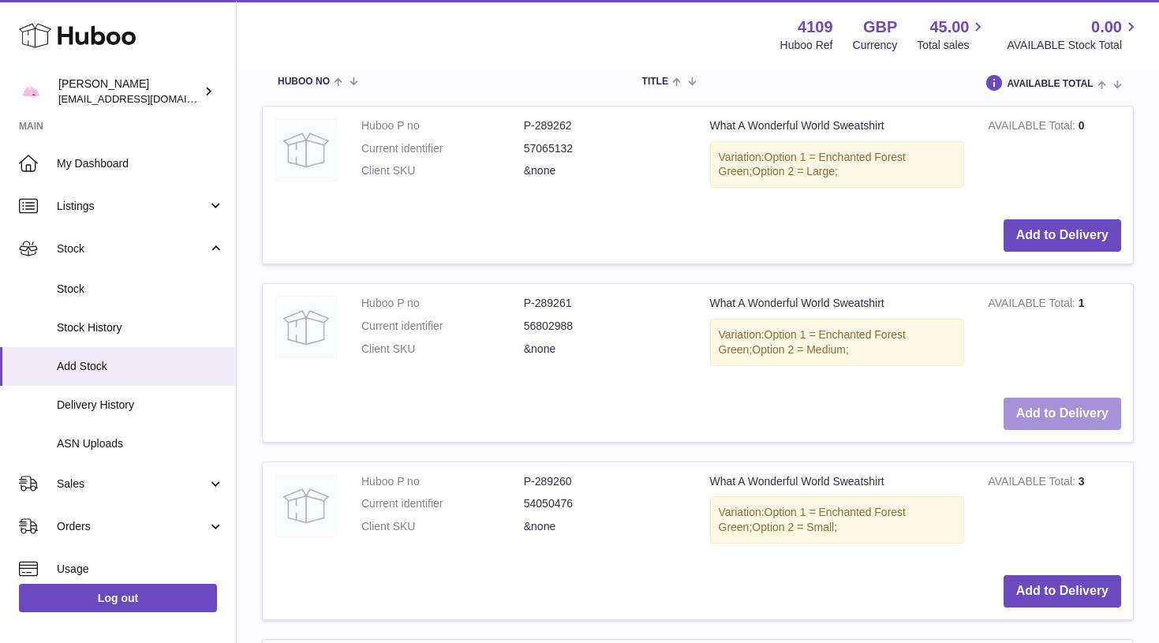
click at [1082, 398] on button "Add to Delivery" at bounding box center [1062, 414] width 118 height 32
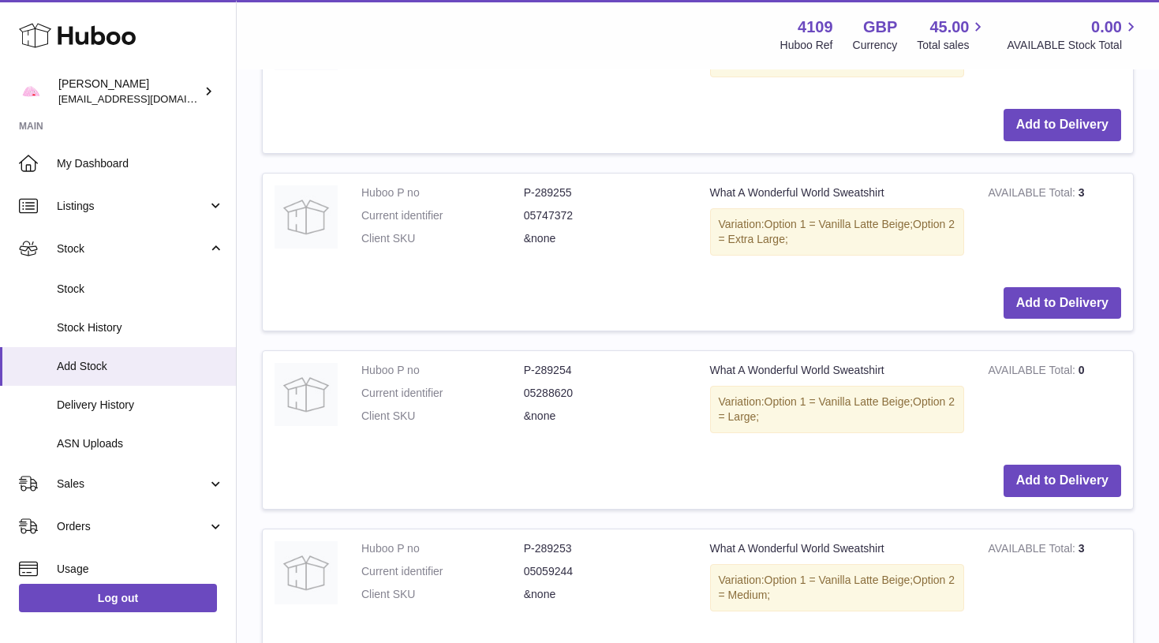
scroll to position [3648, 1]
click at [1015, 465] on button "Add to Delivery" at bounding box center [1062, 481] width 118 height 32
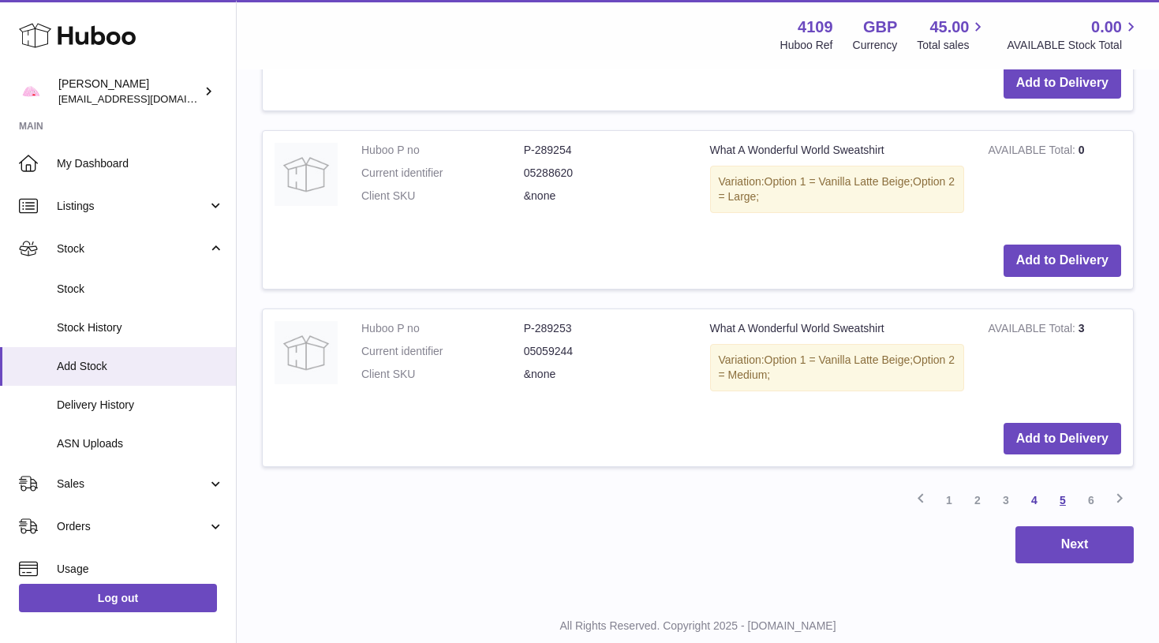
click at [1066, 486] on link "5" at bounding box center [1062, 500] width 28 height 28
click at [1091, 486] on link "6" at bounding box center [1091, 500] width 28 height 28
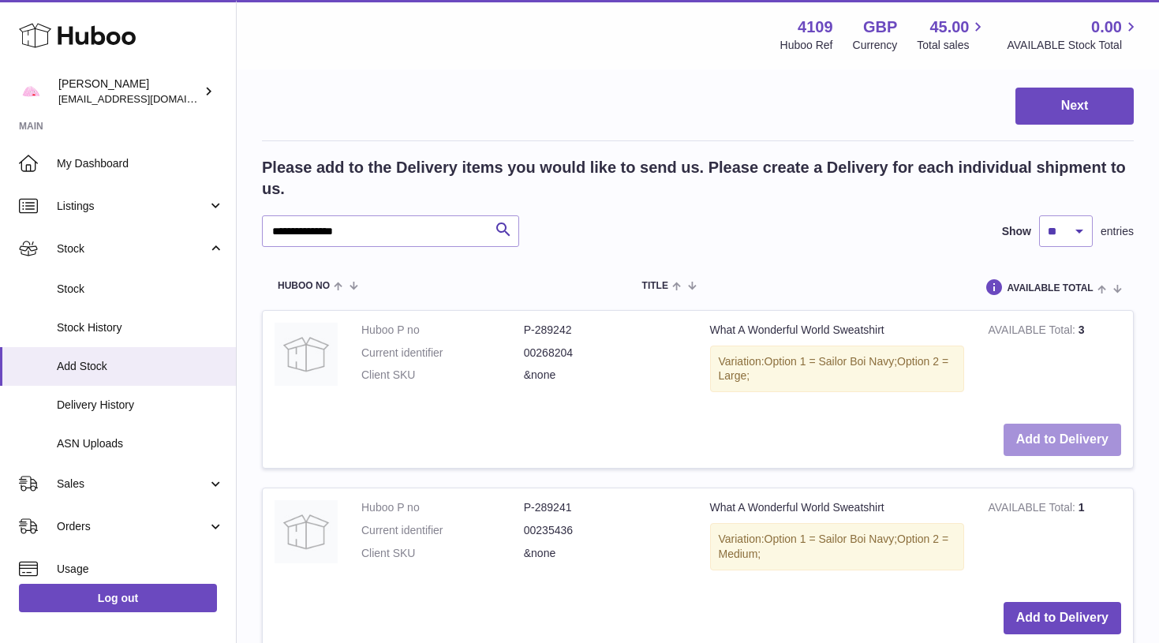
click at [1092, 426] on button "Add to Delivery" at bounding box center [1062, 440] width 118 height 32
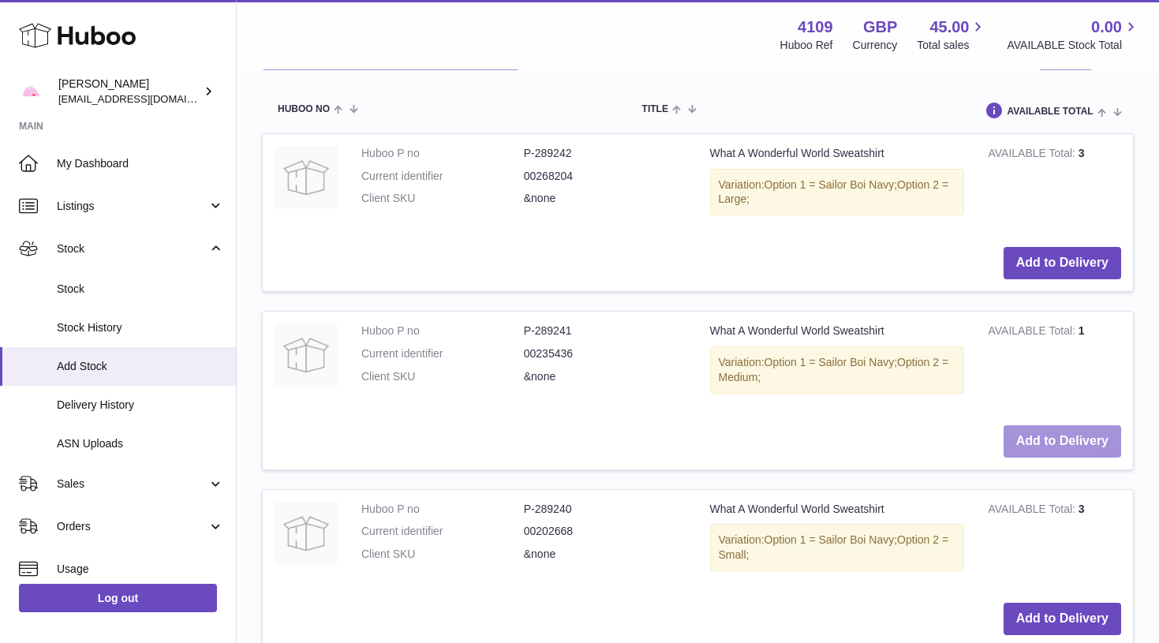
scroll to position [2444, 0]
click at [1092, 426] on button "Add to Delivery" at bounding box center [1062, 440] width 118 height 32
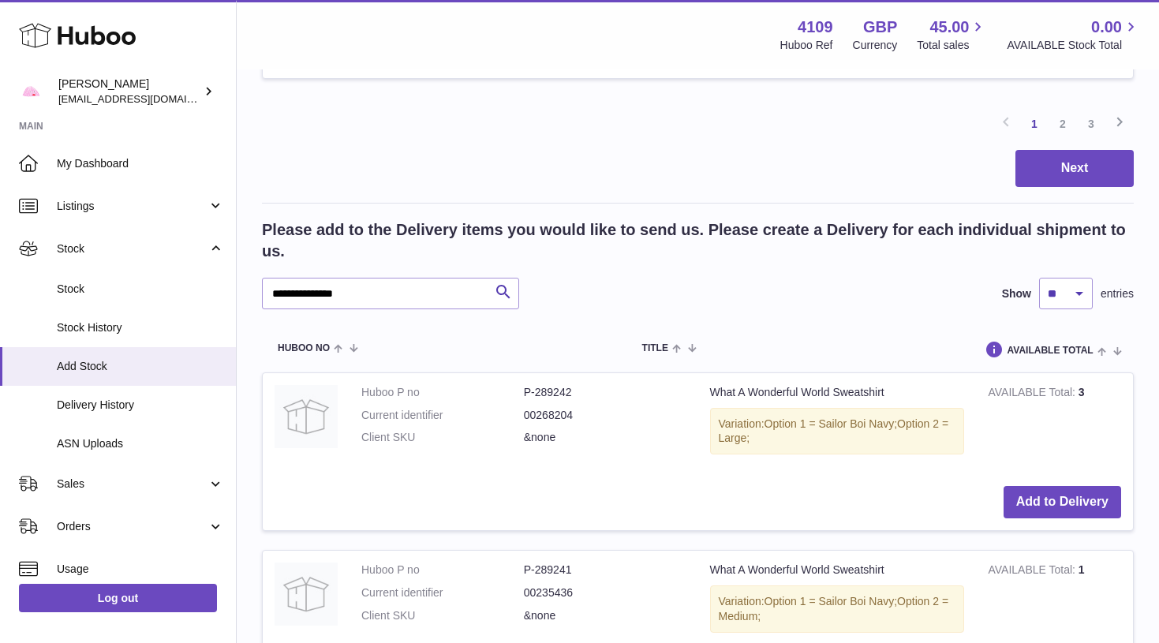
scroll to position [2027, 0]
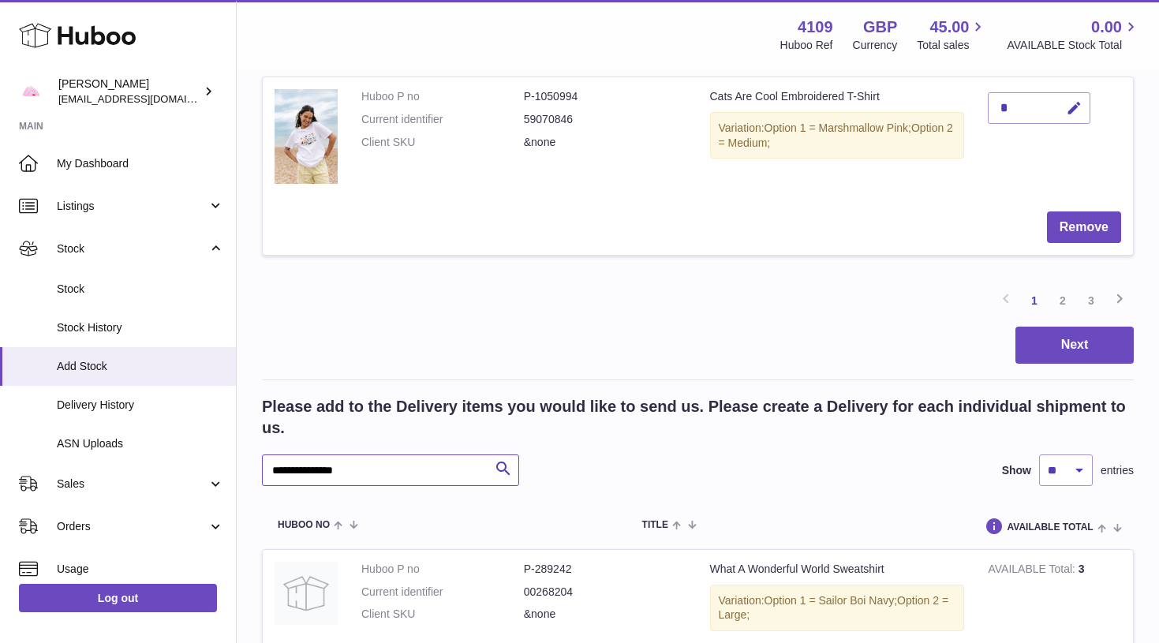
click at [339, 456] on input "**********" at bounding box center [390, 470] width 257 height 32
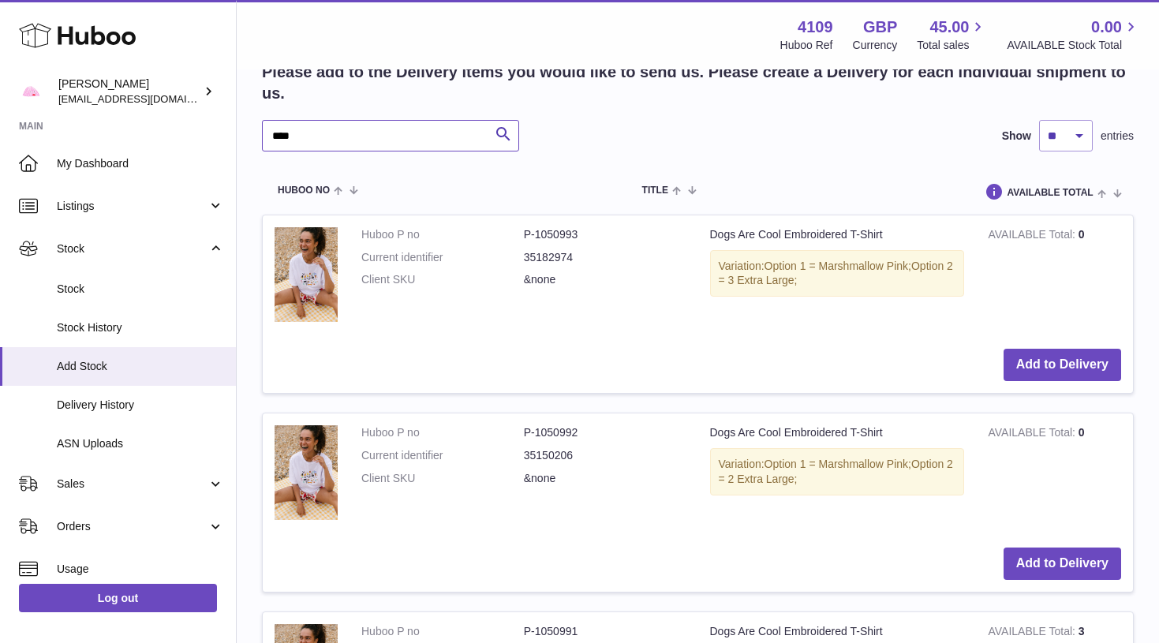
scroll to position [2365, 0]
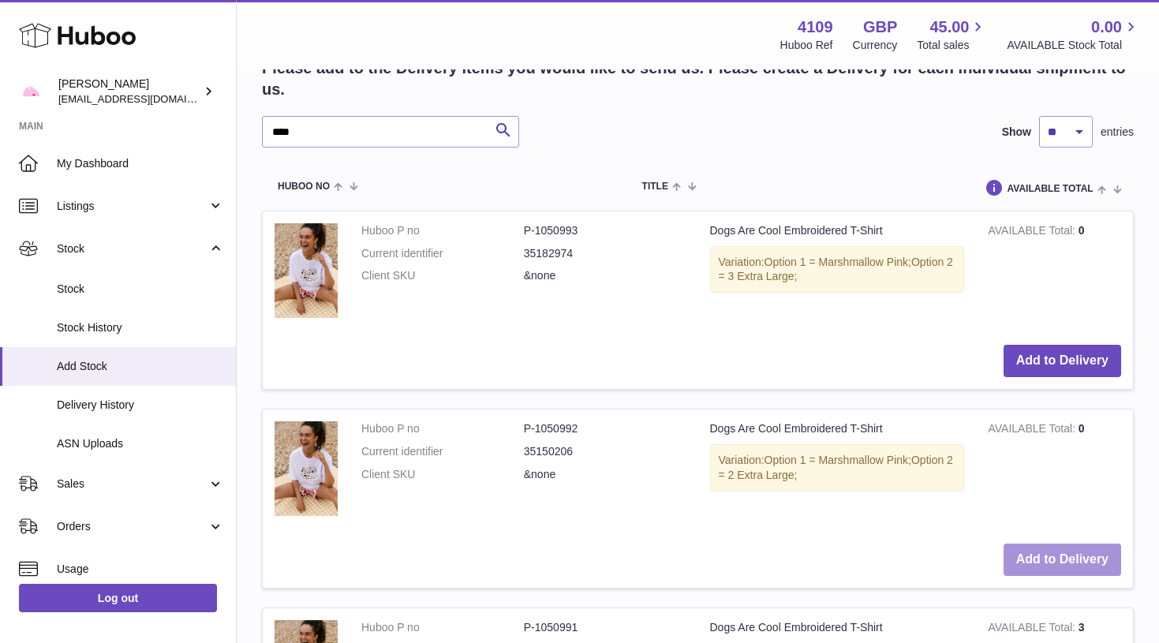
click at [1016, 543] on button "Add to Delivery" at bounding box center [1062, 559] width 118 height 32
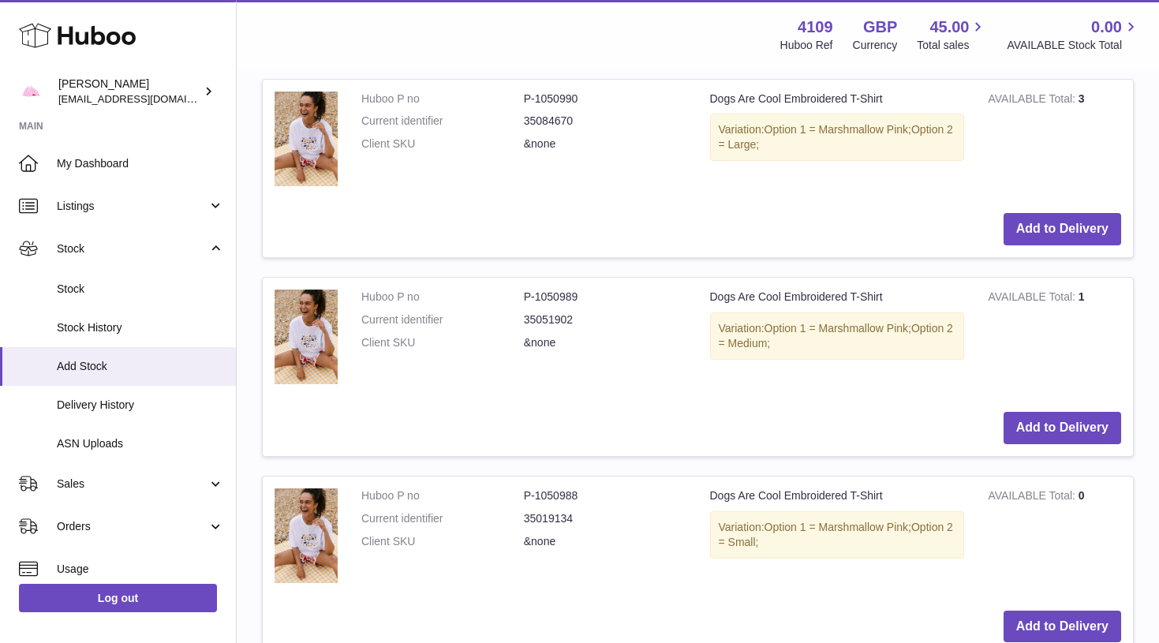
scroll to position [3106, 0]
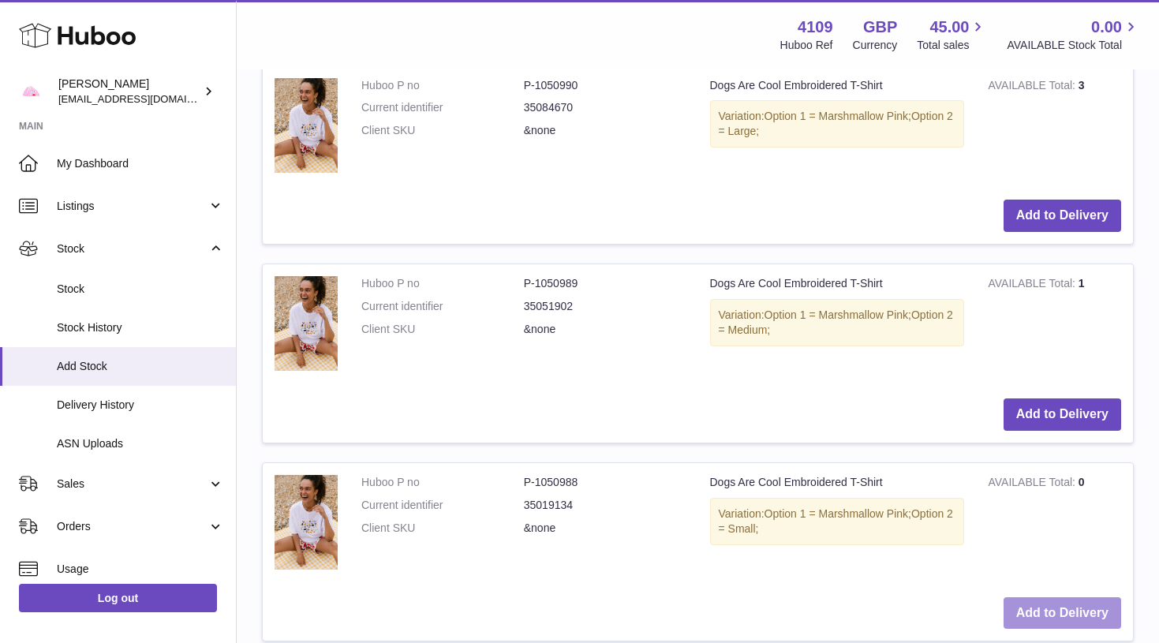
click at [1030, 597] on button "Add to Delivery" at bounding box center [1062, 613] width 118 height 32
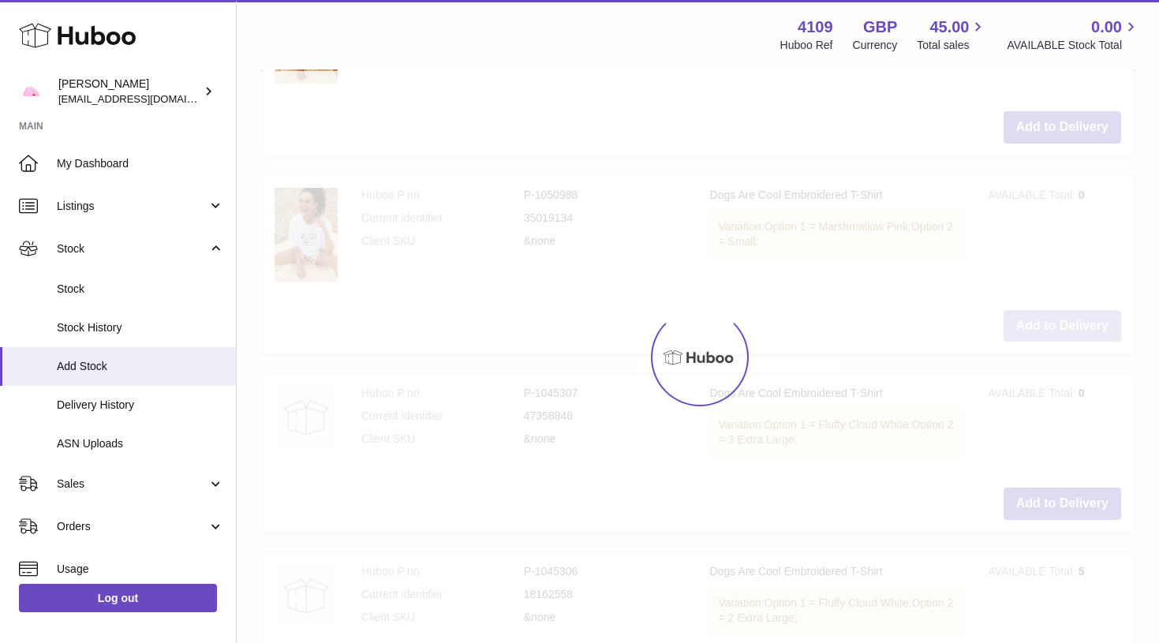
scroll to position [3406, 0]
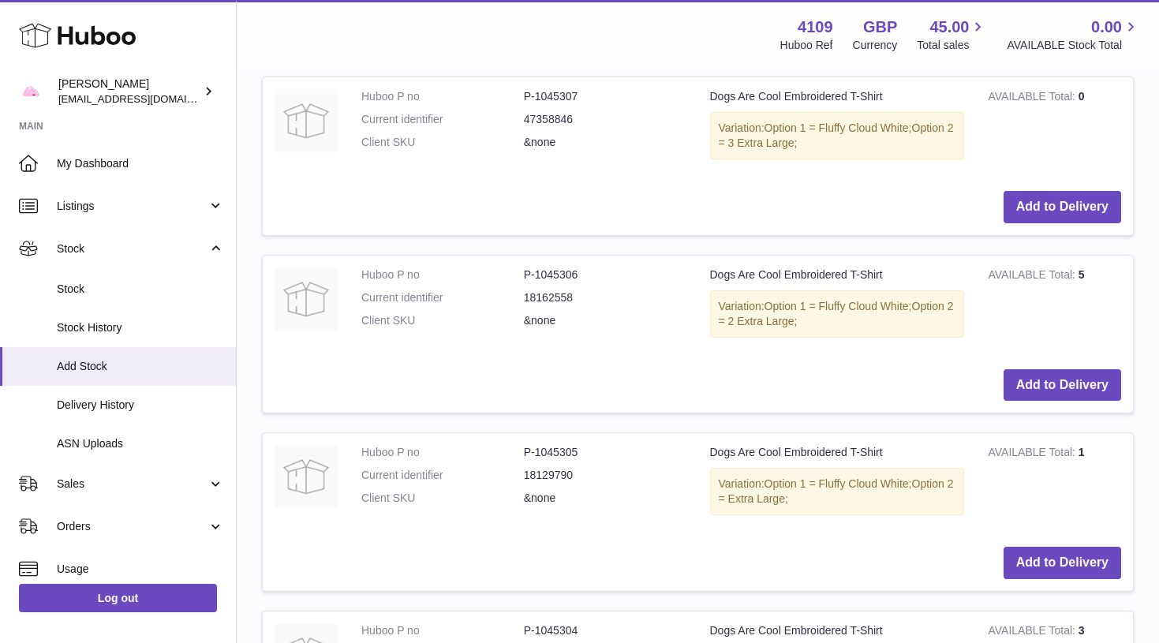
click at [1028, 547] on button "Add to Delivery" at bounding box center [1062, 563] width 118 height 32
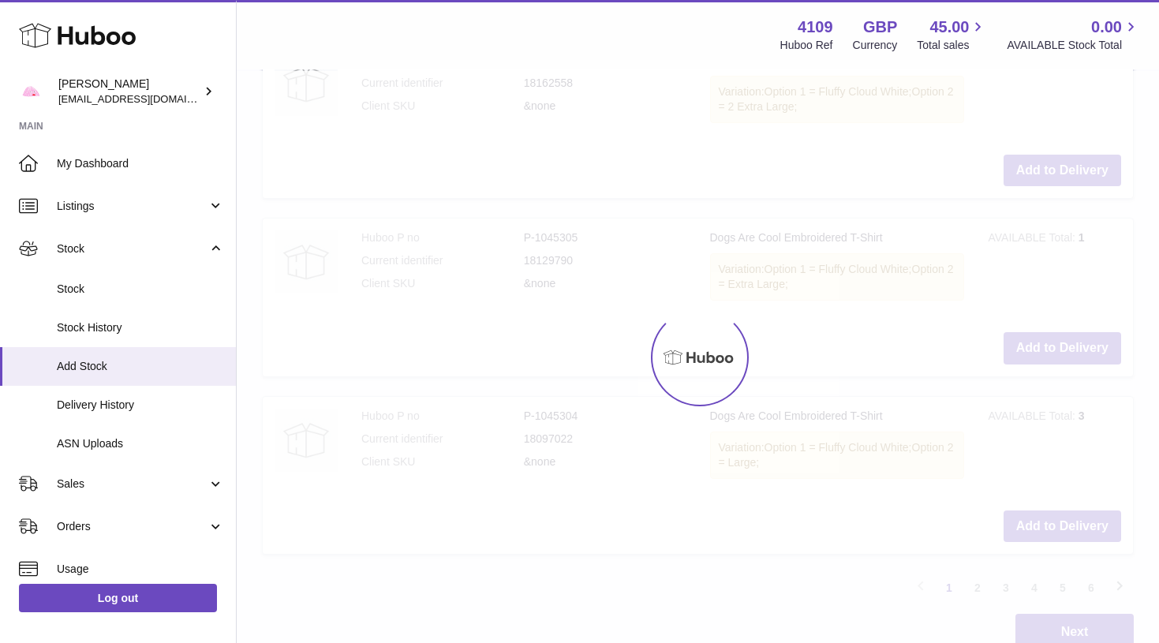
scroll to position [3913, 0]
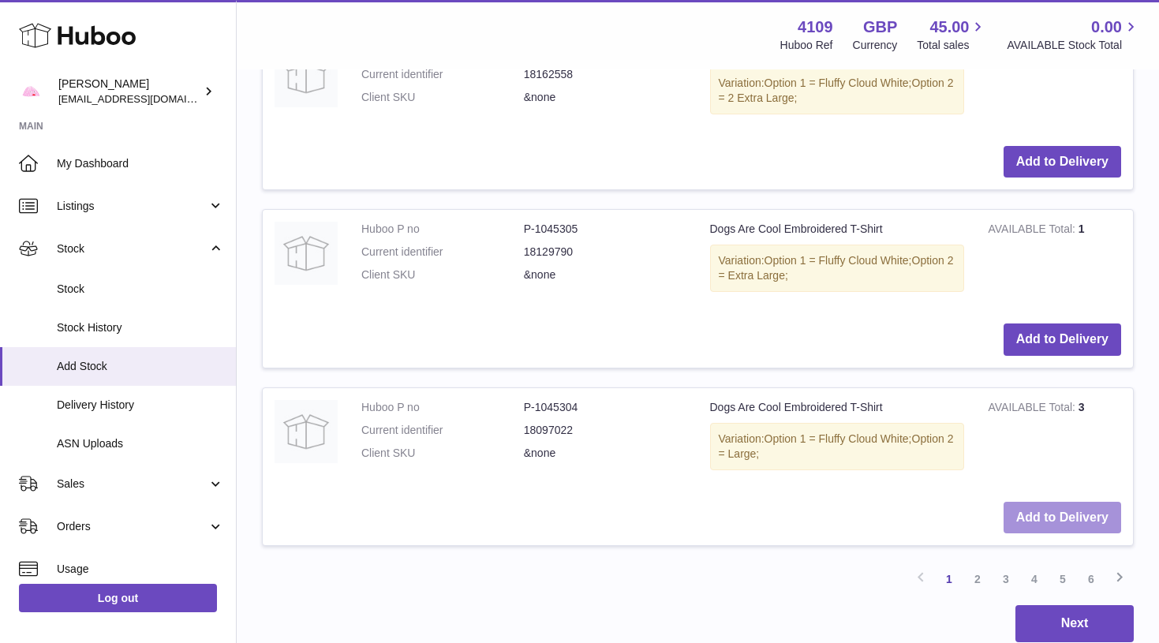
click at [1038, 502] on button "Add to Delivery" at bounding box center [1062, 518] width 118 height 32
click at [982, 565] on link "2" at bounding box center [977, 579] width 28 height 28
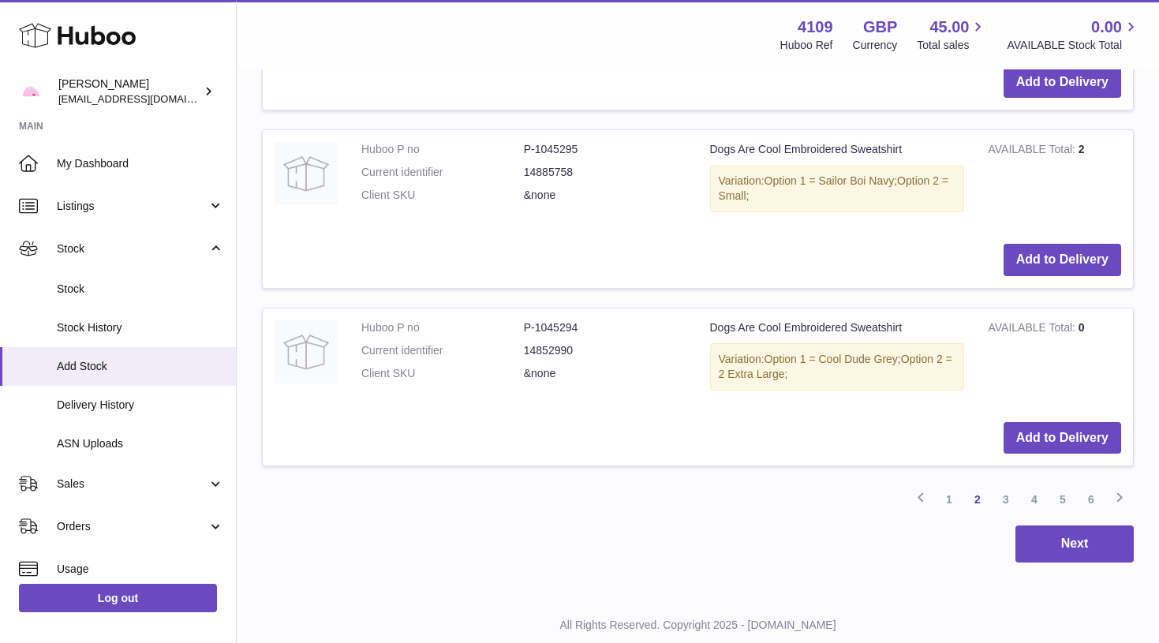
scroll to position [3868, 0]
click at [1010, 486] on link "3" at bounding box center [1005, 500] width 28 height 28
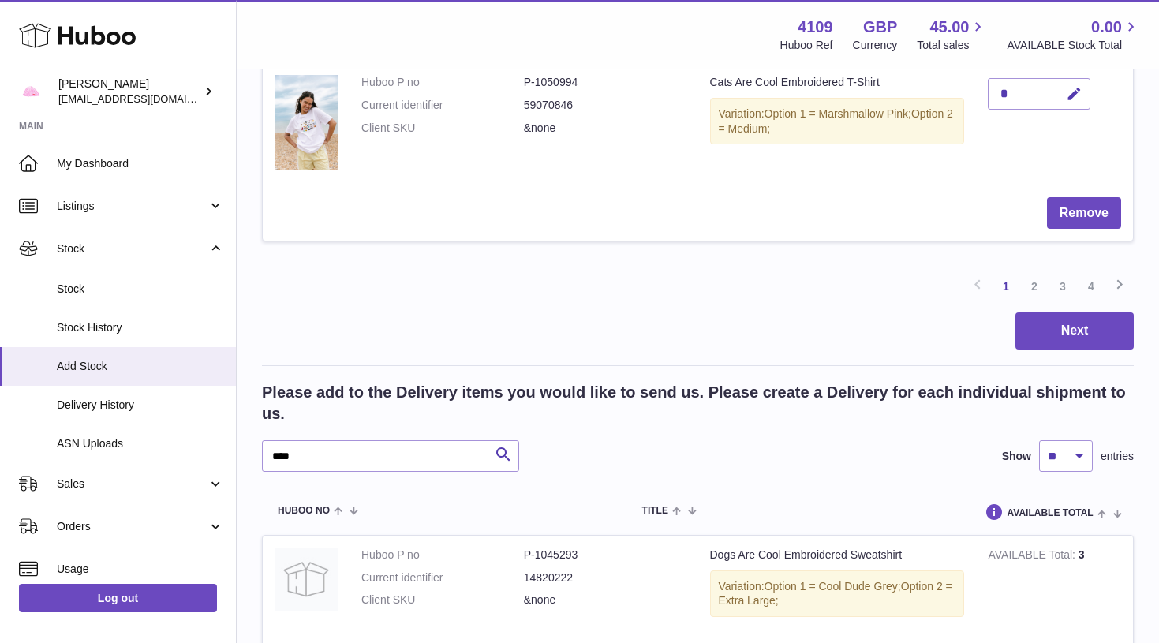
scroll to position [2500, 0]
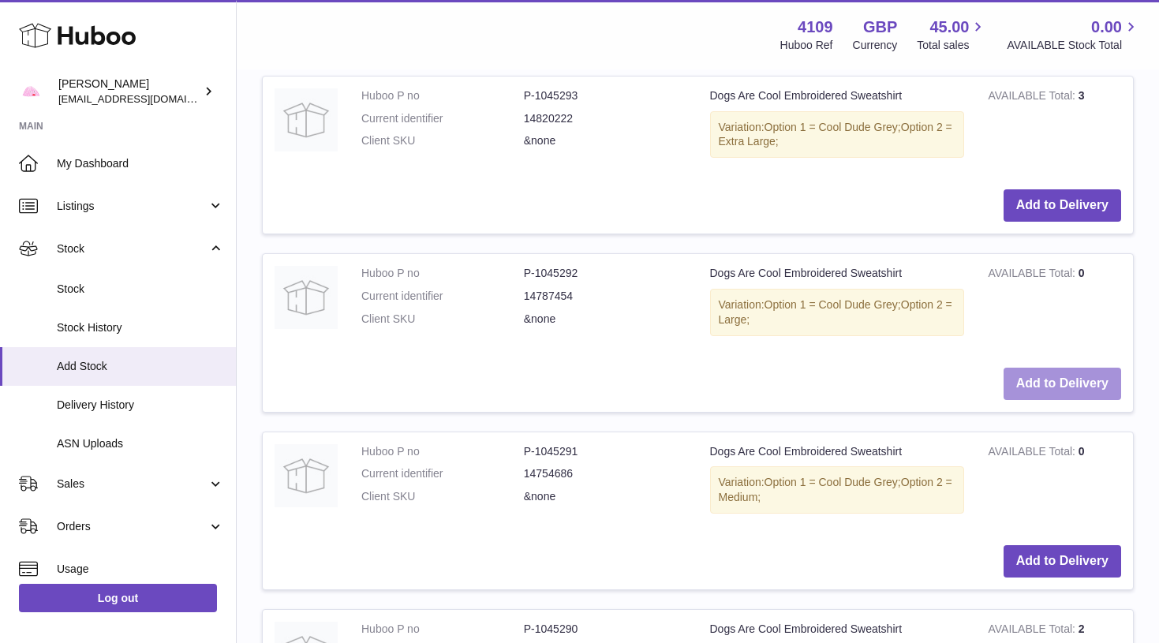
click at [1047, 368] on button "Add to Delivery" at bounding box center [1062, 384] width 118 height 32
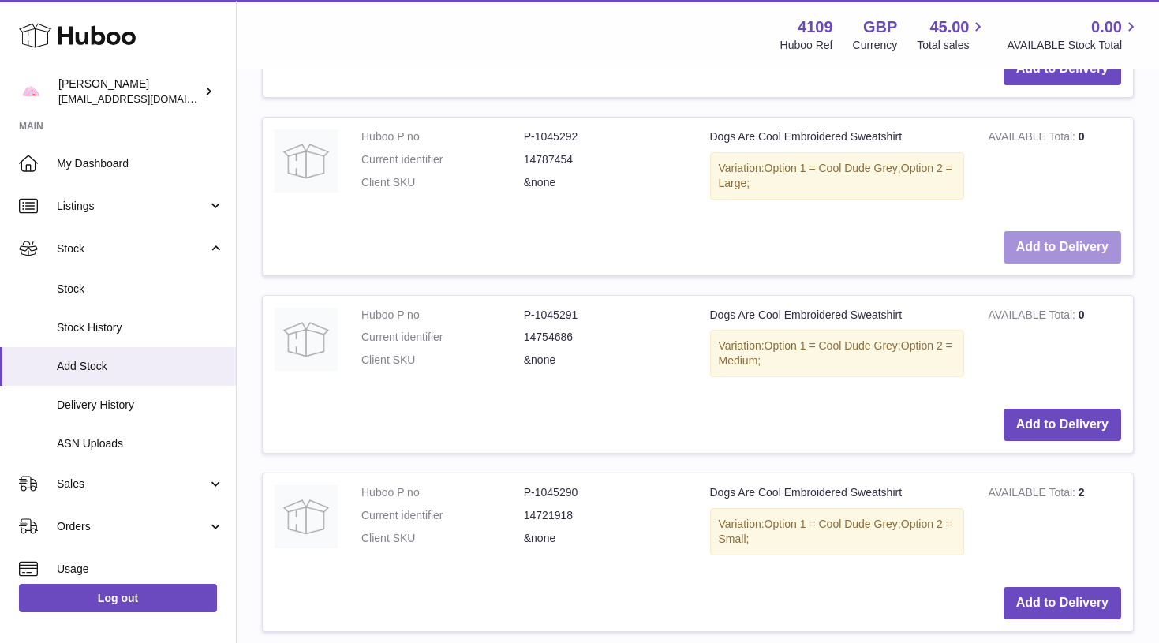
scroll to position [2639, 0]
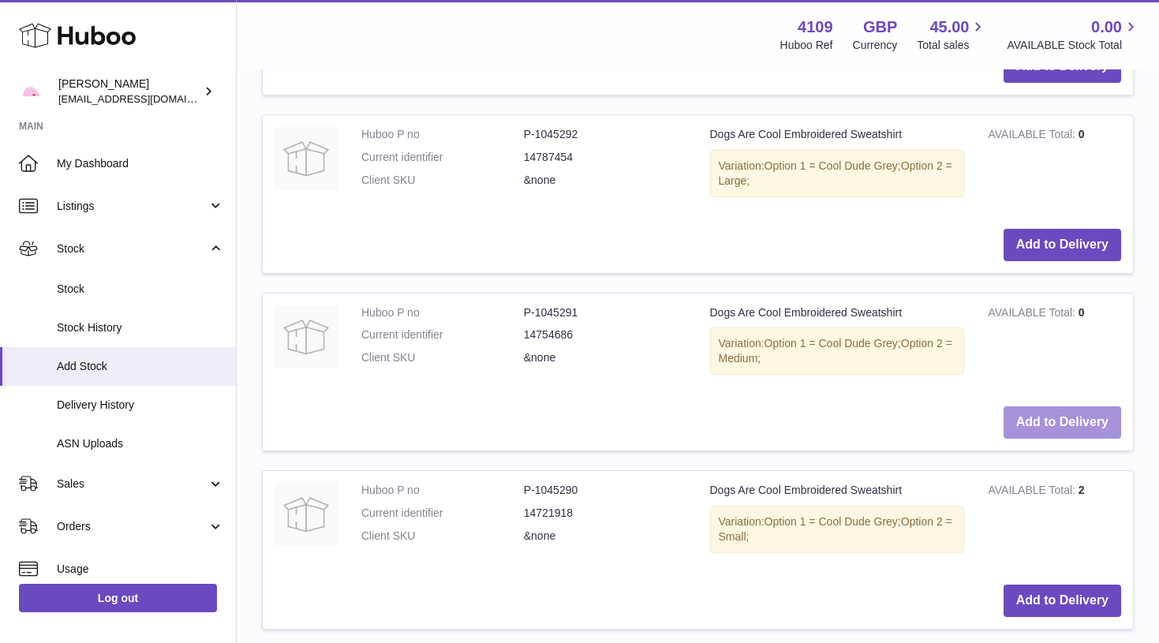
click at [1037, 406] on button "Add to Delivery" at bounding box center [1062, 422] width 118 height 32
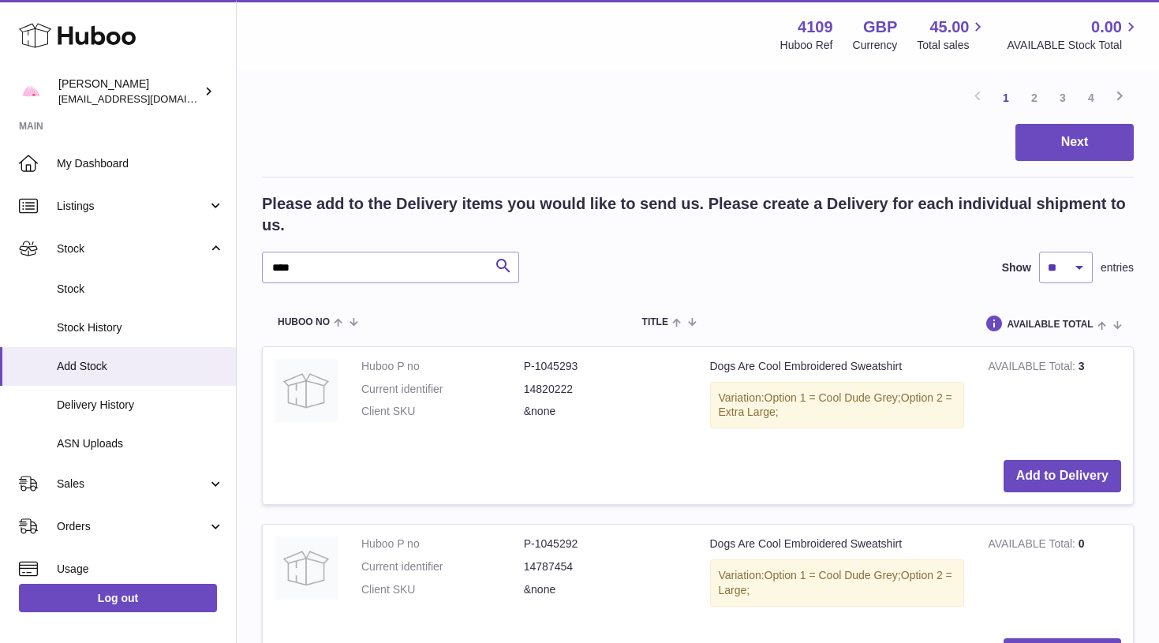
scroll to position [2025, 0]
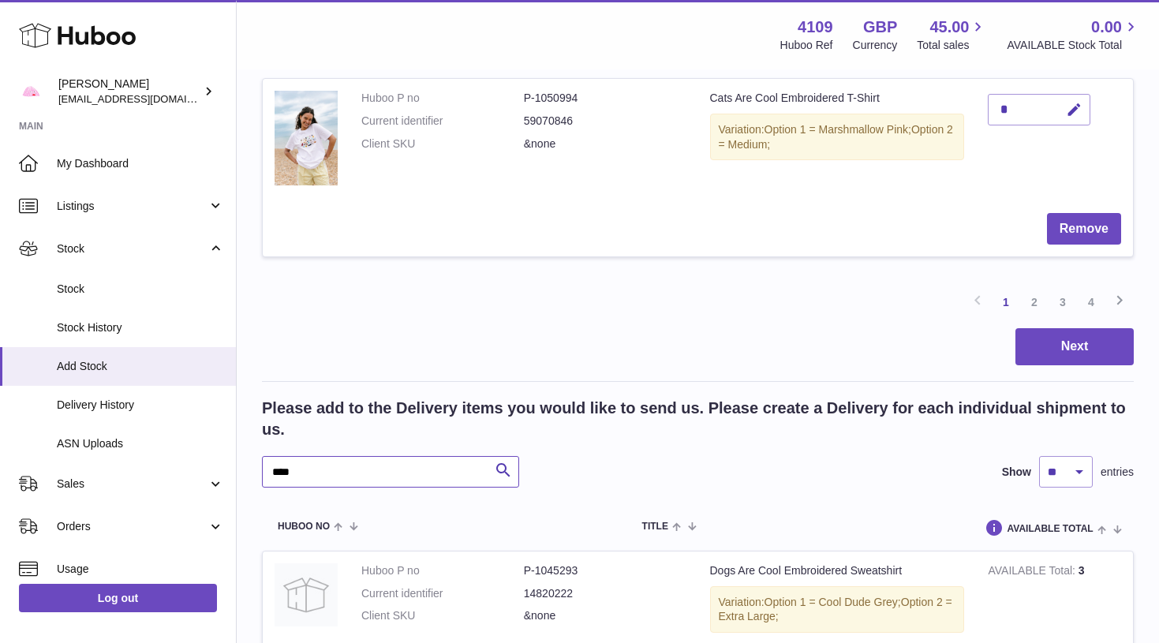
click at [308, 459] on input "****" at bounding box center [390, 472] width 257 height 32
type input "****"
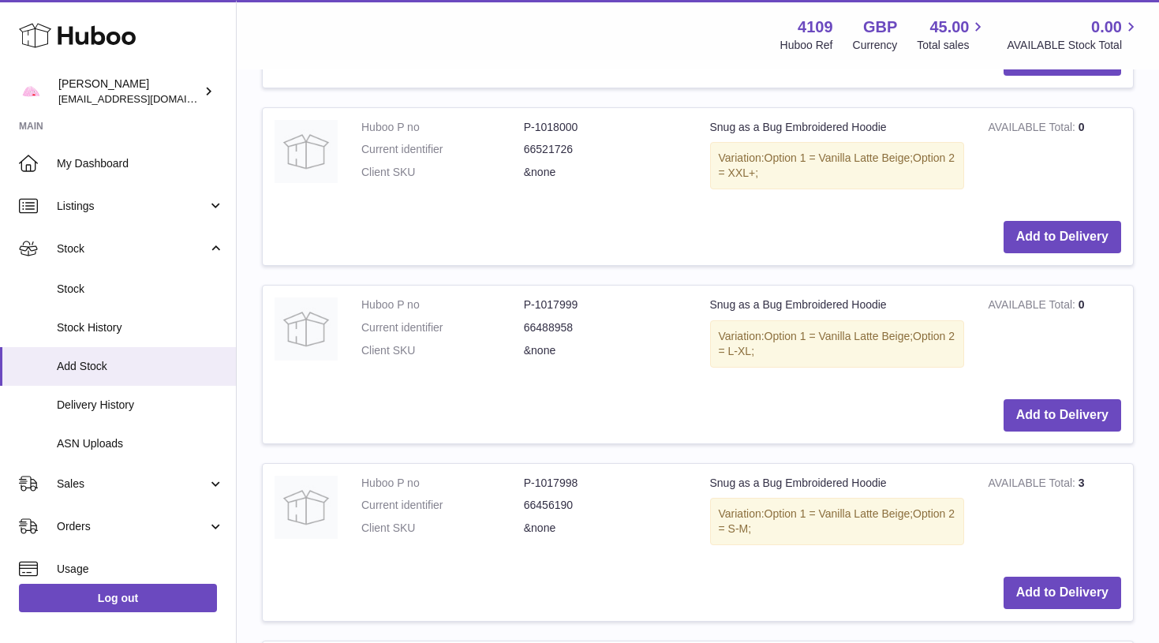
scroll to position [2800, 0]
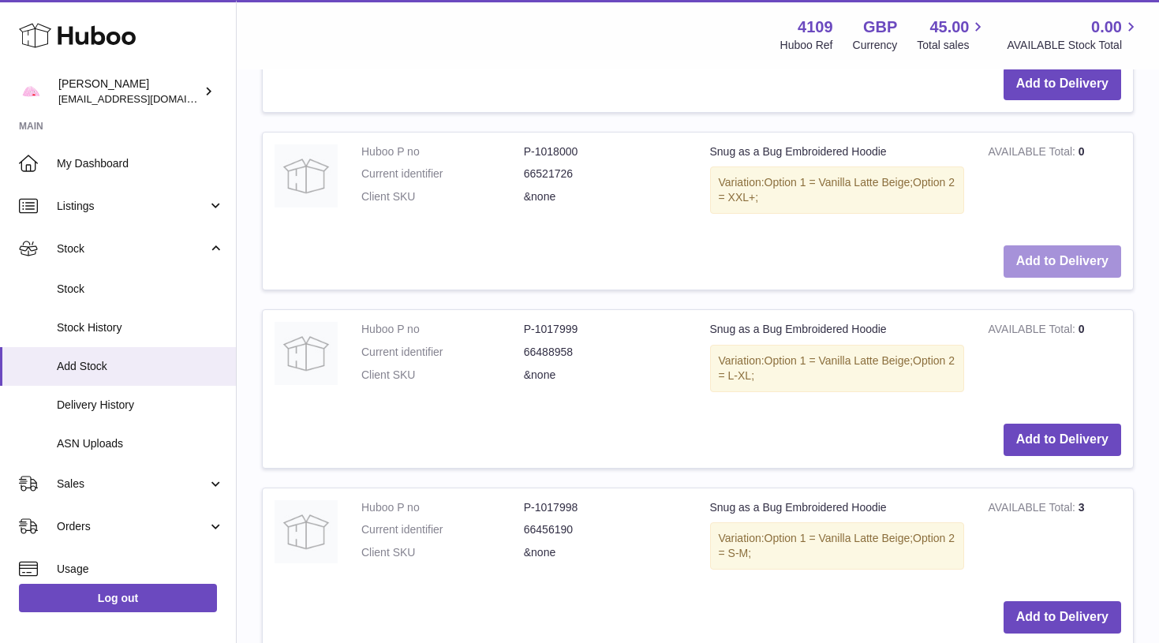
click at [1071, 245] on button "Add to Delivery" at bounding box center [1062, 261] width 118 height 32
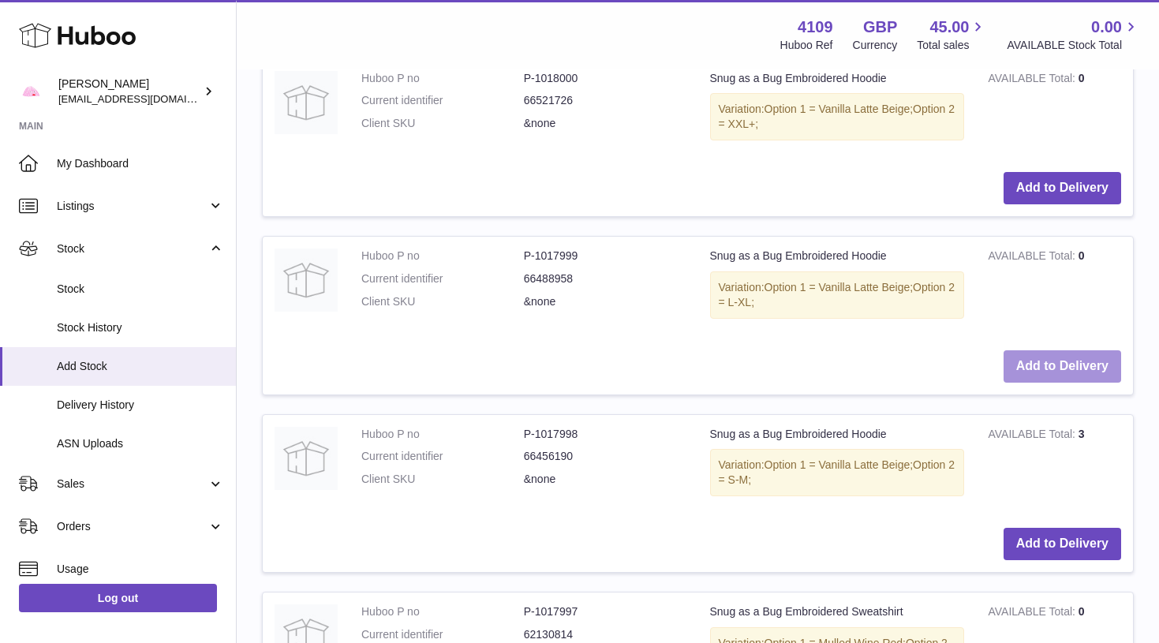
click at [1044, 350] on button "Add to Delivery" at bounding box center [1062, 366] width 118 height 32
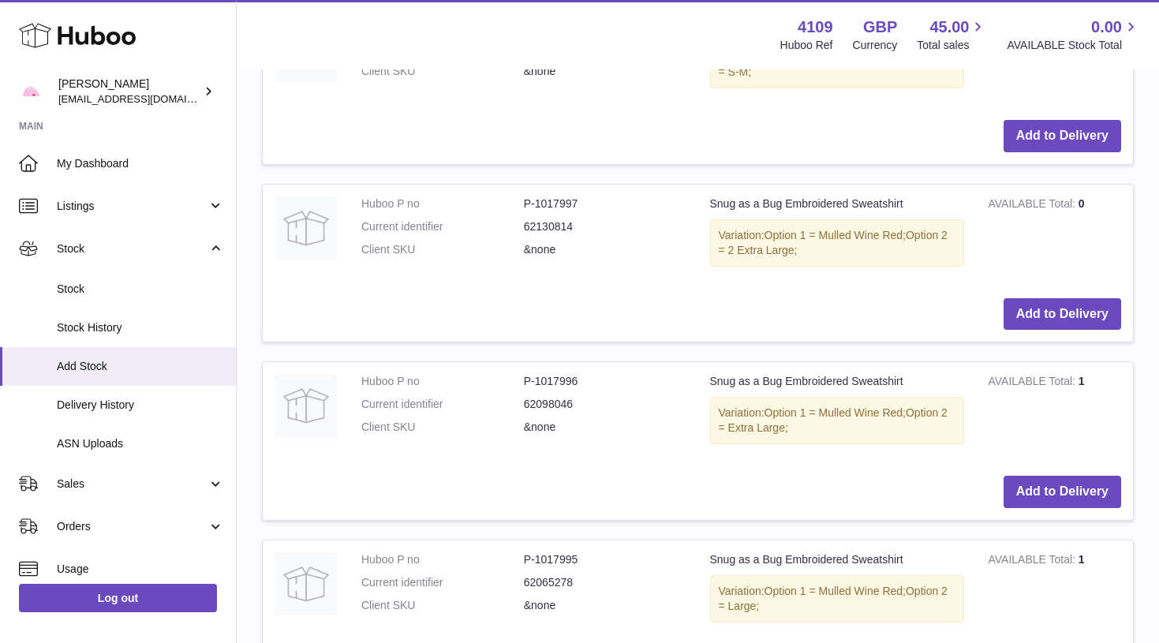
scroll to position [3286, 0]
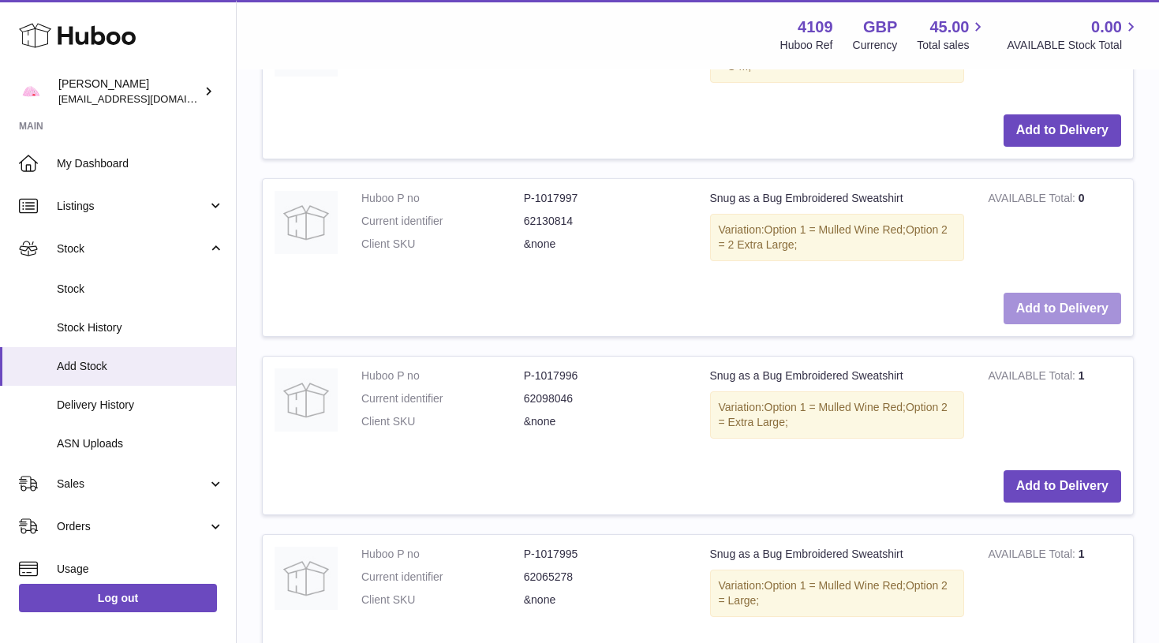
click at [1021, 293] on button "Add to Delivery" at bounding box center [1062, 309] width 118 height 32
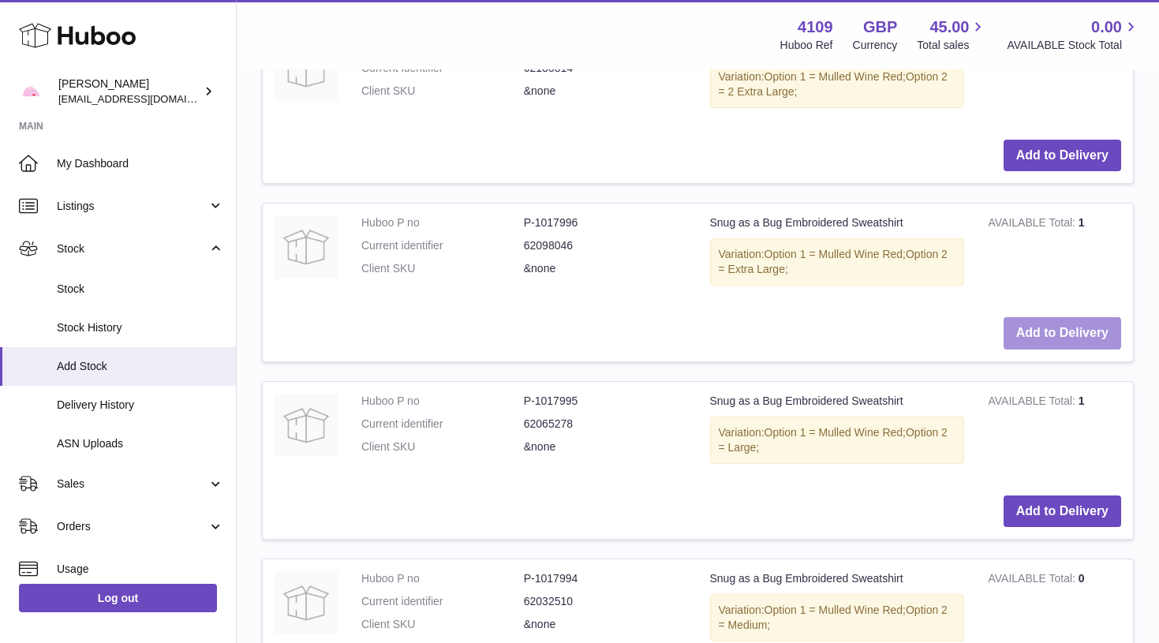
click at [1020, 317] on button "Add to Delivery" at bounding box center [1062, 333] width 118 height 32
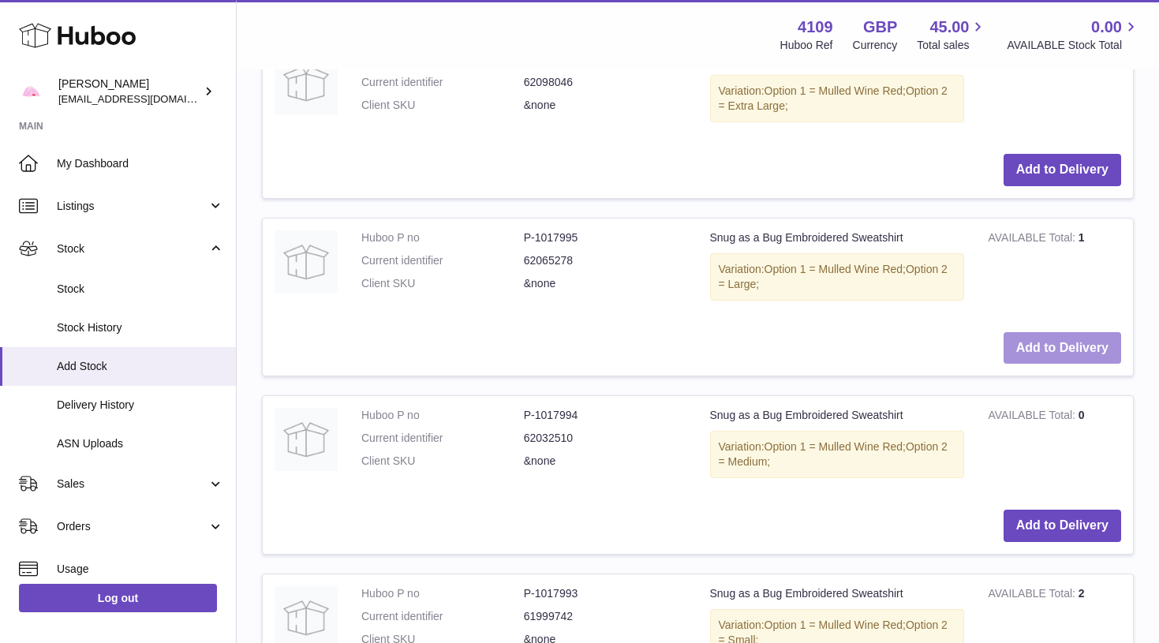
click at [1021, 332] on button "Add to Delivery" at bounding box center [1062, 348] width 118 height 32
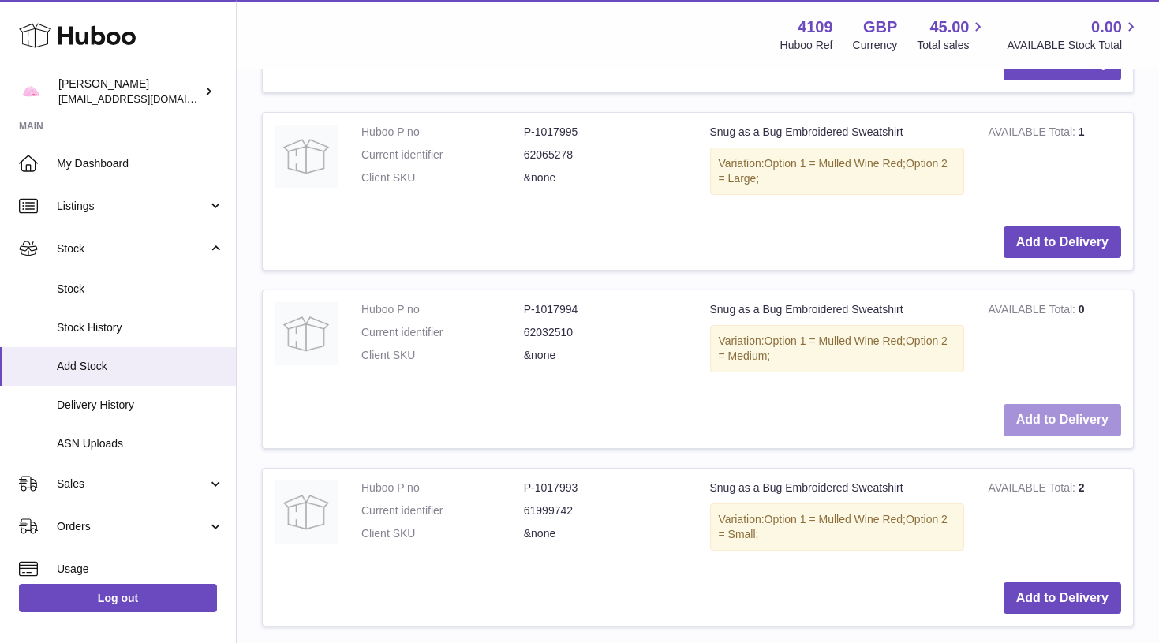
click at [1044, 404] on button "Add to Delivery" at bounding box center [1062, 420] width 118 height 32
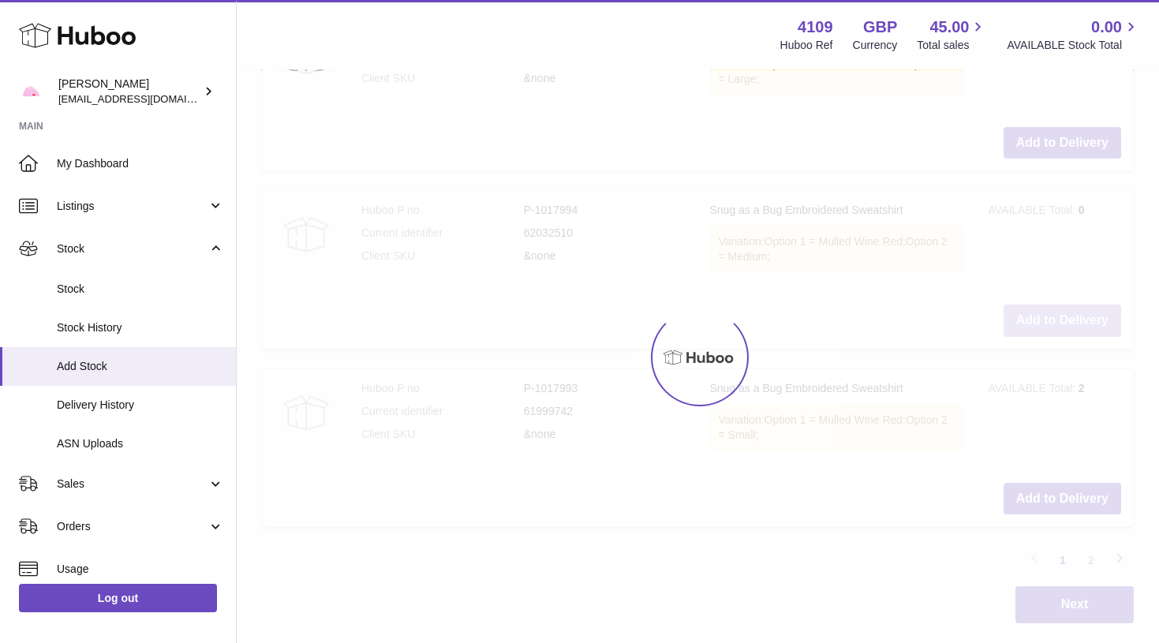
scroll to position [3811, 0]
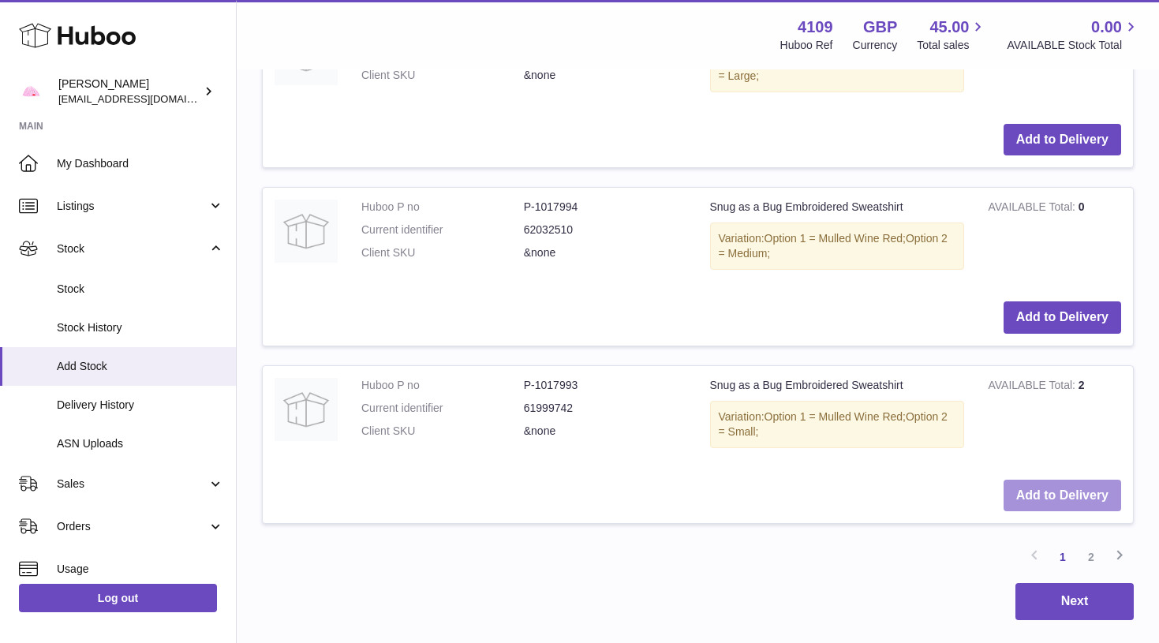
click at [1043, 480] on button "Add to Delivery" at bounding box center [1062, 496] width 118 height 32
click at [1087, 543] on link "2" at bounding box center [1091, 557] width 28 height 28
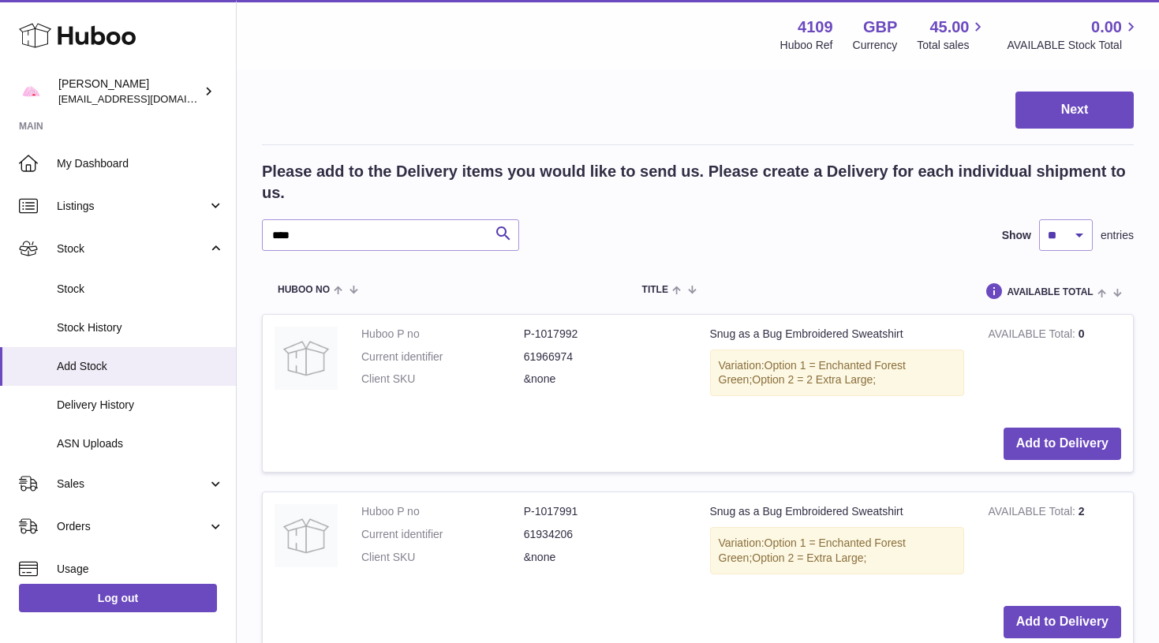
scroll to position [2275, 0]
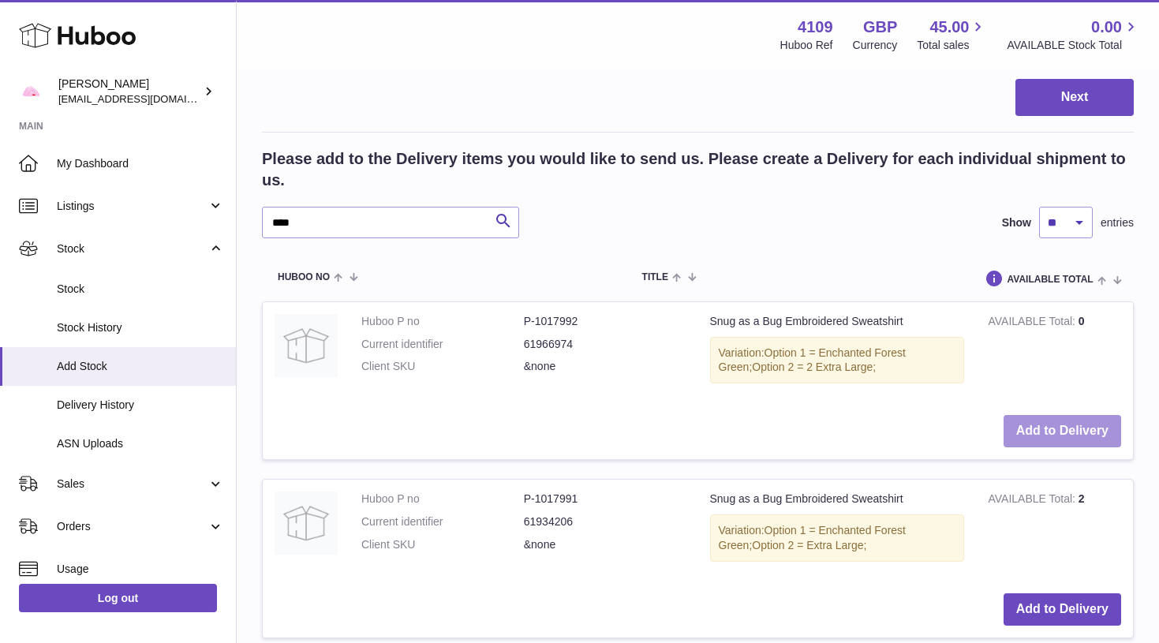
click at [1030, 417] on button "Add to Delivery" at bounding box center [1062, 431] width 118 height 32
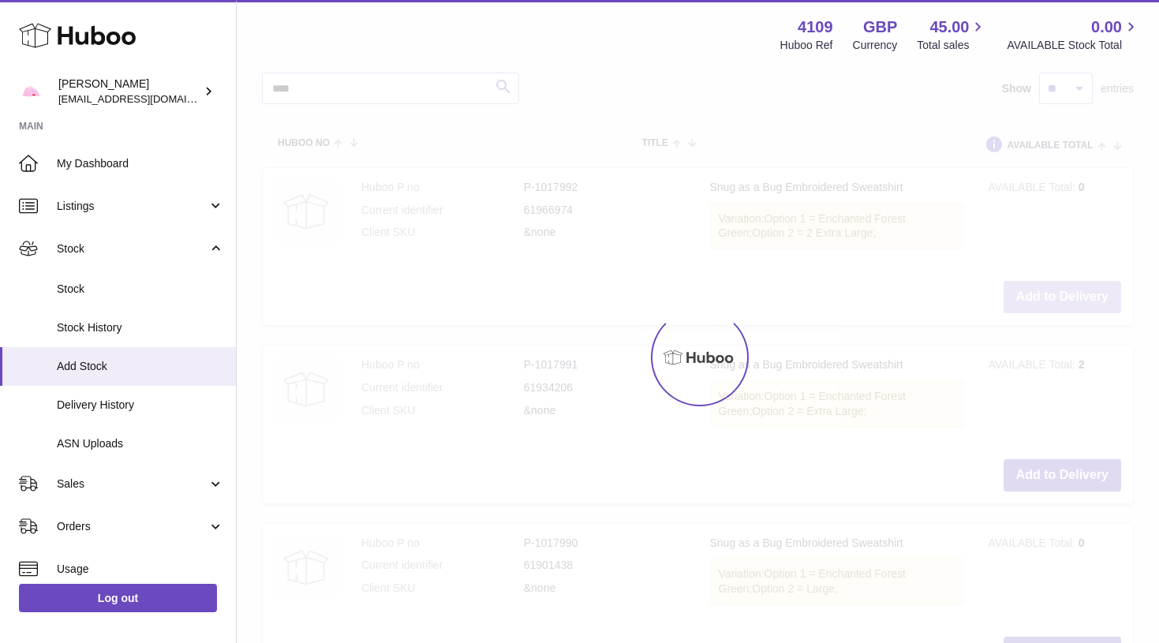
scroll to position [2415, 0]
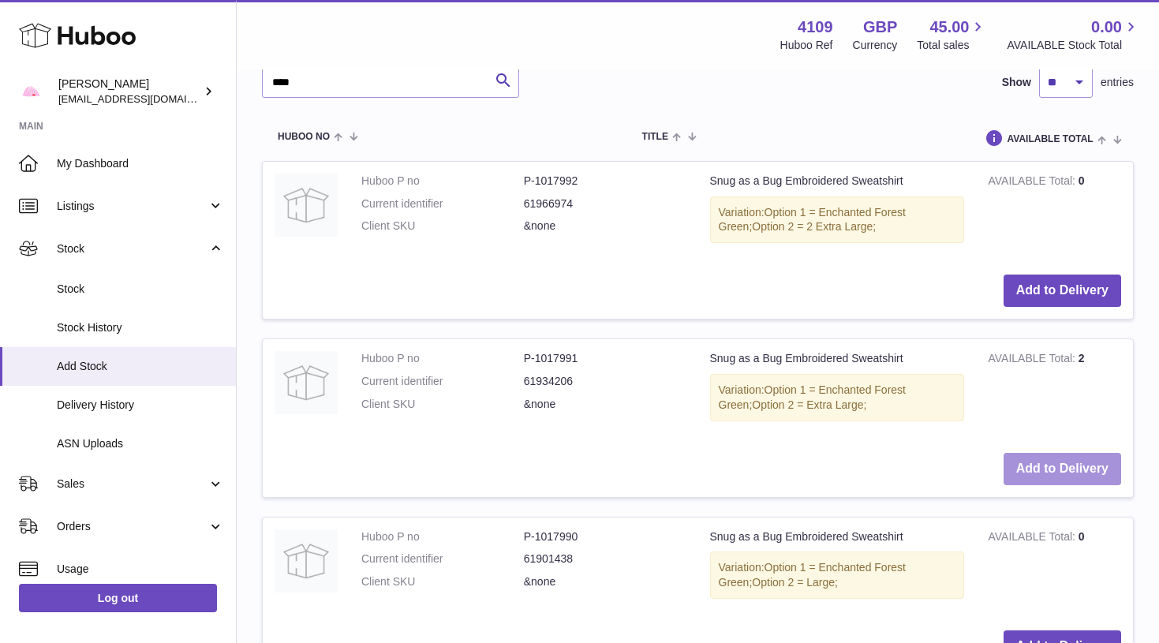
click at [1035, 453] on button "Add to Delivery" at bounding box center [1062, 469] width 118 height 32
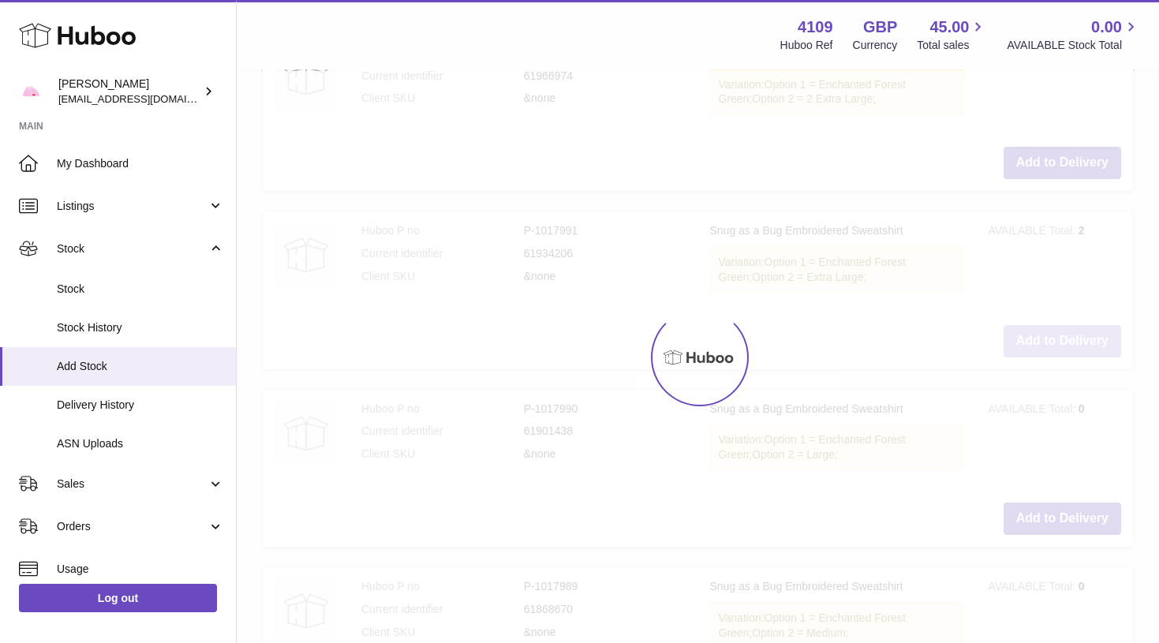
scroll to position [2564, 0]
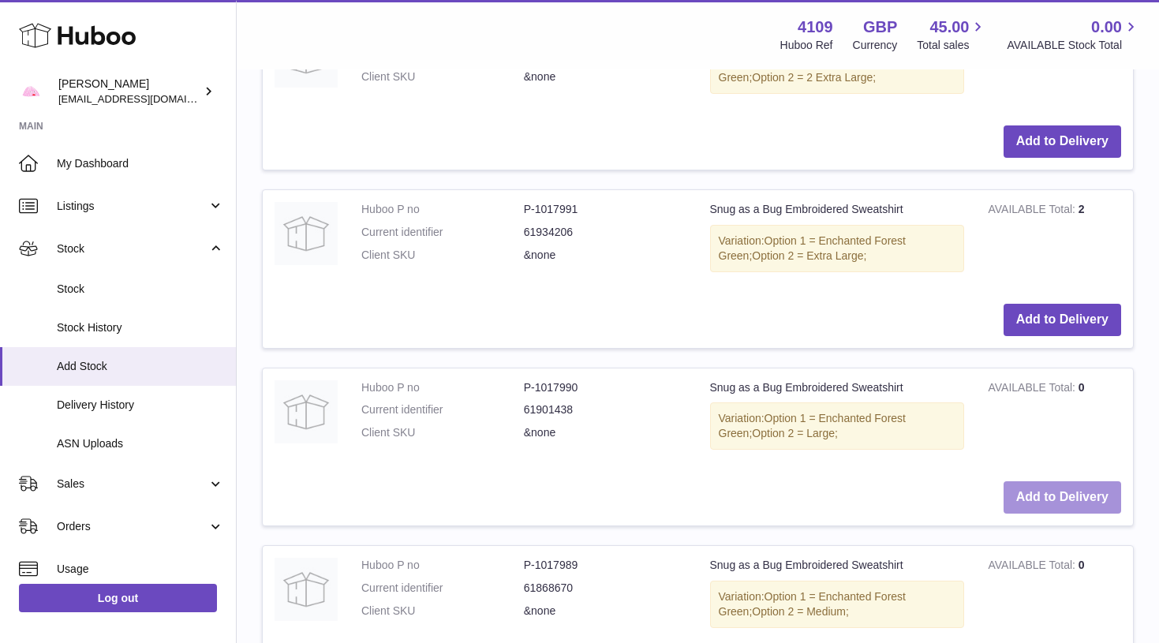
click at [1045, 481] on button "Add to Delivery" at bounding box center [1062, 497] width 118 height 32
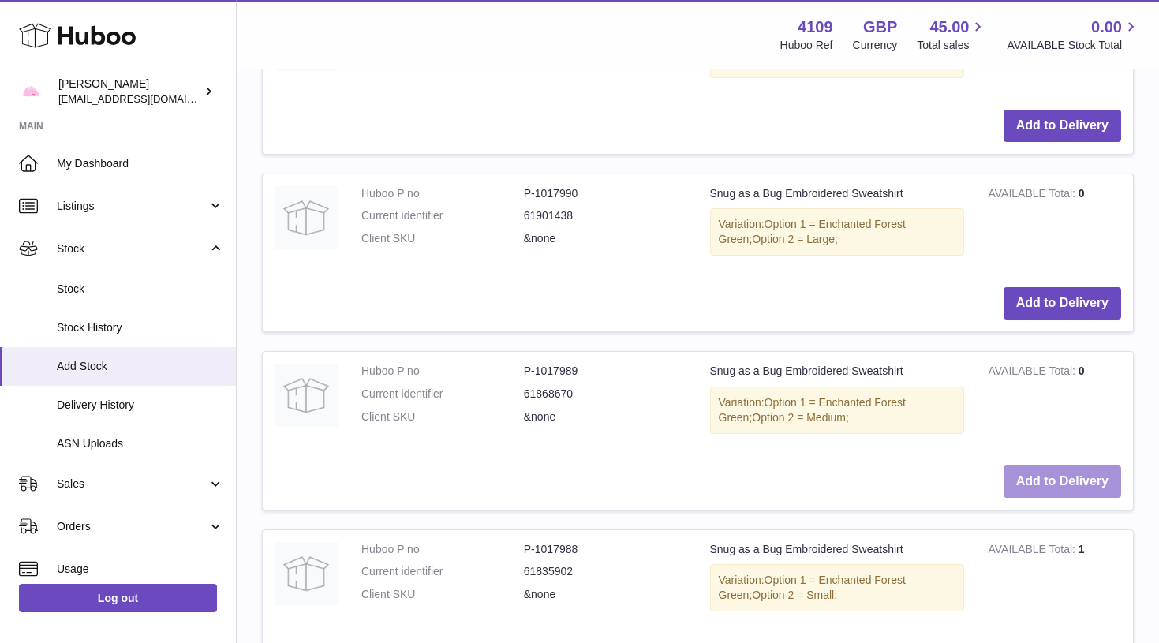
click at [1047, 465] on button "Add to Delivery" at bounding box center [1062, 481] width 118 height 32
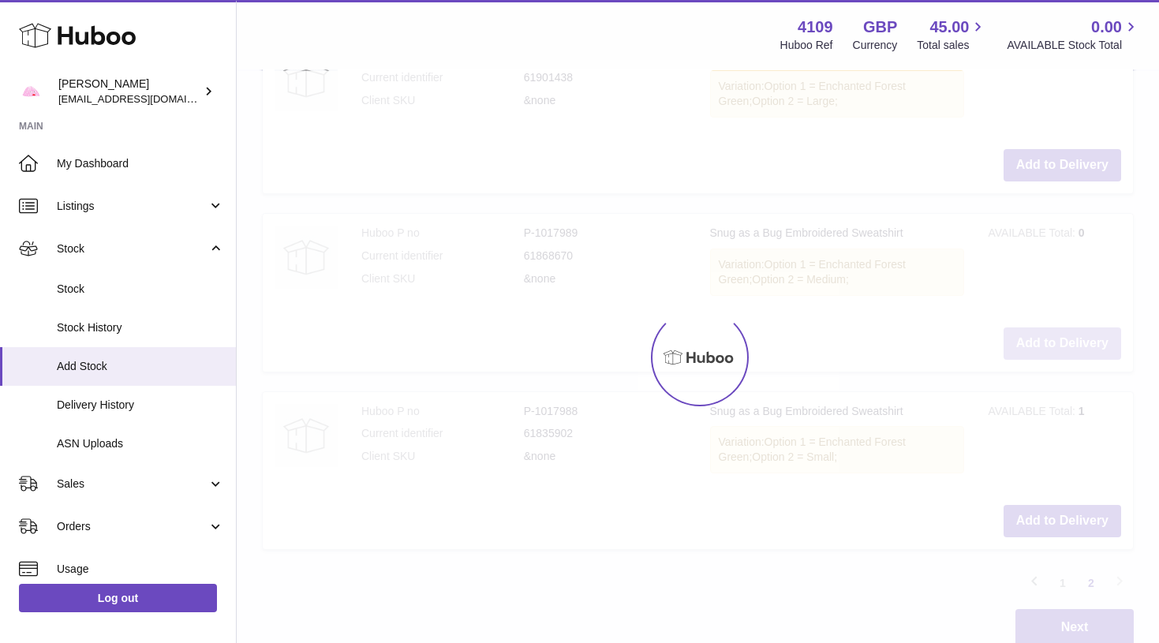
scroll to position [2903, 0]
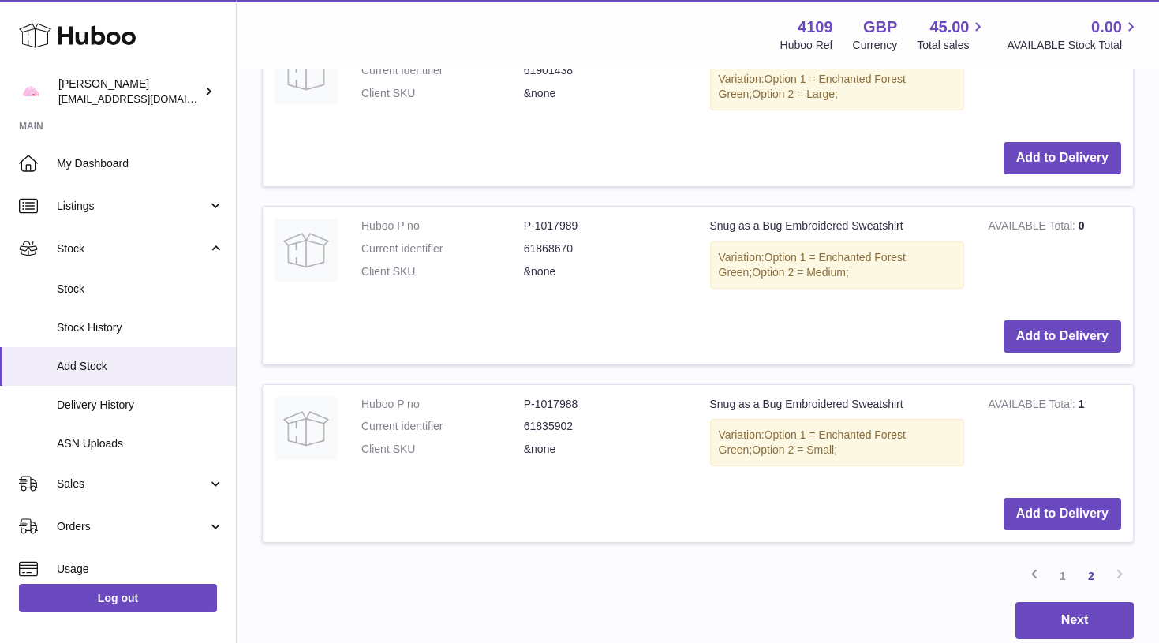
click at [1046, 498] on button "Add to Delivery" at bounding box center [1062, 514] width 118 height 32
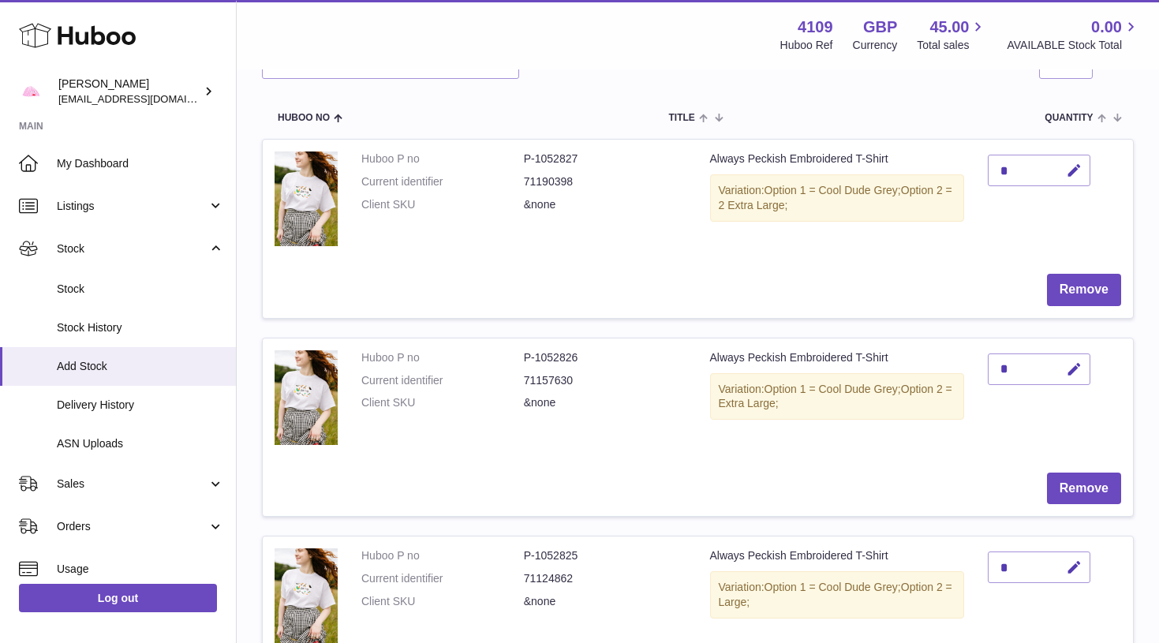
scroll to position [179, 0]
click at [1070, 164] on icon "button" at bounding box center [1074, 170] width 17 height 17
type input "*"
click at [1072, 168] on button "submit" at bounding box center [1072, 169] width 30 height 25
click at [1062, 283] on button "Remove" at bounding box center [1084, 289] width 74 height 32
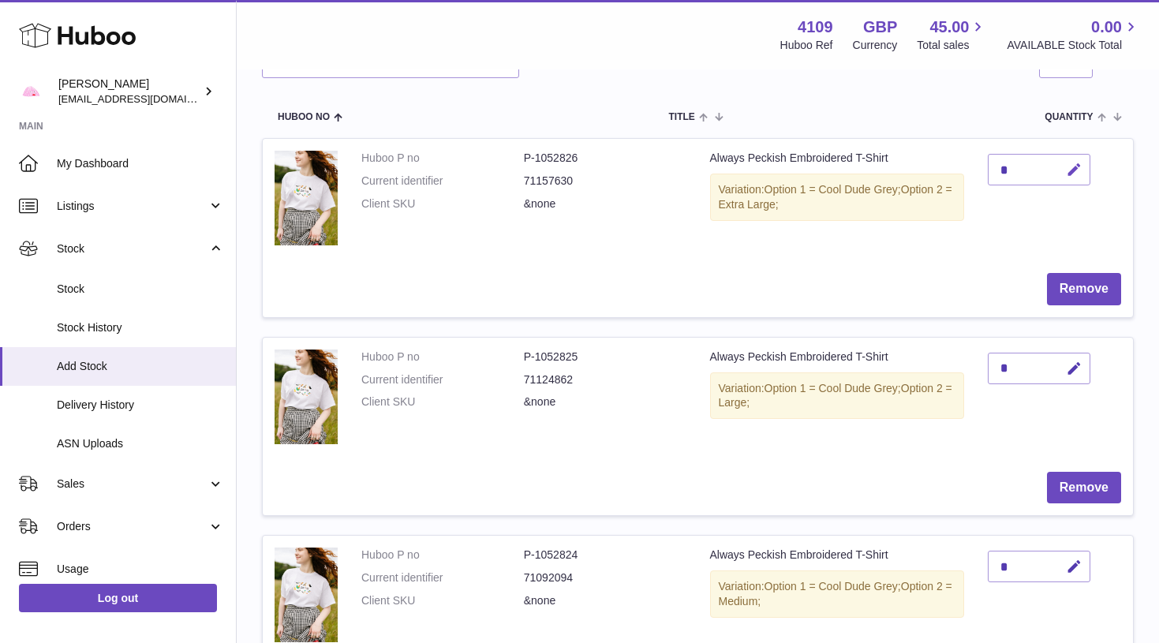
click at [1081, 170] on icon "button" at bounding box center [1074, 170] width 17 height 17
type input "*"
click at [1072, 182] on button "submit" at bounding box center [1072, 194] width 30 height 25
click at [1073, 365] on icon "button" at bounding box center [1074, 368] width 17 height 17
type input "*"
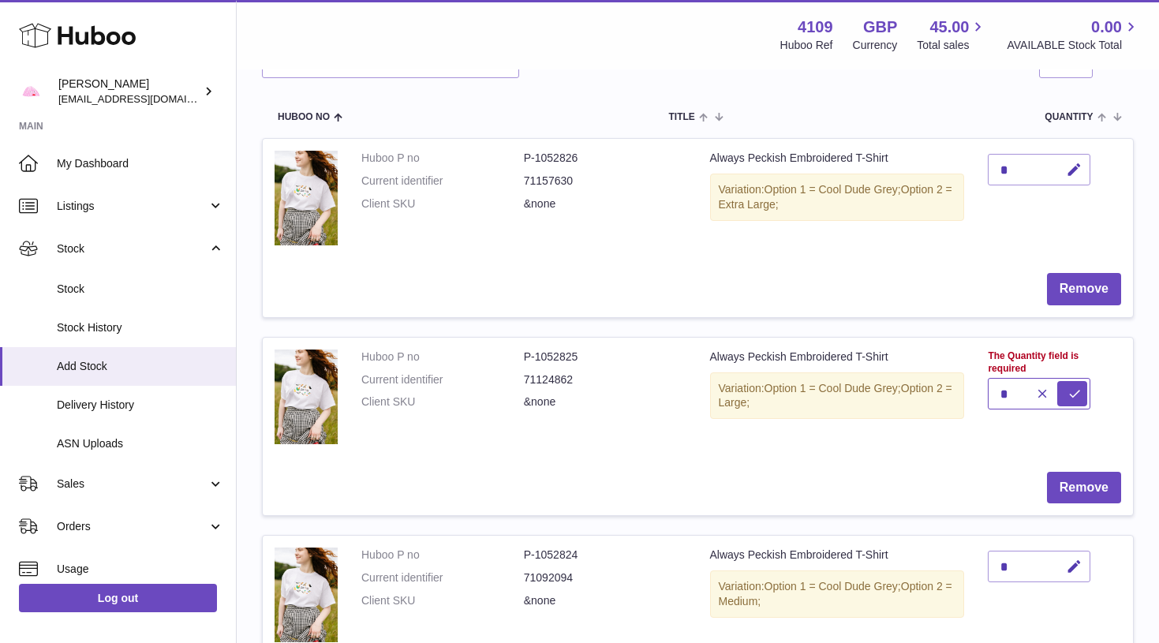
click at [1072, 381] on button "submit" at bounding box center [1072, 393] width 30 height 25
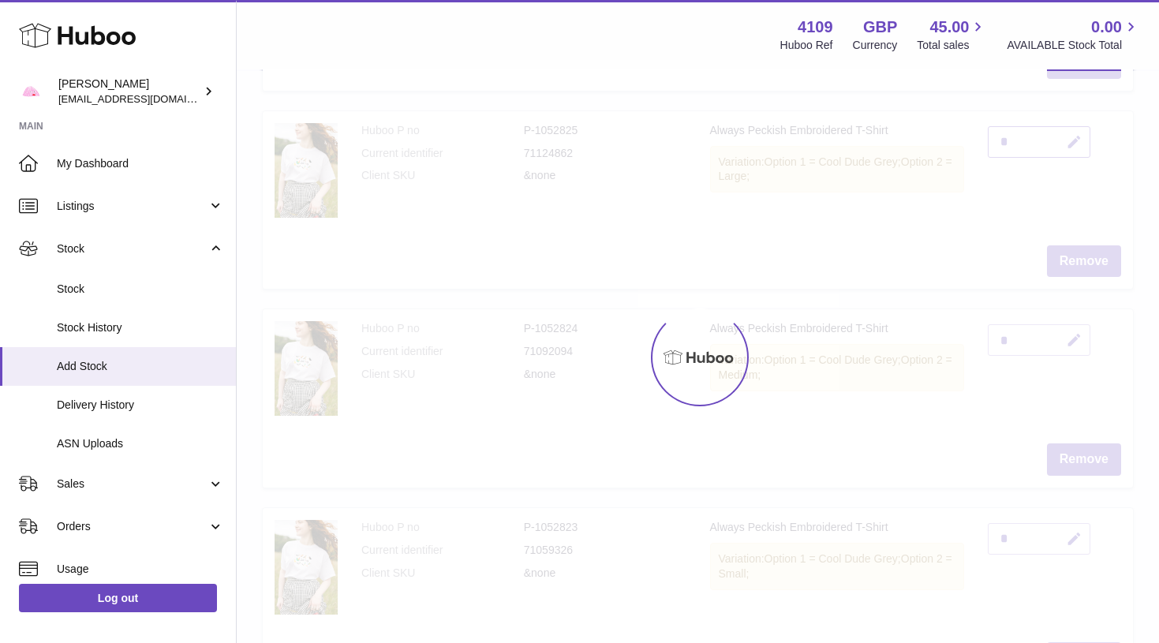
scroll to position [416, 0]
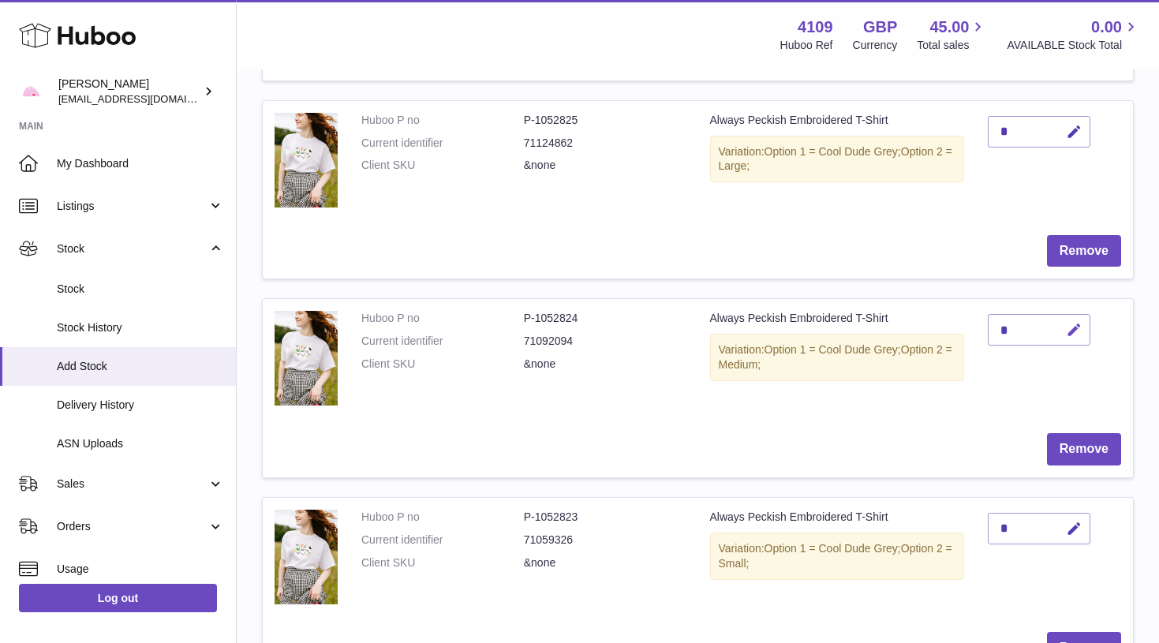
click at [1073, 336] on button "button" at bounding box center [1071, 330] width 37 height 32
type input "*"
click at [1072, 326] on button "submit" at bounding box center [1072, 329] width 30 height 25
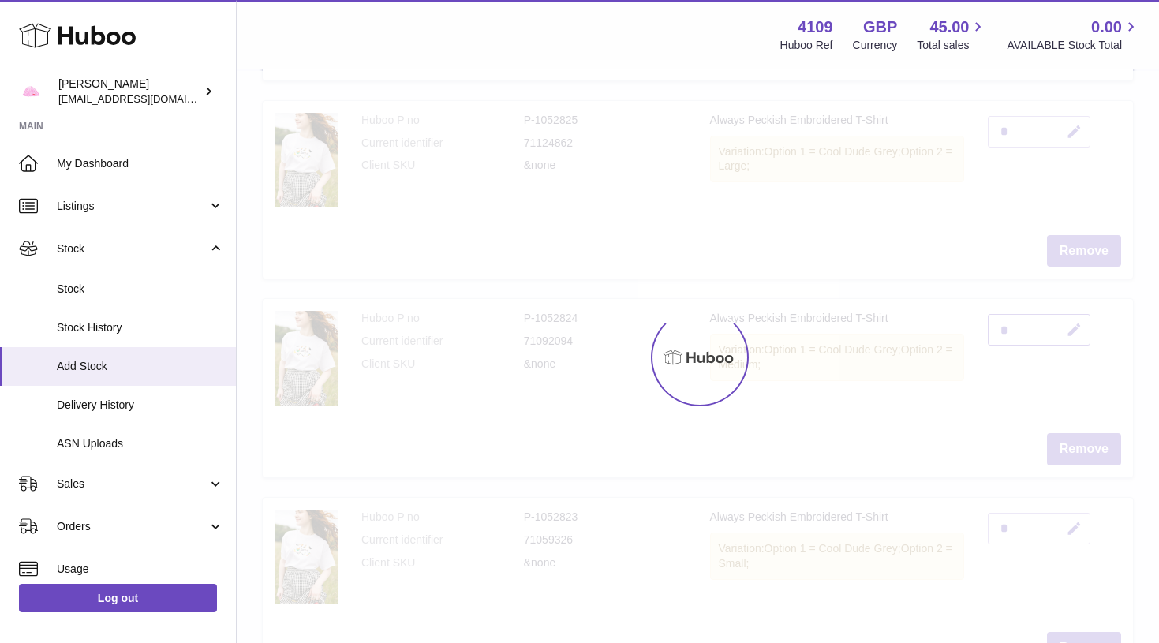
scroll to position [570, 0]
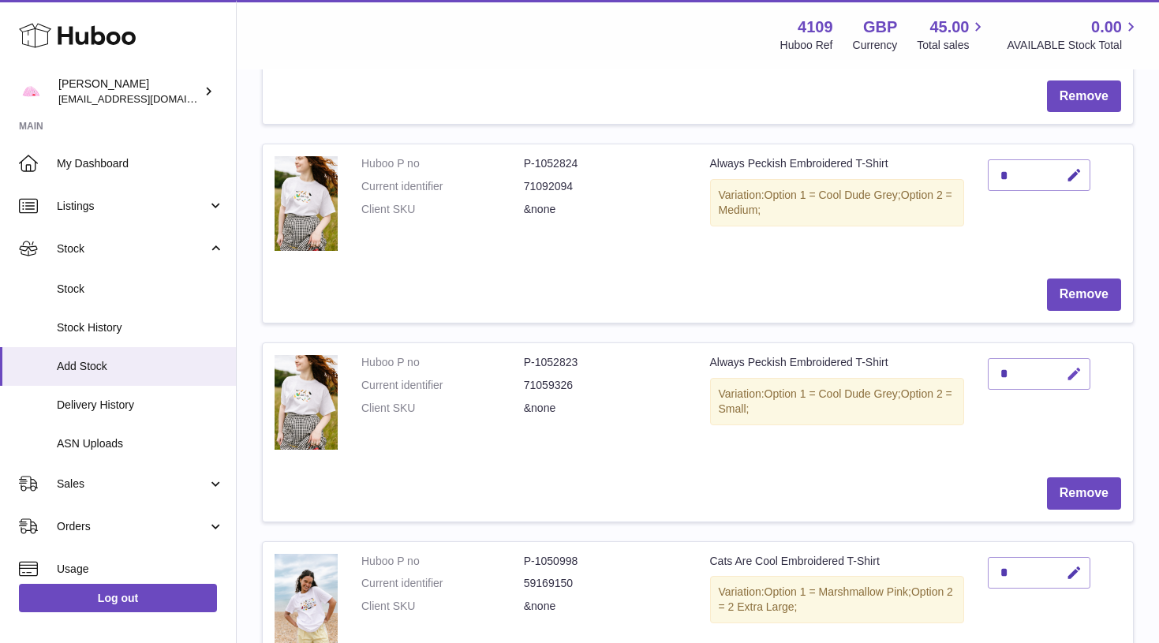
click at [1075, 367] on icon "button" at bounding box center [1074, 374] width 17 height 17
type input "*"
click at [1072, 386] on button "submit" at bounding box center [1072, 398] width 30 height 25
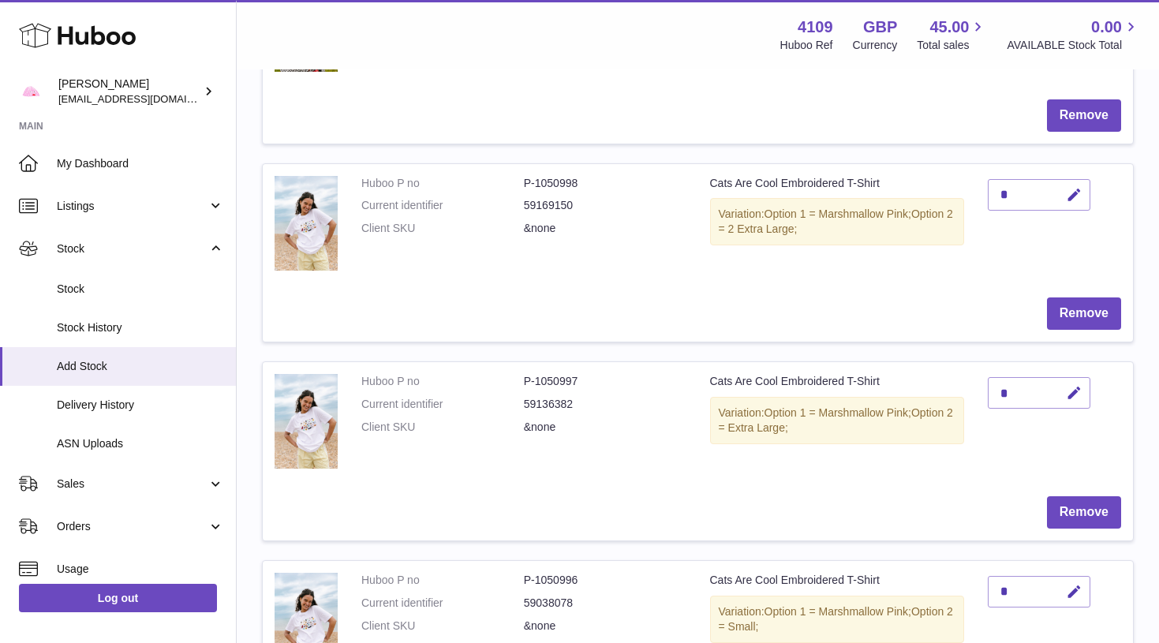
scroll to position [949, 0]
click at [1068, 193] on icon "button" at bounding box center [1074, 194] width 17 height 17
type input "*"
click at [1072, 207] on button "submit" at bounding box center [1072, 219] width 30 height 25
click at [1075, 386] on icon "button" at bounding box center [1074, 392] width 17 height 17
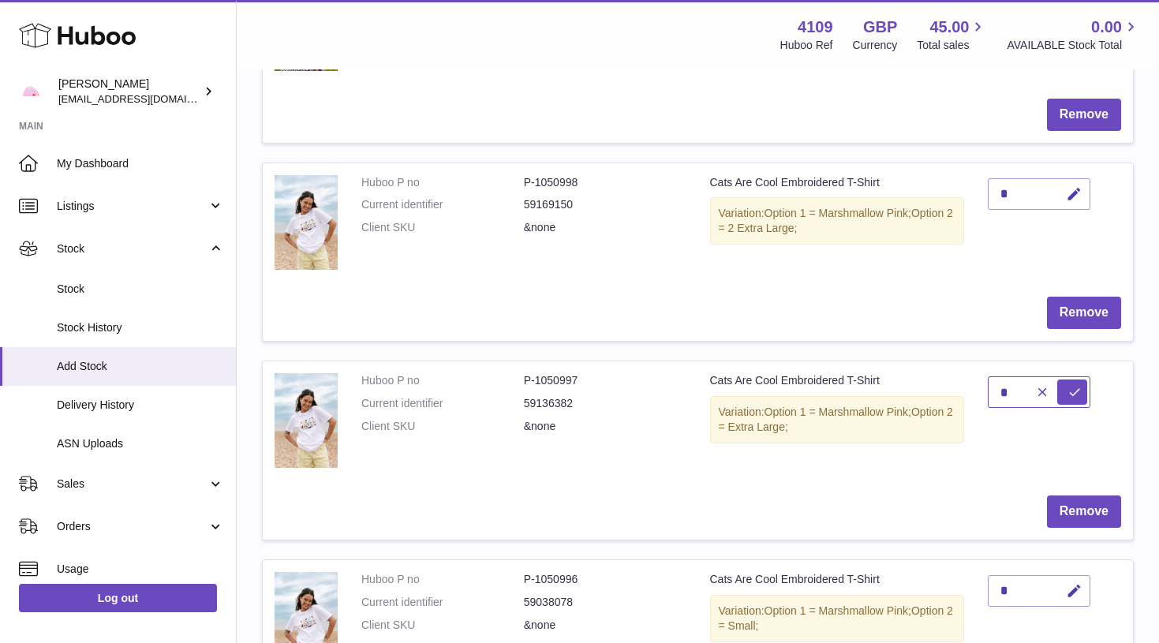
type input "*"
click at [1072, 384] on button "submit" at bounding box center [1072, 391] width 30 height 25
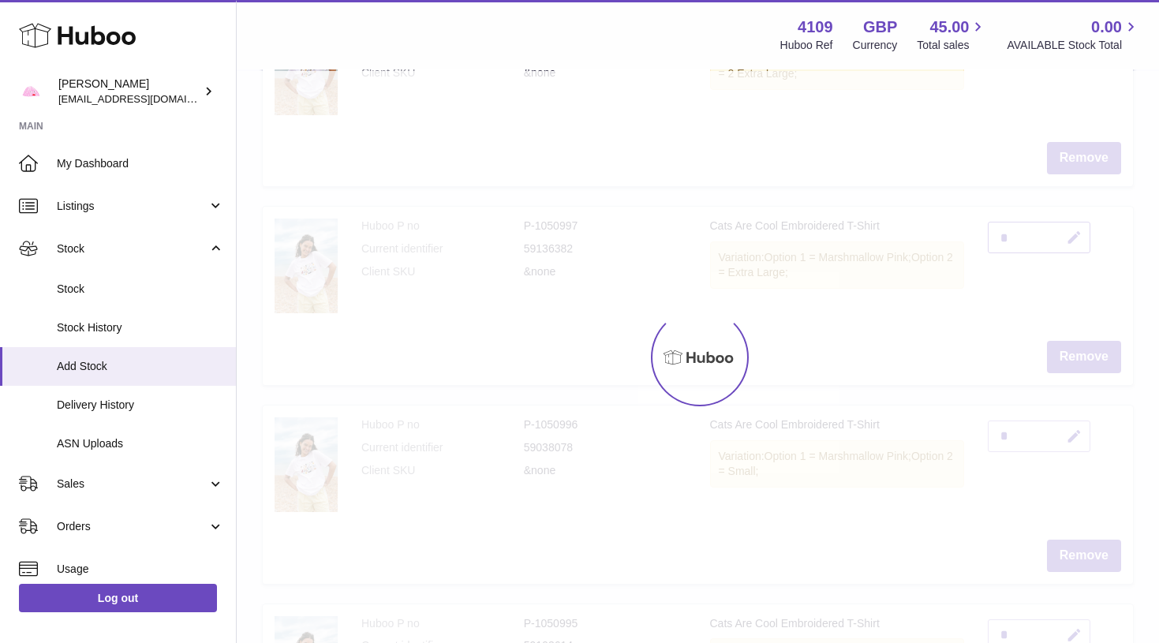
scroll to position [1105, 0]
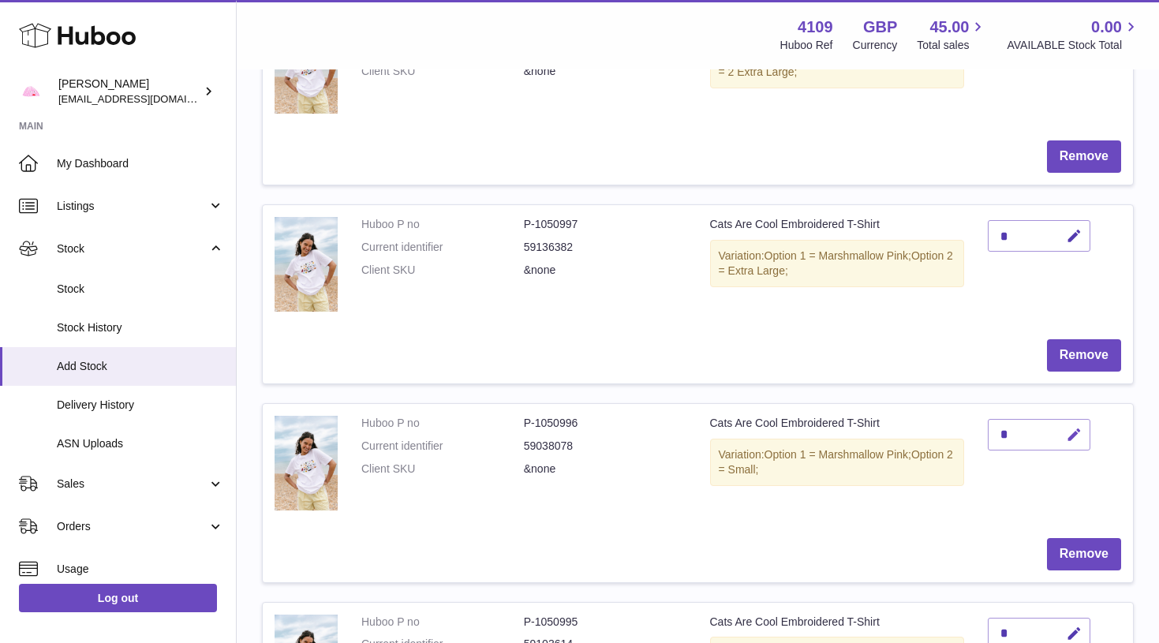
click at [1075, 427] on icon "button" at bounding box center [1074, 435] width 17 height 17
type input "*"
click at [1072, 425] on button "submit" at bounding box center [1072, 434] width 30 height 25
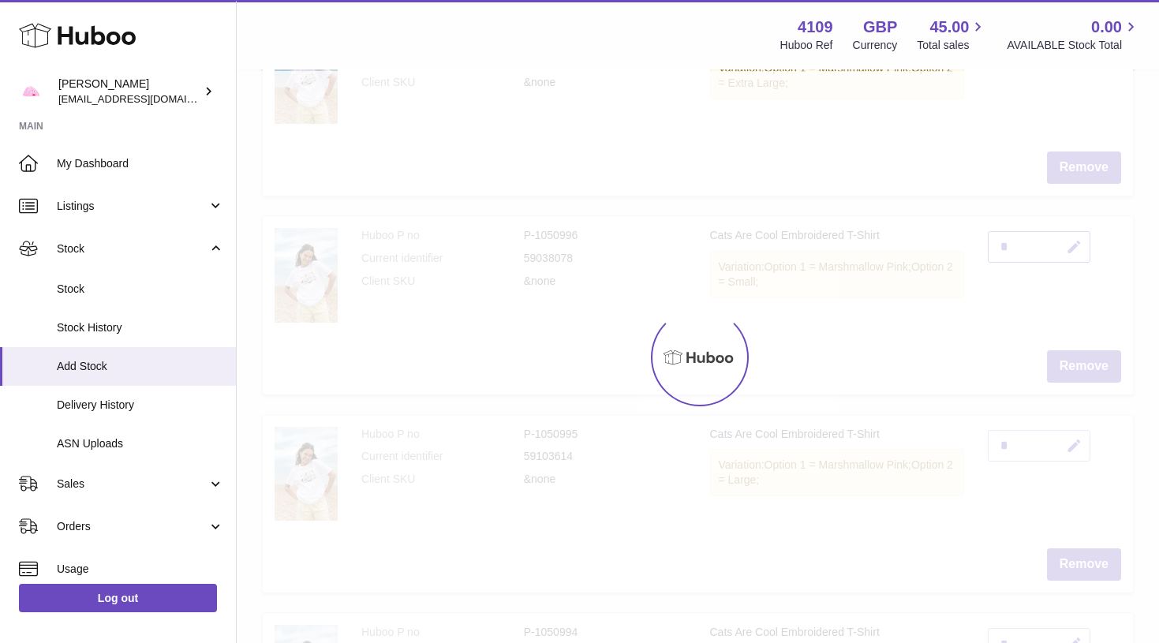
scroll to position [1297, 0]
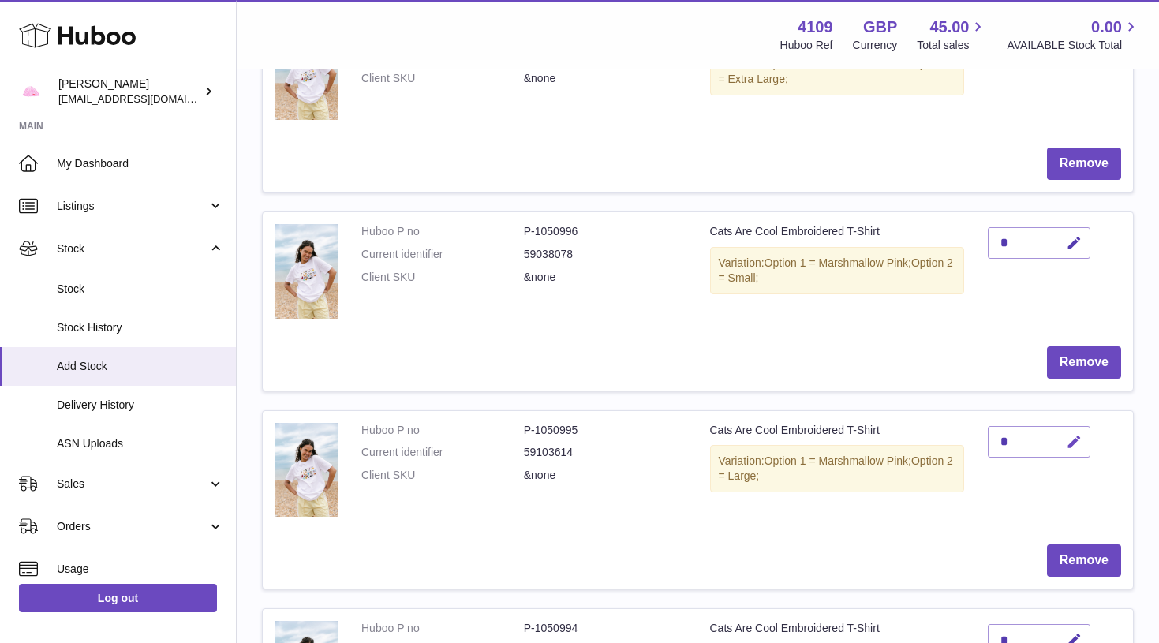
click at [1077, 438] on icon "button" at bounding box center [1074, 442] width 17 height 17
type input "*"
click at [1072, 454] on button "submit" at bounding box center [1072, 466] width 30 height 25
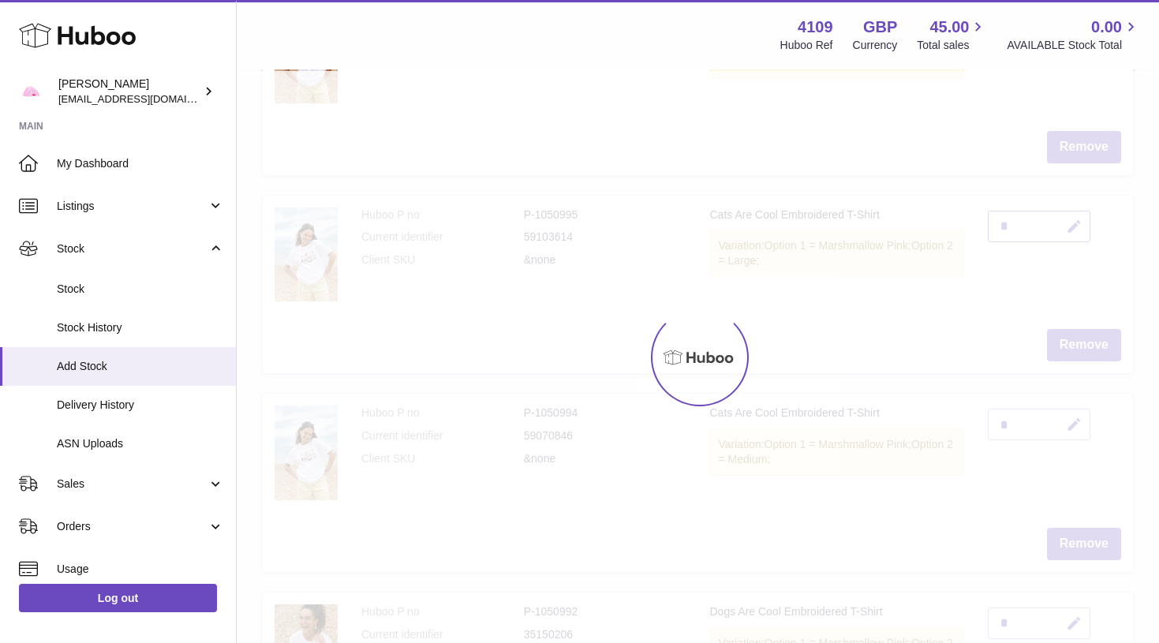
scroll to position [1517, 0]
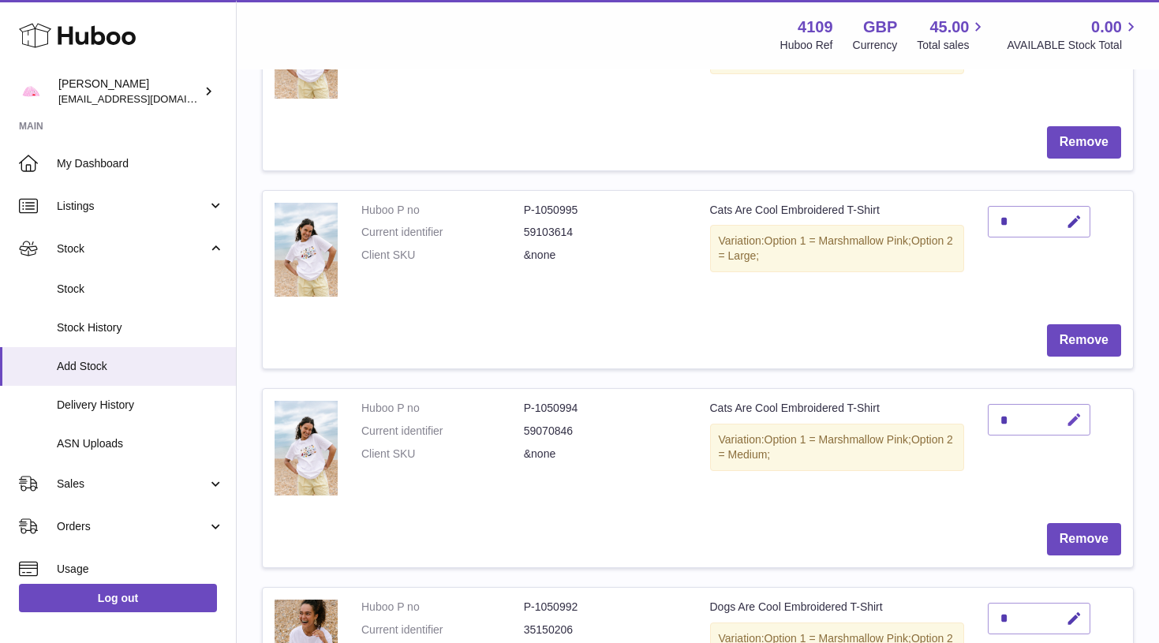
click at [1073, 422] on button "button" at bounding box center [1071, 420] width 37 height 32
type input "*"
click at [1072, 433] on button "submit" at bounding box center [1072, 445] width 30 height 25
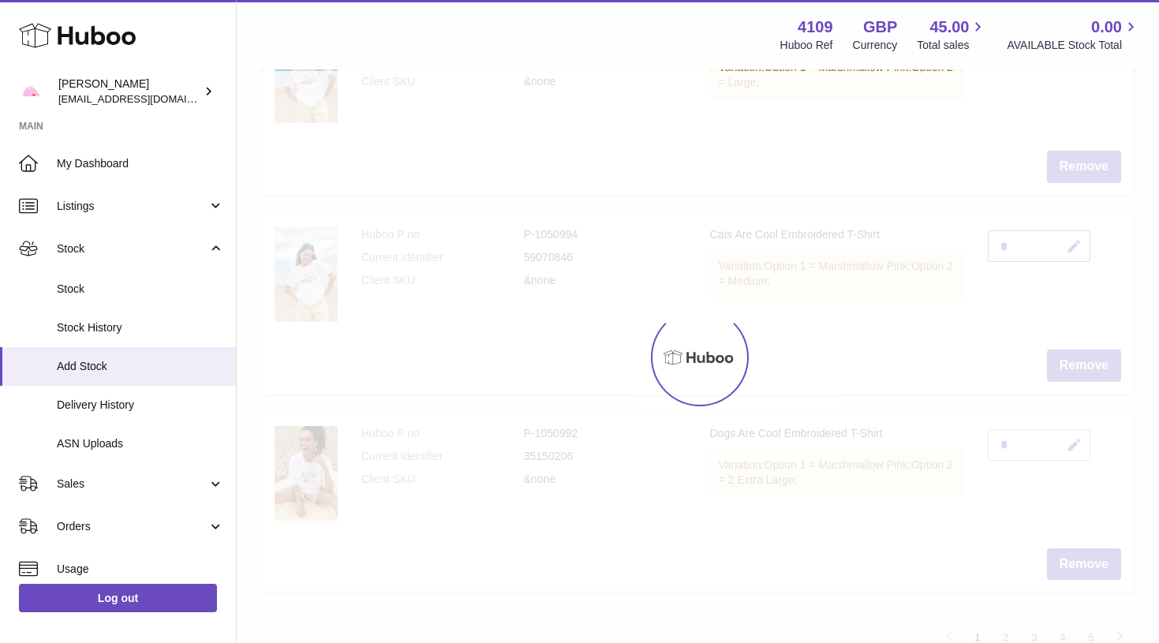
scroll to position [1696, 0]
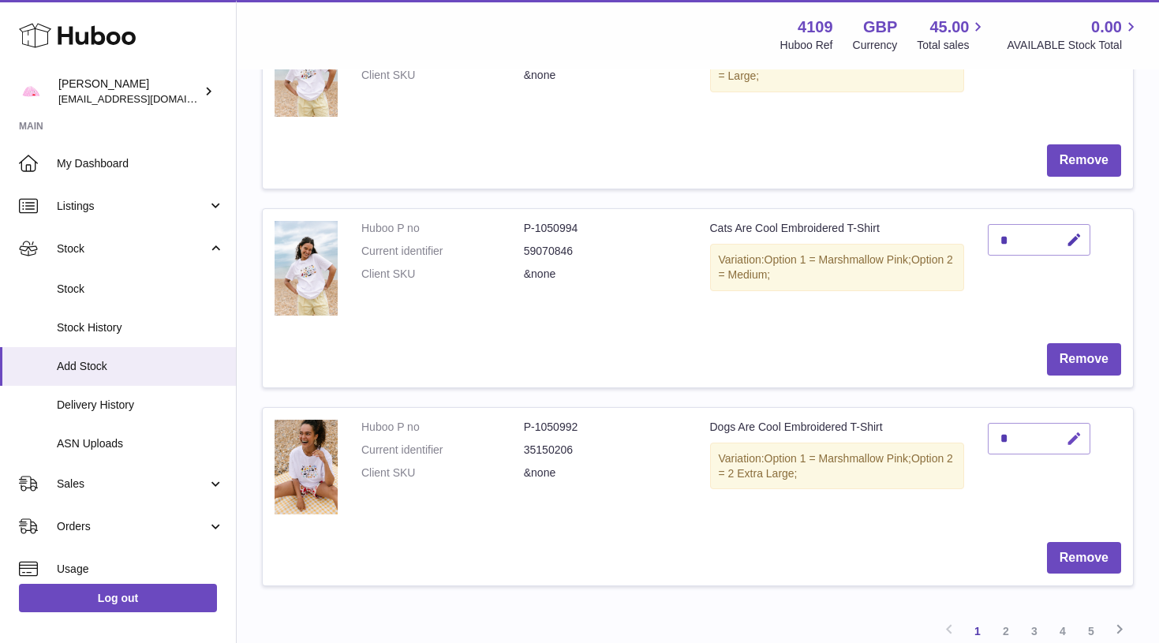
click at [1073, 431] on icon "button" at bounding box center [1074, 439] width 17 height 17
type input "*"
click at [1072, 451] on button "submit" at bounding box center [1072, 463] width 30 height 25
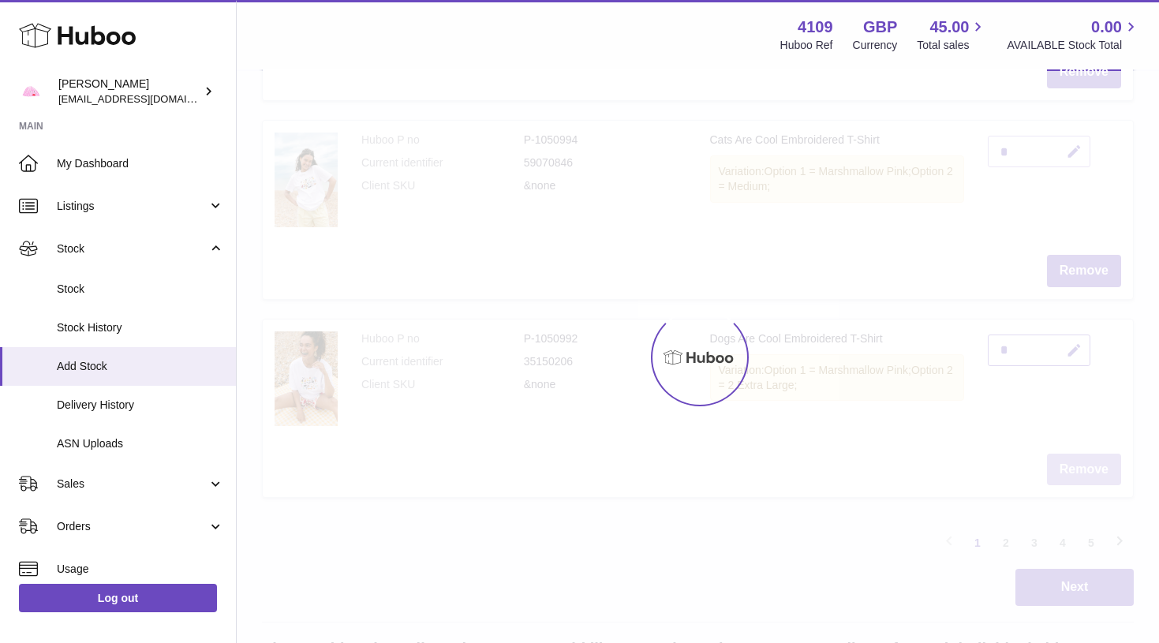
scroll to position [1786, 0]
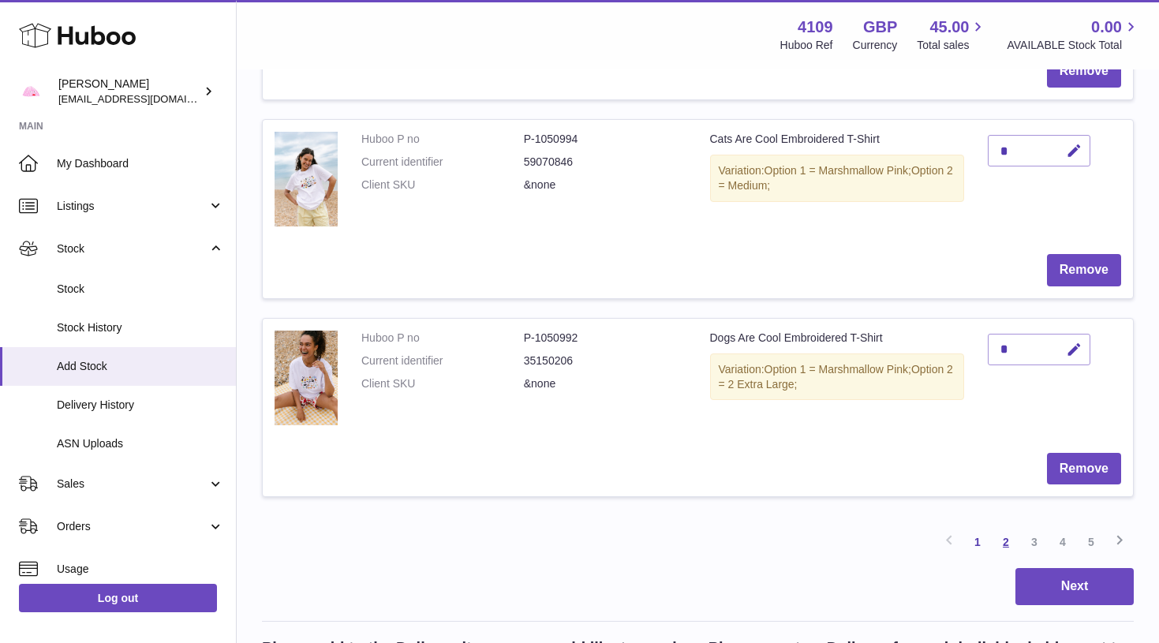
click at [1006, 530] on link "2" at bounding box center [1005, 542] width 28 height 28
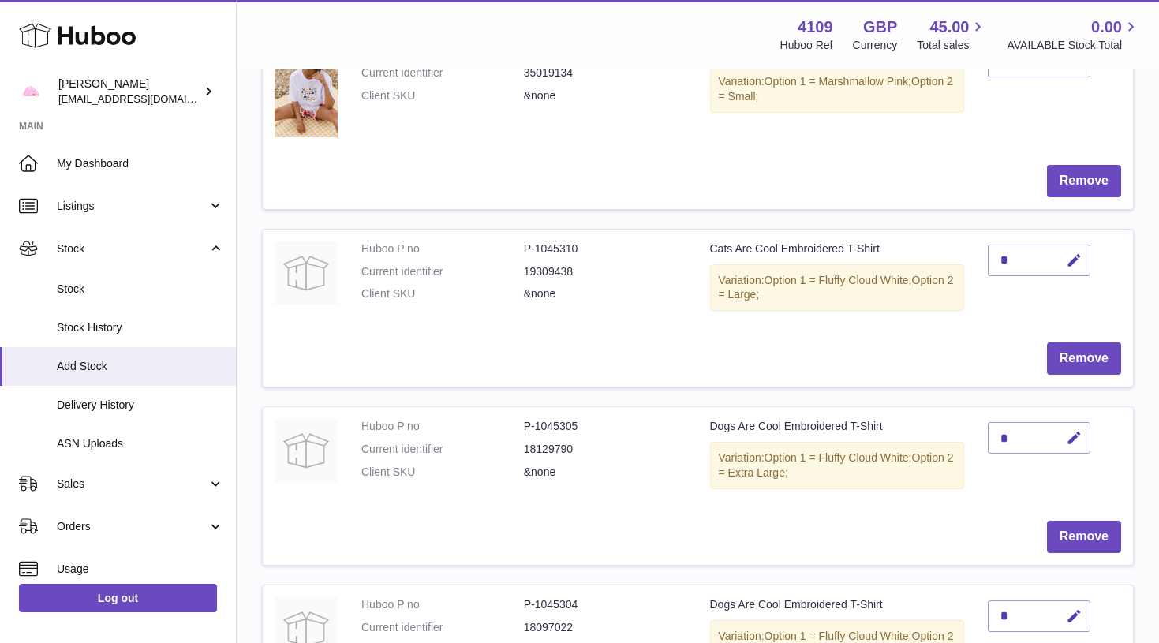
scroll to position [289, 0]
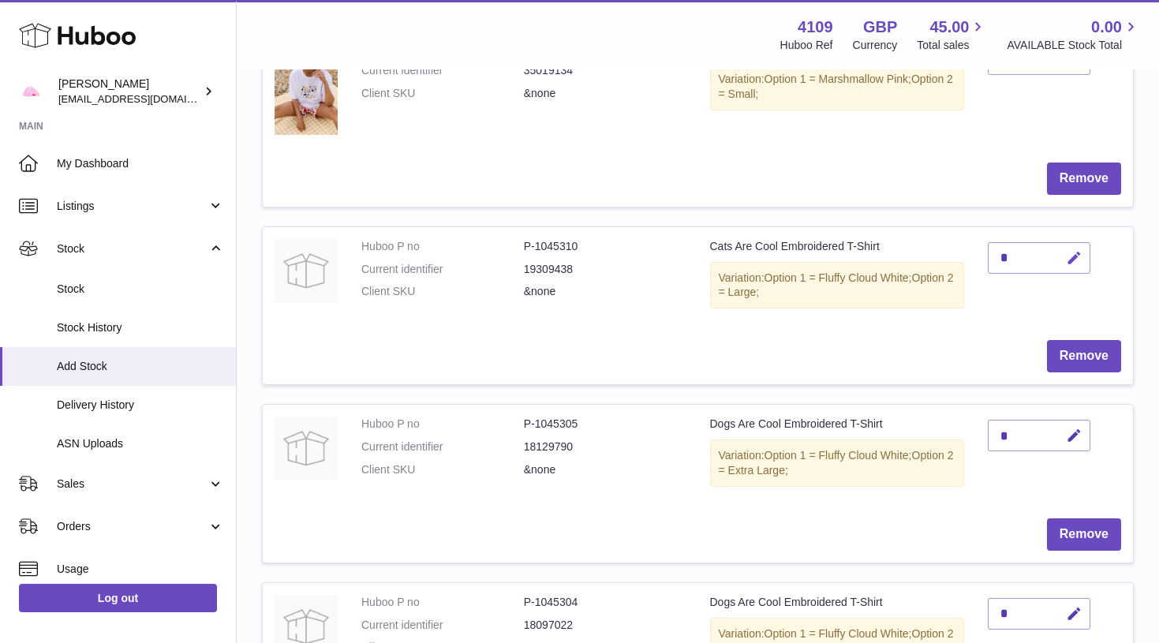
click at [1065, 250] on button "button" at bounding box center [1071, 258] width 37 height 32
type input "*"
click at [1072, 255] on button "submit" at bounding box center [1072, 257] width 30 height 25
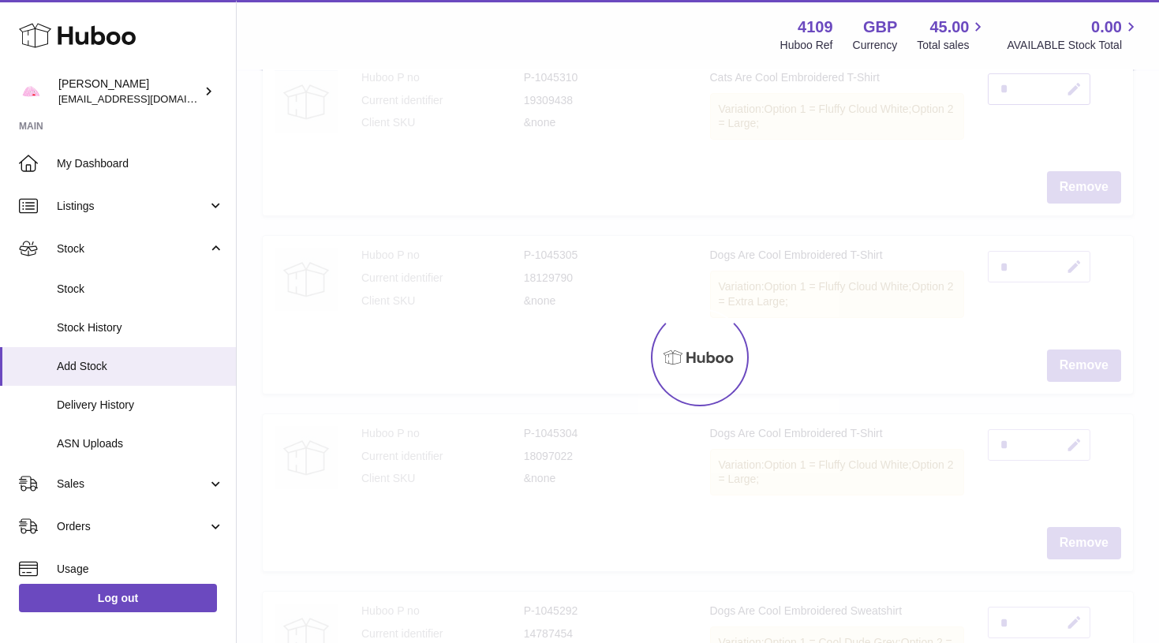
scroll to position [465, 0]
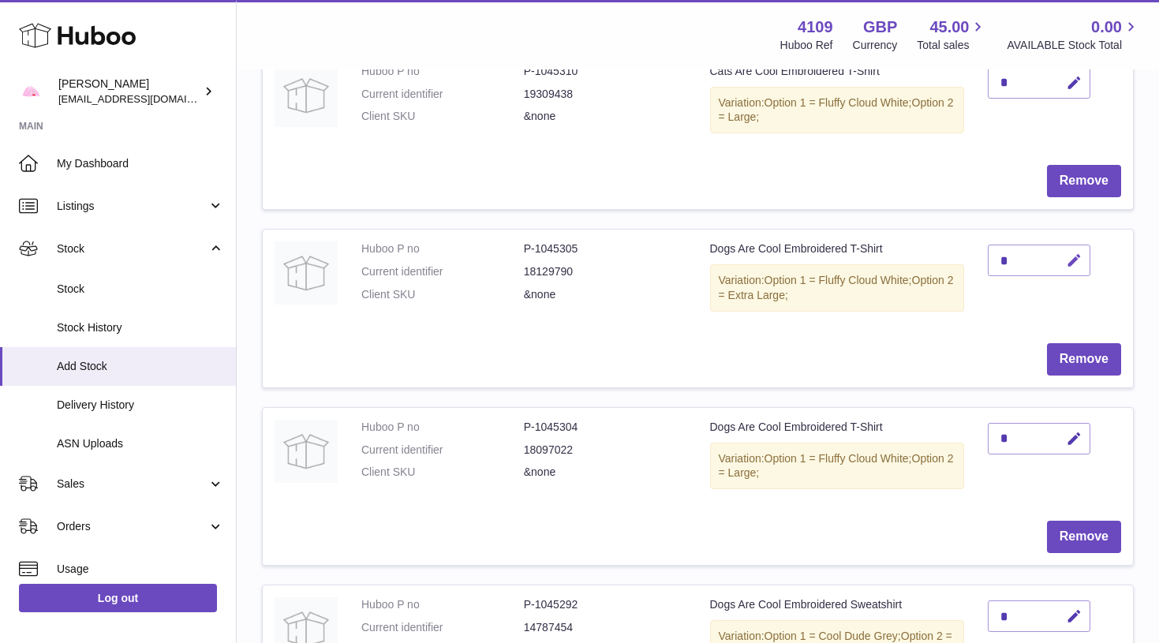
click at [1072, 252] on icon "button" at bounding box center [1074, 260] width 17 height 17
type input "*"
click at [1072, 255] on button "submit" at bounding box center [1072, 260] width 30 height 25
click at [1073, 434] on icon "button" at bounding box center [1074, 439] width 17 height 17
type input "*"
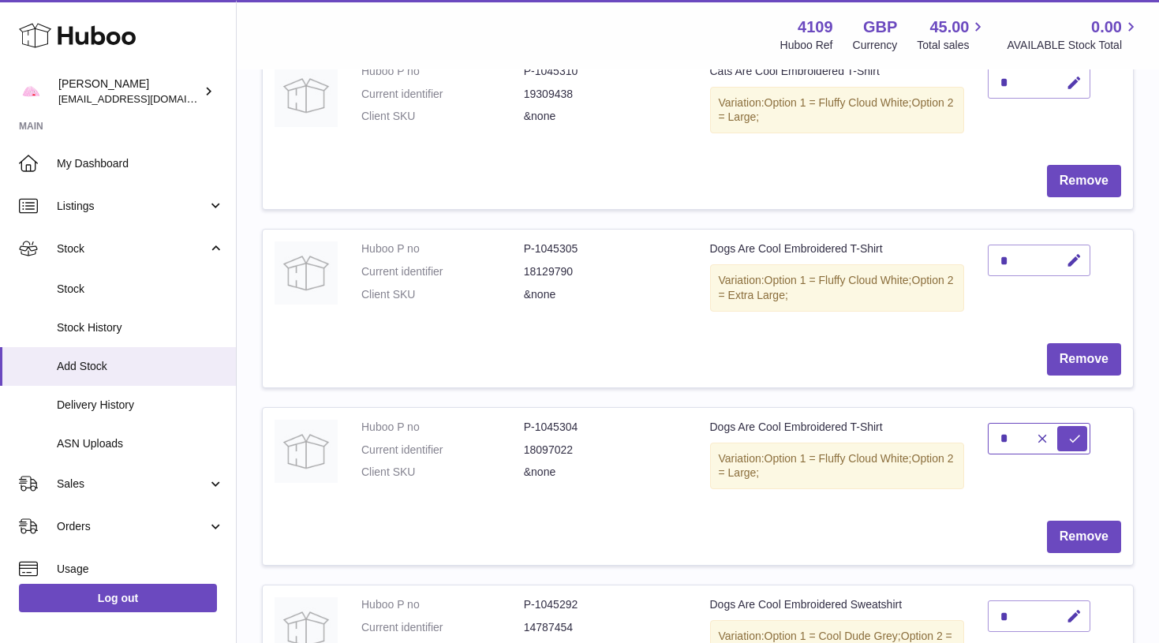
click at [1072, 430] on button "submit" at bounding box center [1072, 438] width 30 height 25
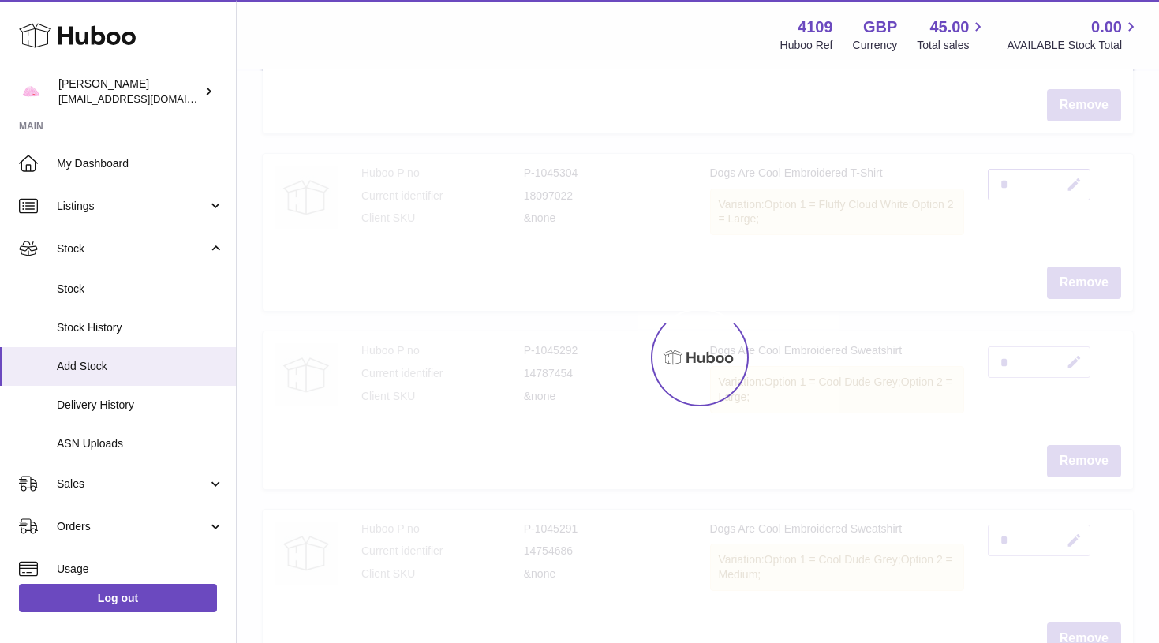
scroll to position [752, 0]
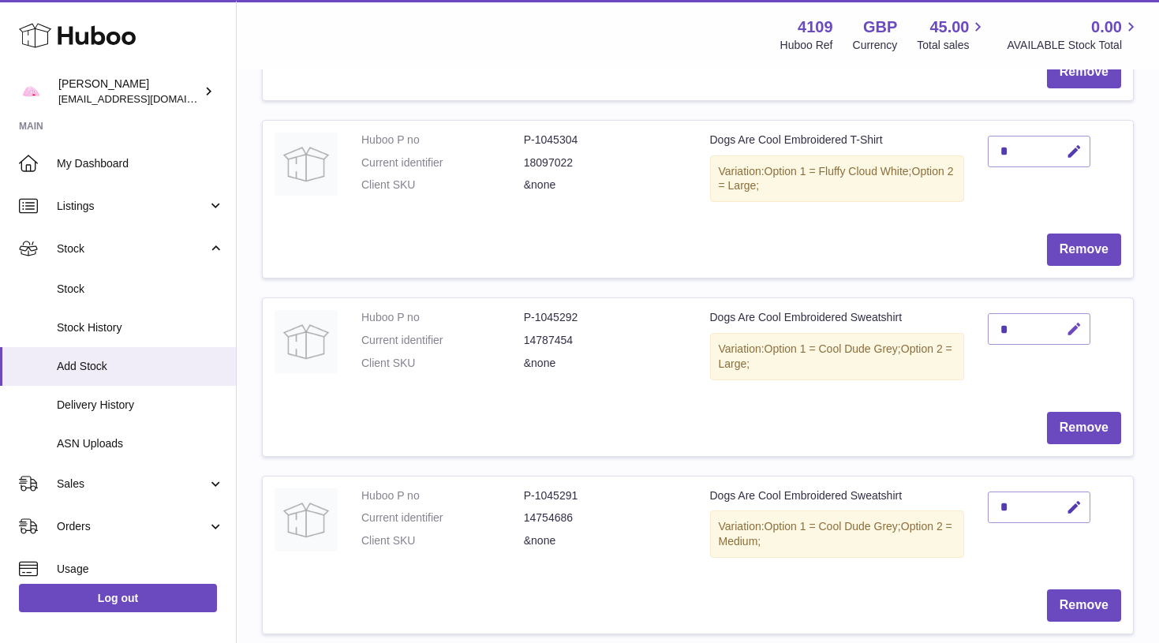
click at [1073, 321] on icon "button" at bounding box center [1074, 329] width 17 height 17
type input "*"
click at [1072, 342] on button "submit" at bounding box center [1072, 354] width 30 height 25
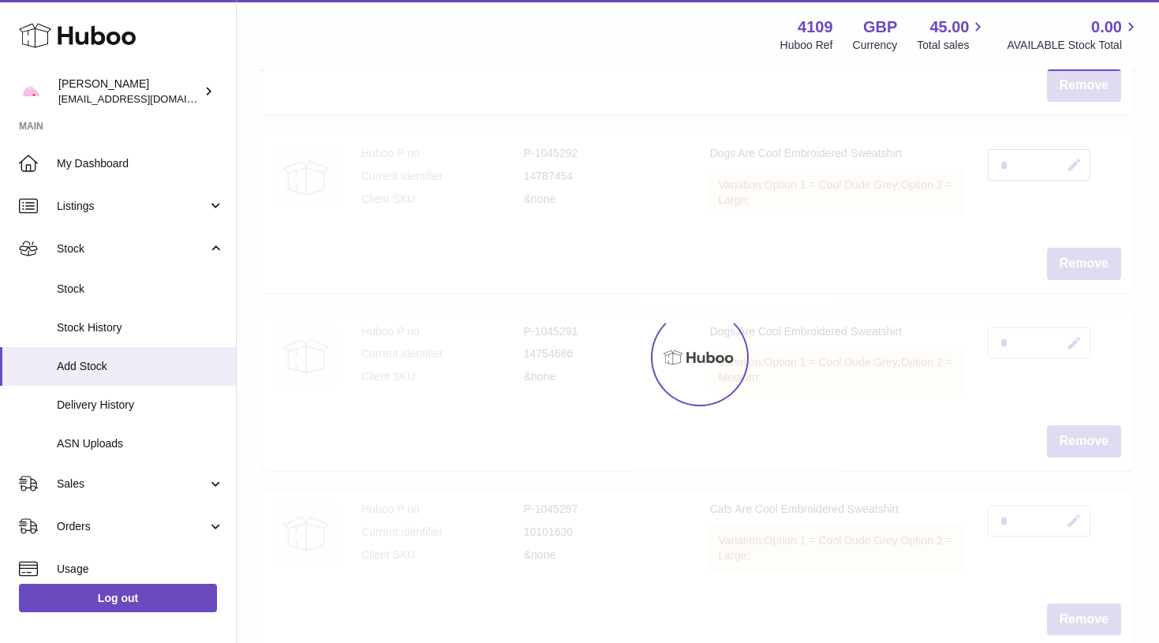
scroll to position [918, 0]
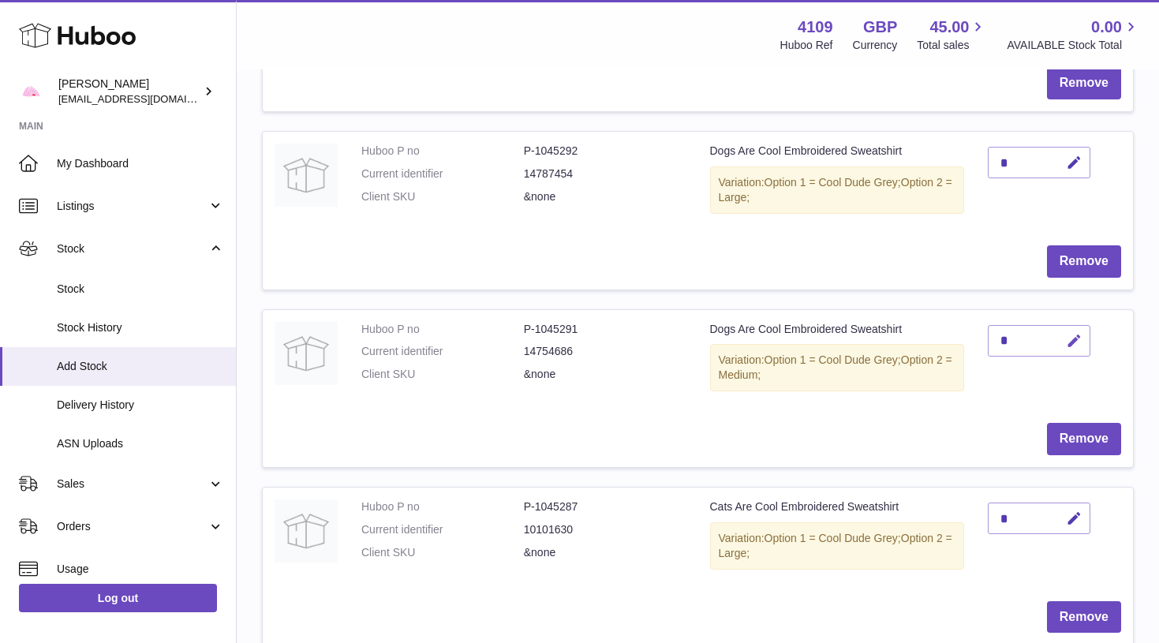
click at [1075, 333] on icon "button" at bounding box center [1074, 341] width 17 height 17
type input "*"
click at [1072, 328] on button "submit" at bounding box center [1072, 340] width 30 height 25
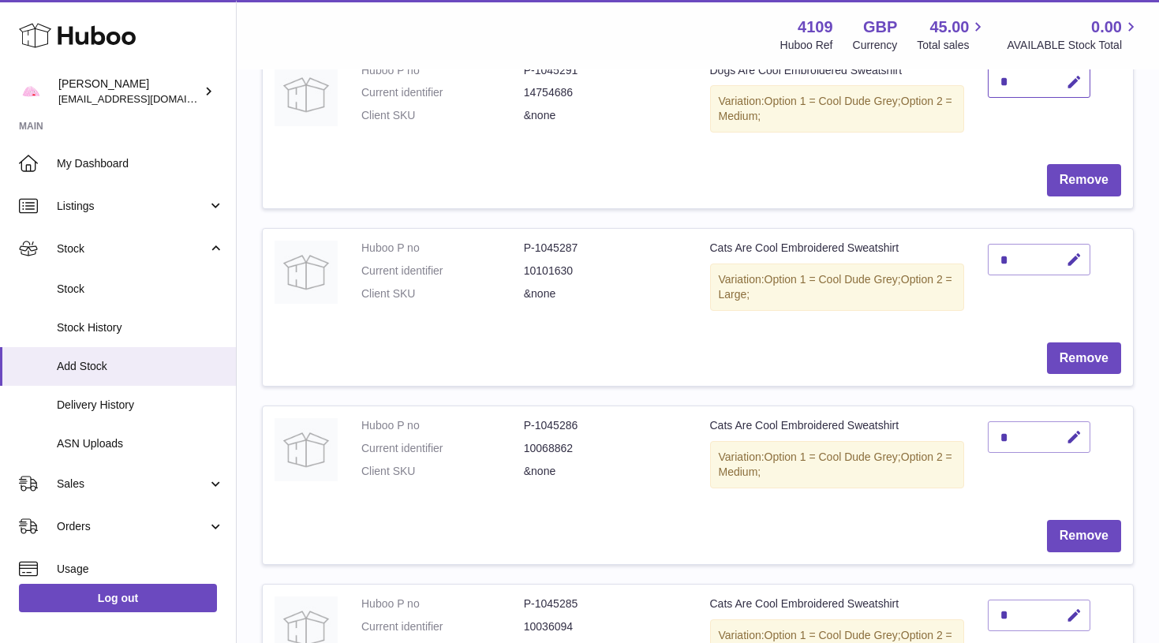
scroll to position [1178, 0]
click at [1076, 251] on icon "button" at bounding box center [1074, 259] width 17 height 17
type input "*"
click at [1072, 271] on button "submit" at bounding box center [1072, 283] width 30 height 25
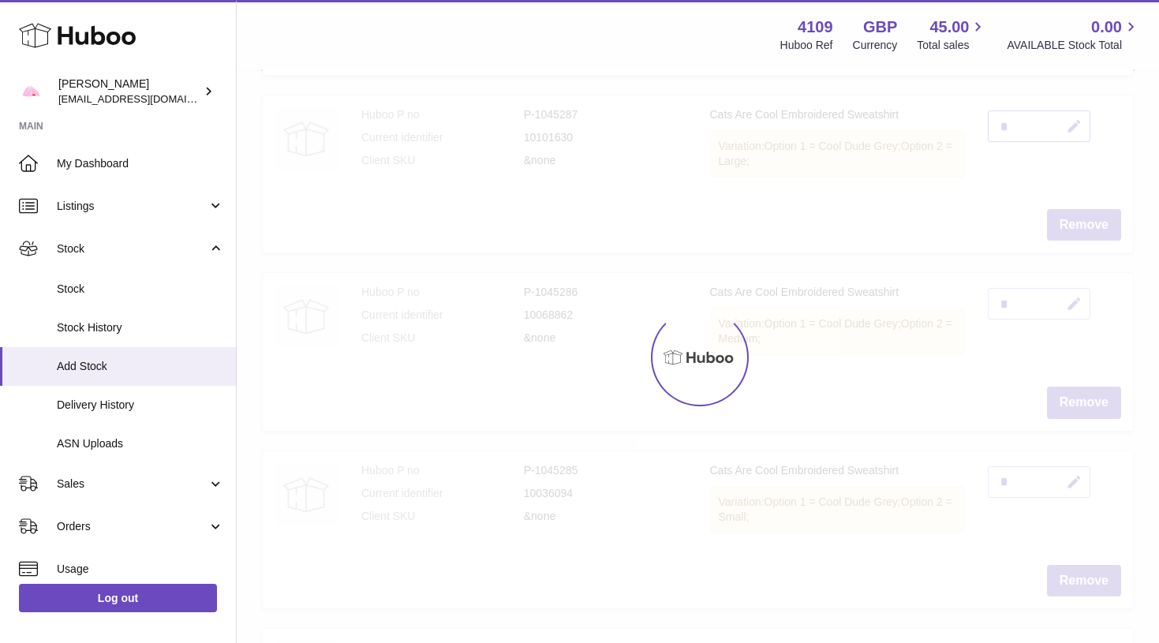
scroll to position [1312, 0]
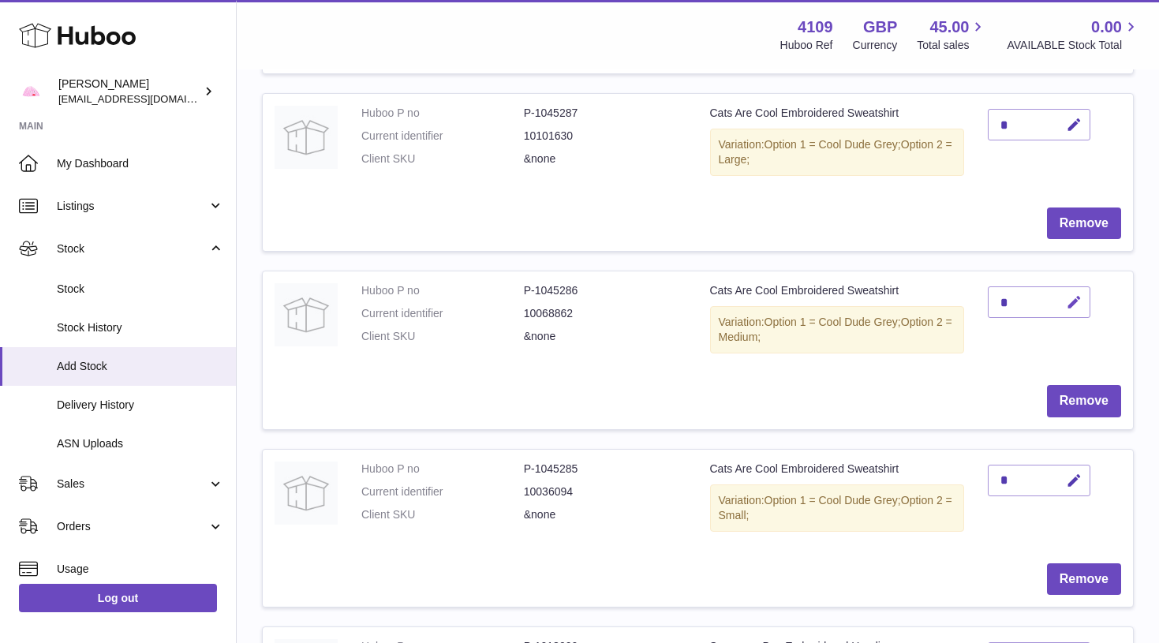
click at [1077, 294] on icon "button" at bounding box center [1074, 302] width 17 height 17
type input "*"
click at [1072, 289] on button "submit" at bounding box center [1072, 301] width 30 height 25
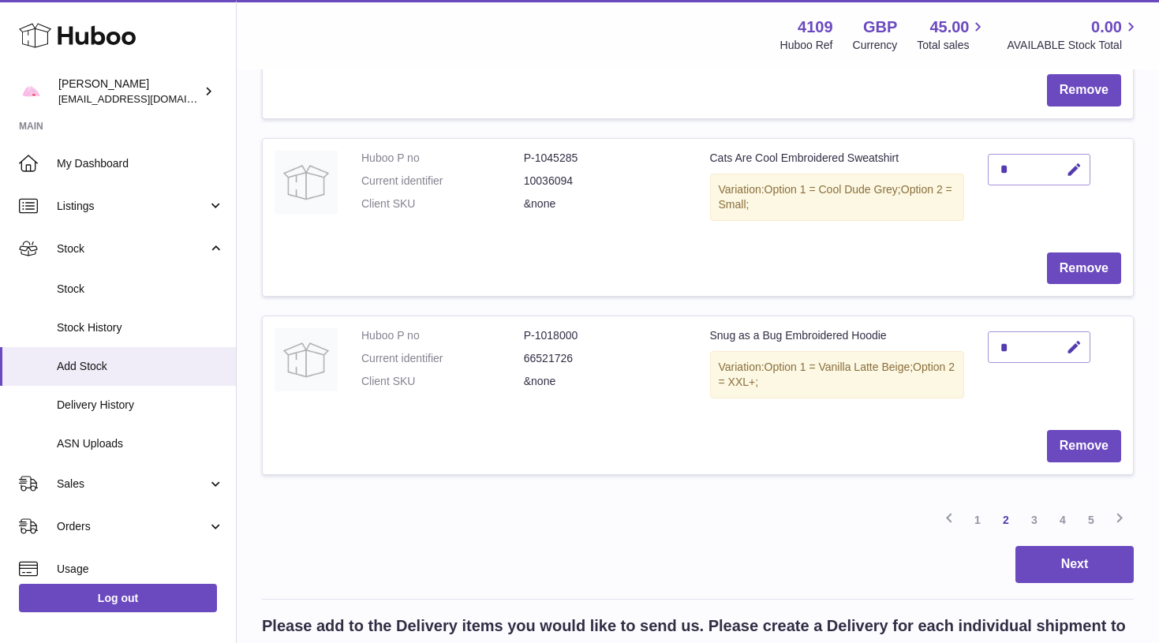
scroll to position [1625, 0]
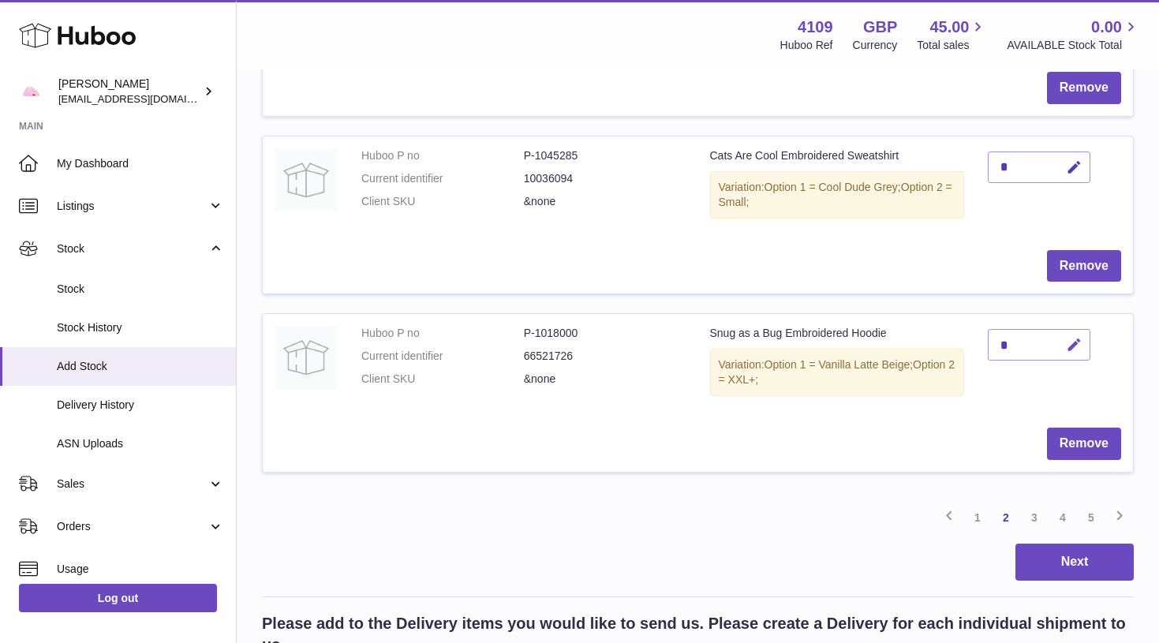
click at [1079, 337] on icon "button" at bounding box center [1074, 345] width 17 height 17
type input "*"
click at [1072, 358] on button "submit" at bounding box center [1072, 370] width 30 height 25
click at [1036, 503] on link "3" at bounding box center [1034, 517] width 28 height 28
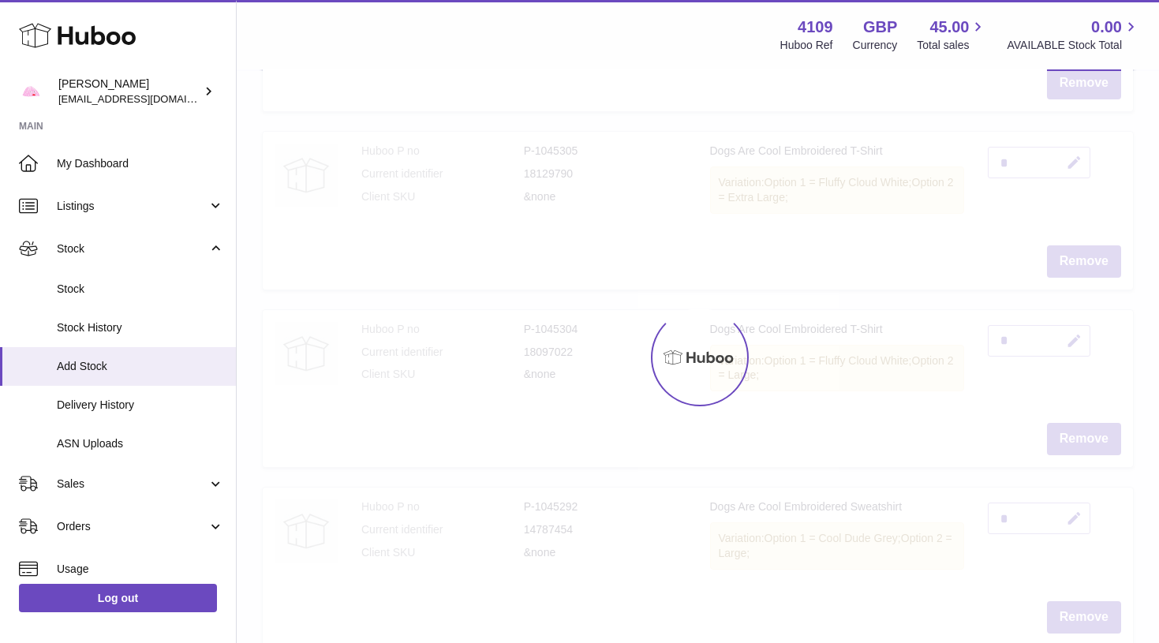
scroll to position [71, 0]
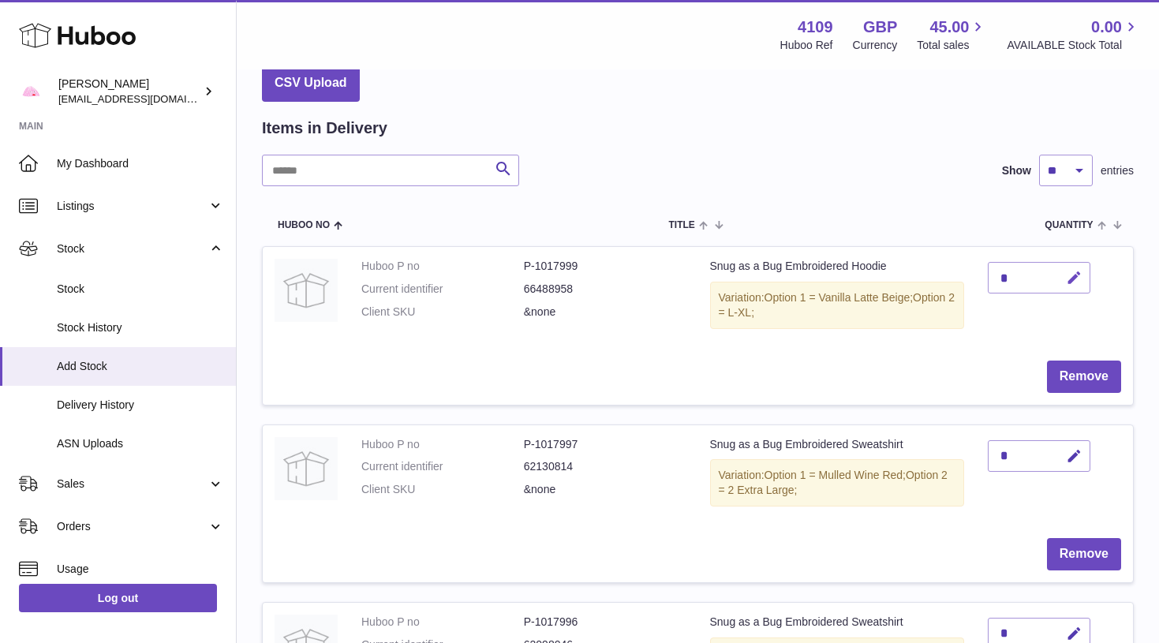
click at [1074, 275] on icon "button" at bounding box center [1074, 278] width 17 height 17
type input "*"
click at [1072, 276] on button "submit" at bounding box center [1072, 277] width 30 height 25
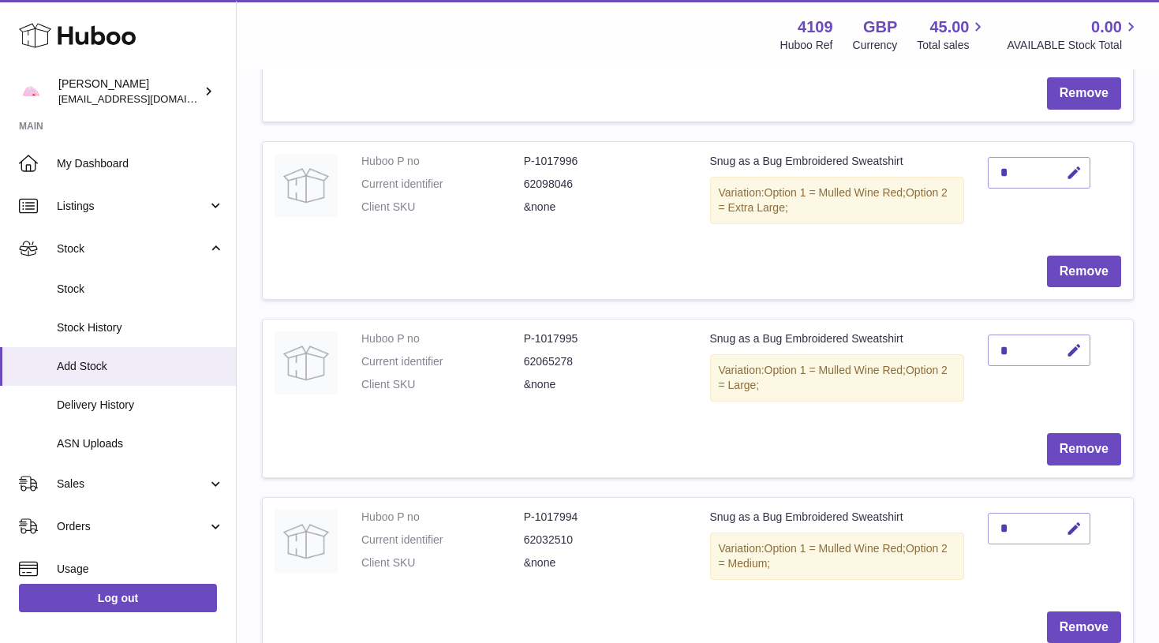
scroll to position [534, 0]
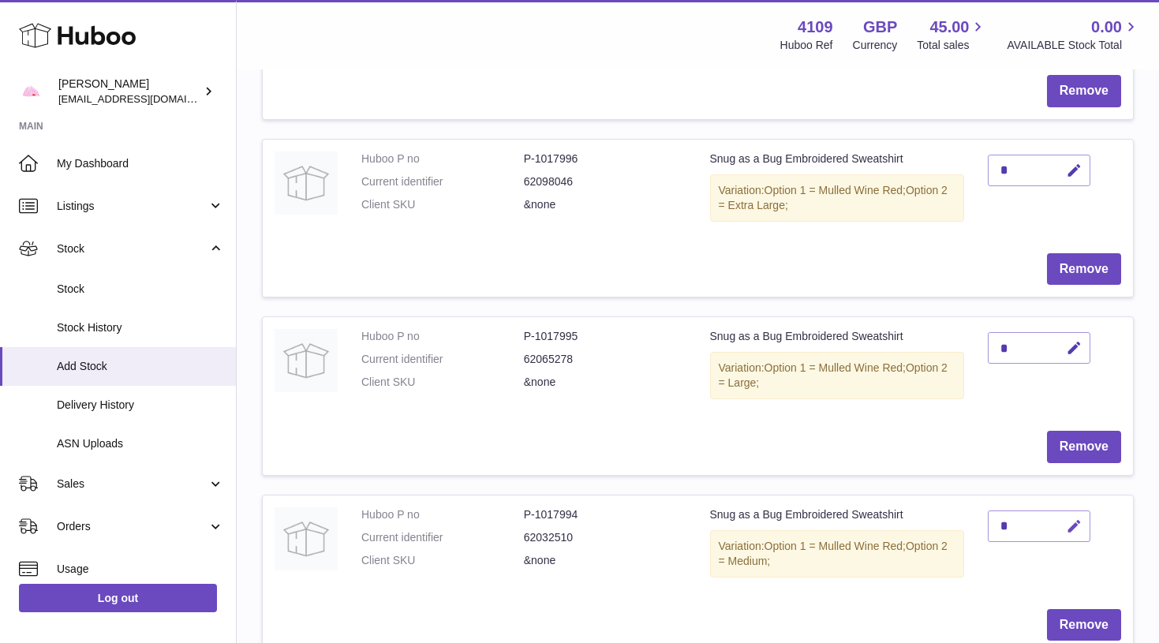
click at [1077, 518] on icon "button" at bounding box center [1074, 526] width 17 height 17
type input "*"
click at [1072, 513] on button "submit" at bounding box center [1072, 525] width 30 height 25
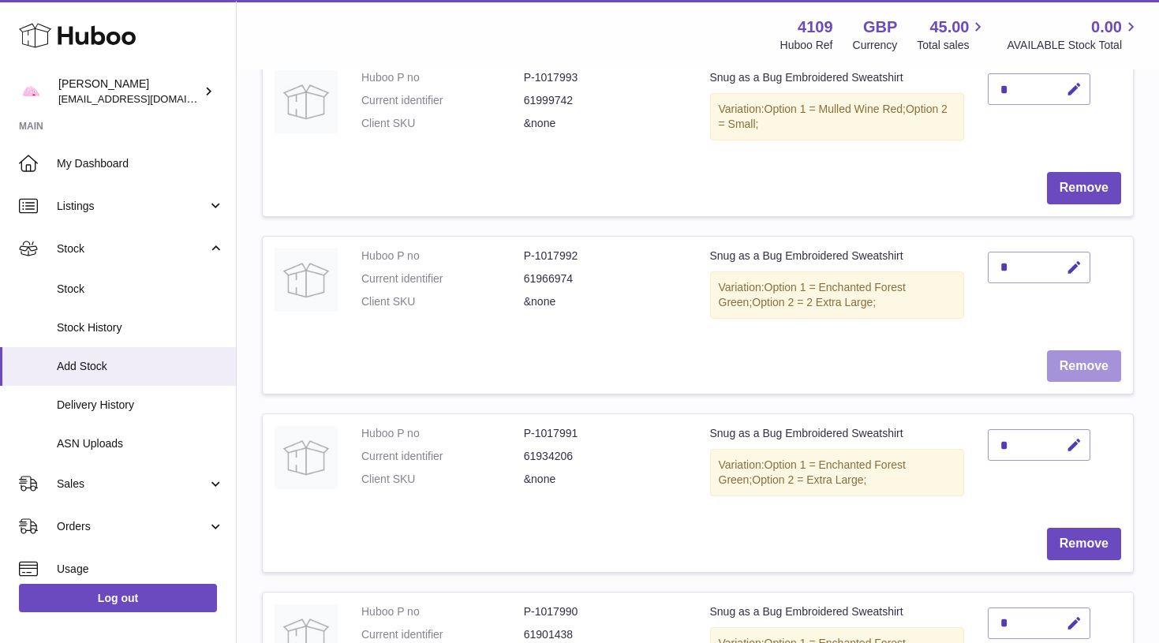
scroll to position [1170, 0]
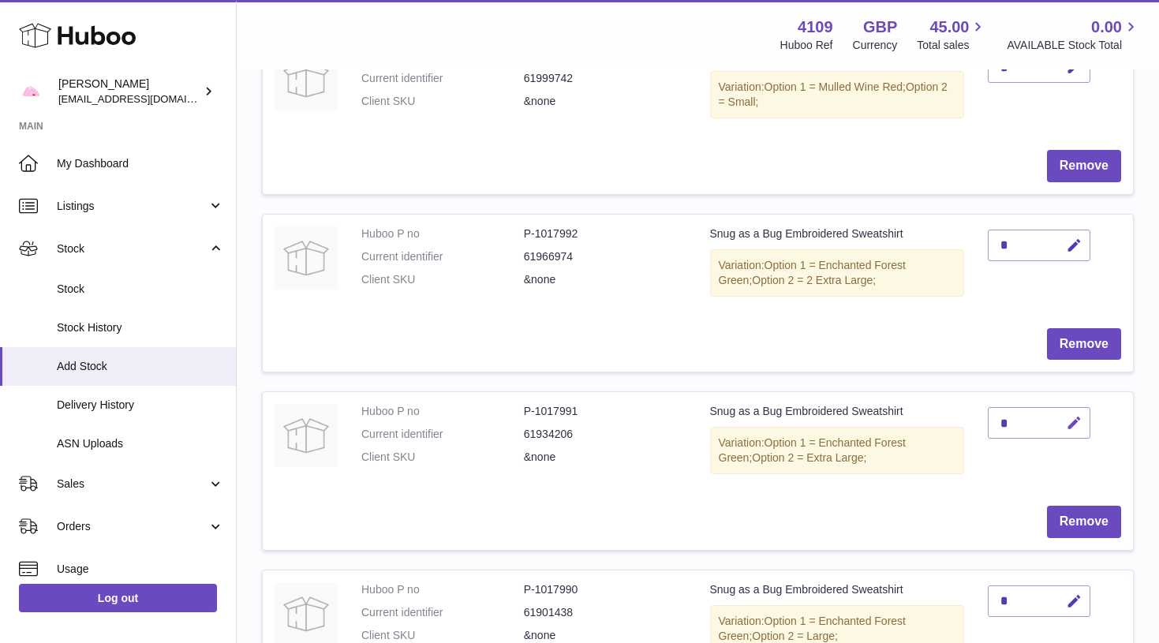
click at [1073, 415] on icon "button" at bounding box center [1074, 423] width 17 height 17
type input "*"
click at [1072, 410] on button "submit" at bounding box center [1072, 422] width 30 height 25
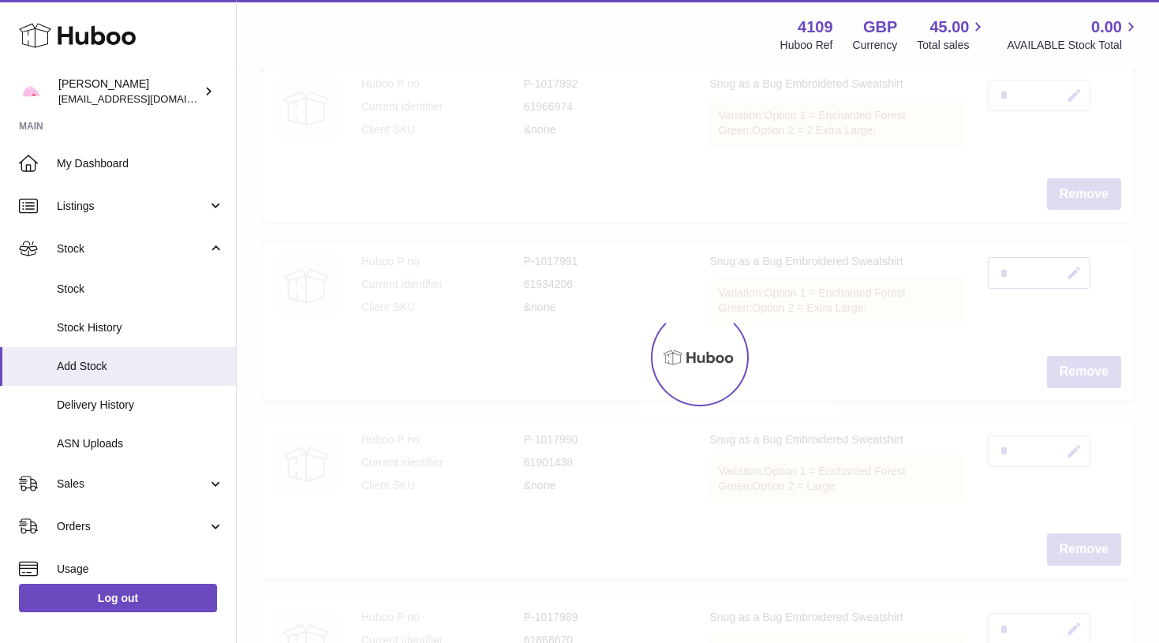
scroll to position [1325, 0]
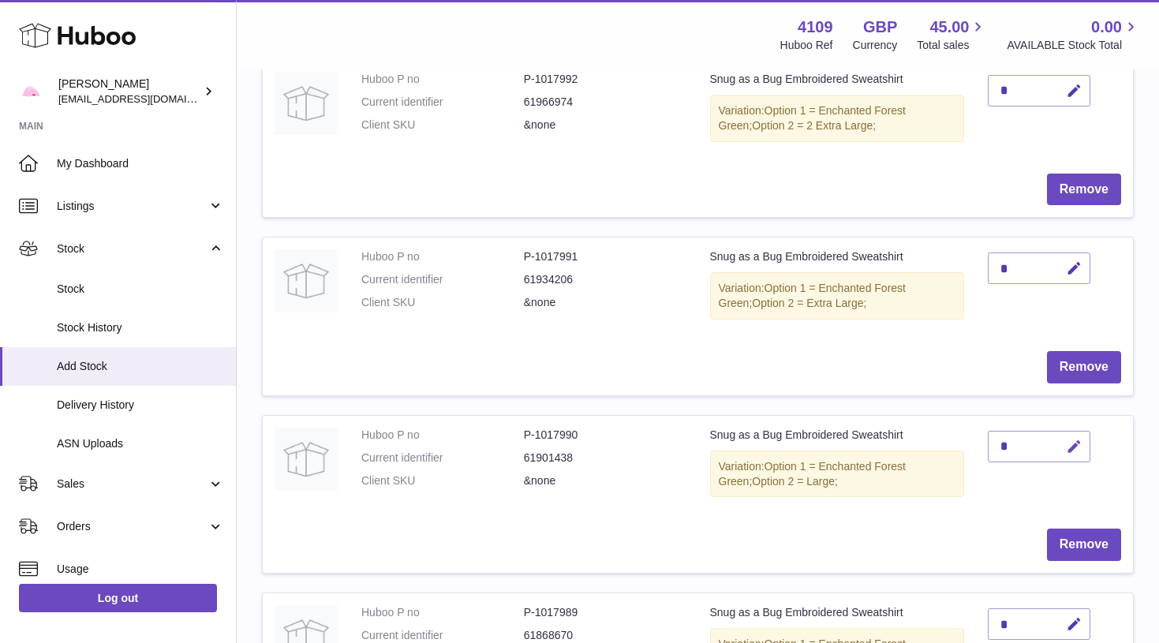
click at [1077, 439] on icon "button" at bounding box center [1074, 447] width 17 height 17
type input "*"
click at [1072, 459] on button "submit" at bounding box center [1072, 471] width 30 height 25
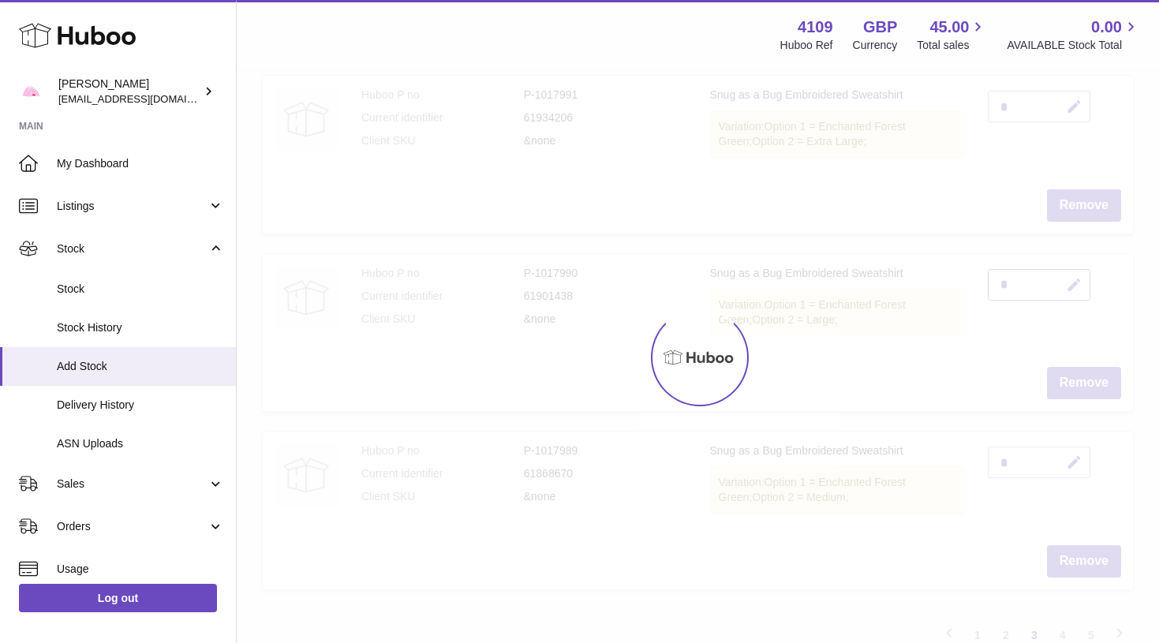
scroll to position [1487, 0]
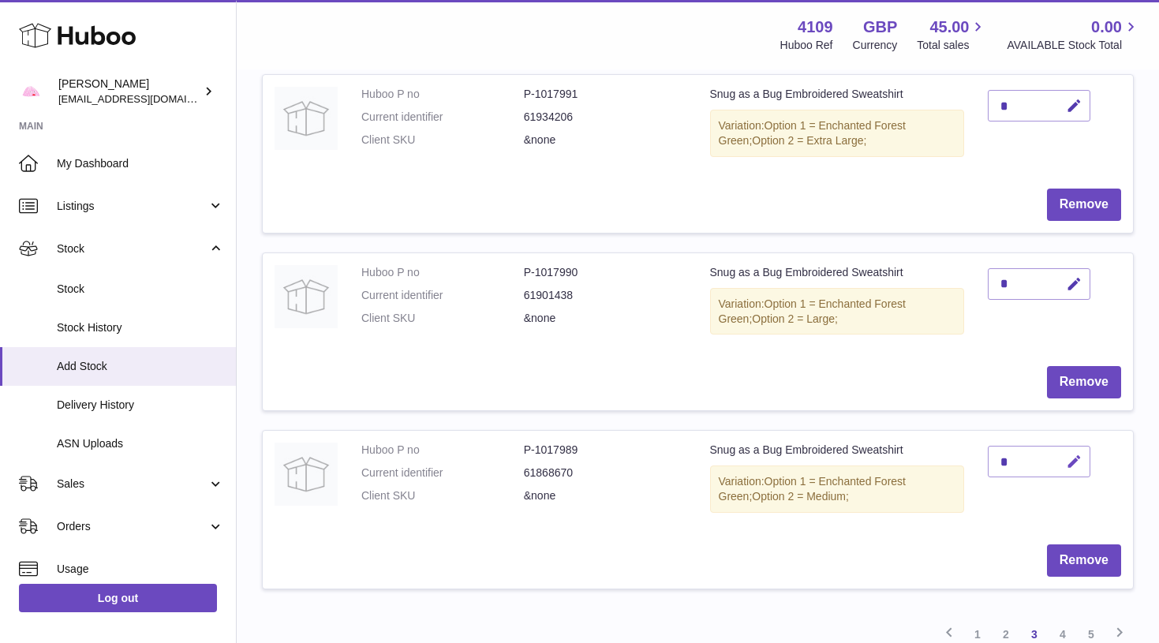
click at [1075, 453] on icon "button" at bounding box center [1074, 461] width 17 height 17
type input "*"
click at [1072, 475] on button "submit" at bounding box center [1072, 487] width 30 height 25
click at [1066, 620] on link "4" at bounding box center [1062, 634] width 28 height 28
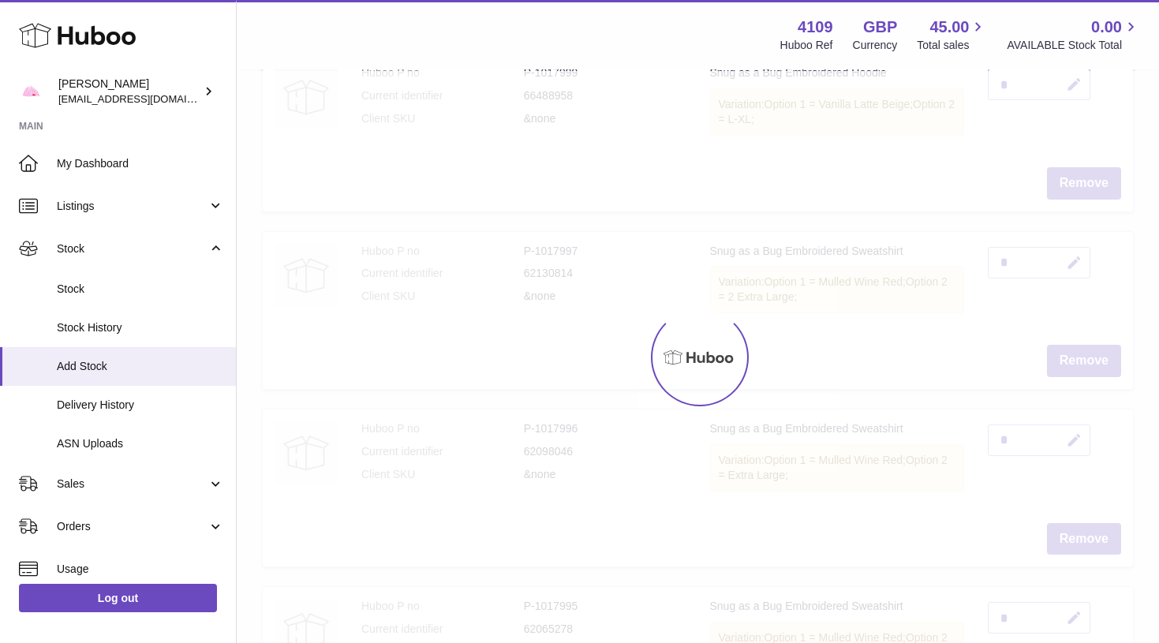
scroll to position [71, 0]
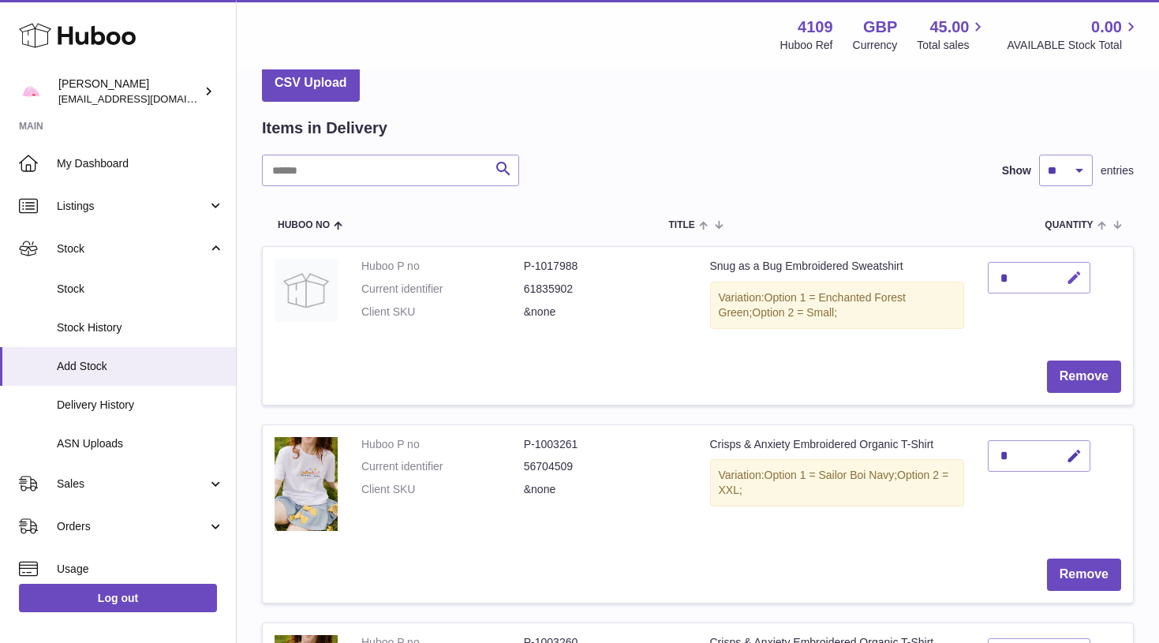
click at [1077, 270] on icon "button" at bounding box center [1074, 278] width 17 height 17
type input "*"
click at [1072, 276] on button "submit" at bounding box center [1072, 277] width 30 height 25
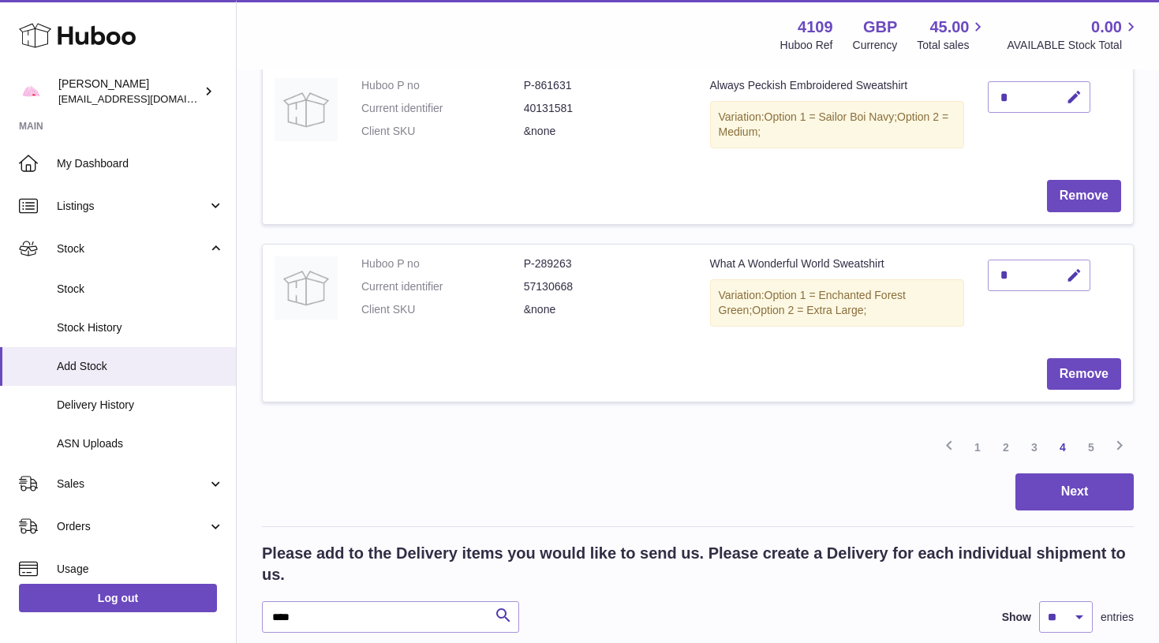
scroll to position [1771, 0]
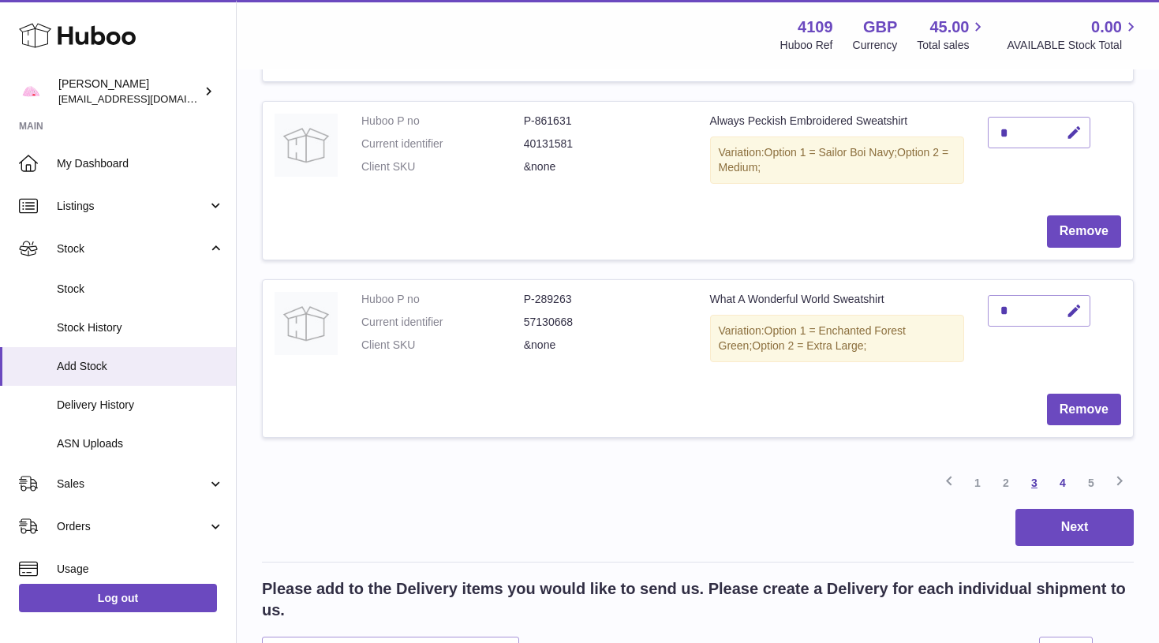
click at [1036, 468] on link "3" at bounding box center [1034, 482] width 28 height 28
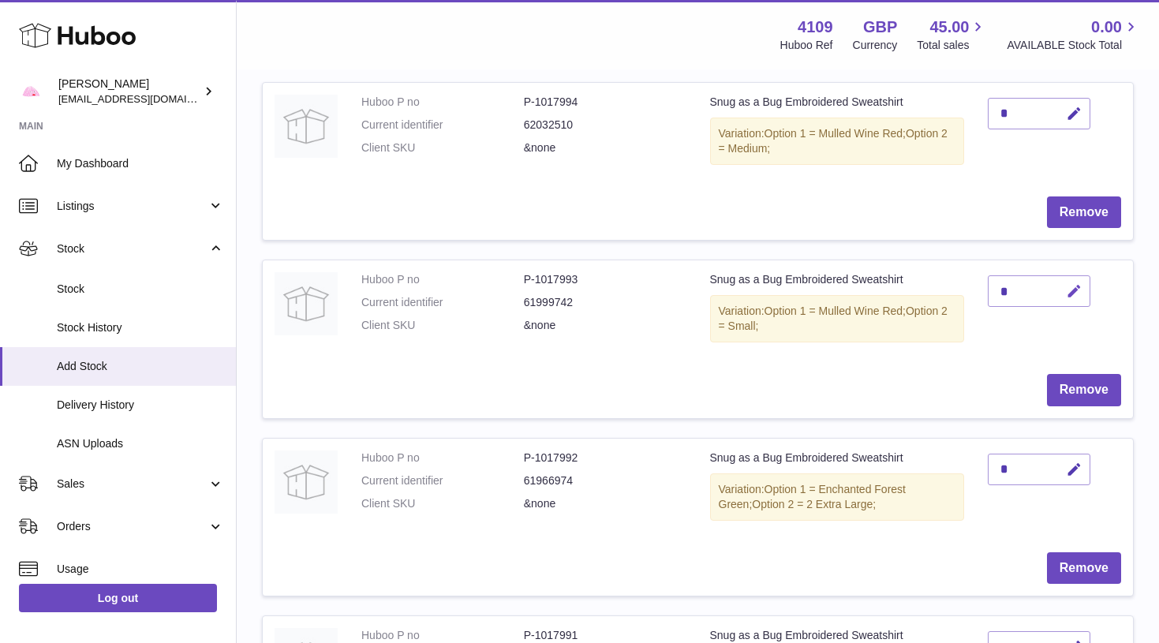
scroll to position [948, 0]
click at [1077, 460] on icon "button" at bounding box center [1074, 468] width 17 height 17
type input "*"
click at [1072, 455] on button "submit" at bounding box center [1072, 467] width 30 height 25
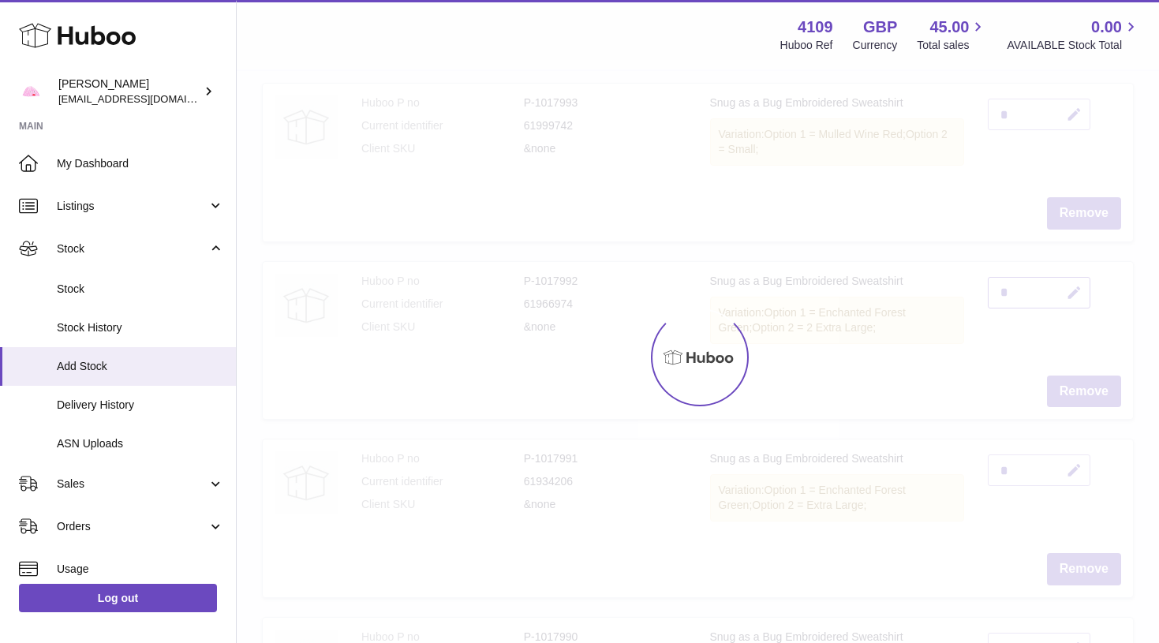
scroll to position [1129, 0]
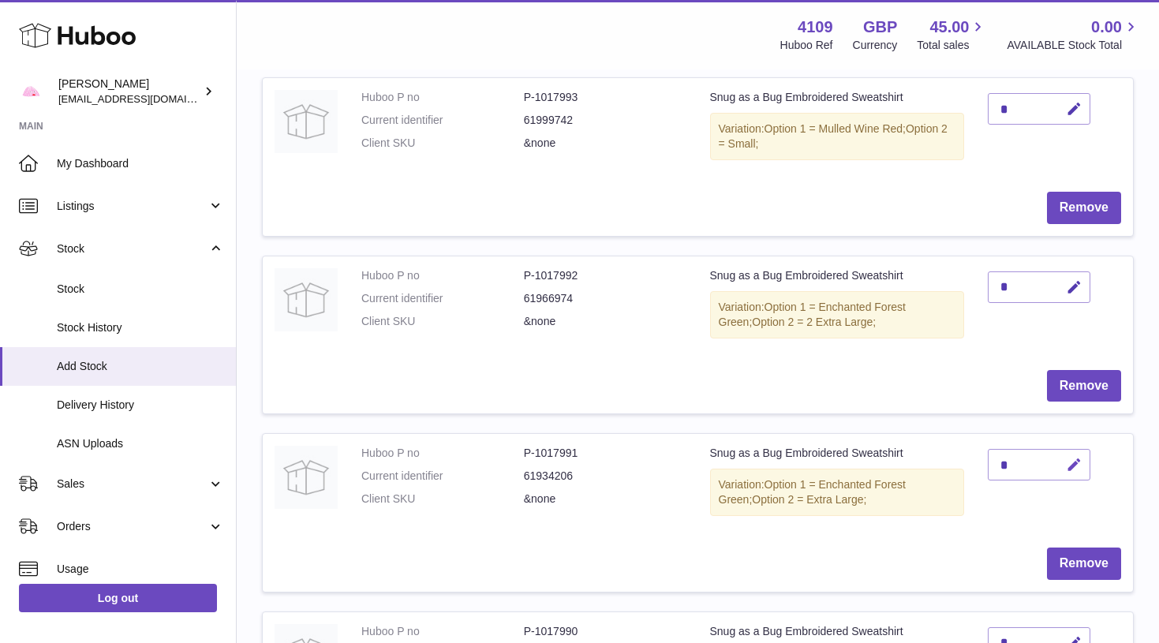
click at [1077, 457] on icon "button" at bounding box center [1074, 465] width 17 height 17
type input "*"
click at [1072, 452] on button "submit" at bounding box center [1072, 464] width 30 height 25
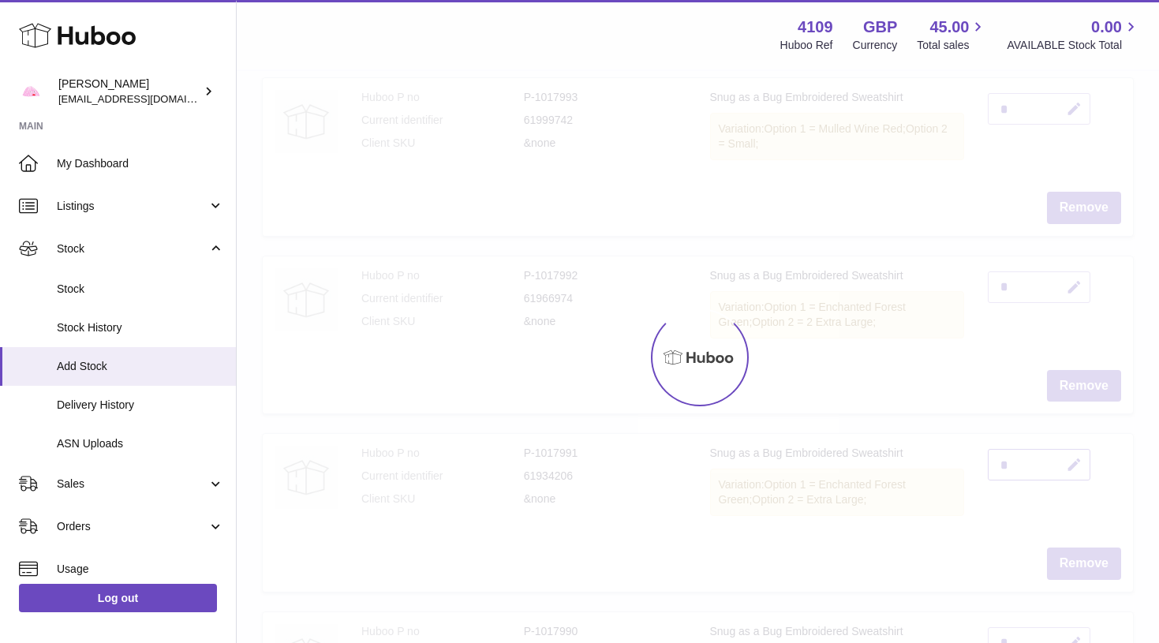
scroll to position [1317, 0]
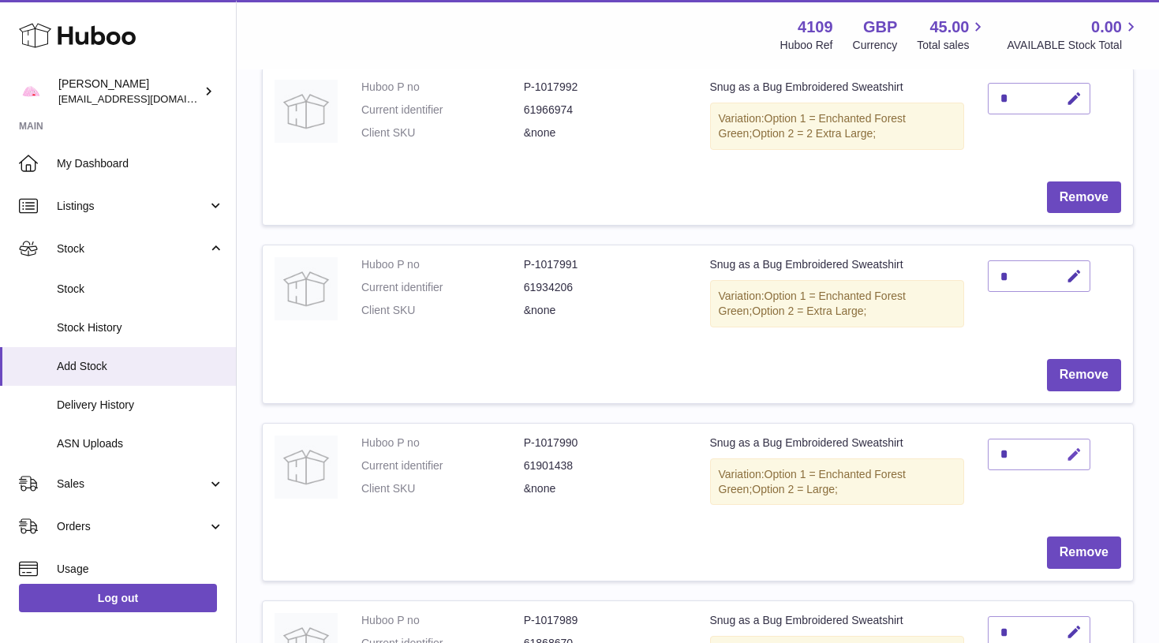
click at [1076, 446] on icon "button" at bounding box center [1074, 454] width 17 height 17
type input "*"
click at [1072, 467] on button "submit" at bounding box center [1072, 479] width 30 height 25
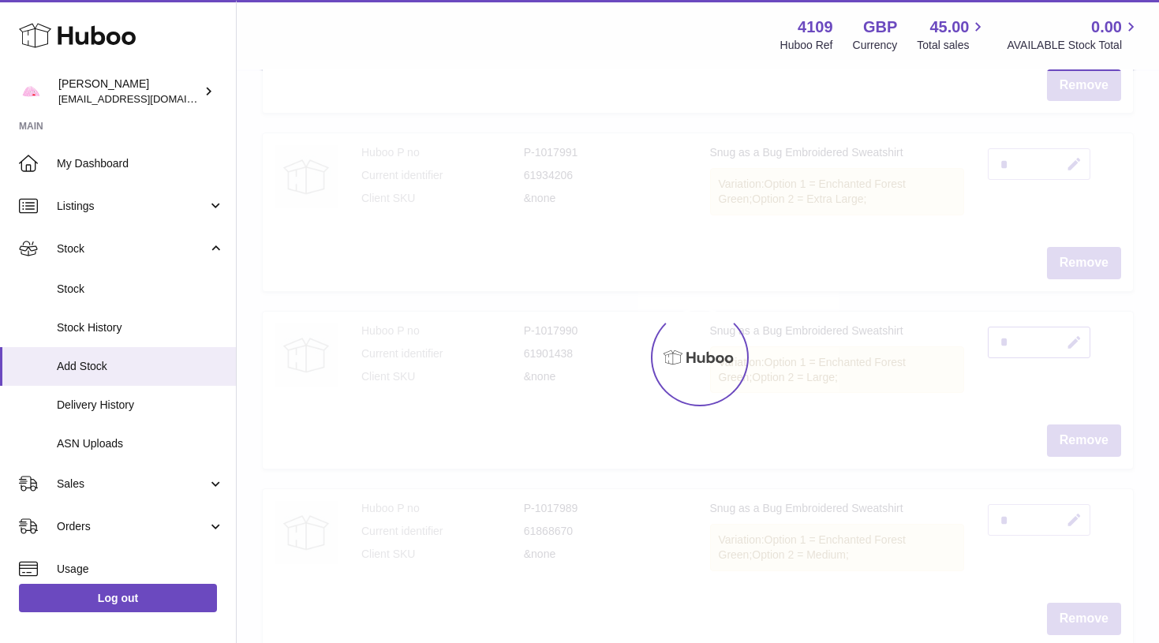
scroll to position [1431, 0]
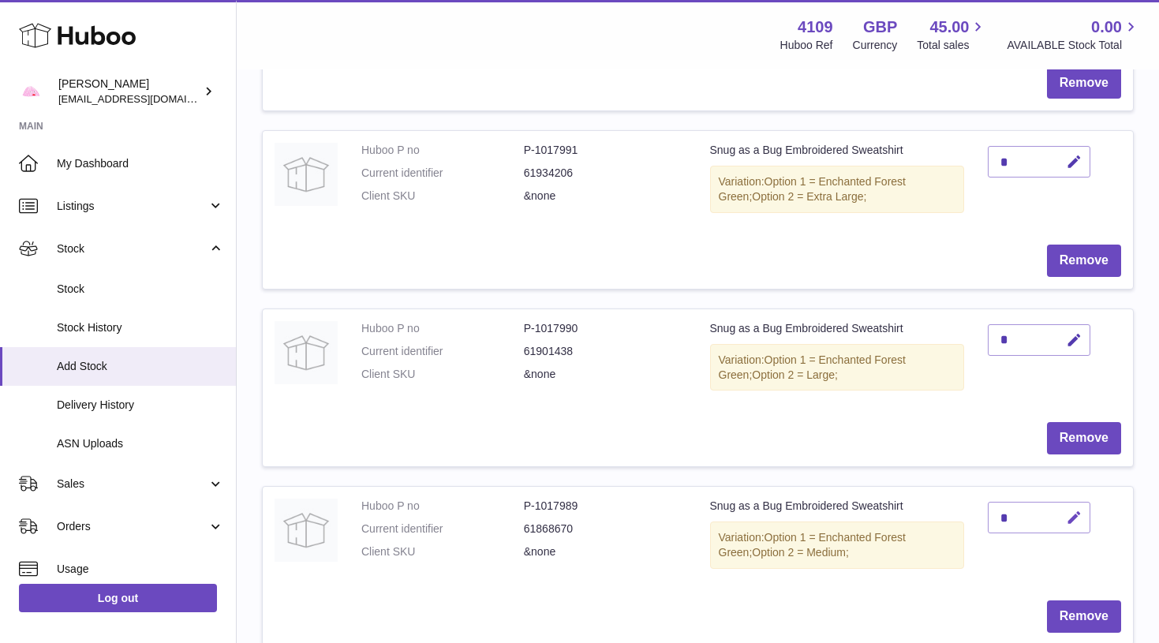
click at [1075, 509] on icon "button" at bounding box center [1074, 517] width 17 height 17
type input "*"
click at [1072, 531] on button "submit" at bounding box center [1072, 543] width 30 height 25
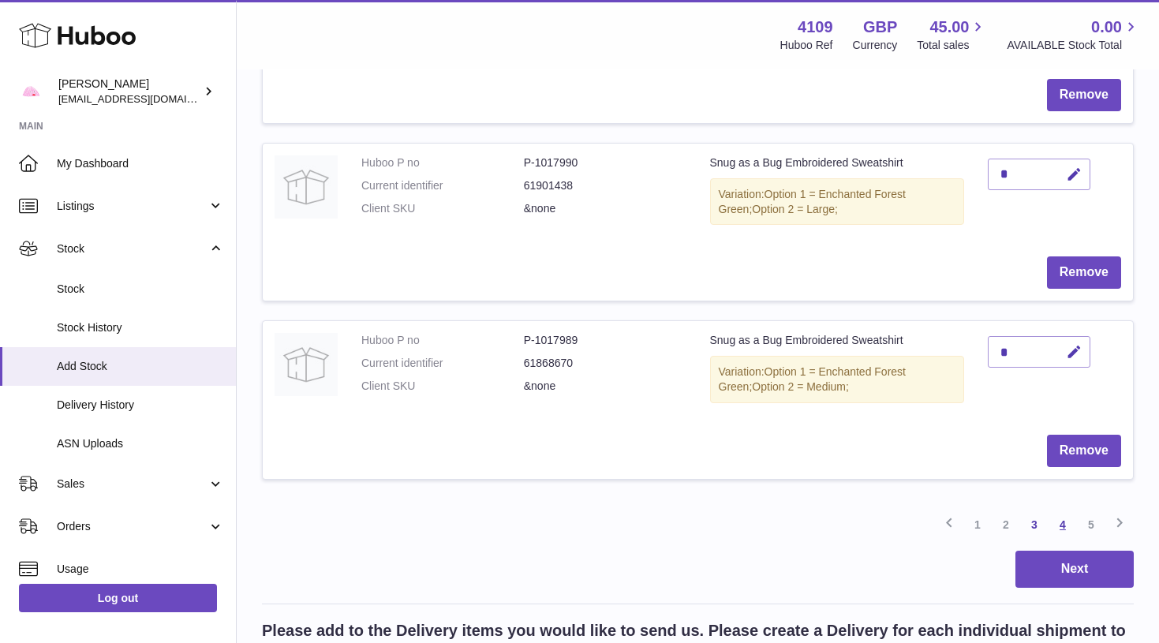
click at [1061, 510] on link "4" at bounding box center [1062, 524] width 28 height 28
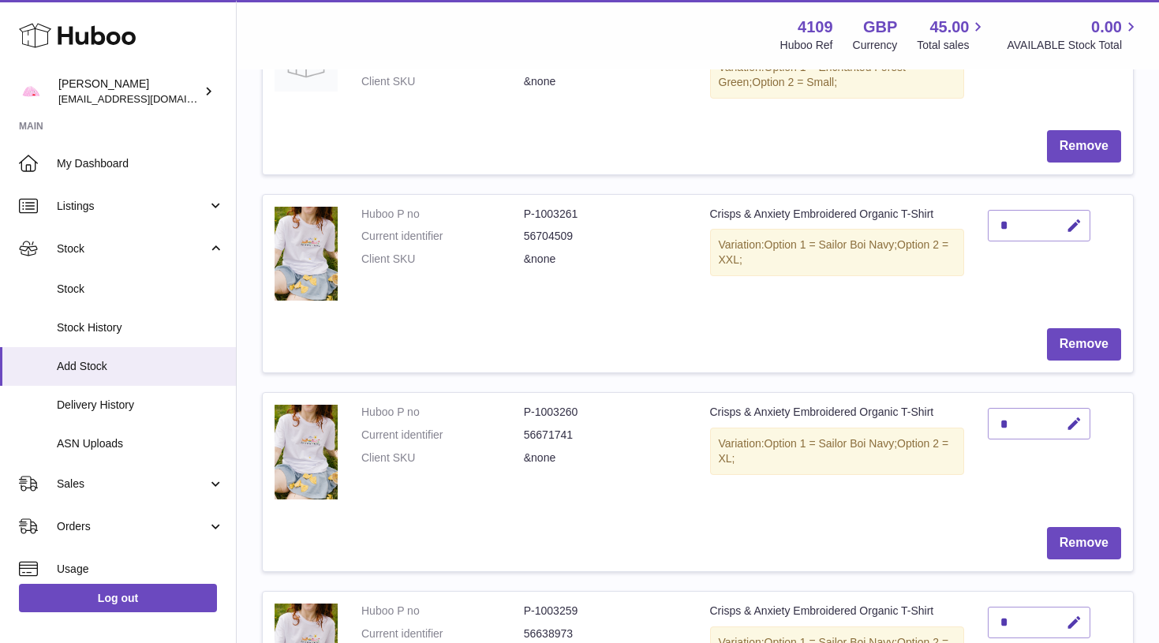
scroll to position [304, 0]
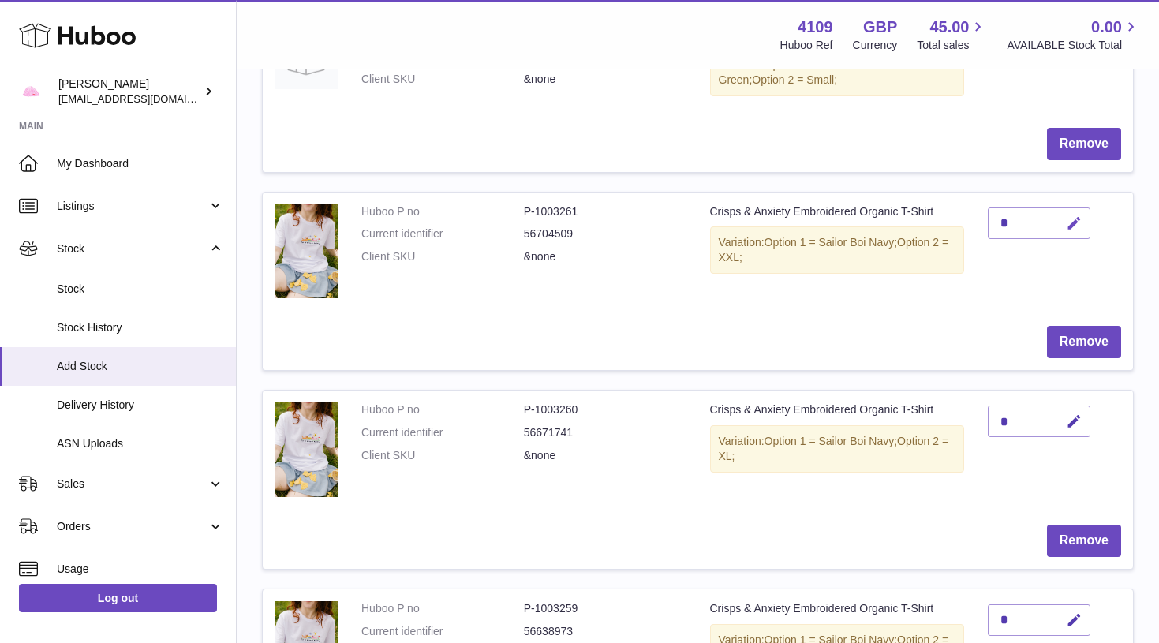
click at [1080, 221] on icon "button" at bounding box center [1074, 223] width 17 height 17
type input "*"
click at [1072, 236] on button "submit" at bounding box center [1072, 248] width 30 height 25
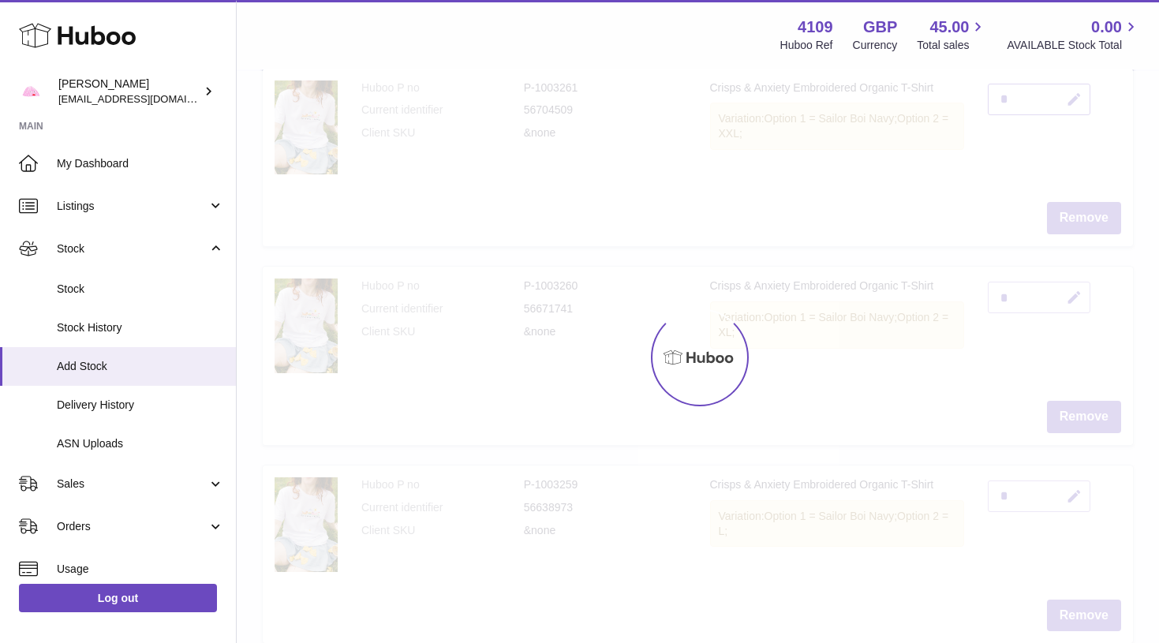
scroll to position [429, 0]
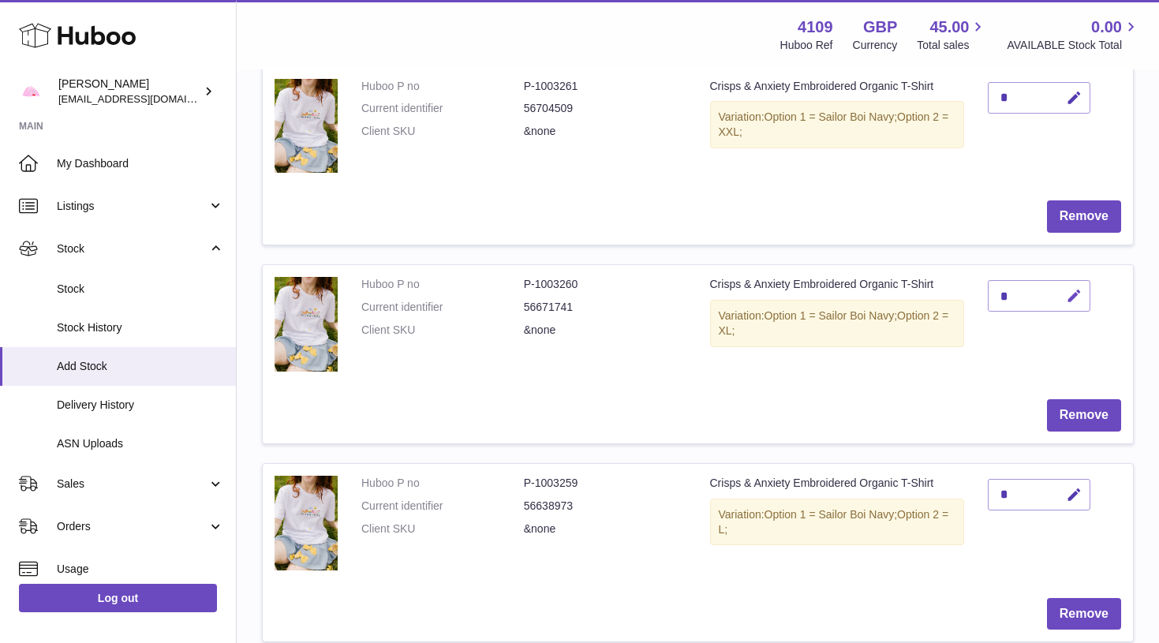
click at [1076, 288] on icon "button" at bounding box center [1074, 296] width 17 height 17
type input "*"
click at [1072, 290] on button "submit" at bounding box center [1072, 295] width 30 height 25
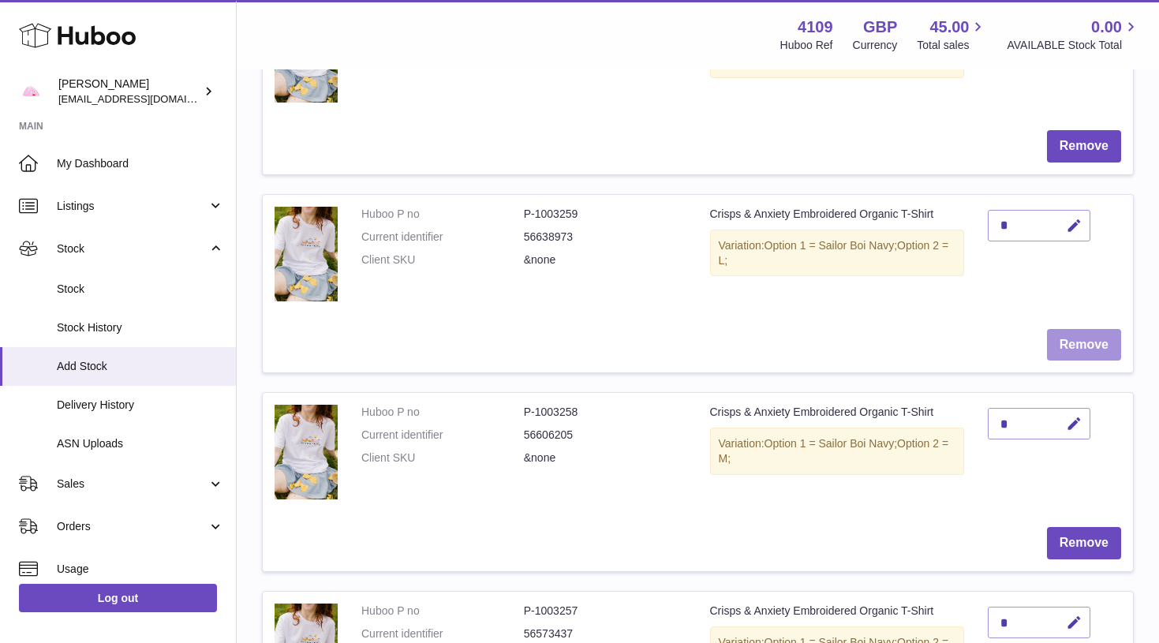
scroll to position [699, 0]
click at [1081, 420] on icon "button" at bounding box center [1074, 423] width 17 height 17
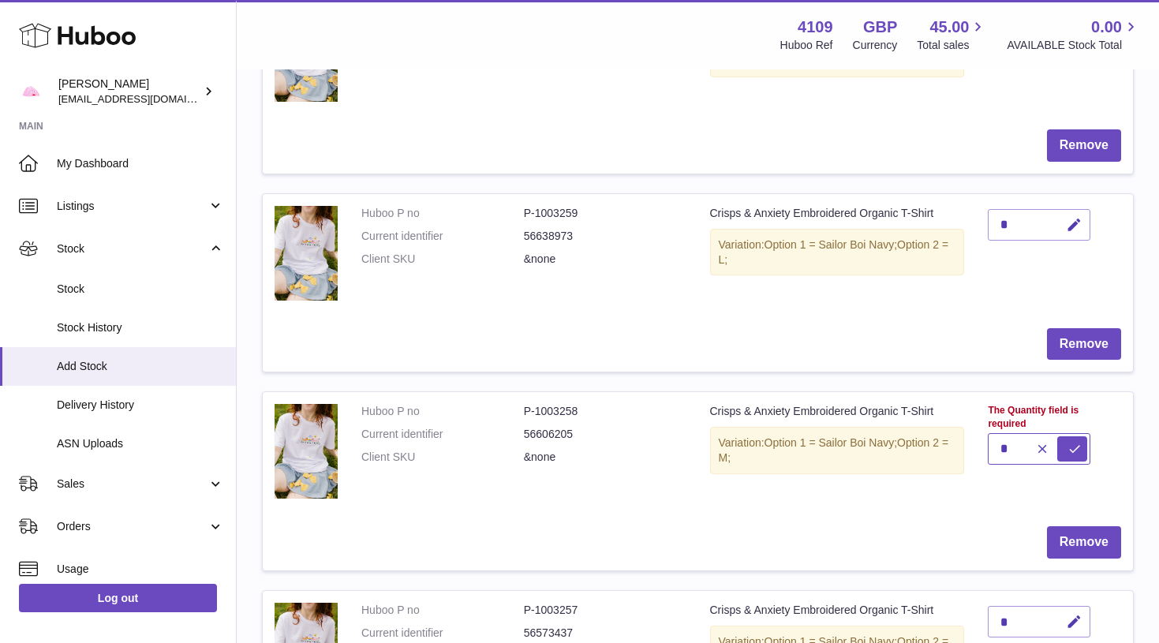
type input "*"
click at [1072, 436] on button "submit" at bounding box center [1072, 448] width 30 height 25
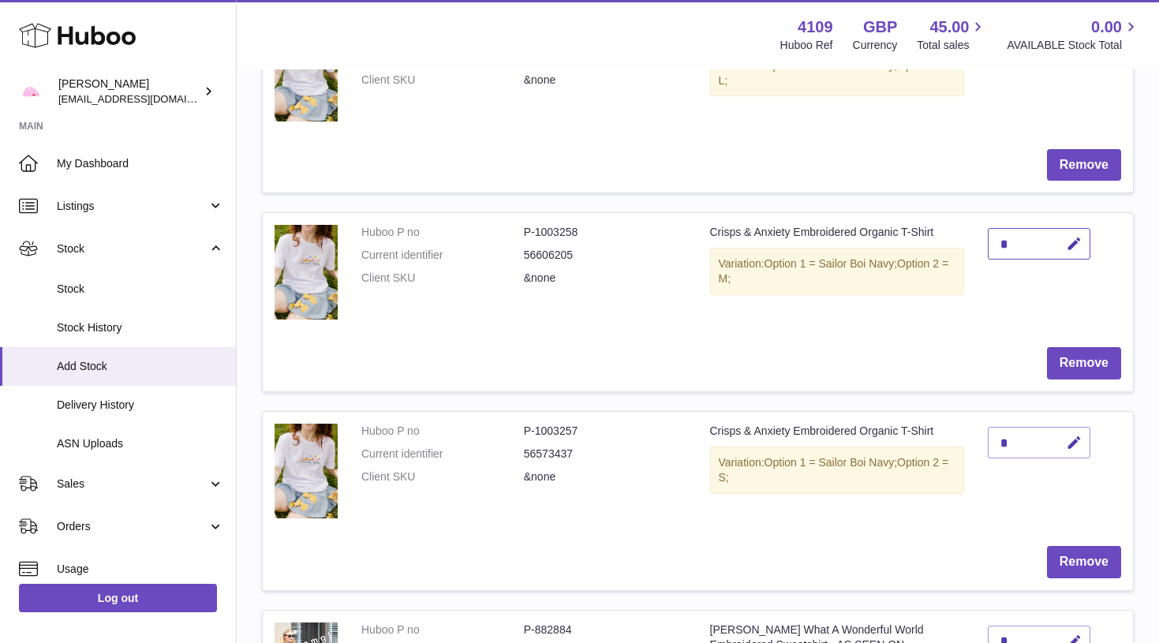
scroll to position [879, 0]
click at [1080, 435] on icon "button" at bounding box center [1074, 442] width 17 height 17
type input "*"
click at [1072, 432] on button "submit" at bounding box center [1072, 441] width 30 height 25
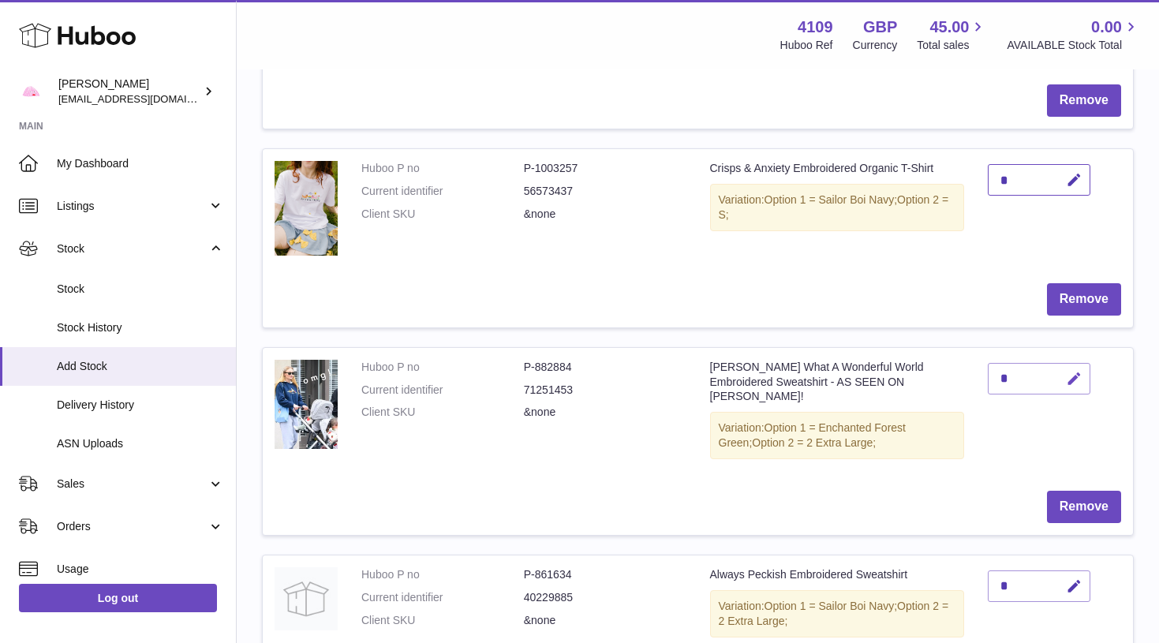
scroll to position [1141, 0]
click at [1074, 370] on icon "button" at bounding box center [1074, 378] width 17 height 17
type input "*"
click at [1072, 367] on button "submit" at bounding box center [1072, 377] width 30 height 25
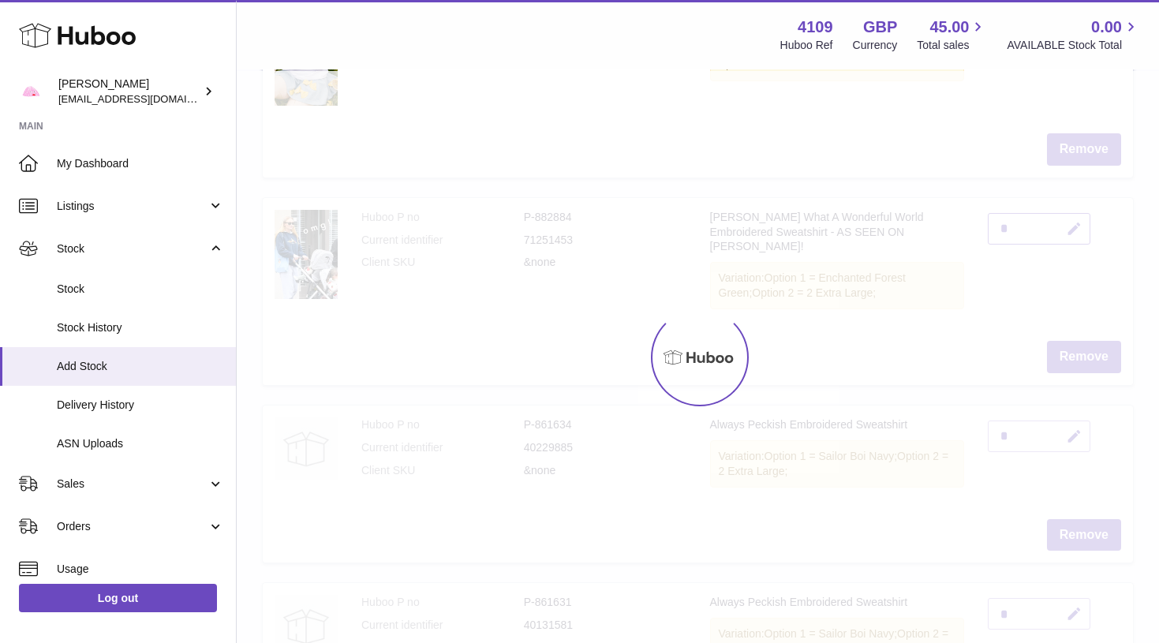
scroll to position [1405, 0]
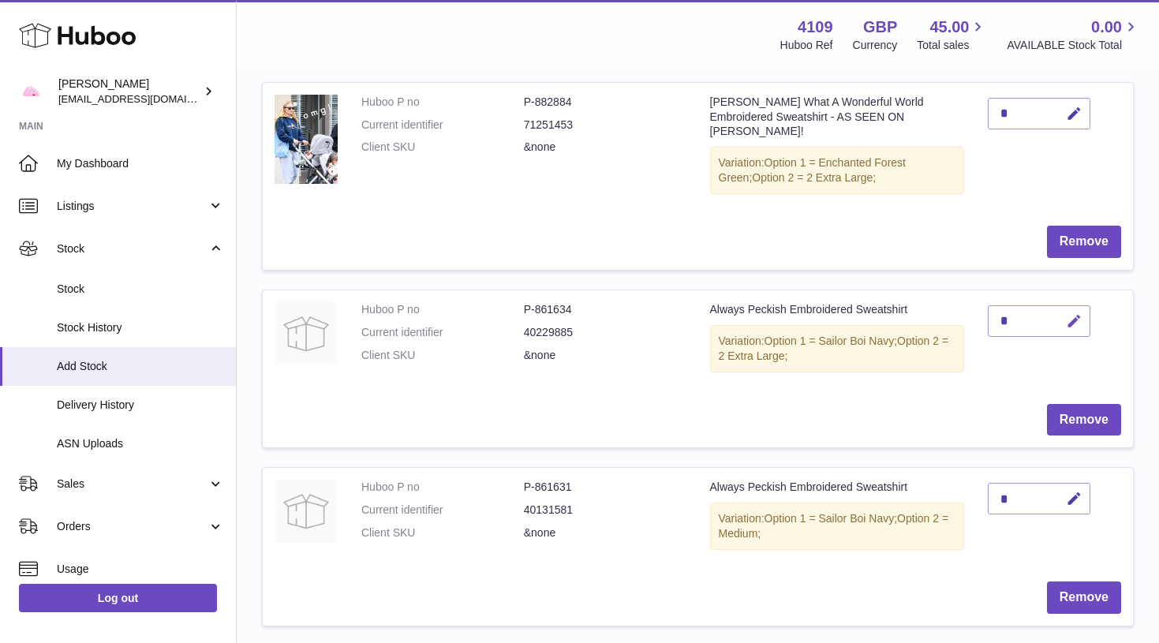
click at [1077, 313] on icon "button" at bounding box center [1074, 321] width 17 height 17
type input "*"
click at [1072, 334] on button "submit" at bounding box center [1072, 346] width 30 height 25
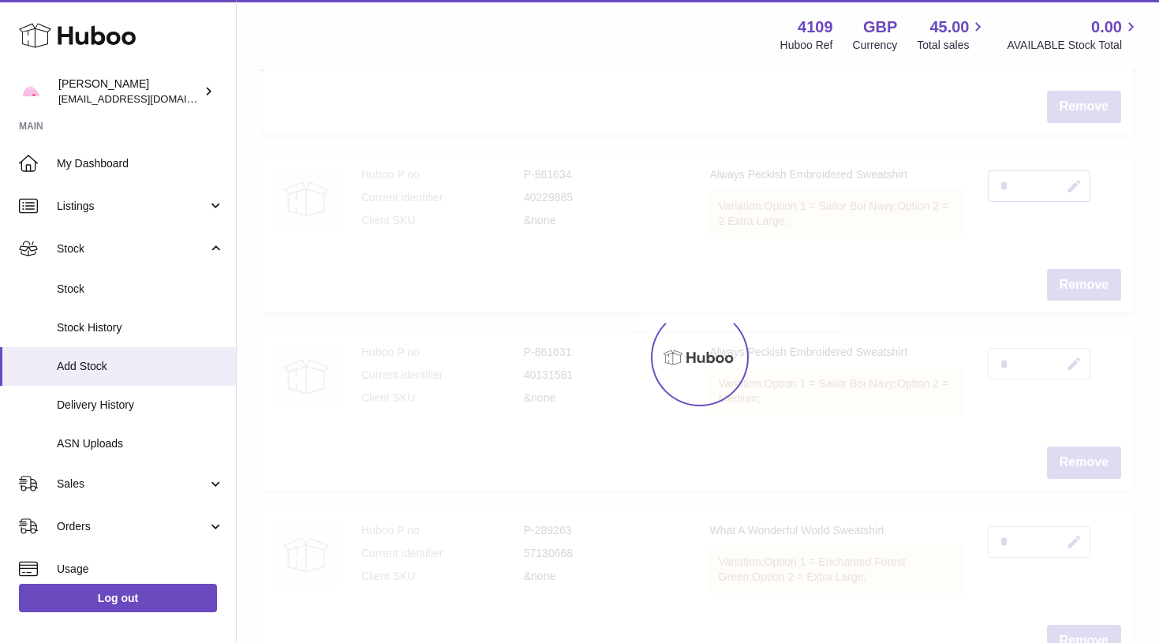
scroll to position [1552, 0]
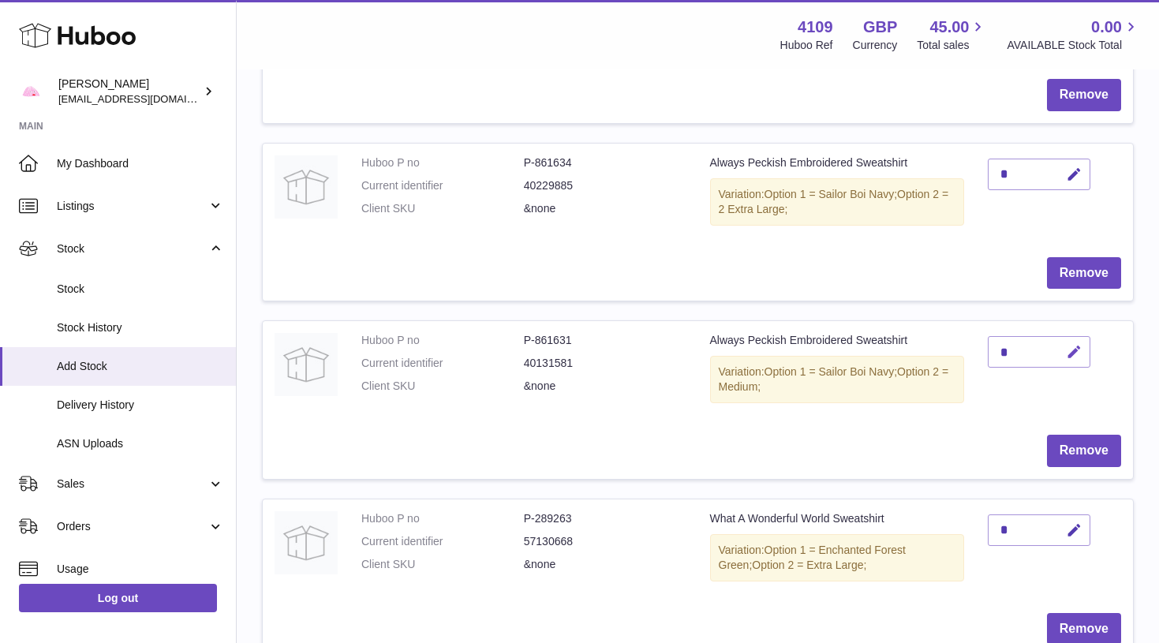
click at [1078, 344] on icon "button" at bounding box center [1074, 352] width 17 height 17
type input "*"
click at [1072, 339] on button "submit" at bounding box center [1072, 351] width 30 height 25
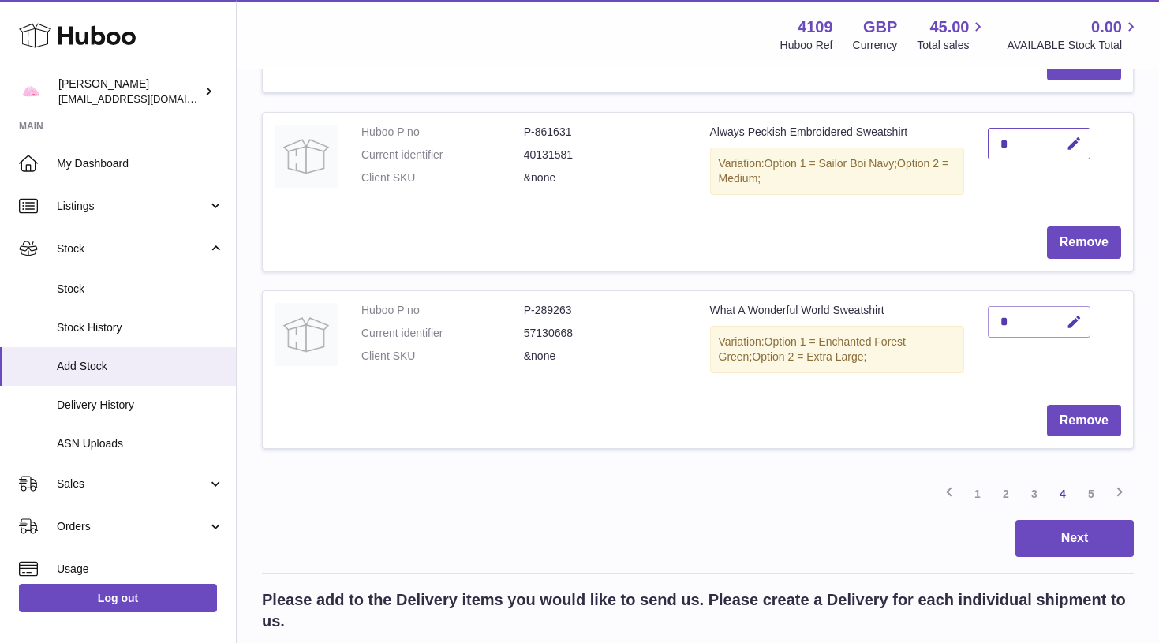
scroll to position [1765, 0]
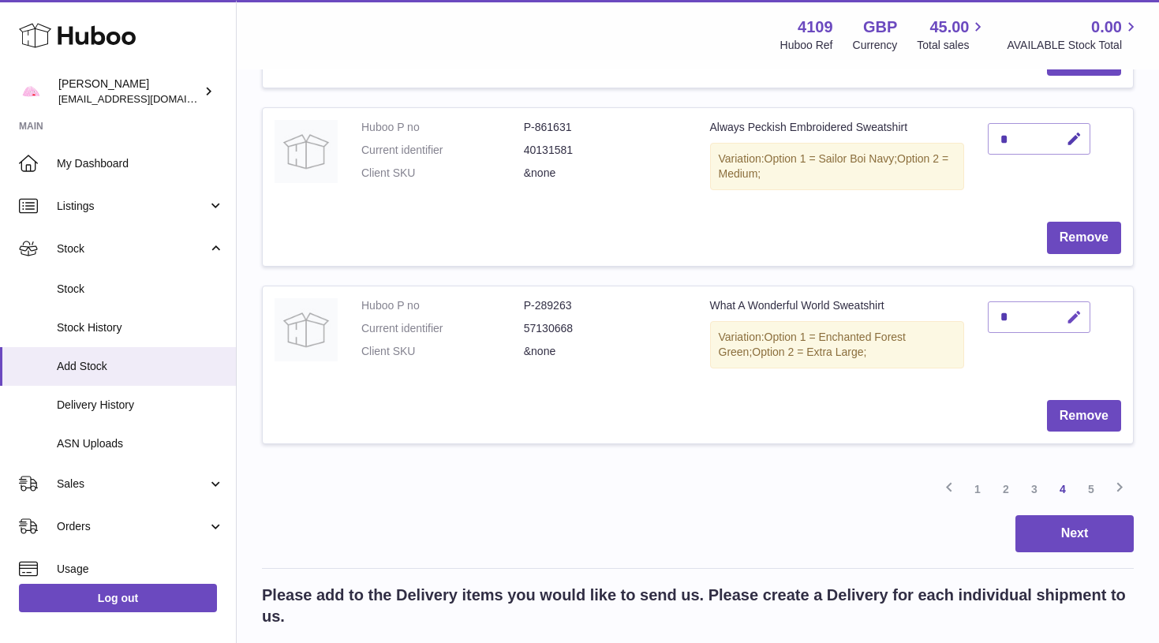
click at [1071, 309] on icon "button" at bounding box center [1074, 317] width 17 height 17
type input "*"
click at [1072, 304] on button "submit" at bounding box center [1072, 316] width 30 height 25
click at [1088, 475] on link "5" at bounding box center [1091, 489] width 28 height 28
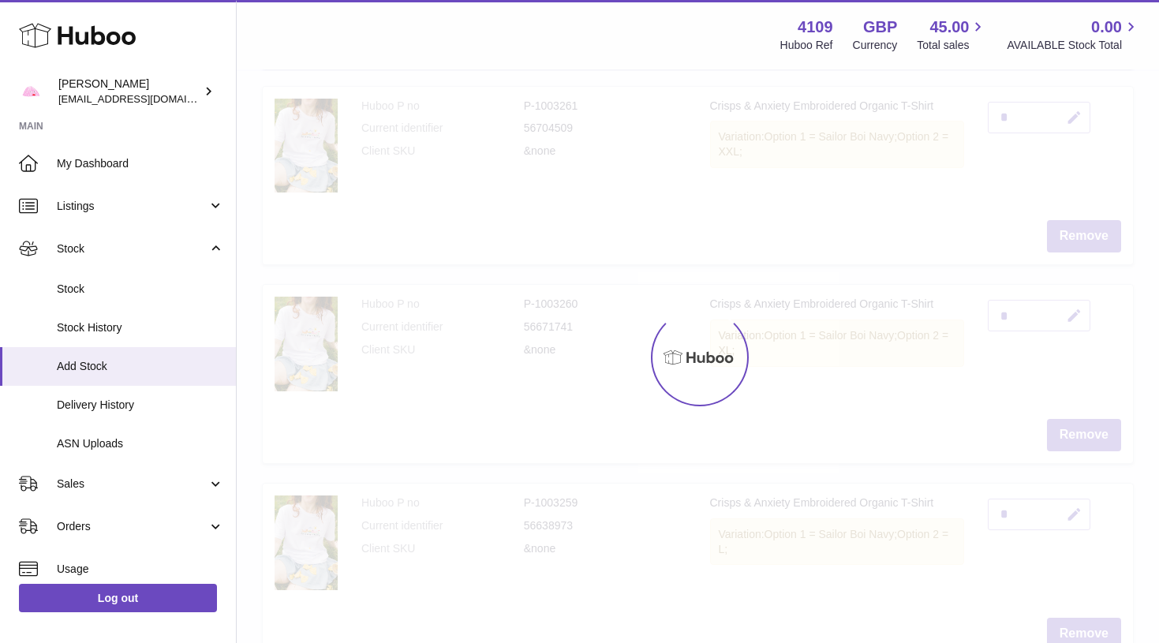
scroll to position [71, 0]
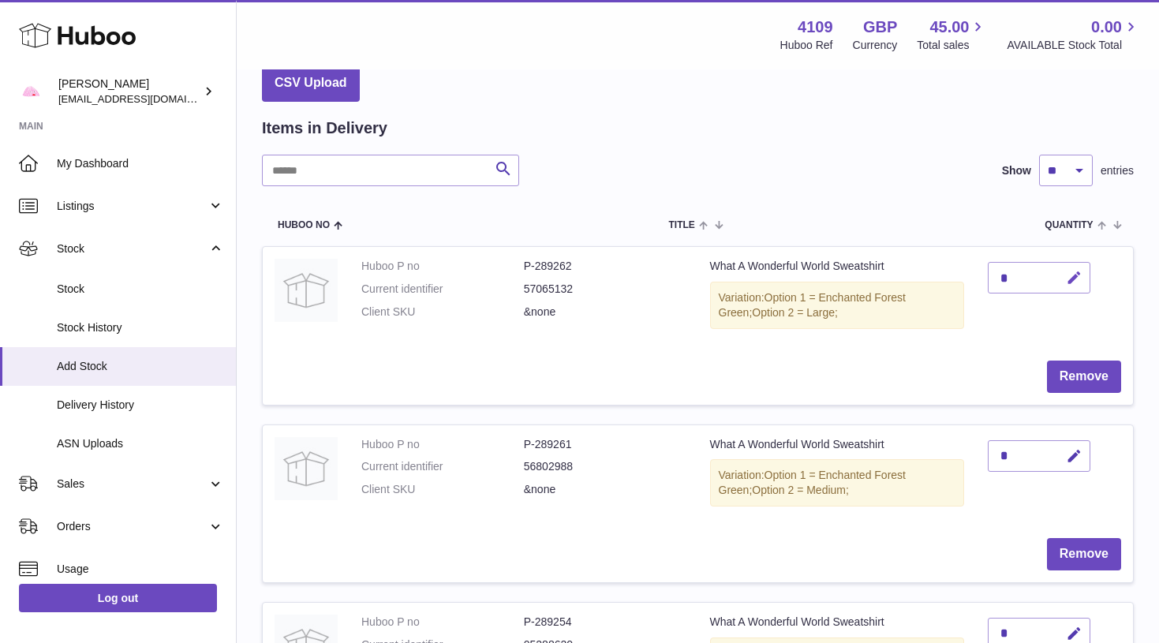
click at [1074, 263] on button "button" at bounding box center [1071, 278] width 37 height 32
type input "*"
click at [1072, 290] on button "submit" at bounding box center [1072, 302] width 30 height 25
click at [1072, 451] on icon "button" at bounding box center [1074, 456] width 17 height 17
type input "*"
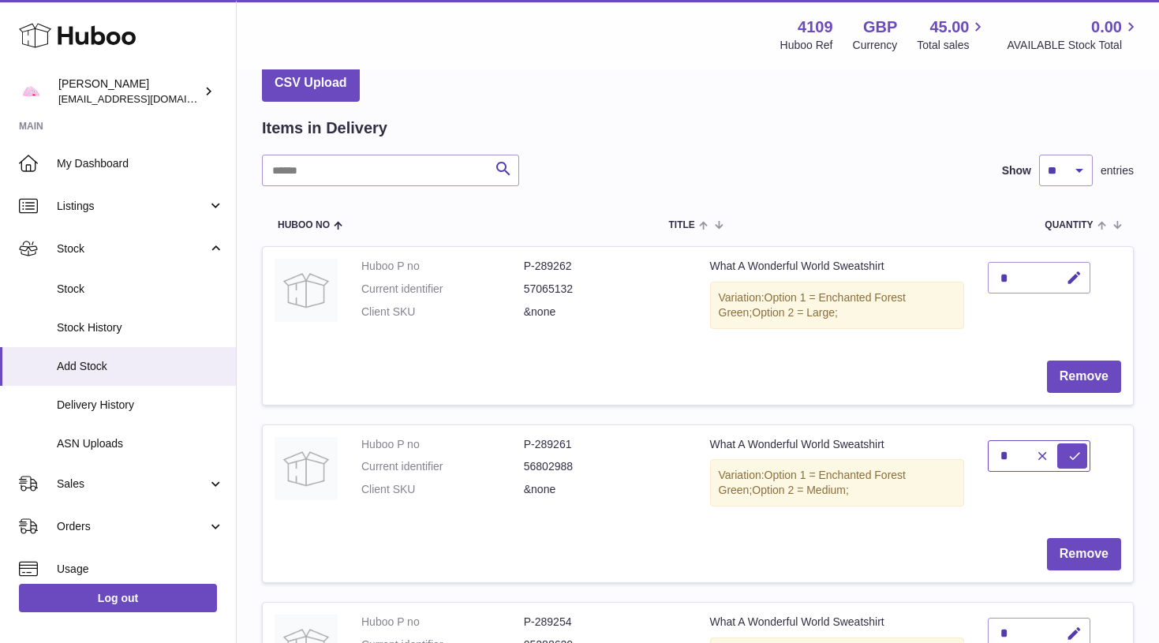
click at [1072, 451] on button "submit" at bounding box center [1072, 455] width 30 height 25
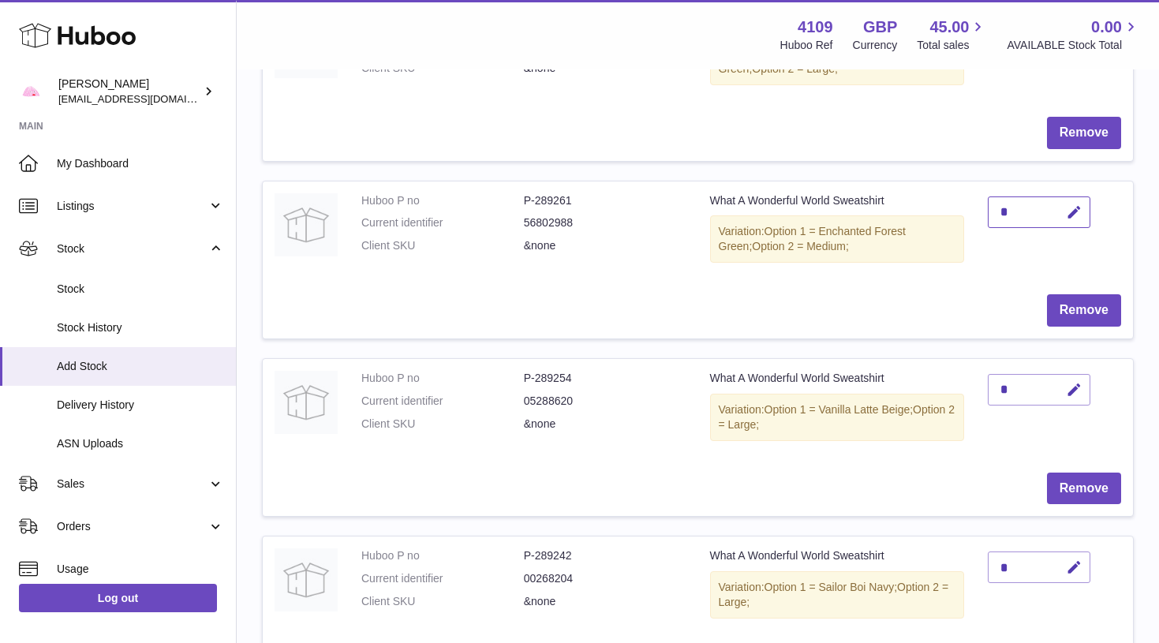
scroll to position [316, 0]
click at [1076, 380] on icon "button" at bounding box center [1074, 388] width 17 height 17
type input "*"
click at [1072, 381] on button "submit" at bounding box center [1072, 387] width 30 height 25
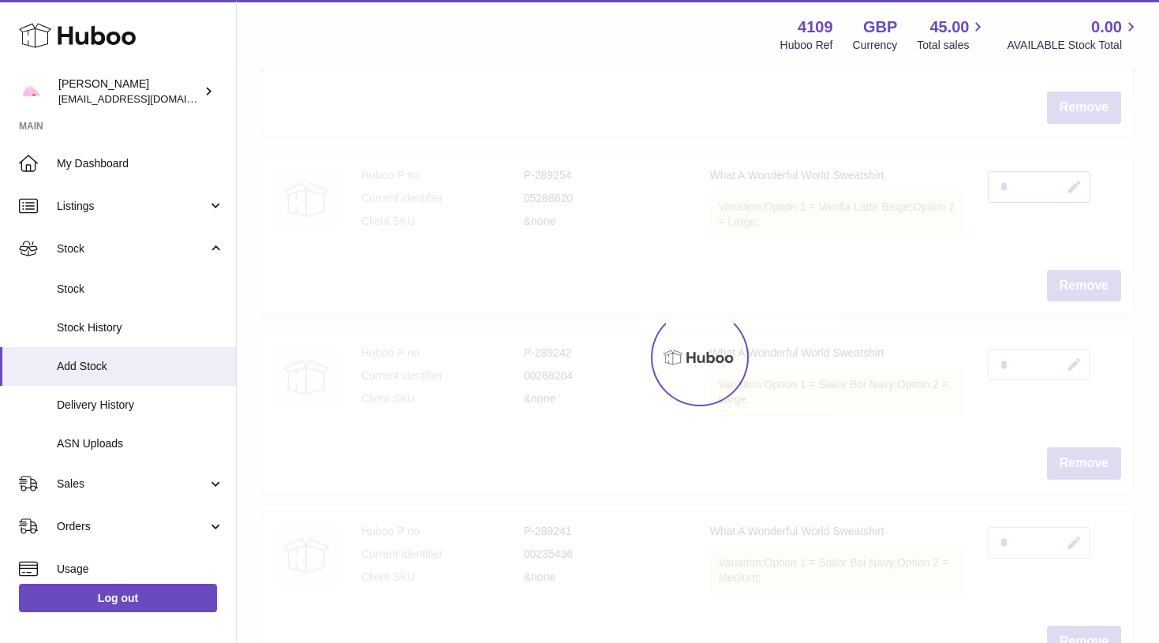
scroll to position [521, 0]
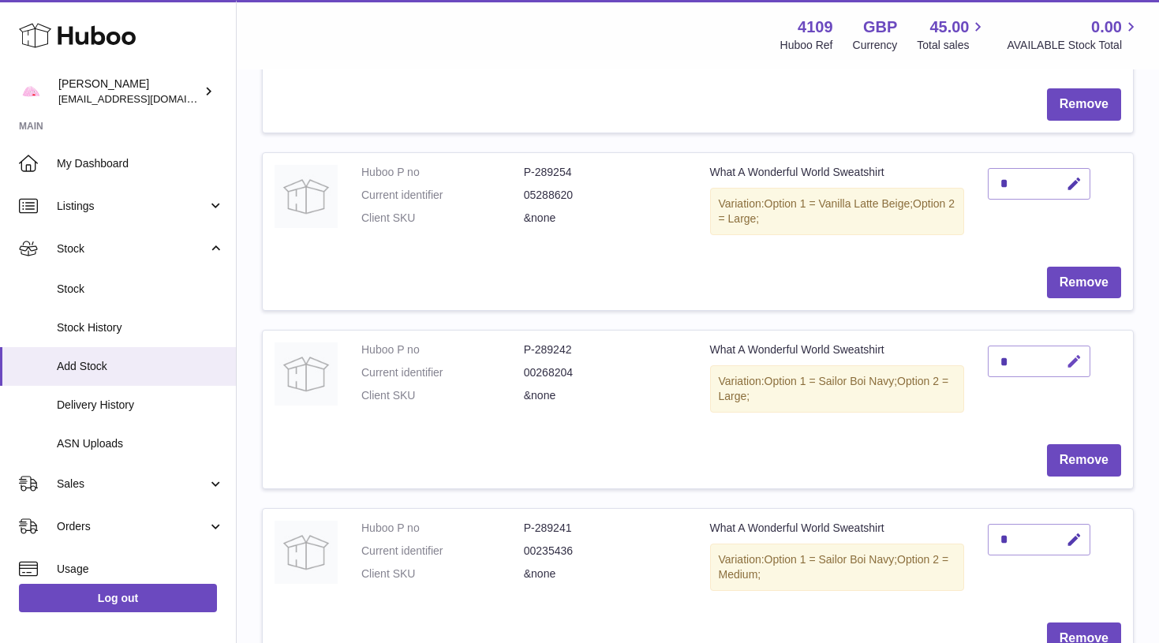
click at [1073, 353] on icon "button" at bounding box center [1074, 361] width 17 height 17
type input "*"
click at [1072, 352] on button "submit" at bounding box center [1072, 361] width 30 height 25
click at [1078, 532] on icon "button" at bounding box center [1074, 540] width 17 height 17
type input "*"
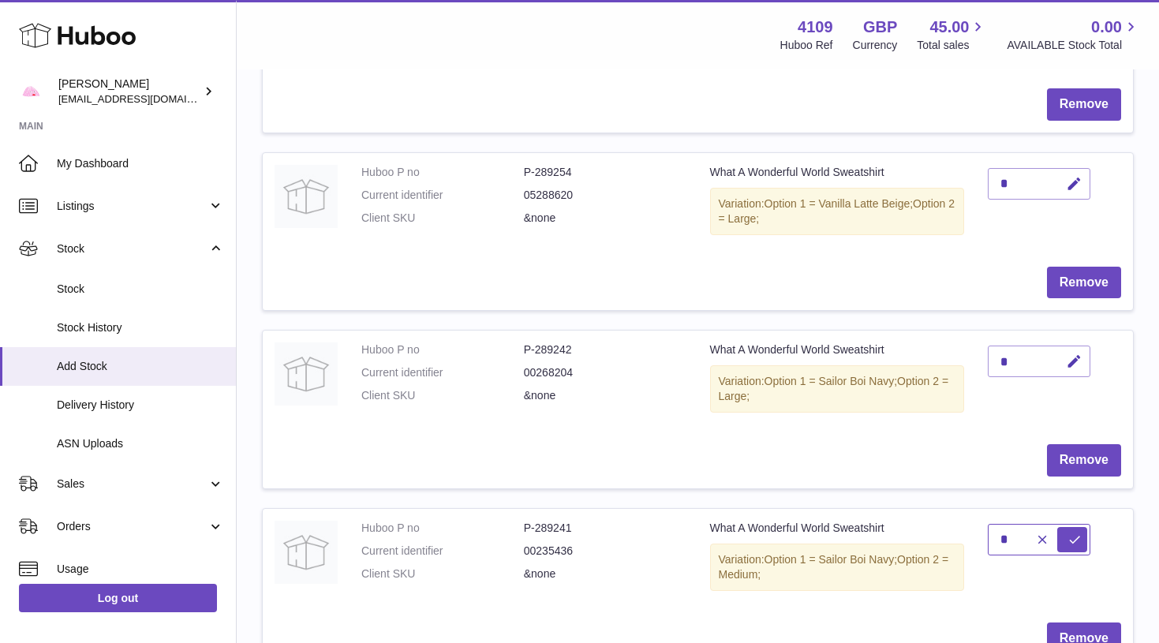
click at [1072, 527] on button "submit" at bounding box center [1072, 539] width 30 height 25
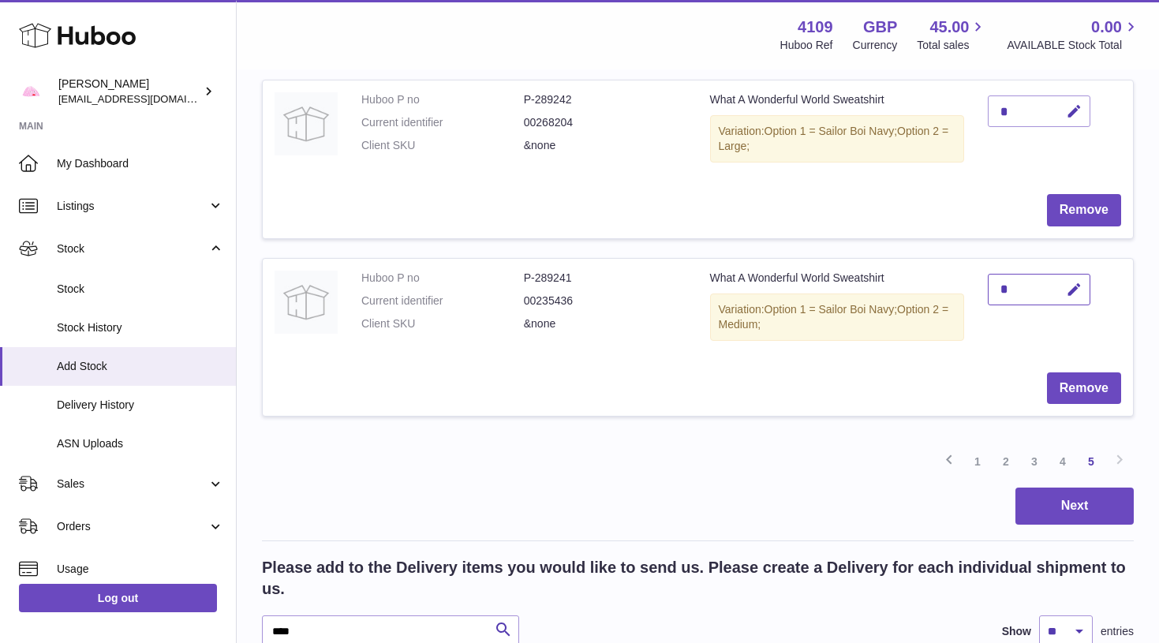
scroll to position [771, 0]
click at [1069, 501] on button "Next" at bounding box center [1074, 505] width 118 height 37
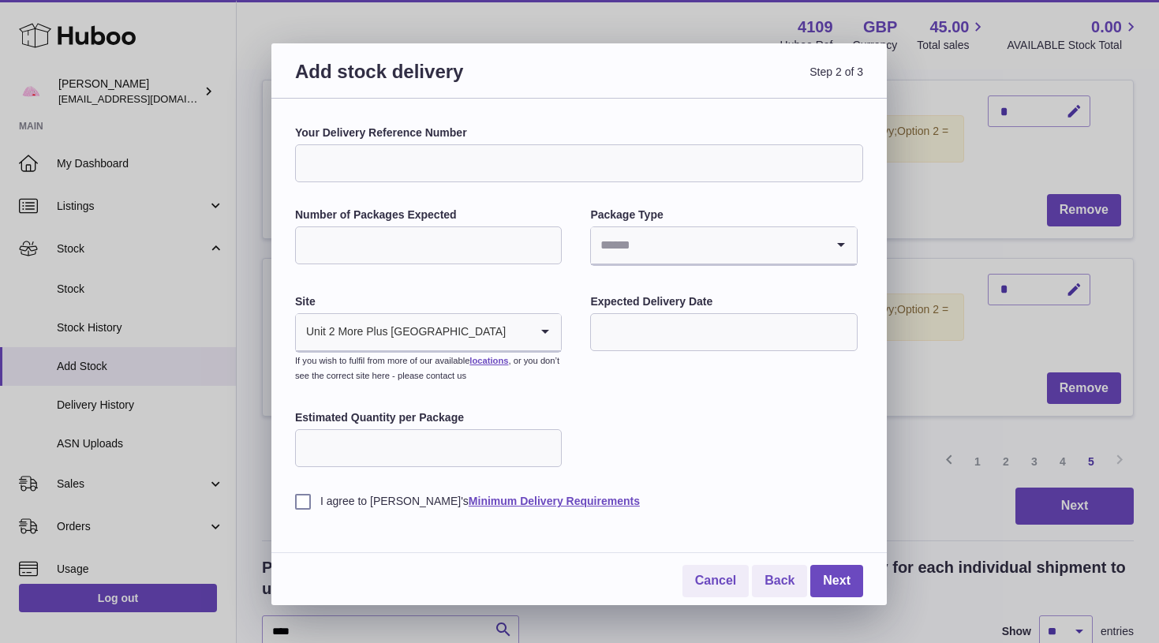
click at [684, 252] on input "Search for option" at bounding box center [707, 245] width 233 height 36
click at [683, 353] on li "Boxes" at bounding box center [723, 351] width 263 height 32
click at [683, 318] on input "text" at bounding box center [723, 332] width 267 height 38
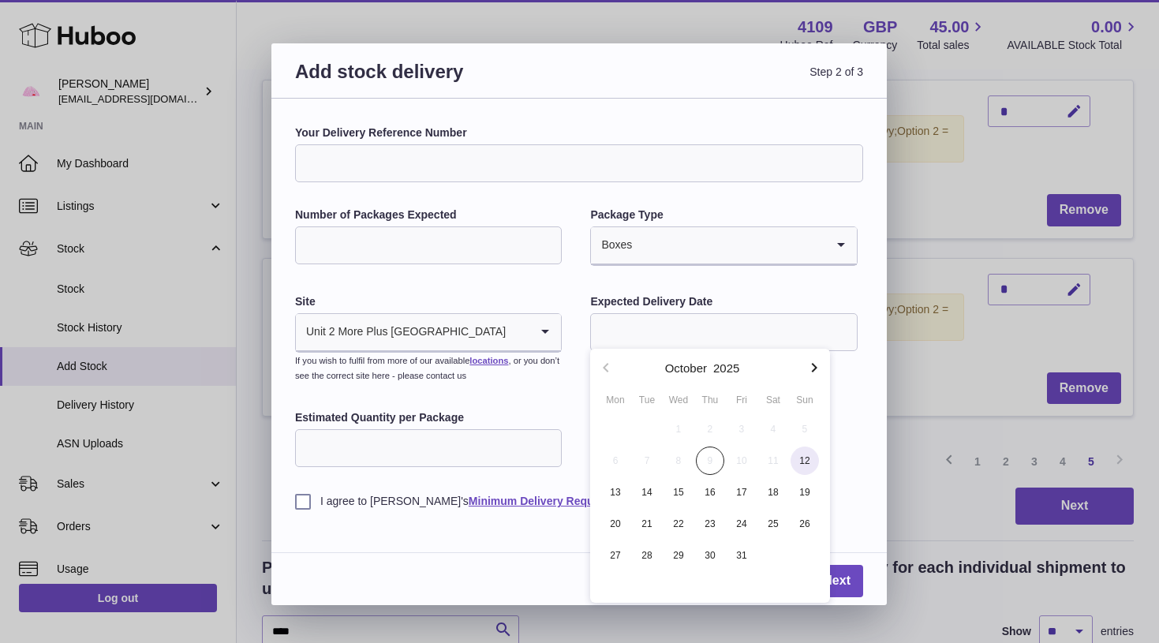
click at [812, 455] on span "12" at bounding box center [804, 460] width 28 height 28
type input "**********"
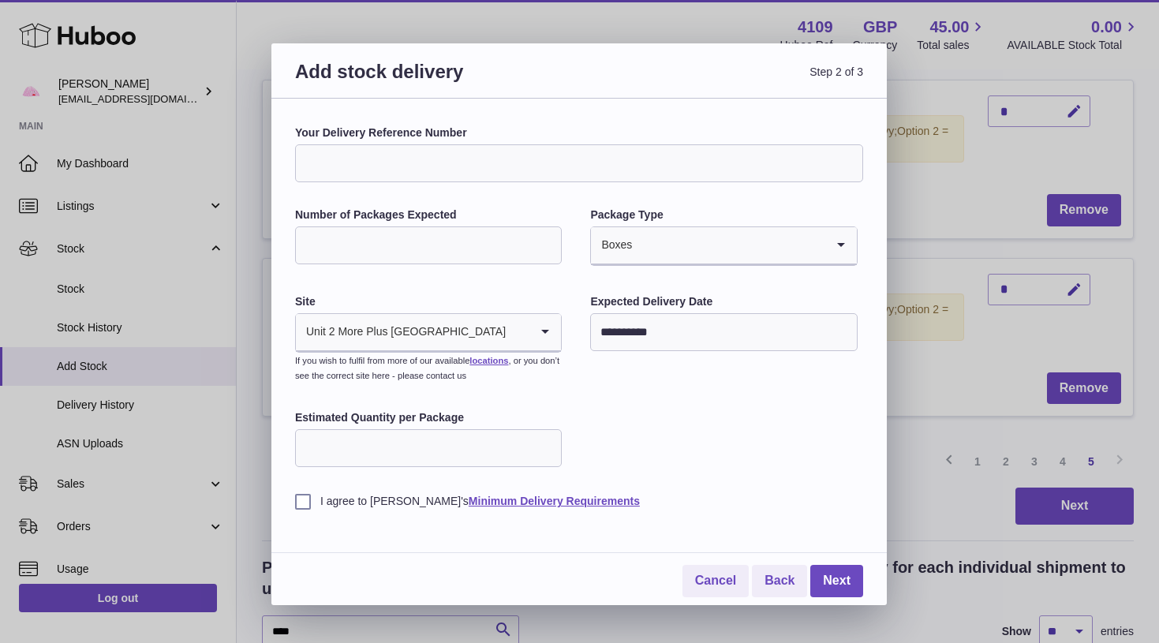
click at [417, 252] on input "Number of Packages Expected" at bounding box center [428, 245] width 267 height 38
type input "*"
click at [318, 494] on label "I agree to Huboo's Minimum Delivery Requirements" at bounding box center [579, 501] width 568 height 15
click at [834, 576] on link "Next" at bounding box center [836, 581] width 53 height 32
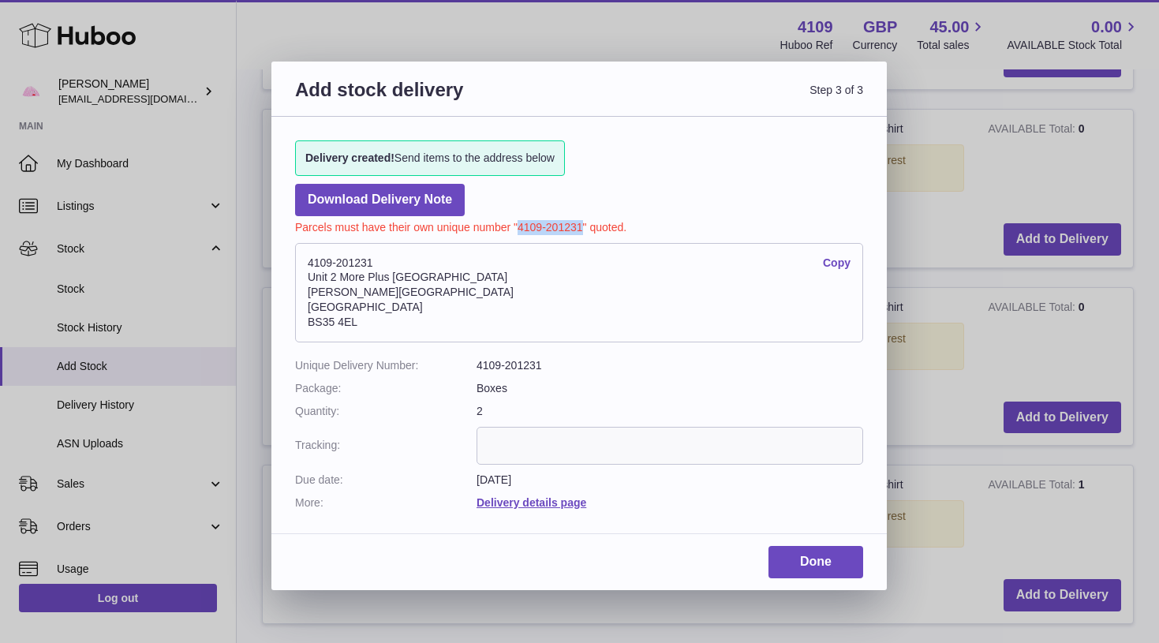
drag, startPoint x: 580, startPoint y: 224, endPoint x: 517, endPoint y: 226, distance: 63.1
click at [517, 226] on p "Parcels must have their own unique number "4109-201231" quoted." at bounding box center [579, 225] width 568 height 19
copy p "4109-201231"
click at [802, 556] on link "Done" at bounding box center [815, 562] width 95 height 32
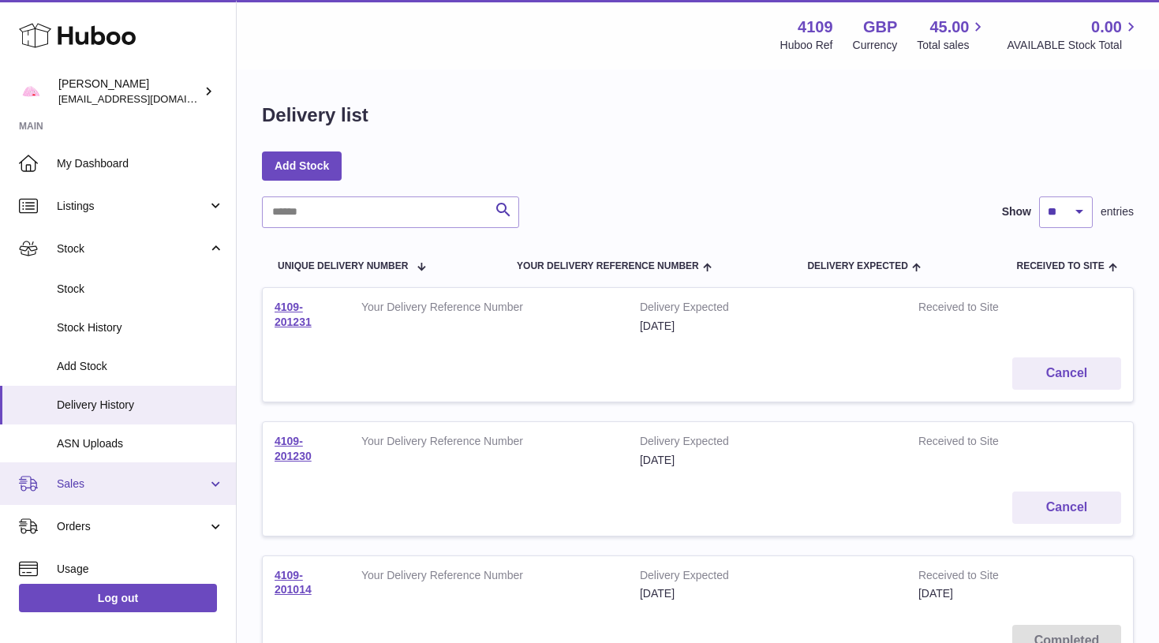
click at [140, 463] on link "Sales" at bounding box center [118, 483] width 236 height 43
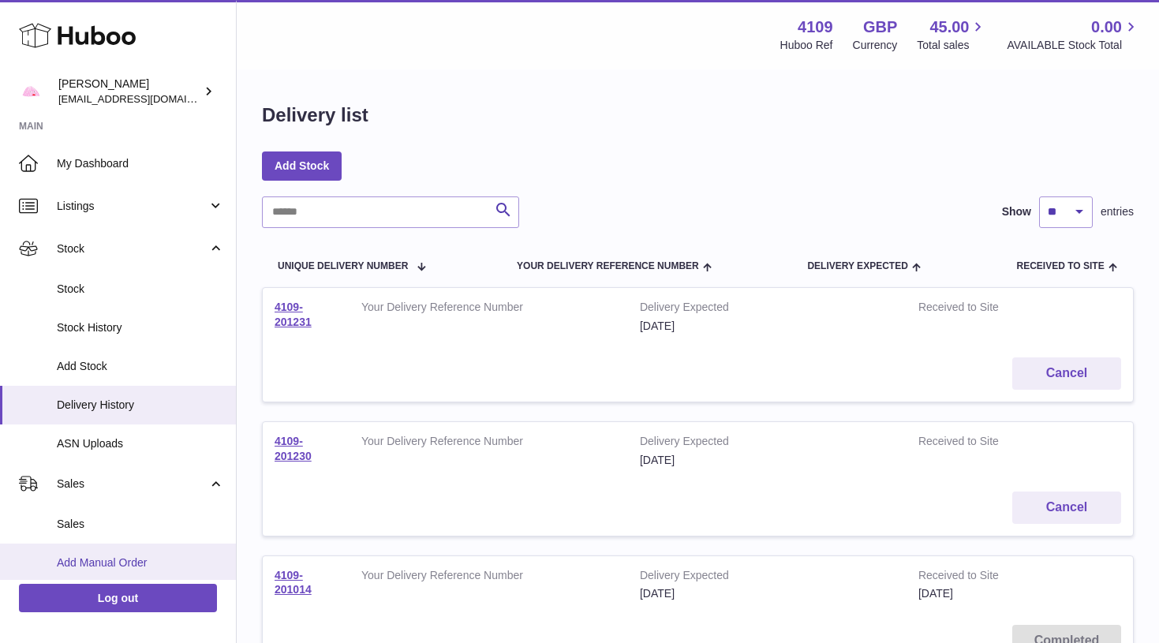
click at [134, 561] on span "Add Manual Order" at bounding box center [140, 562] width 167 height 15
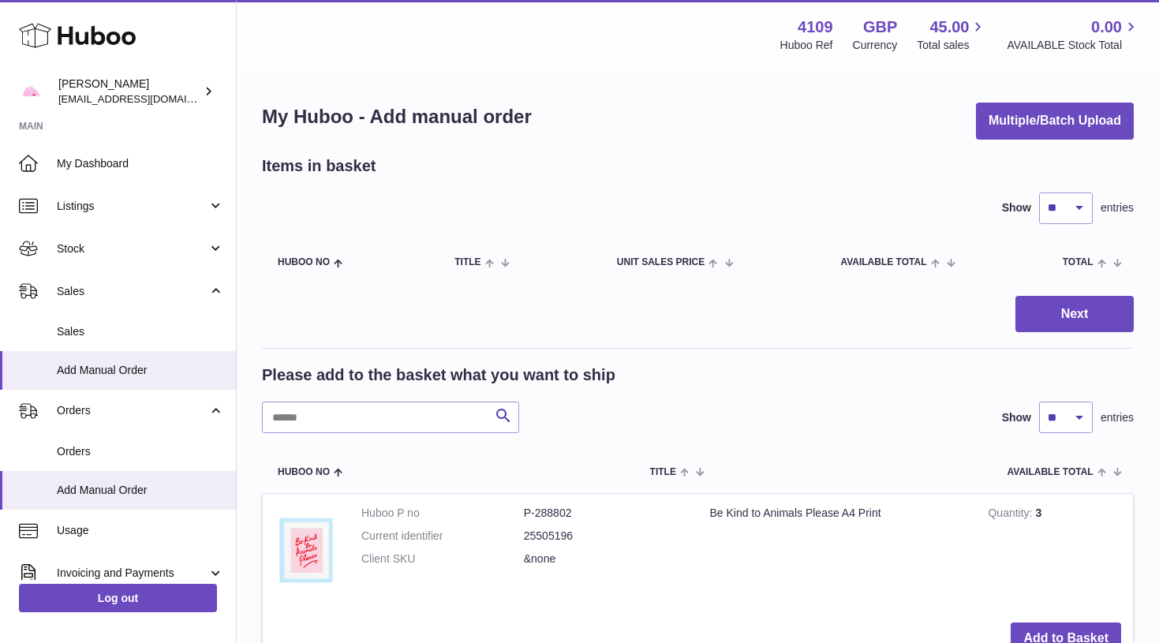
click at [313, 430] on input "text" at bounding box center [390, 417] width 257 height 32
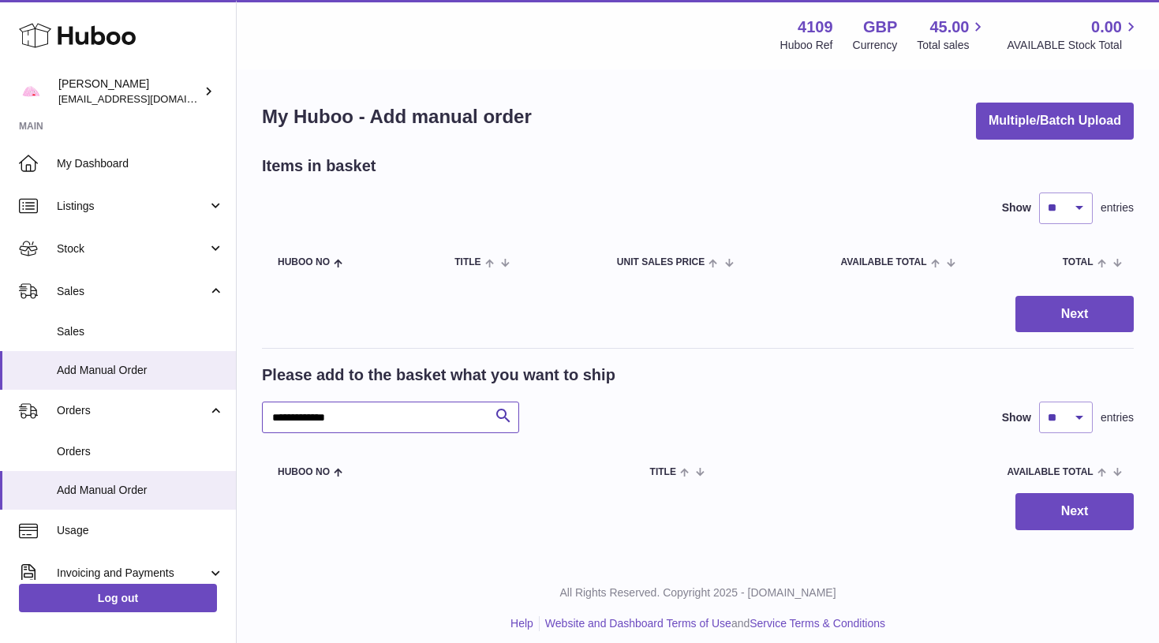
type input "**********"
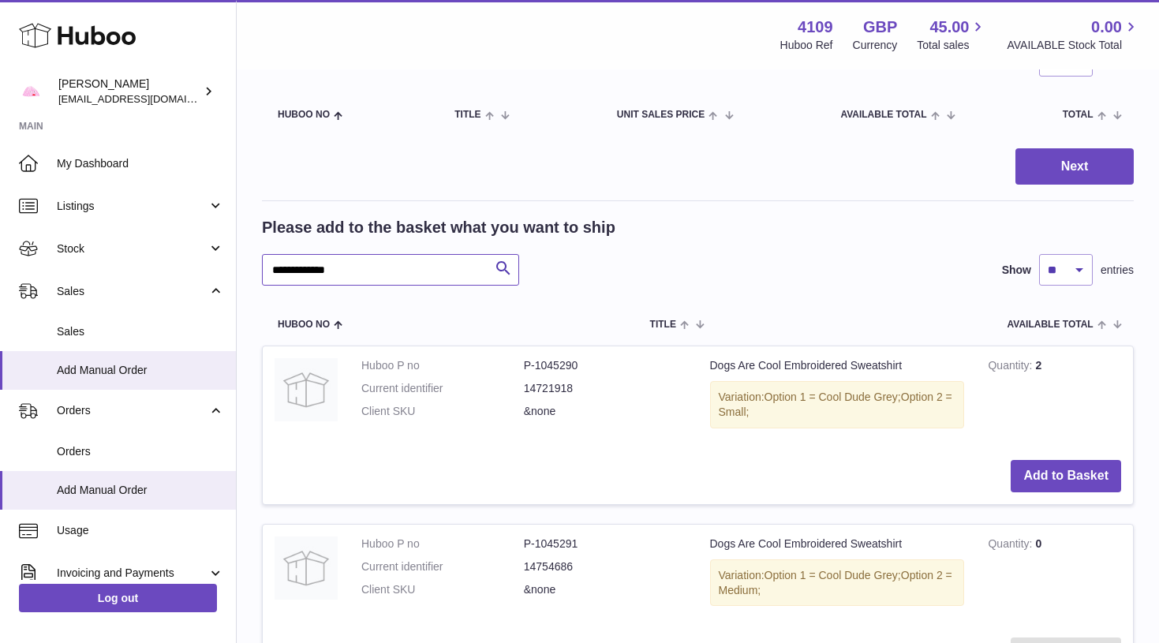
scroll to position [150, 1]
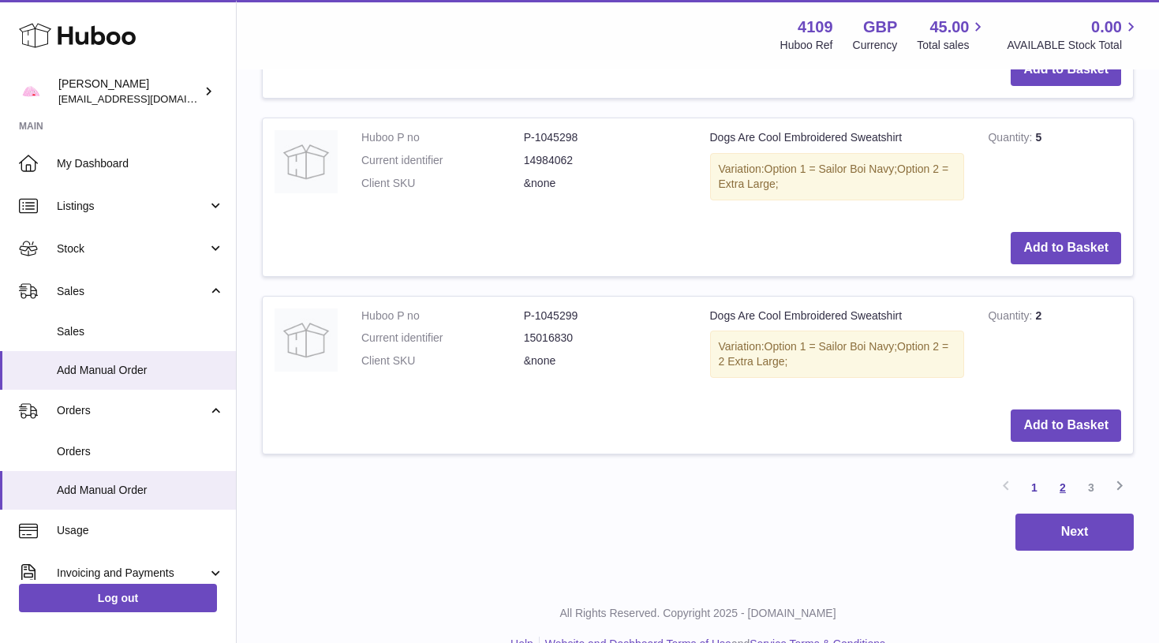
click at [1062, 473] on link "2" at bounding box center [1062, 487] width 28 height 28
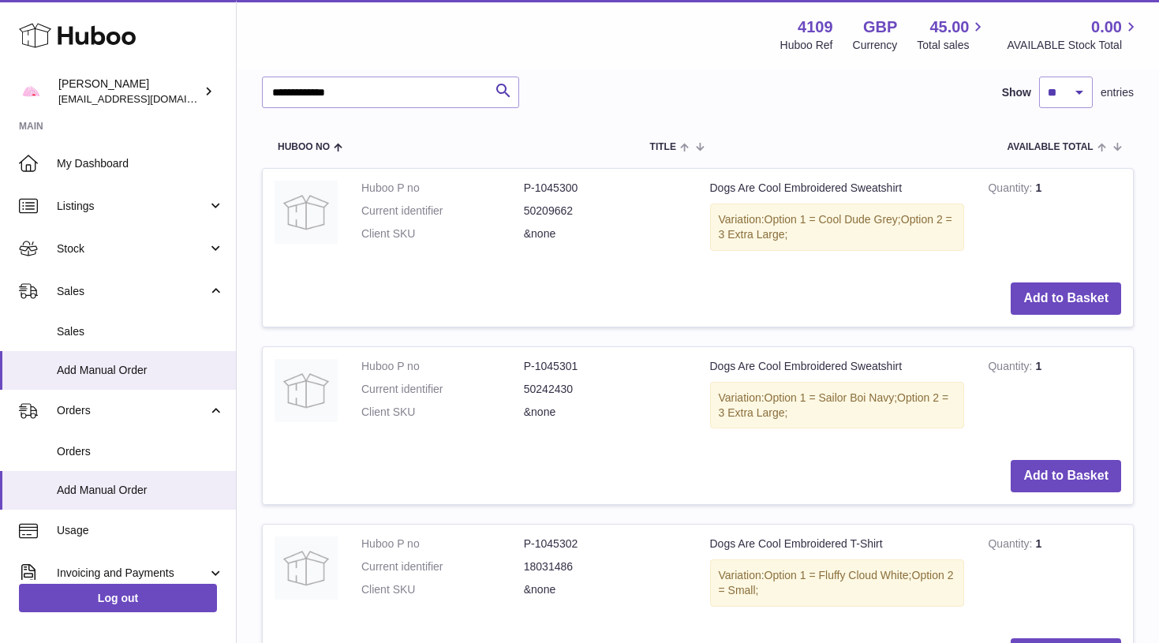
scroll to position [594, 0]
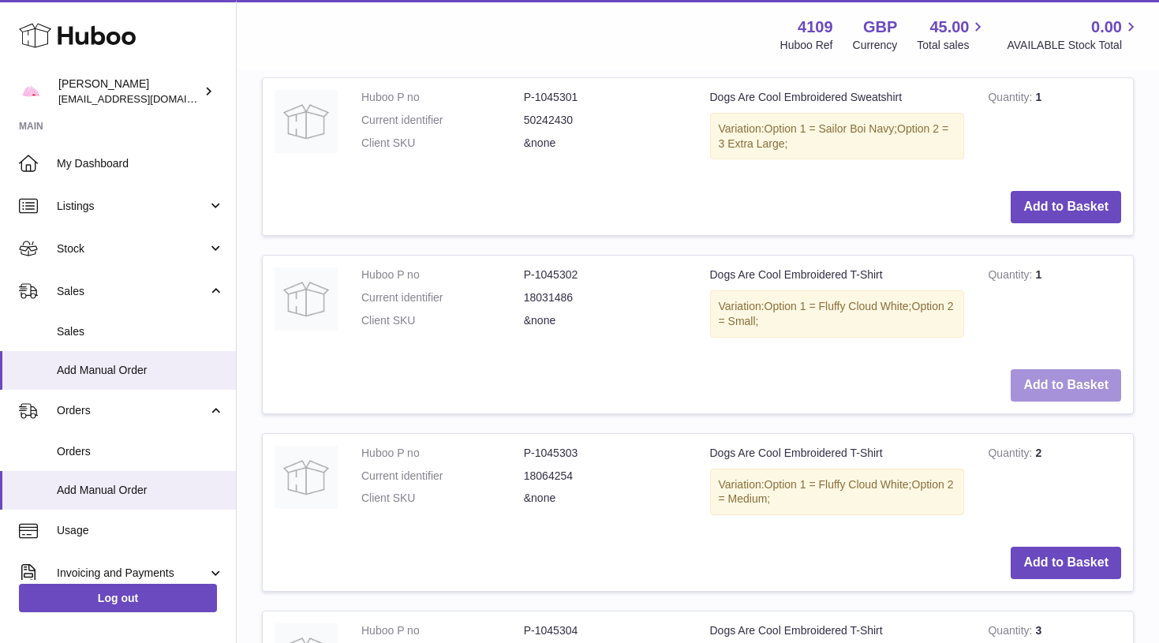
click at [1086, 377] on button "Add to Basket" at bounding box center [1065, 385] width 110 height 32
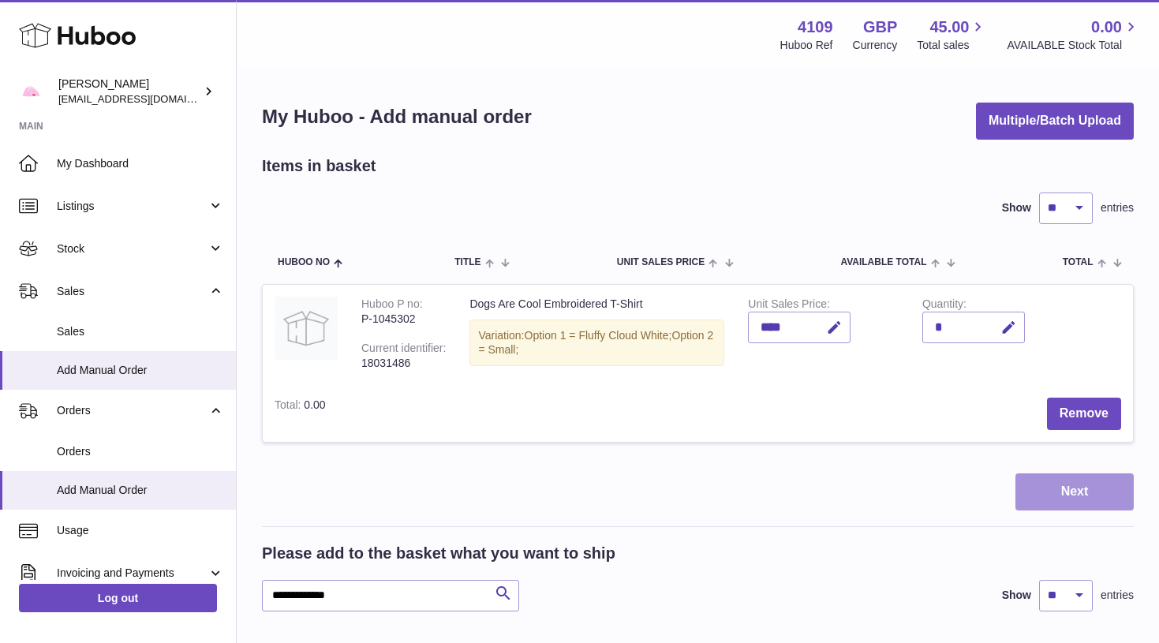
scroll to position [0, 0]
click at [1065, 473] on button "Next" at bounding box center [1074, 491] width 118 height 37
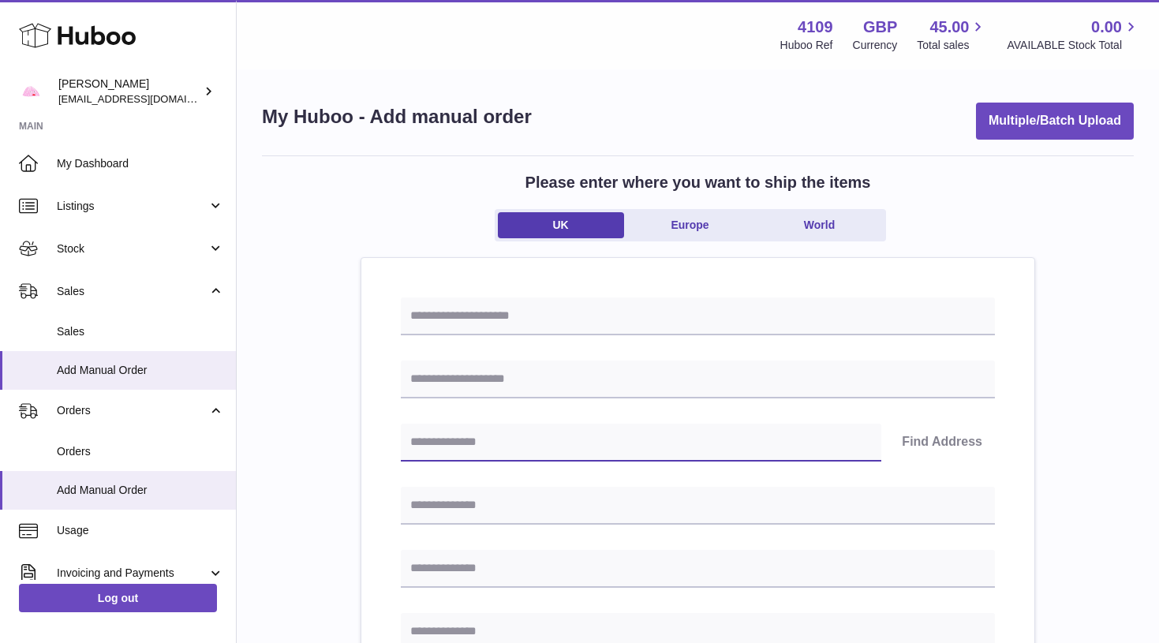
paste input "********"
type input "********"
click at [922, 439] on button "Find Address" at bounding box center [942, 443] width 106 height 38
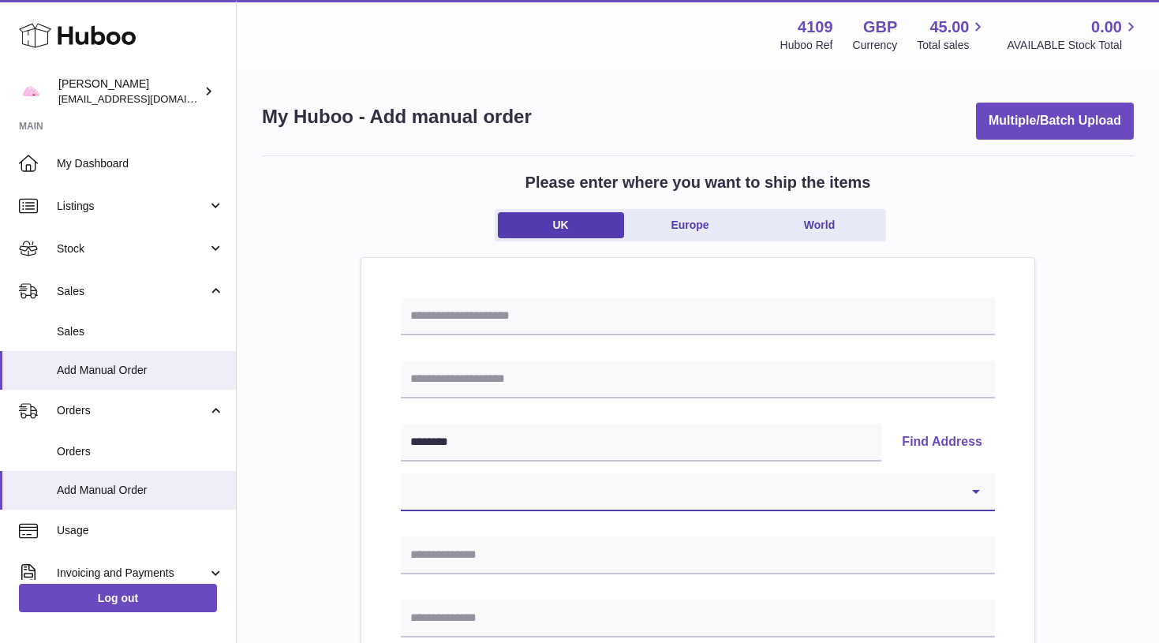
select select "**"
type input "**********"
type input "********"
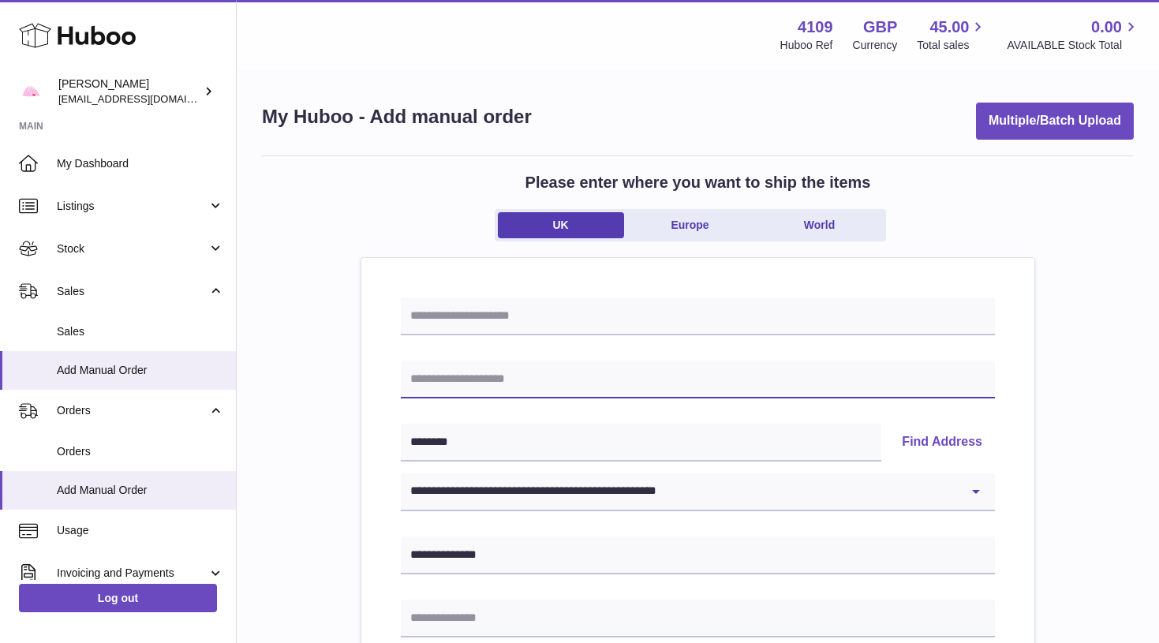
paste input "**********"
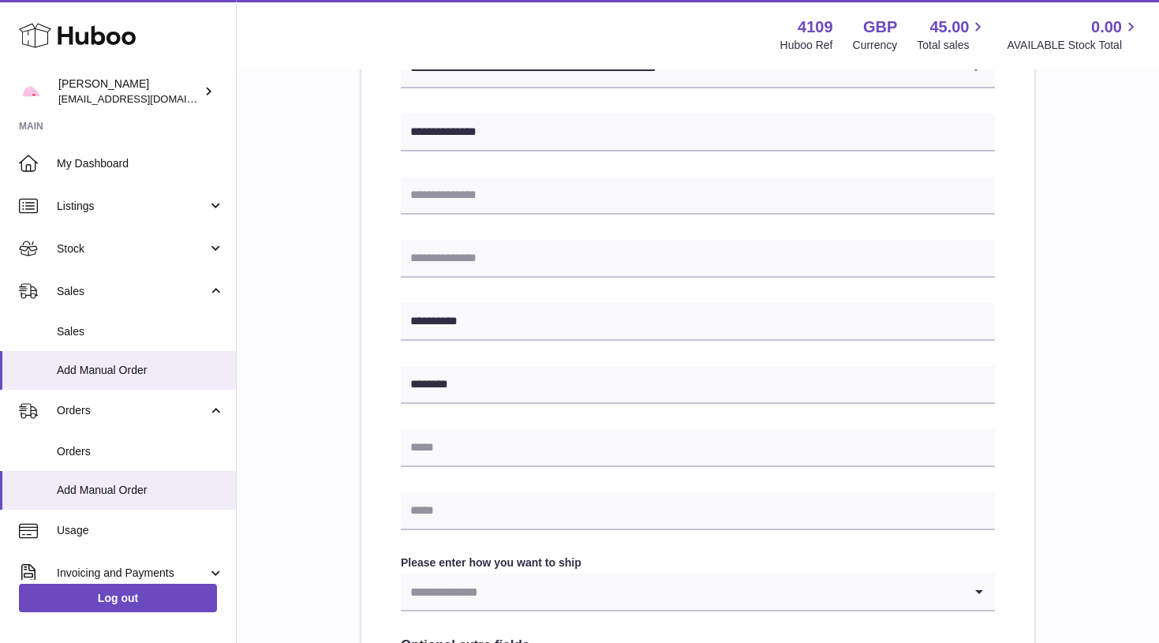
scroll to position [424, 0]
type input "**********"
click at [566, 531] on div "**********" at bounding box center [698, 329] width 594 height 910
paste input "**********"
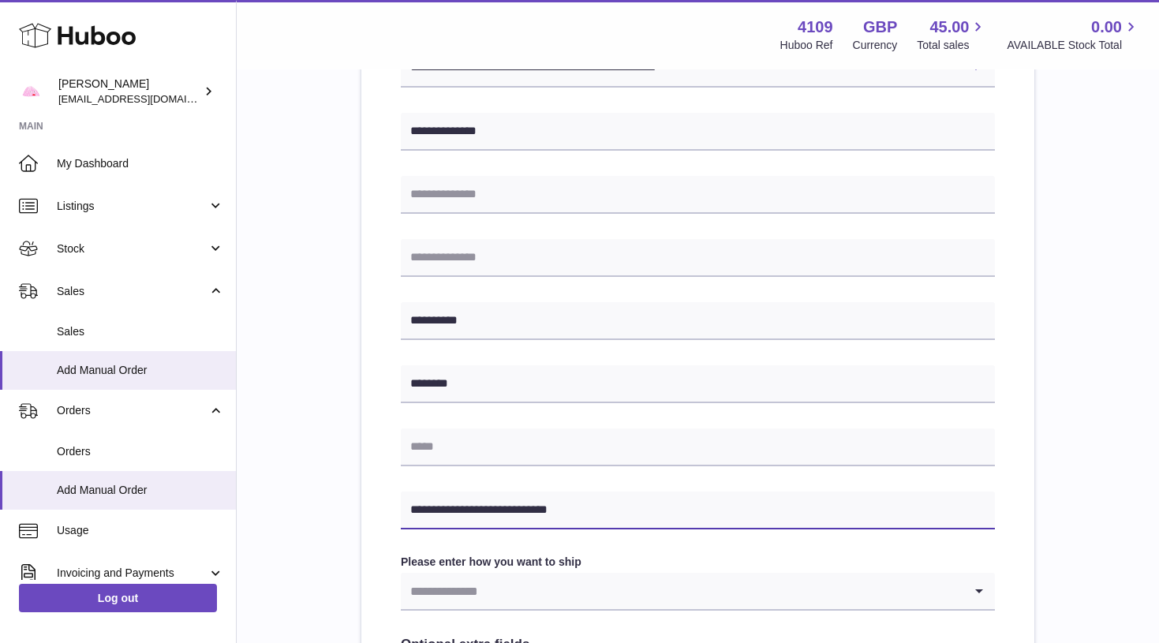
type input "**********"
click at [554, 588] on input "Search for option" at bounding box center [682, 591] width 562 height 36
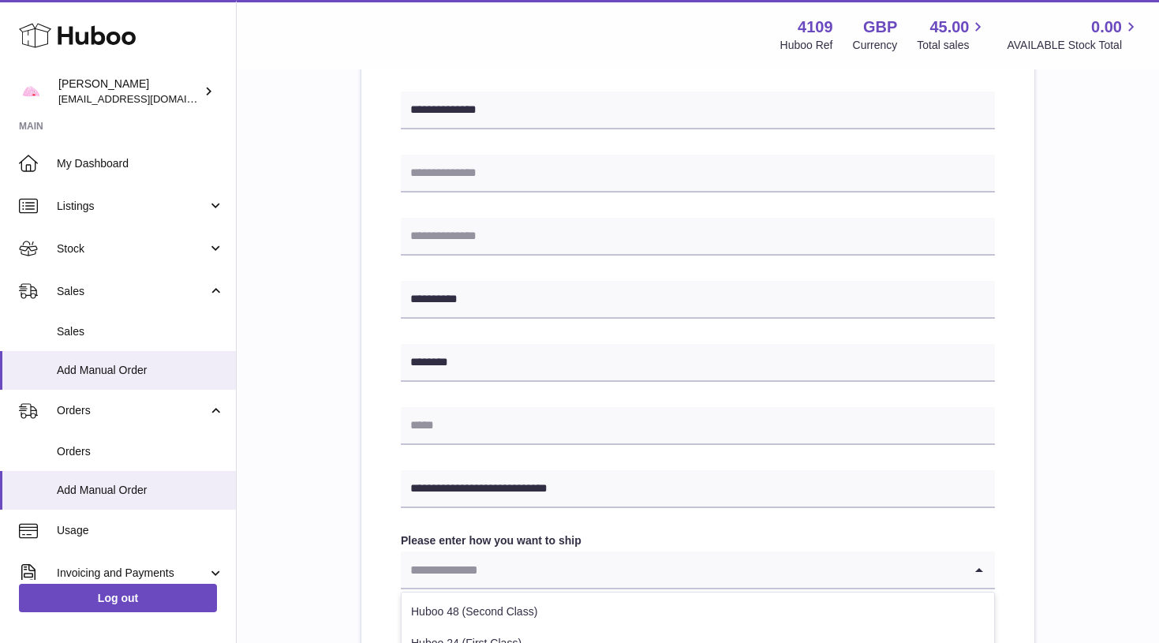
click at [553, 609] on li "Huboo 48 (Second Class)" at bounding box center [697, 612] width 592 height 32
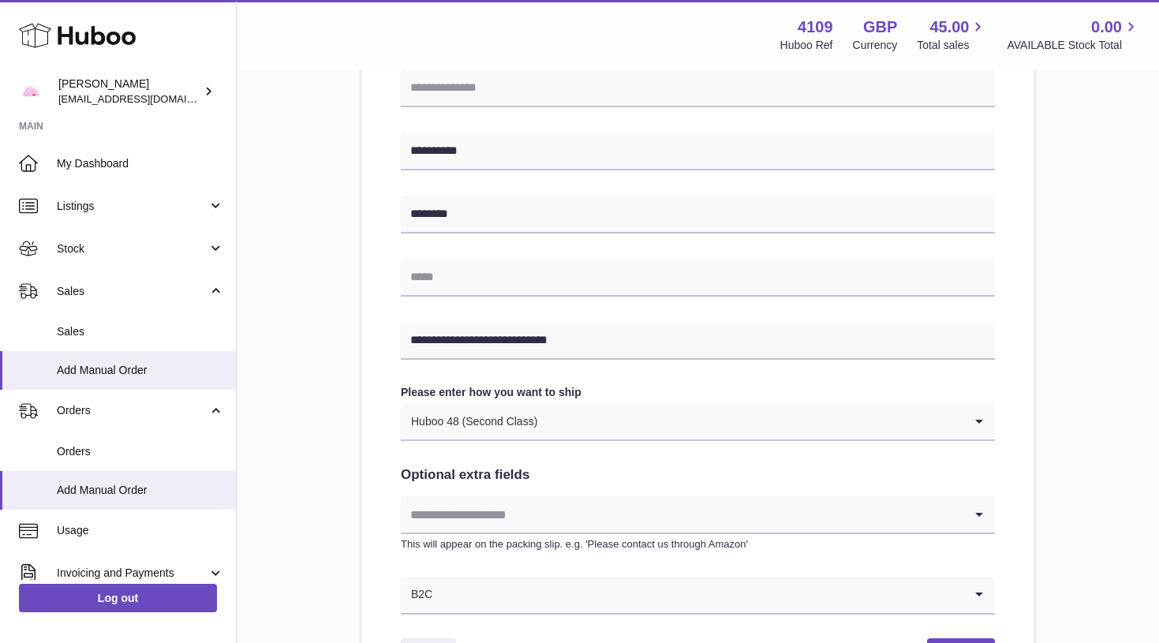
scroll to position [610, 0]
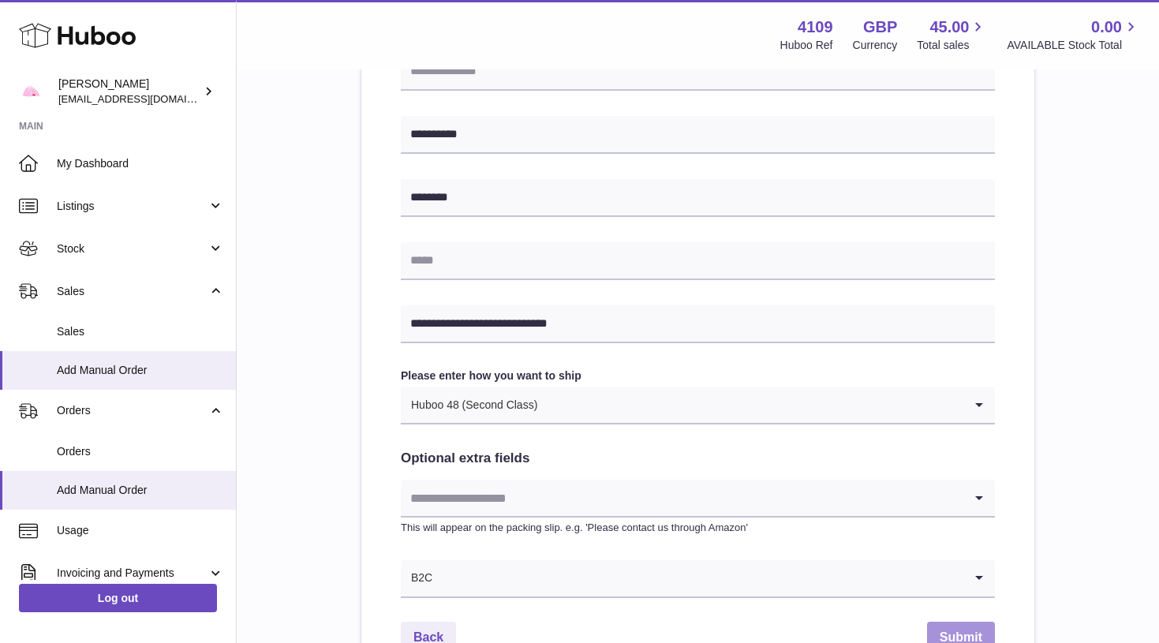
click at [960, 626] on button "Submit" at bounding box center [961, 637] width 68 height 32
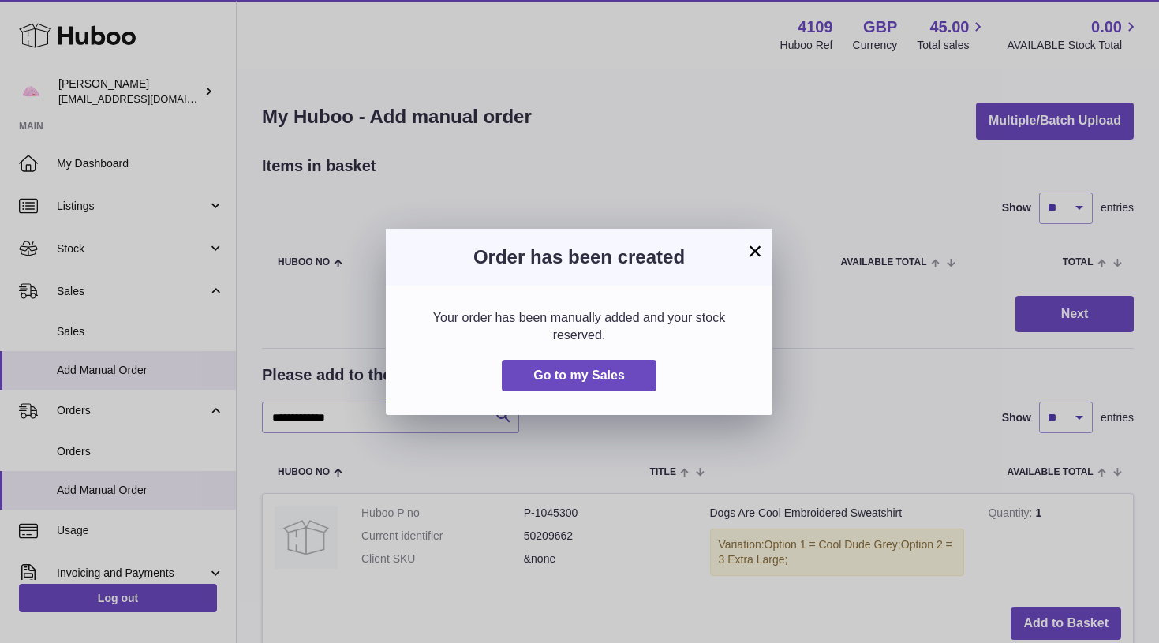
click at [754, 247] on button "×" at bounding box center [754, 250] width 19 height 19
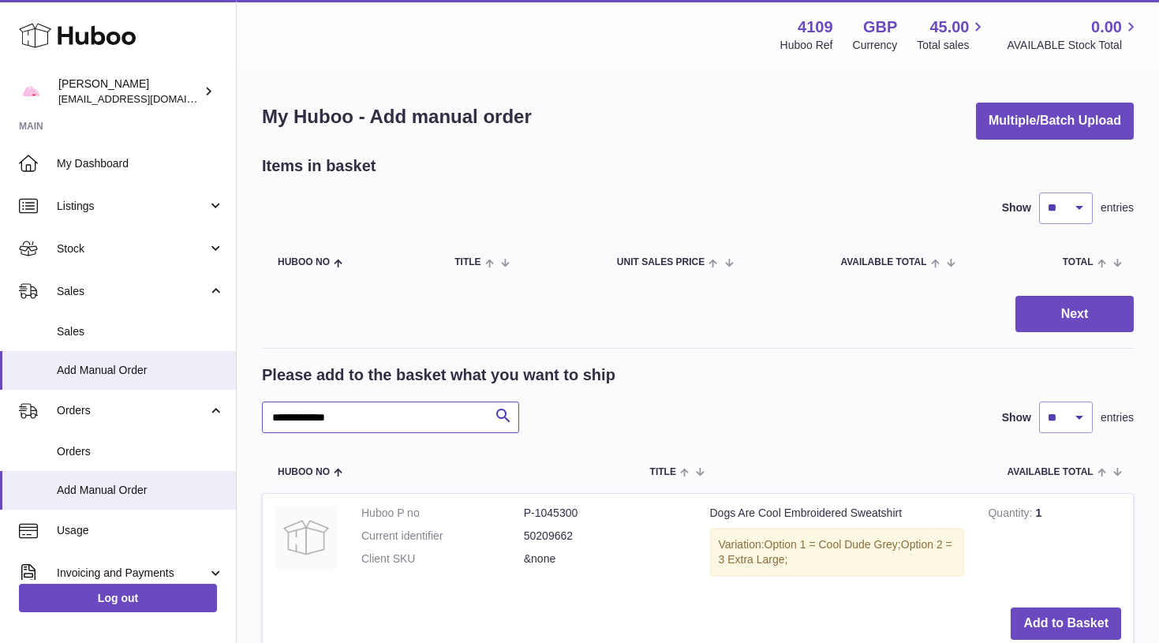
click at [388, 419] on input "**********" at bounding box center [390, 417] width 257 height 32
type input "*********"
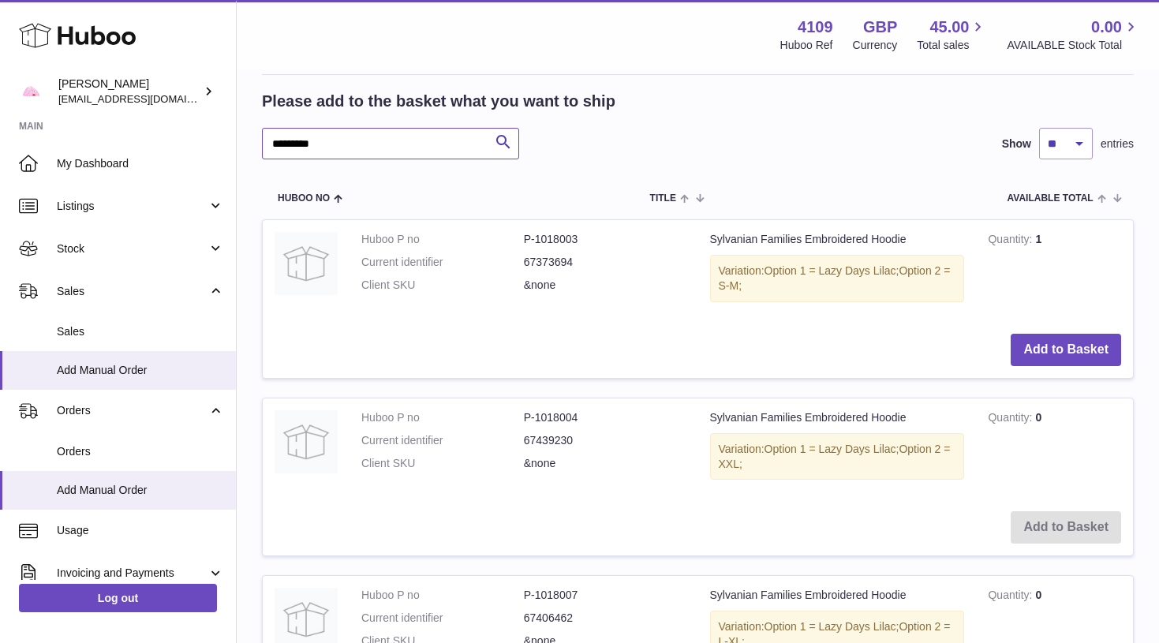
scroll to position [275, 0]
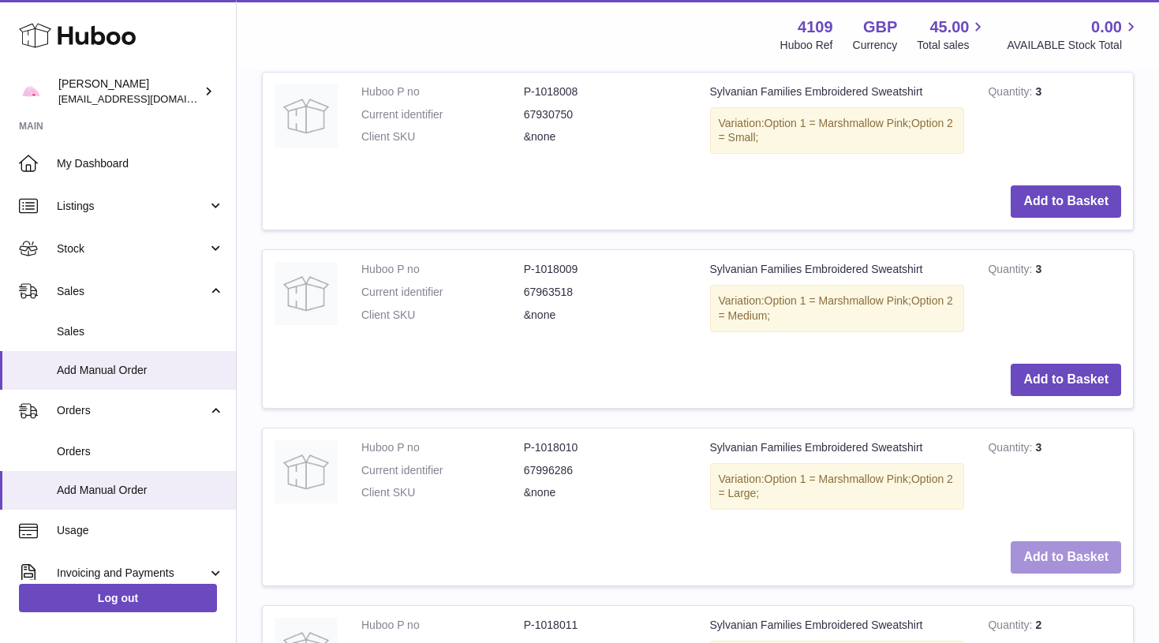
click at [1053, 541] on button "Add to Basket" at bounding box center [1065, 557] width 110 height 32
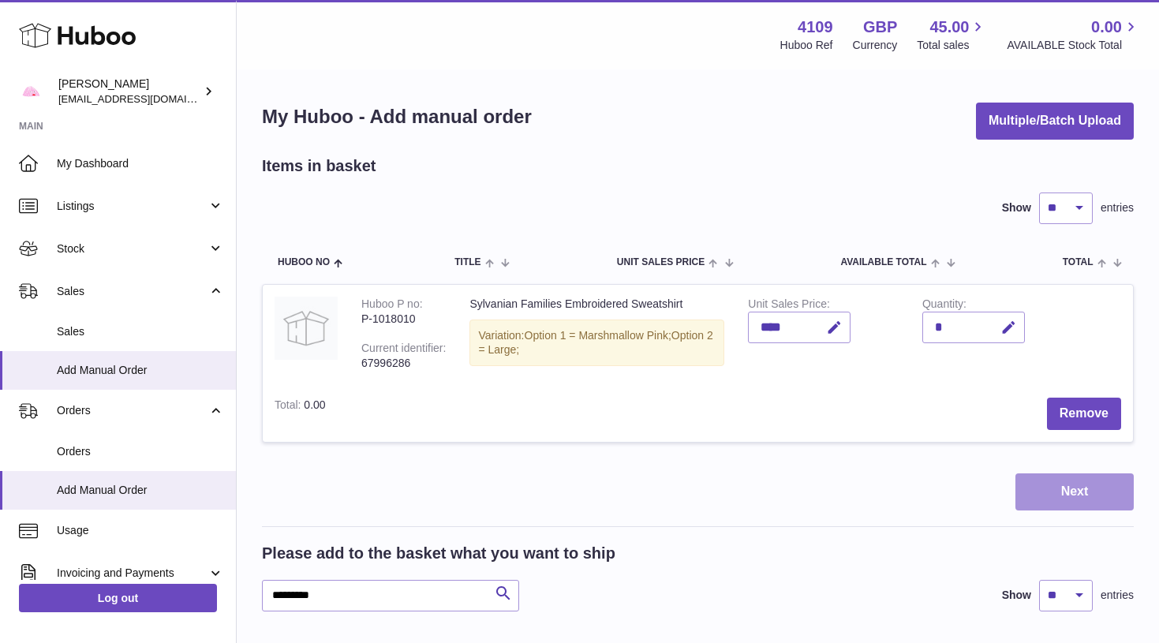
scroll to position [0, 0]
click at [1051, 491] on button "Next" at bounding box center [1074, 491] width 118 height 37
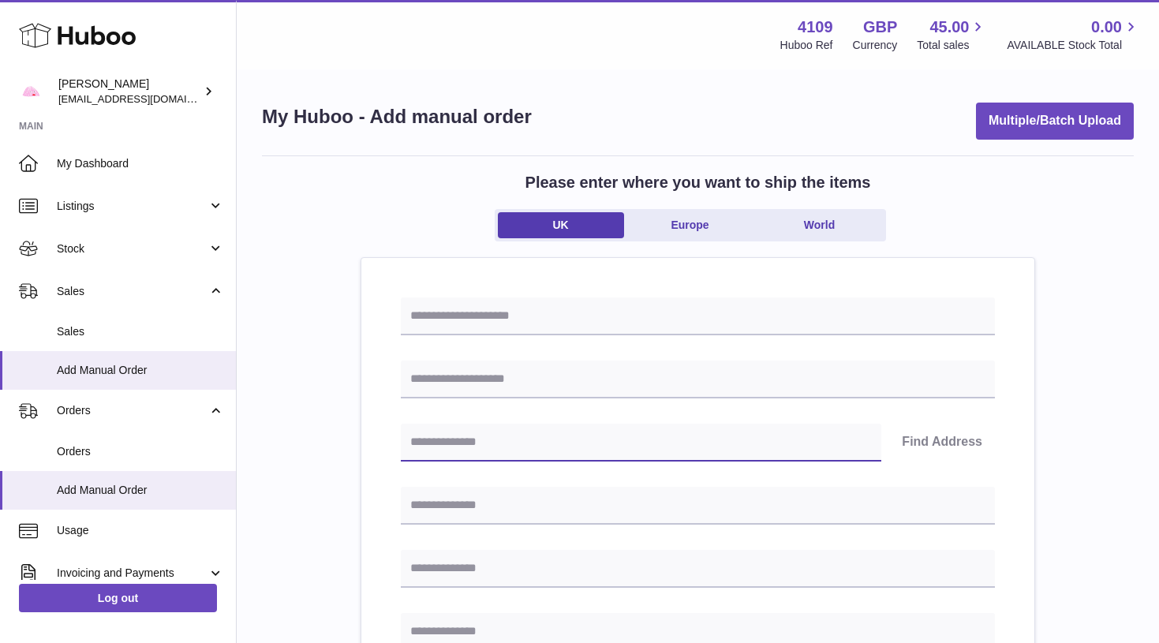
paste input "********"
type input "********"
click at [935, 435] on button "Find Address" at bounding box center [942, 443] width 106 height 38
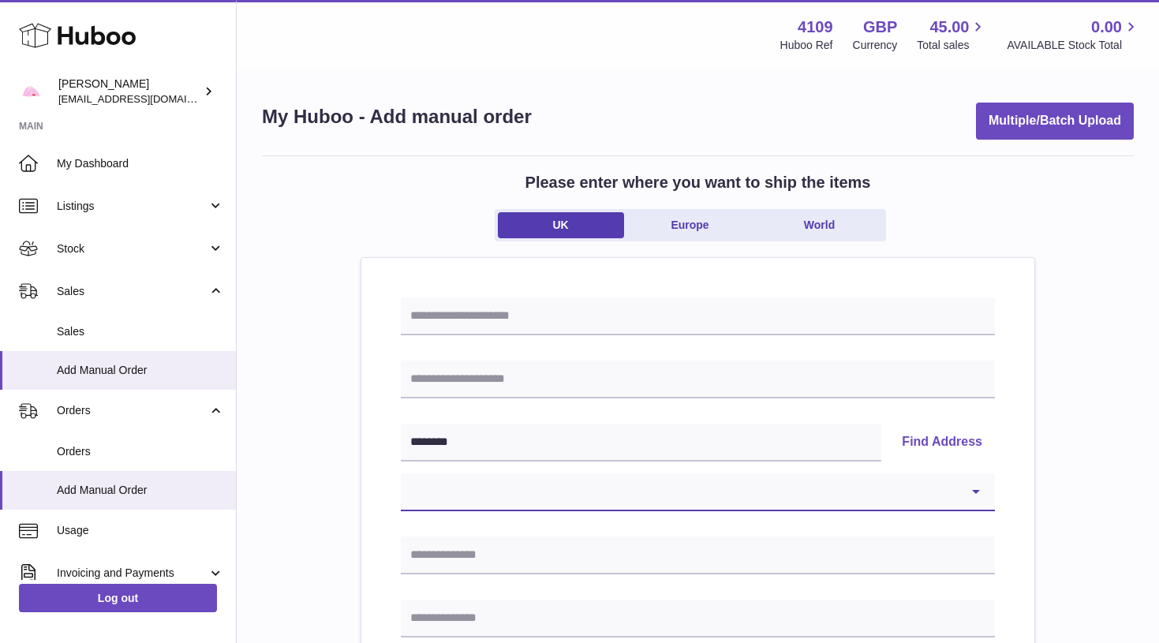
select select "**"
type input "**********"
type input "********"
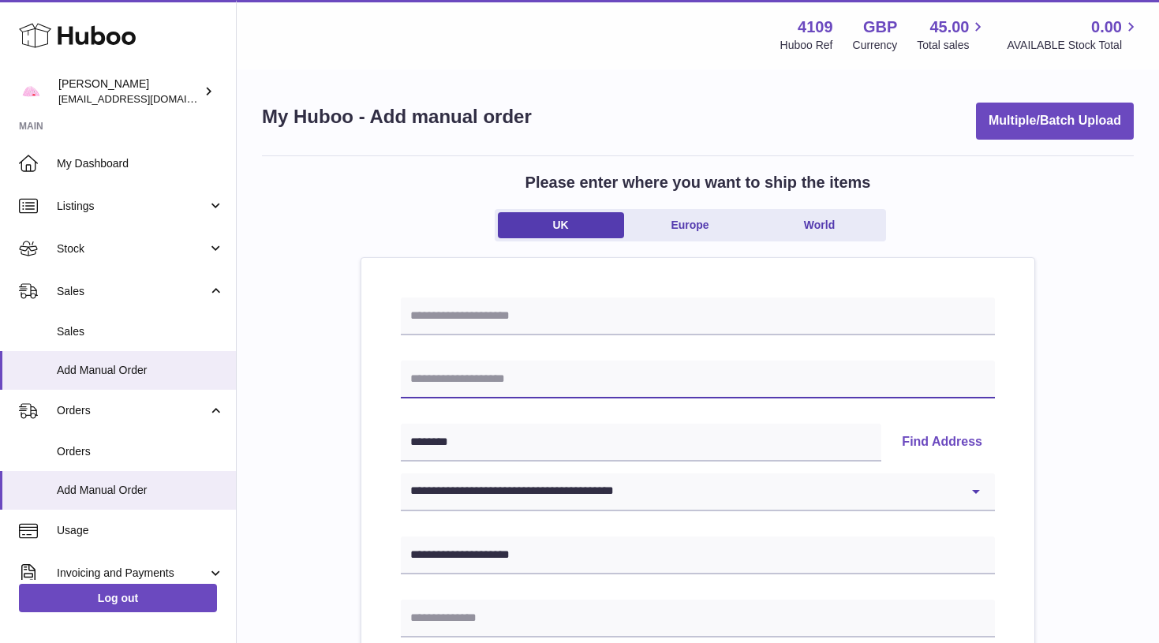
paste input "**********"
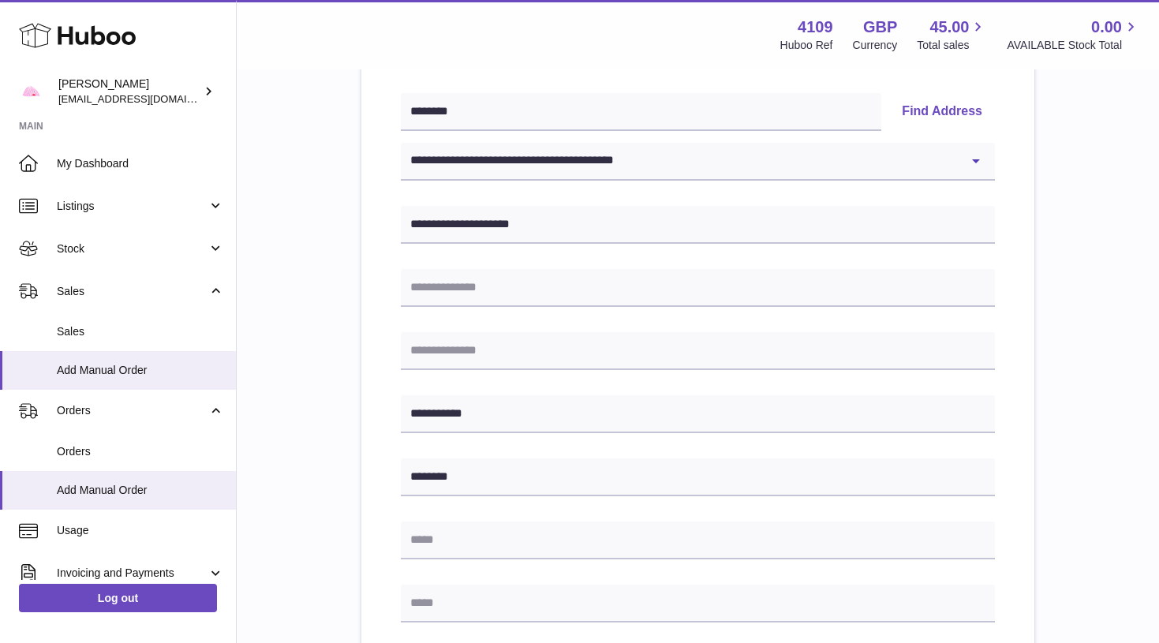
scroll to position [349, 0]
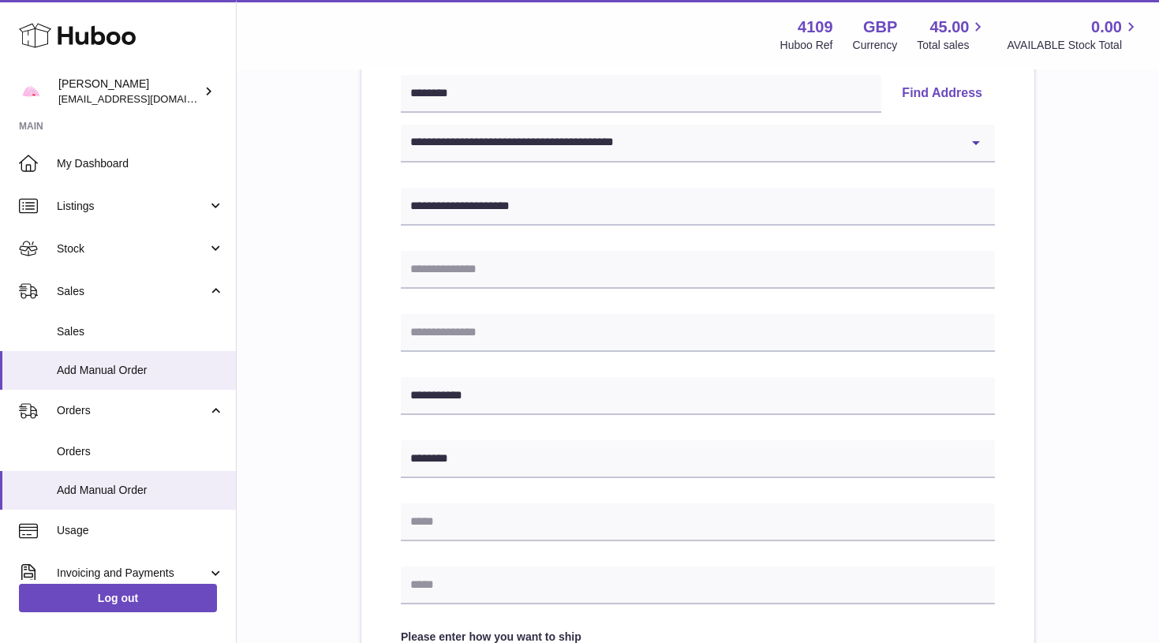
type input "**********"
paste input "**********"
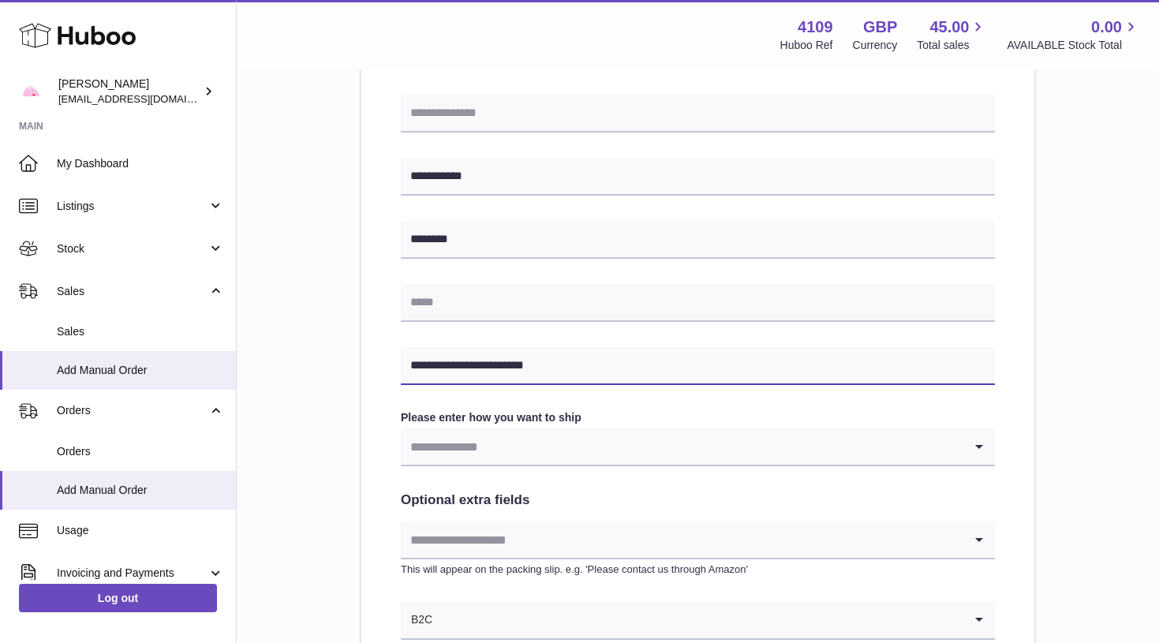
scroll to position [569, 0]
type input "**********"
click at [528, 446] on input "Search for option" at bounding box center [682, 445] width 562 height 36
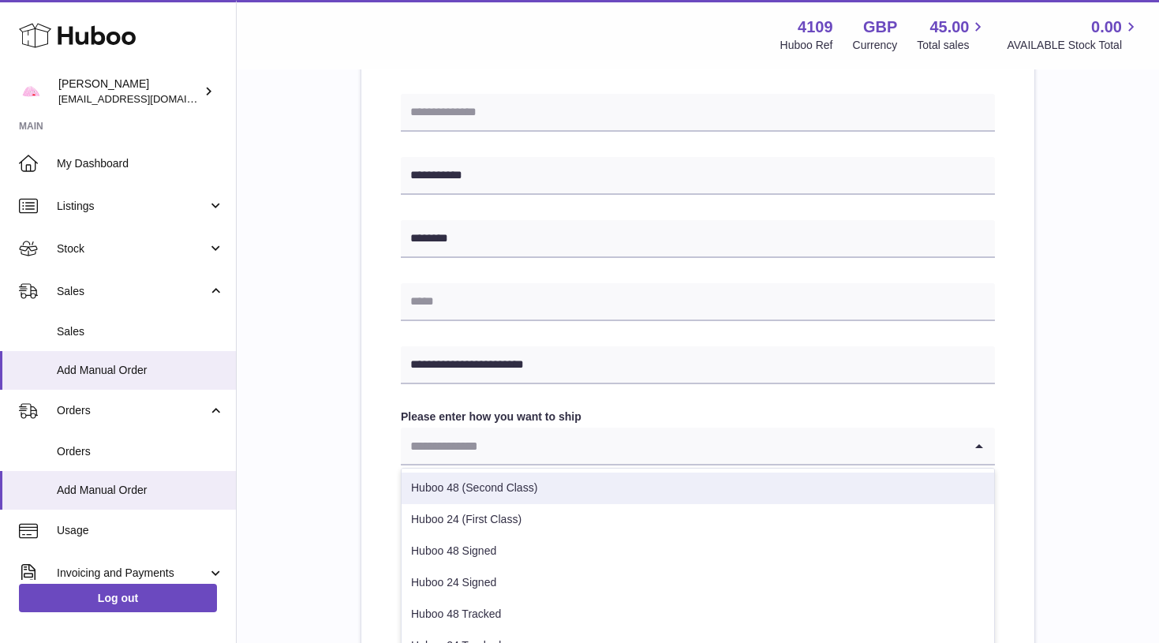
click at [528, 480] on li "Huboo 48 (Second Class)" at bounding box center [697, 488] width 592 height 32
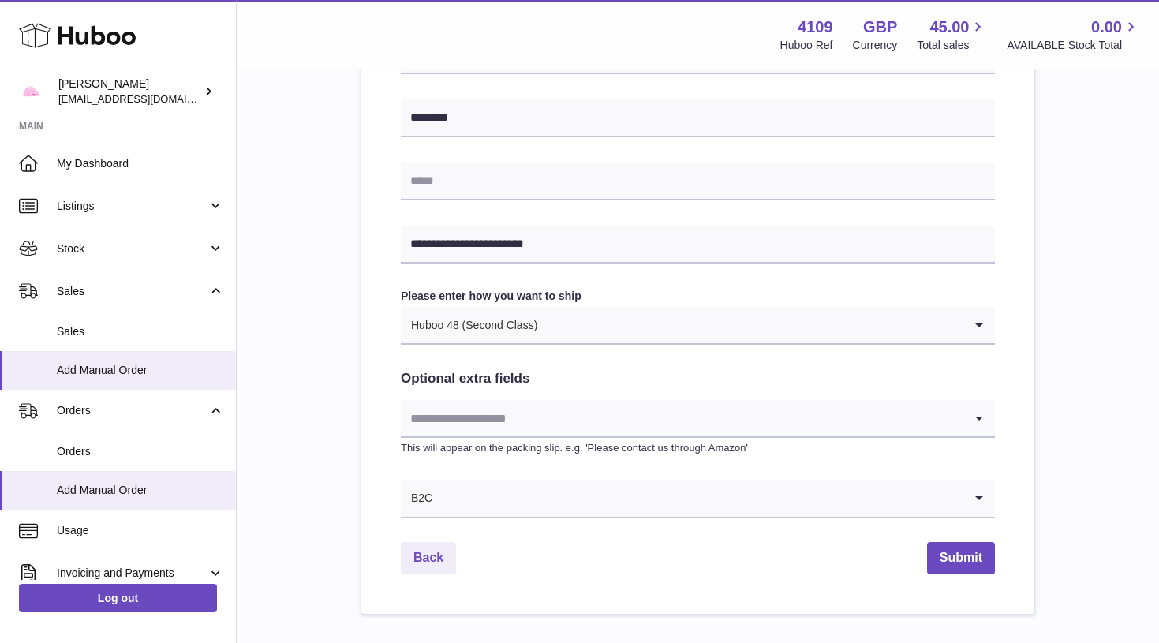
scroll to position [690, 0]
click at [942, 554] on button "Submit" at bounding box center [961, 557] width 68 height 32
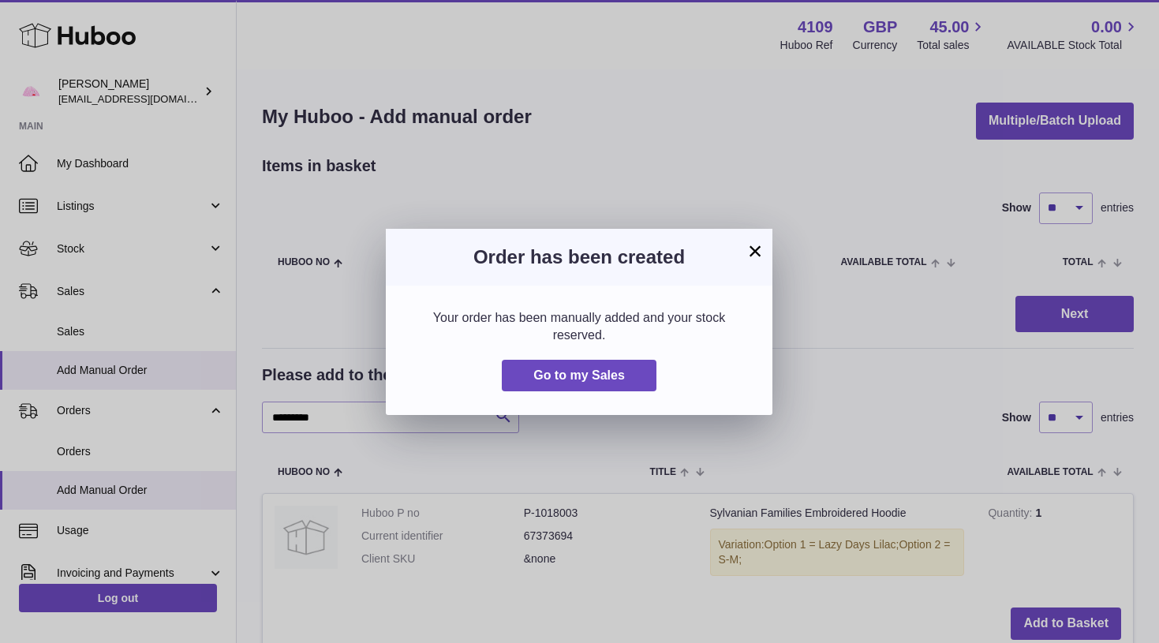
click at [753, 255] on button "×" at bounding box center [754, 250] width 19 height 19
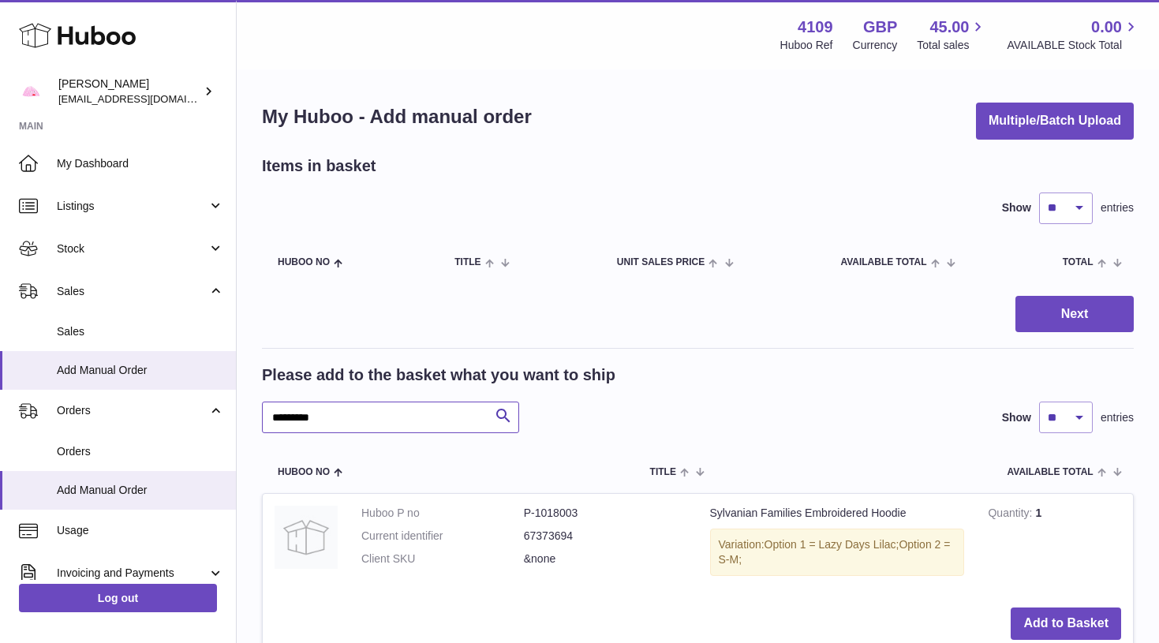
click at [394, 414] on input "*********" at bounding box center [390, 417] width 257 height 32
type input "******"
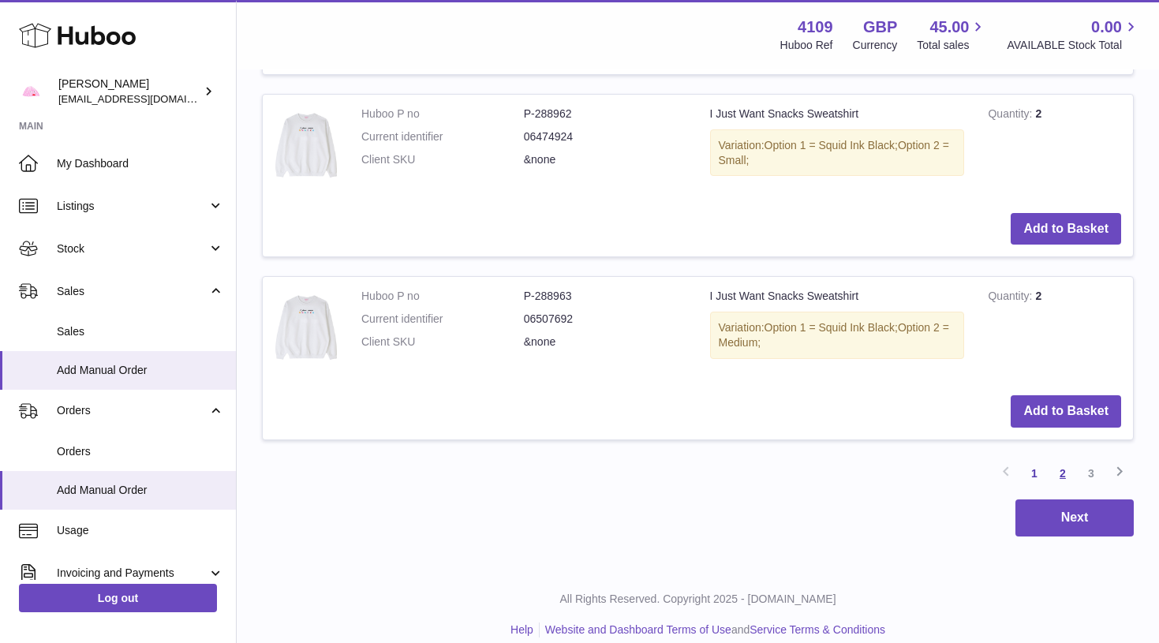
click at [1060, 459] on link "2" at bounding box center [1062, 473] width 28 height 28
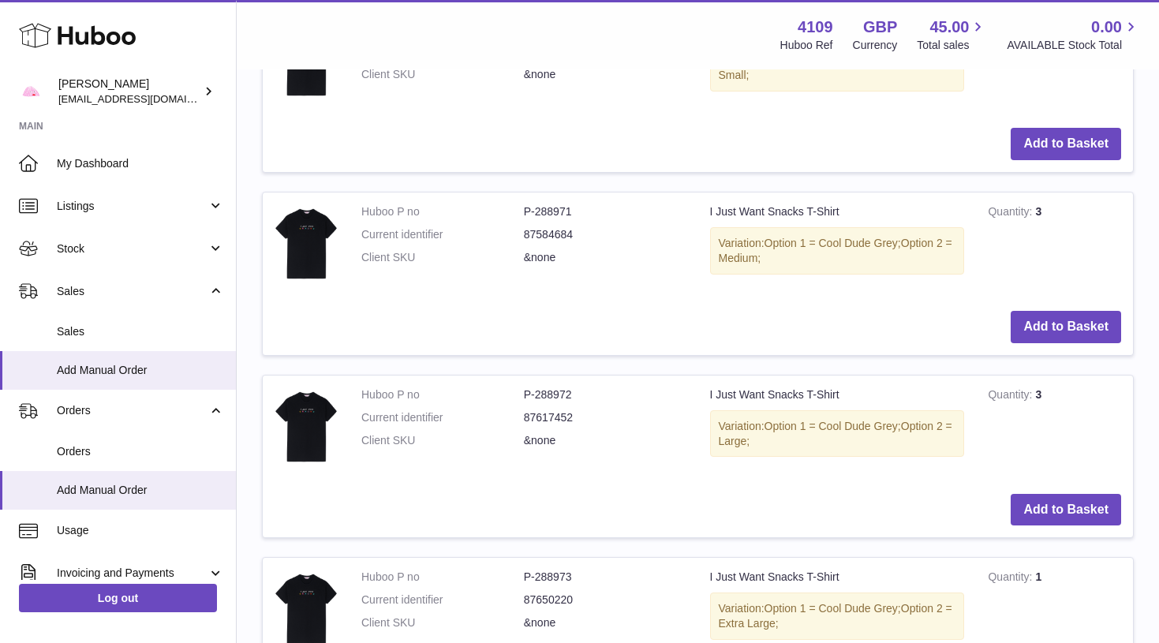
scroll to position [1745, 0]
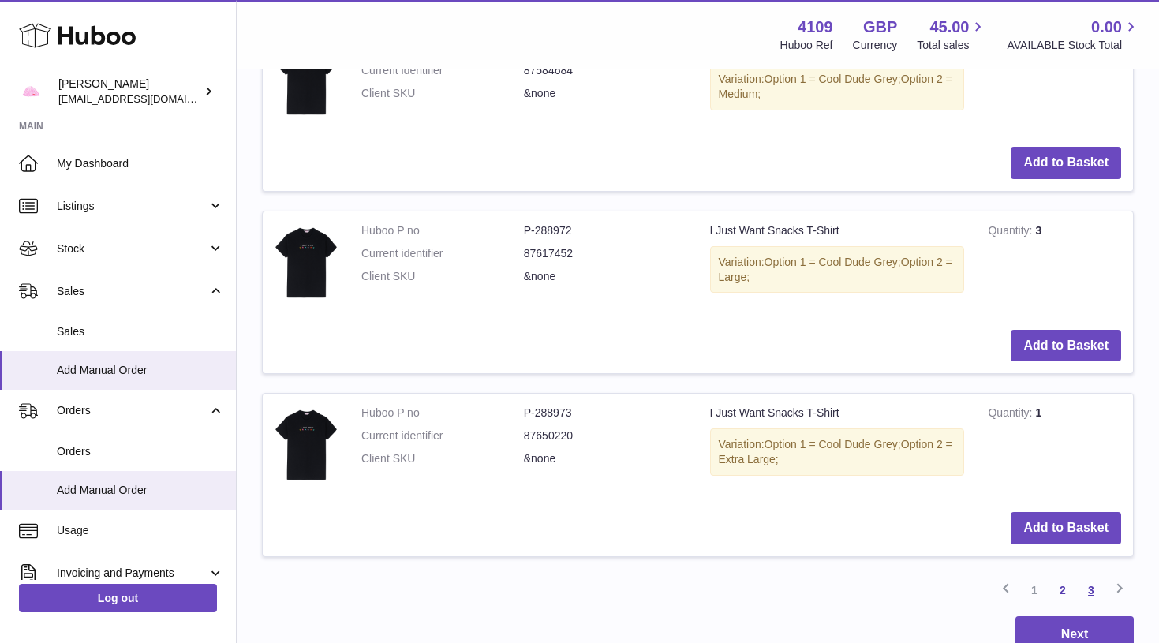
click at [1095, 576] on link "3" at bounding box center [1091, 590] width 28 height 28
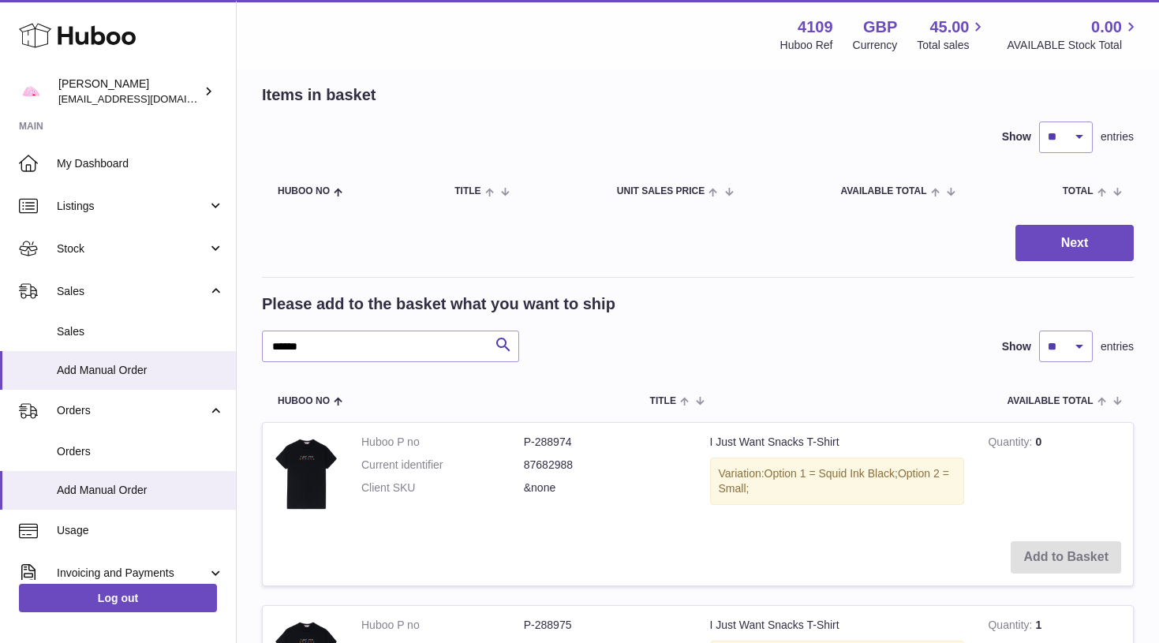
scroll to position [510, 0]
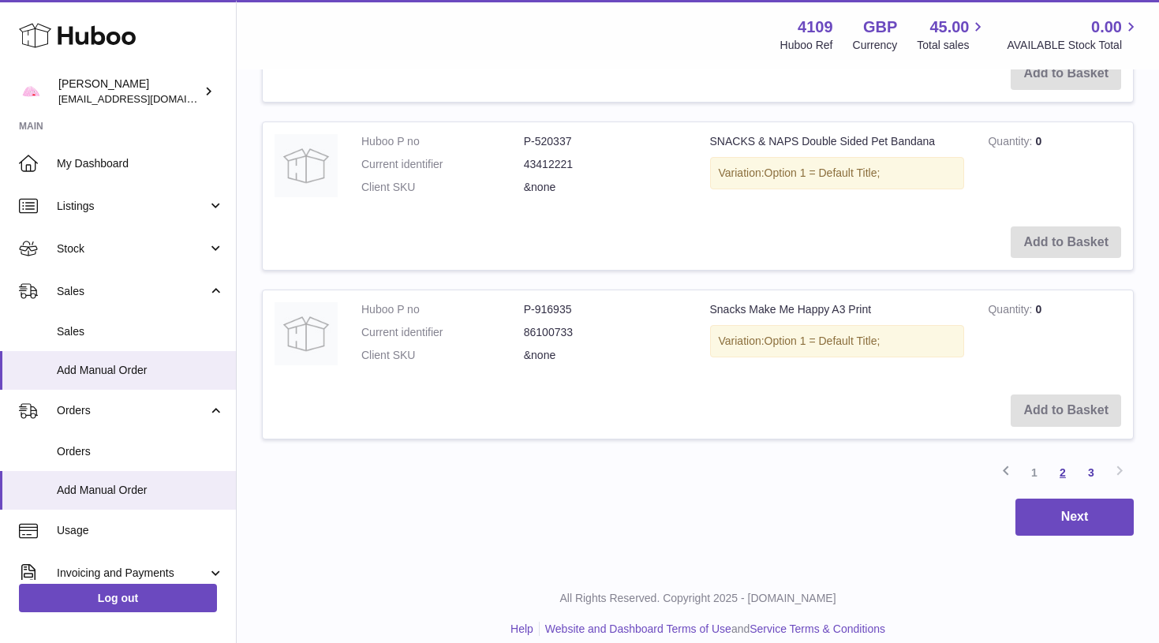
click at [1063, 458] on link "2" at bounding box center [1062, 472] width 28 height 28
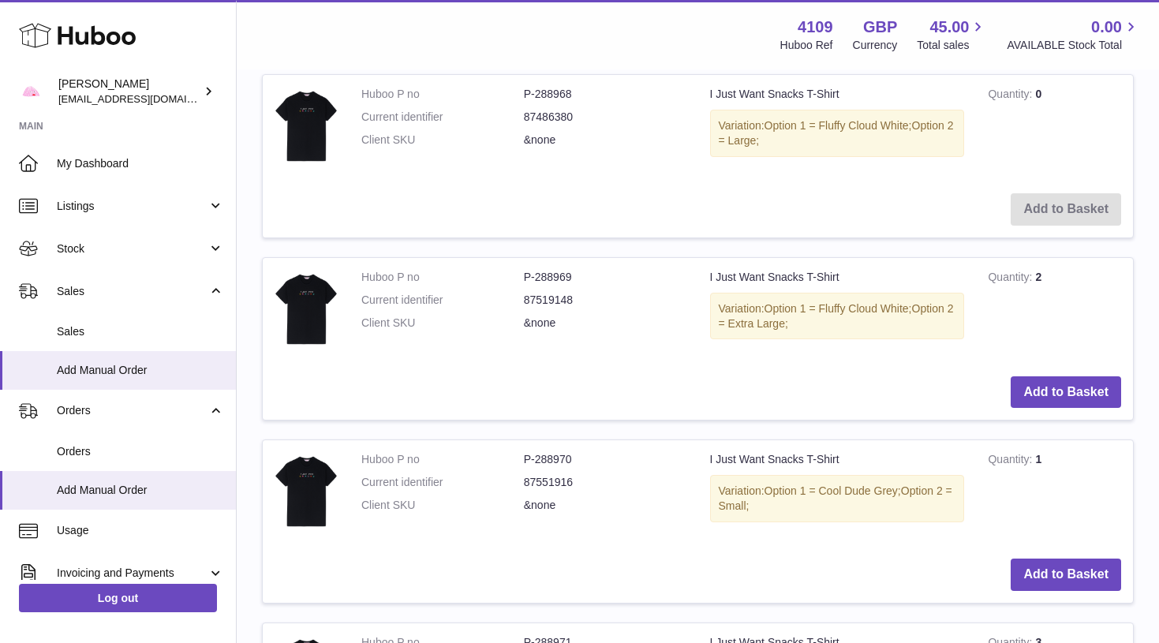
scroll to position [896, 0]
